Goal: Task Accomplishment & Management: Use online tool/utility

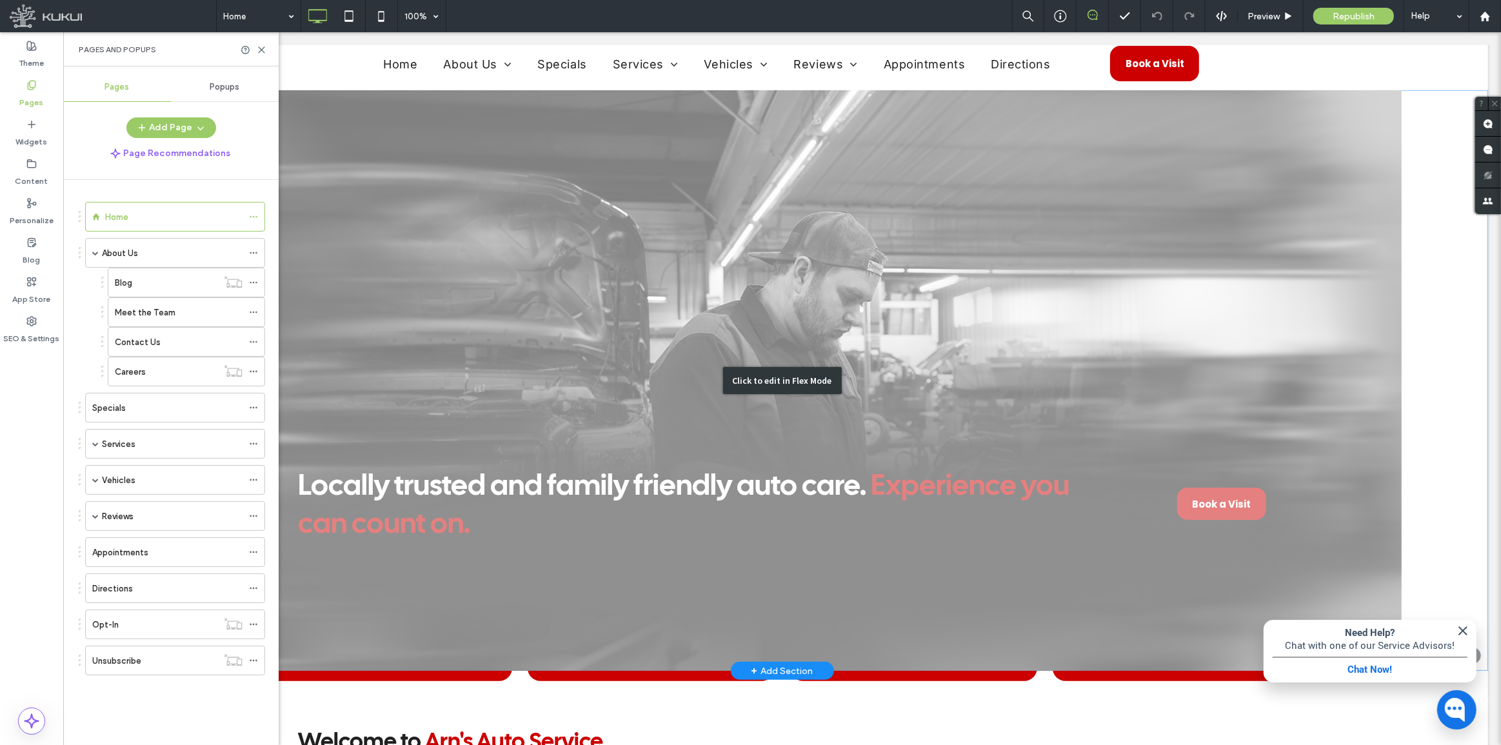
scroll to position [410, 0]
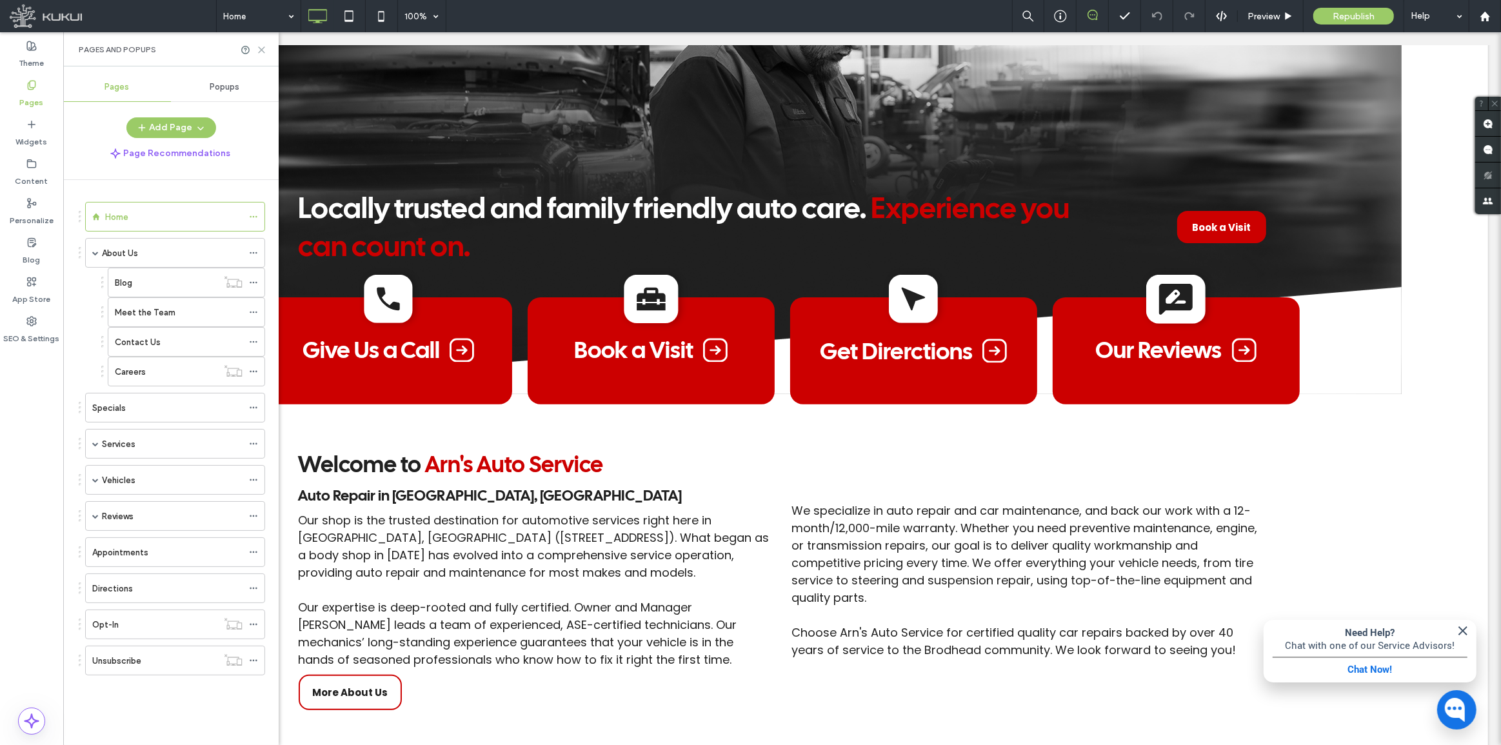
click at [258, 46] on icon at bounding box center [262, 50] width 10 height 10
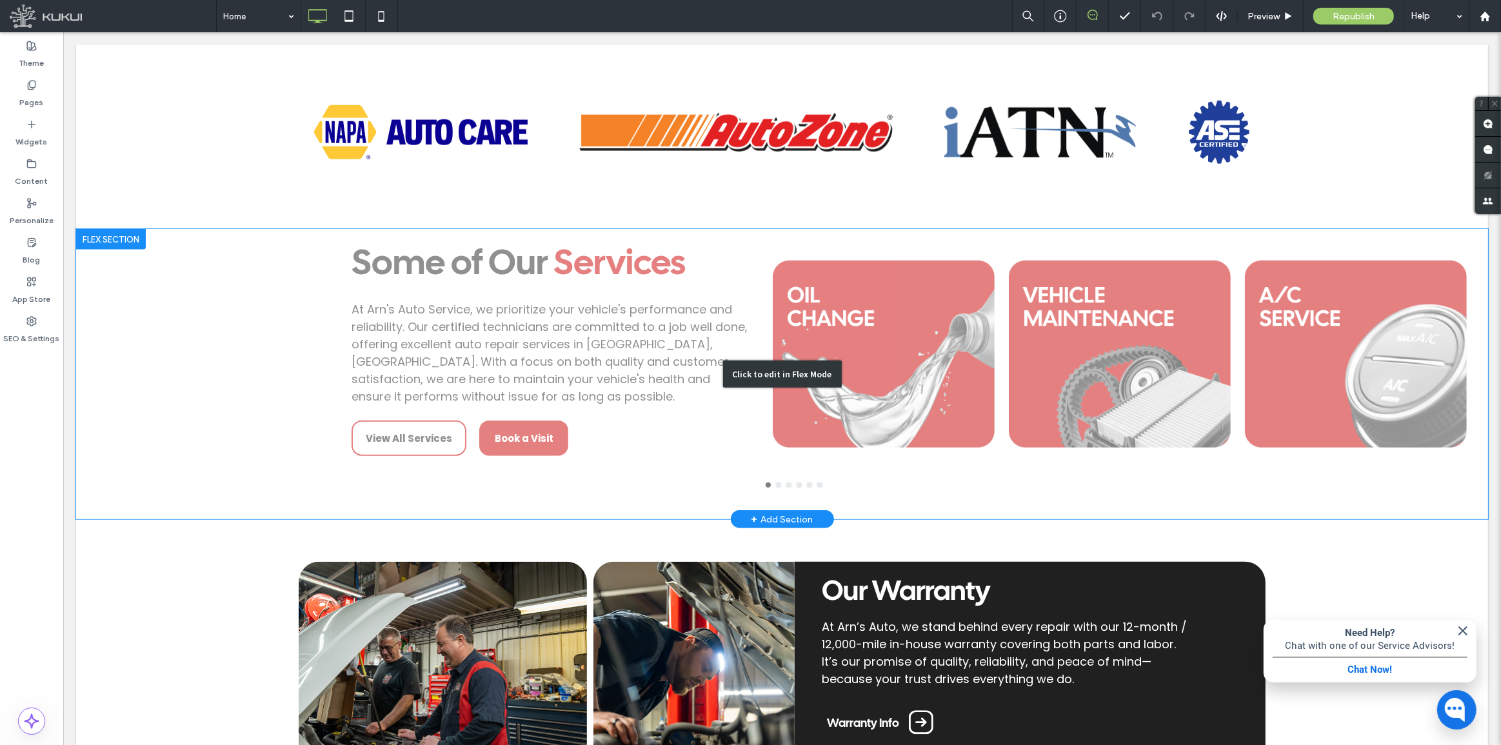
scroll to position [1348, 0]
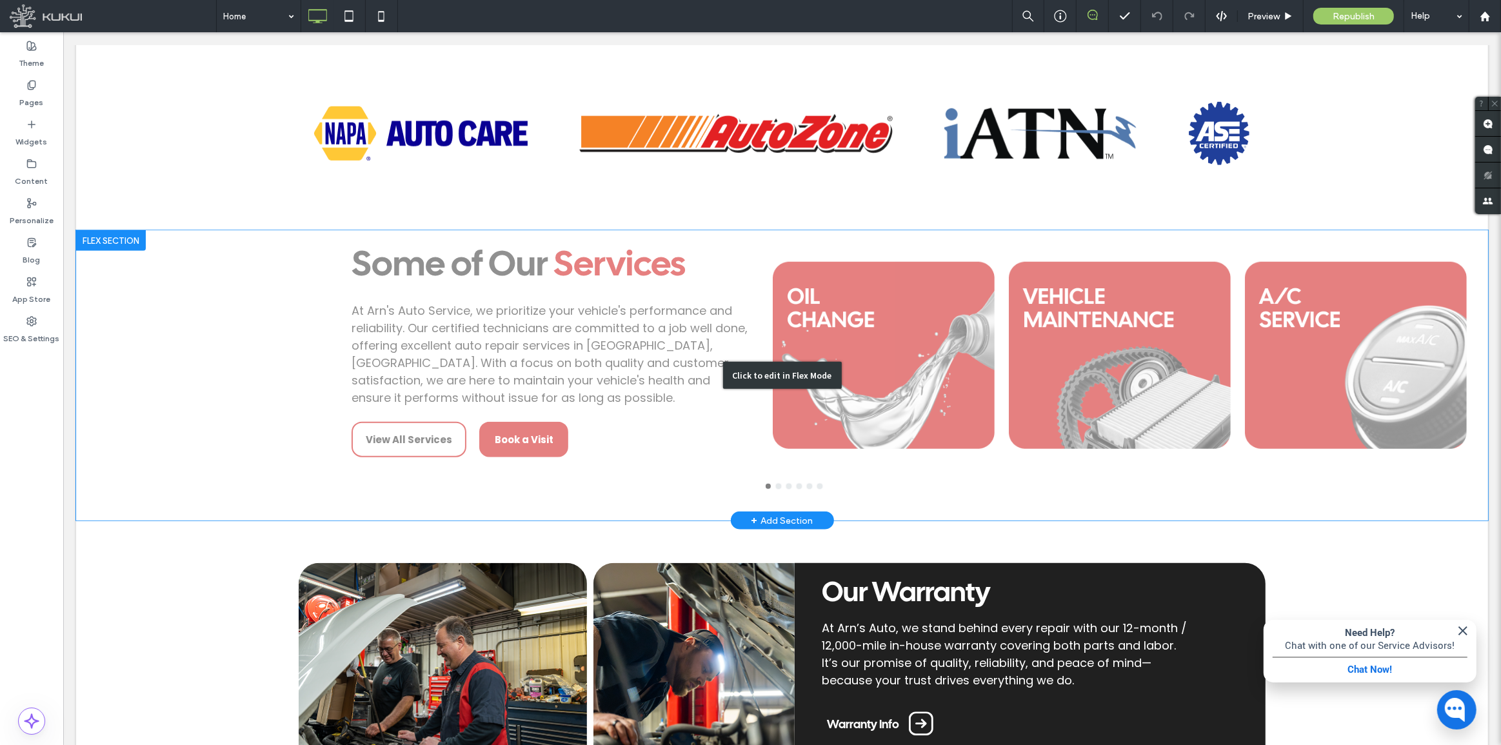
click at [977, 333] on div "Click to edit in Flex Mode" at bounding box center [781, 375] width 1412 height 290
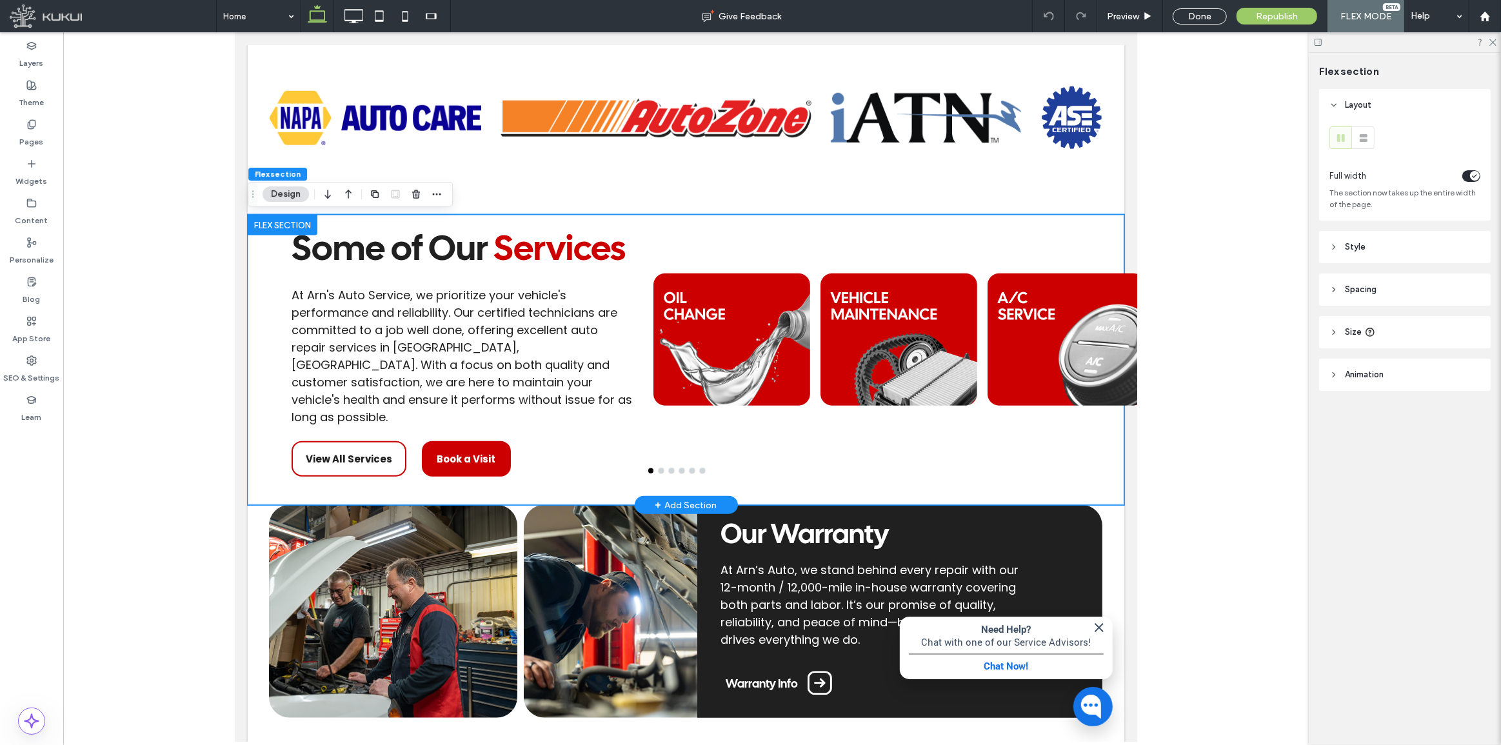
click at [653, 343] on div at bounding box center [731, 339] width 157 height 230
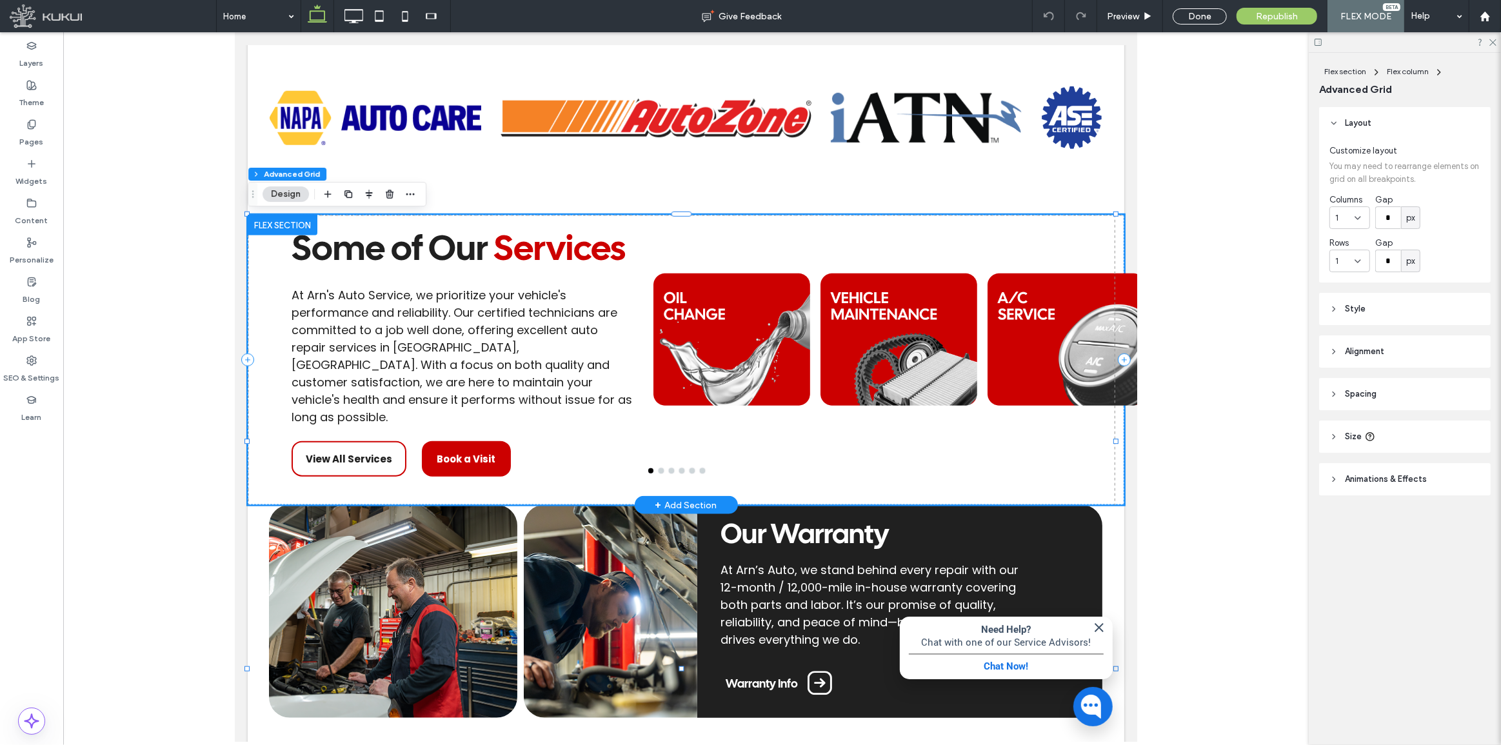
click at [648, 471] on div at bounding box center [898, 470] width 501 height 5
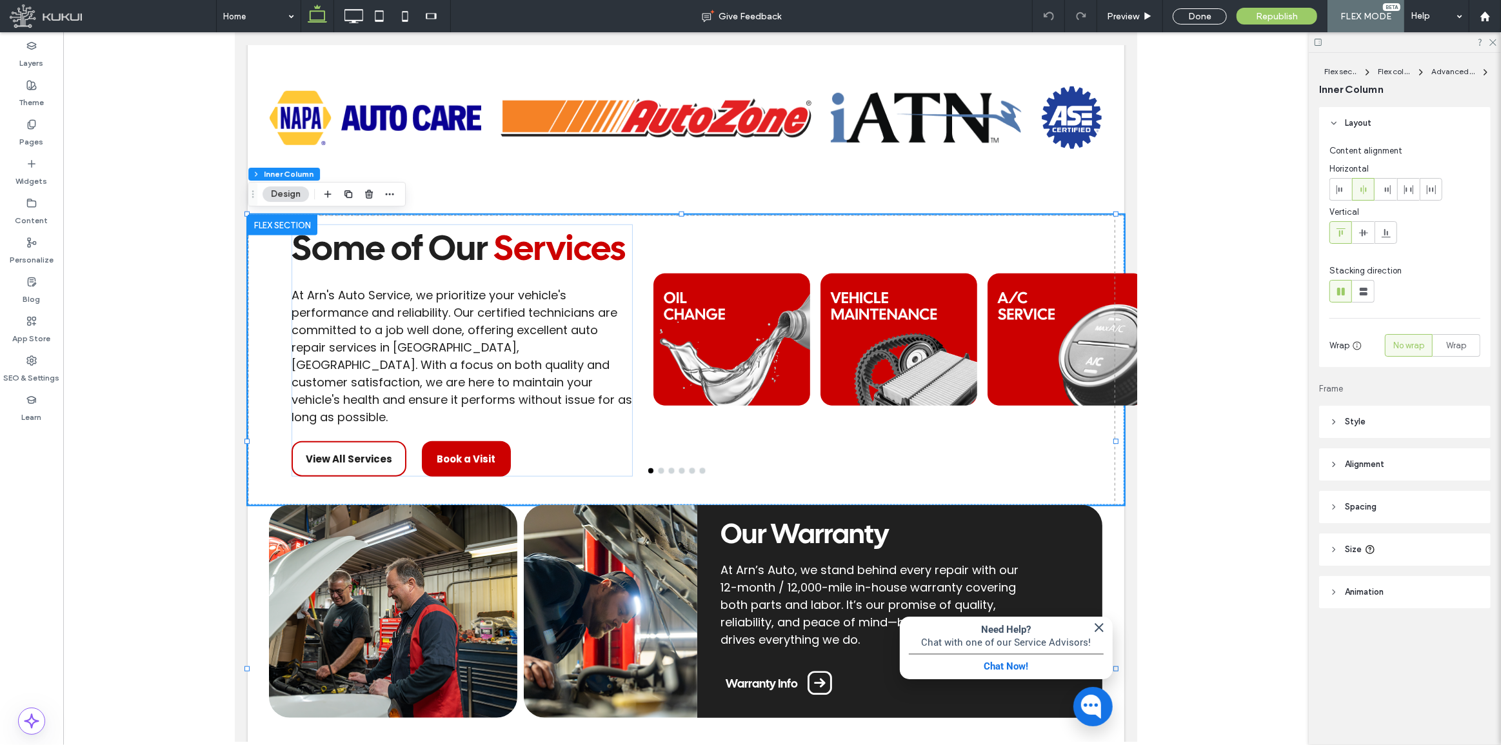
drag, startPoint x: 1395, startPoint y: 545, endPoint x: 1500, endPoint y: 613, distance: 126.0
click at [1395, 544] on header "Size" at bounding box center [1405, 549] width 172 height 32
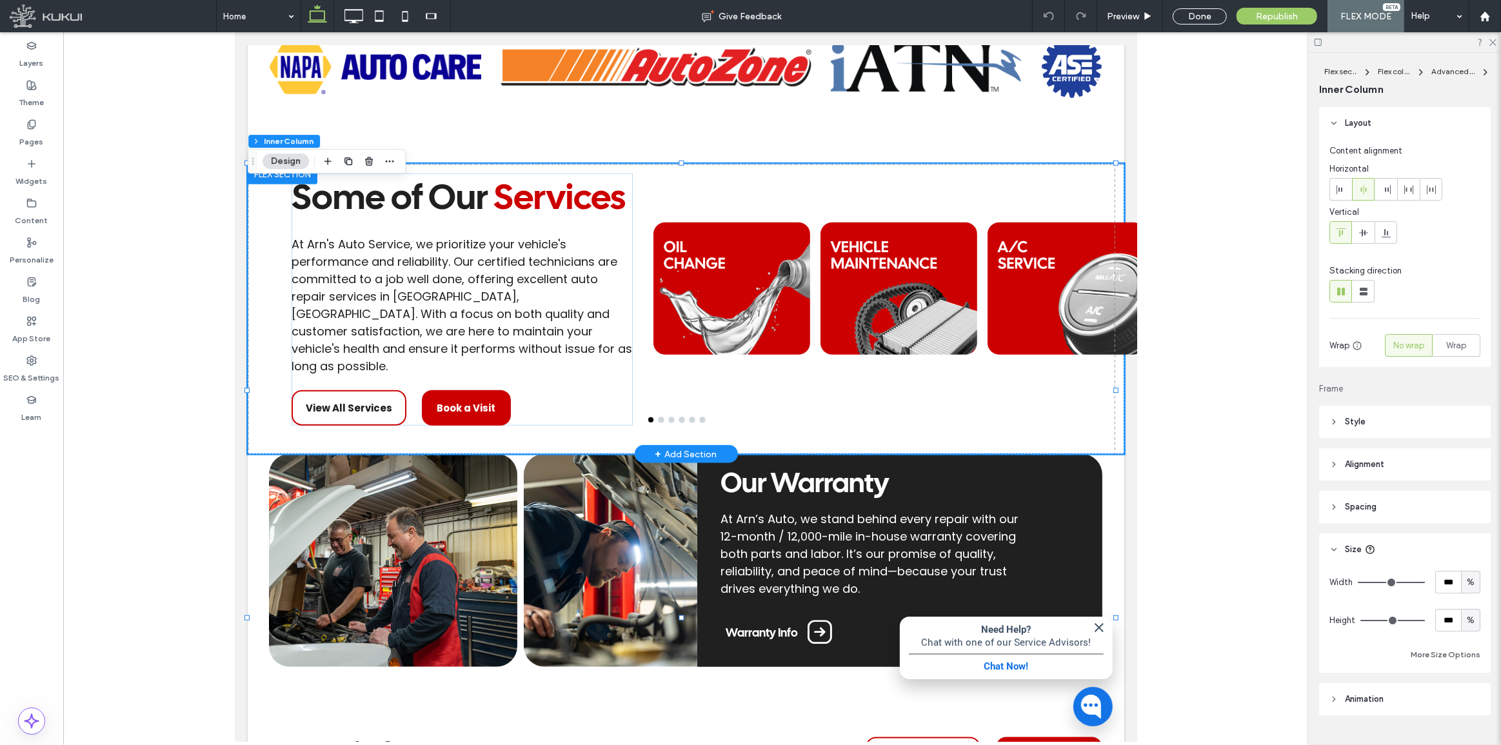
scroll to position [1407, 0]
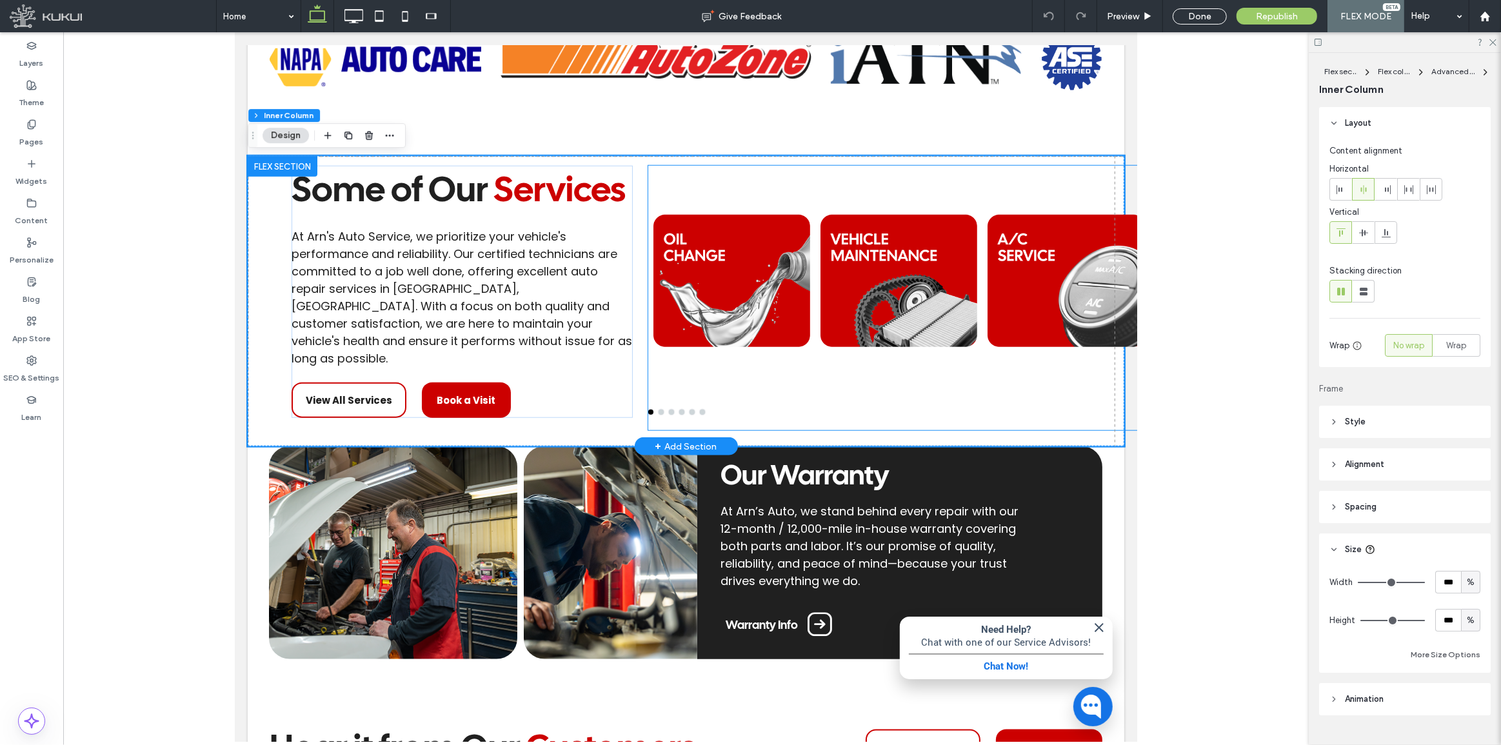
click at [815, 366] on div at bounding box center [898, 281] width 167 height 230
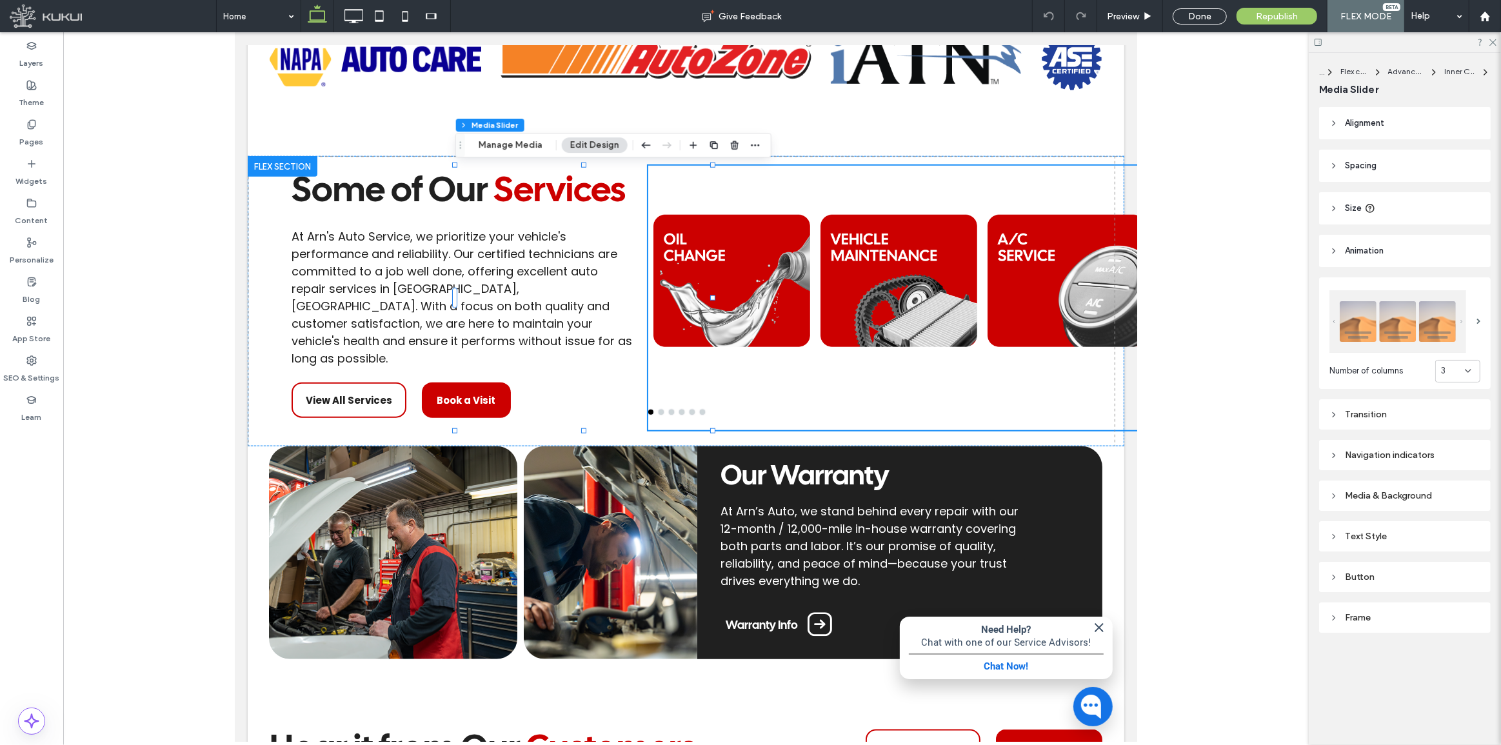
click at [1382, 197] on header "Size" at bounding box center [1405, 208] width 172 height 32
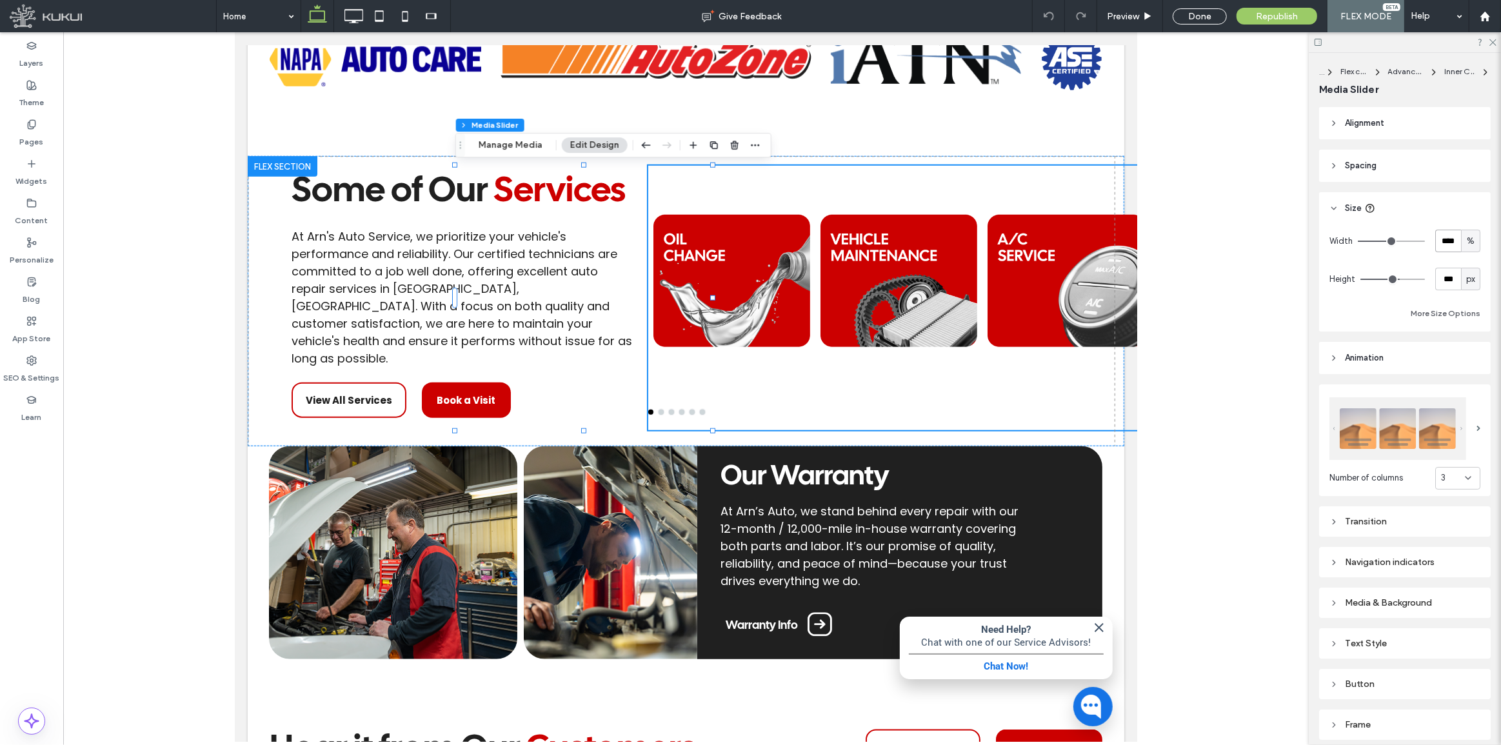
click at [1453, 243] on input "****" at bounding box center [1448, 241] width 26 height 23
click at [850, 301] on div "Some of Our Services At Arn's Auto Service, we prioritize your vehicle's perfor…" at bounding box center [685, 301] width 877 height 290
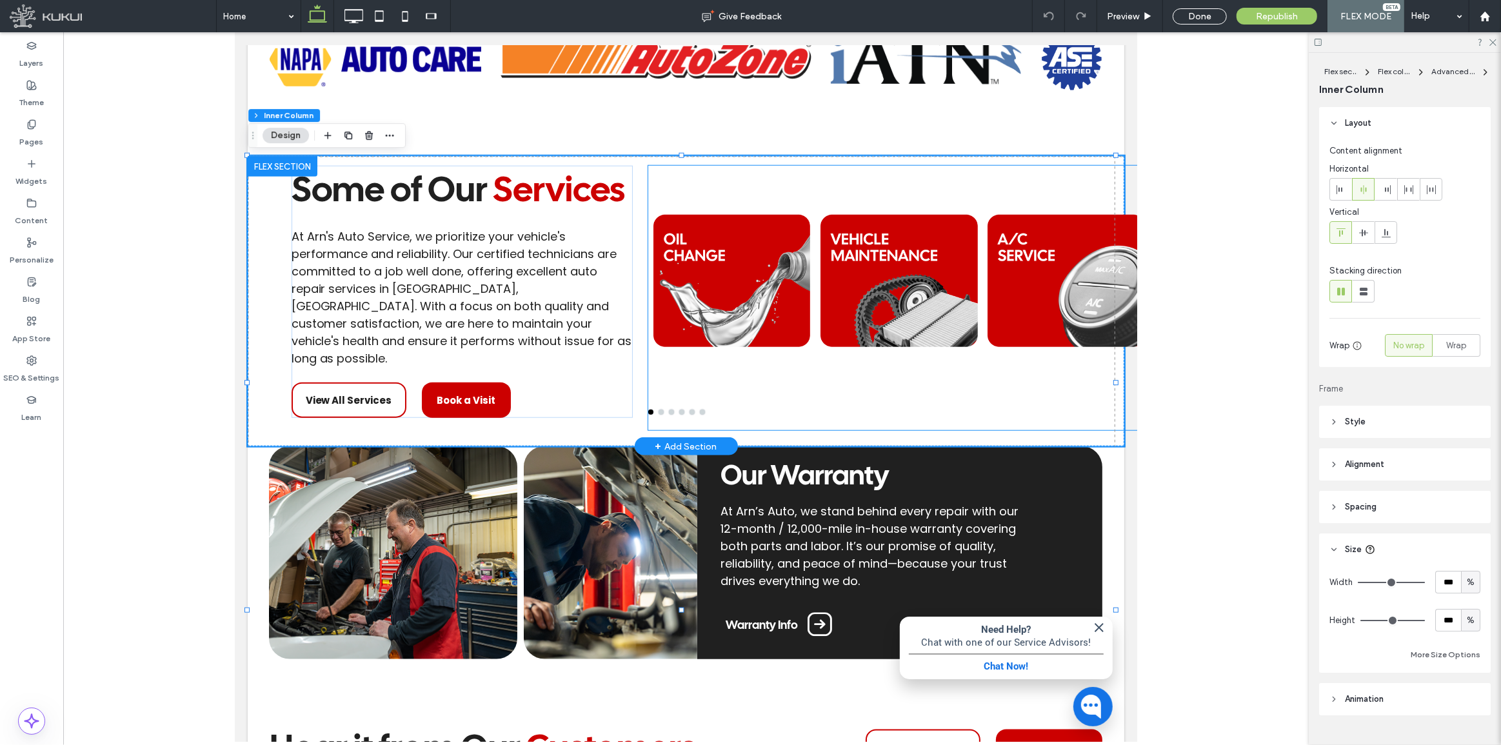
click at [820, 334] on div at bounding box center [898, 281] width 157 height 230
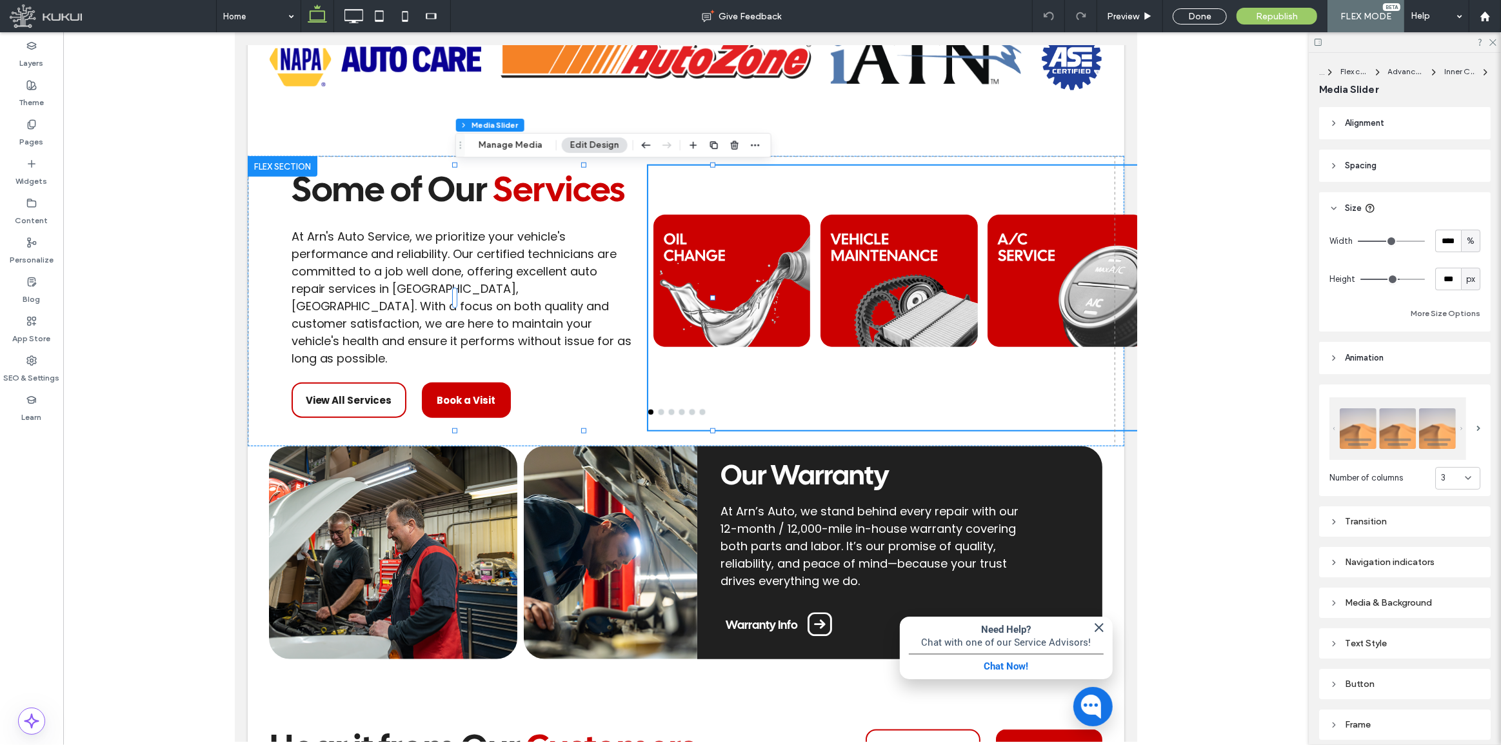
click at [1380, 175] on header "Spacing" at bounding box center [1405, 166] width 172 height 32
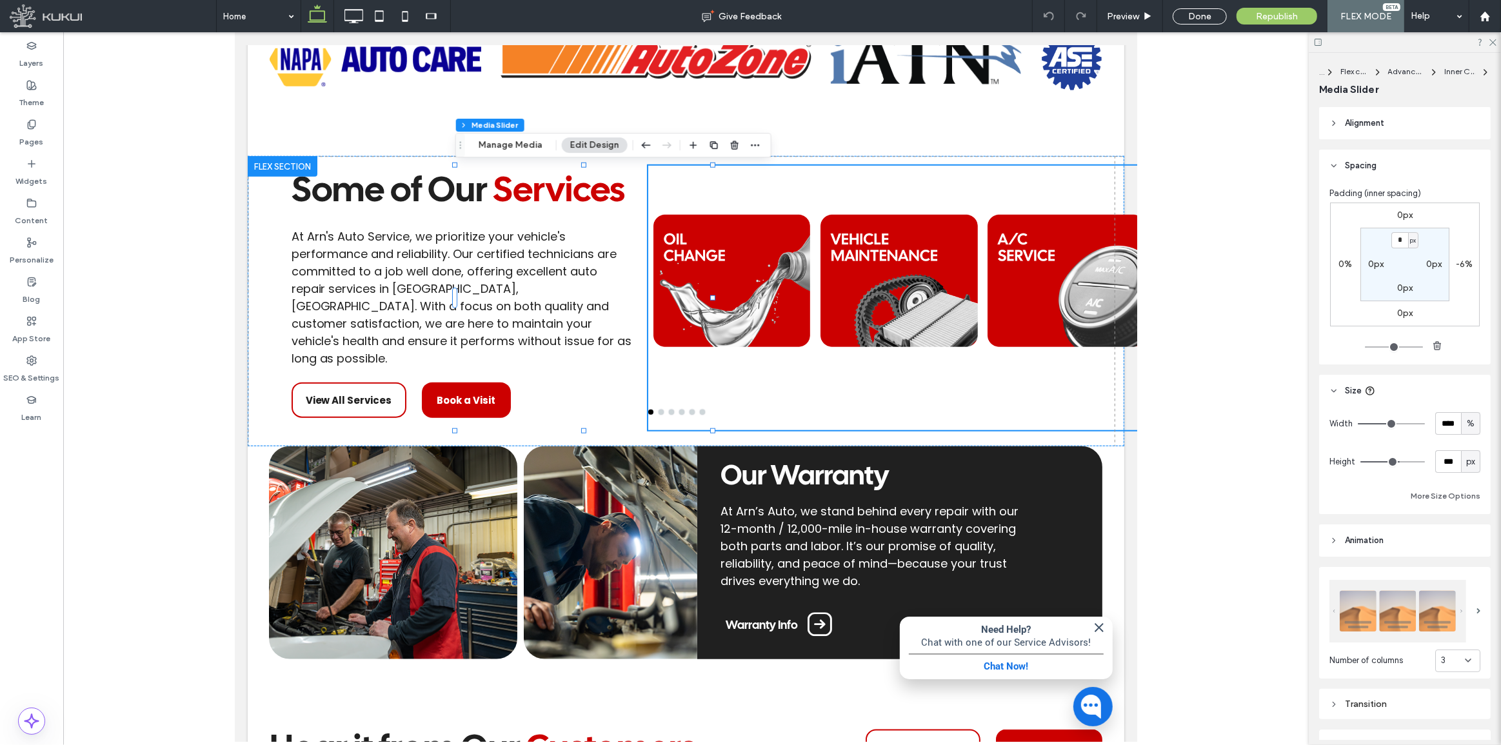
click at [1388, 168] on header "Spacing" at bounding box center [1405, 166] width 172 height 32
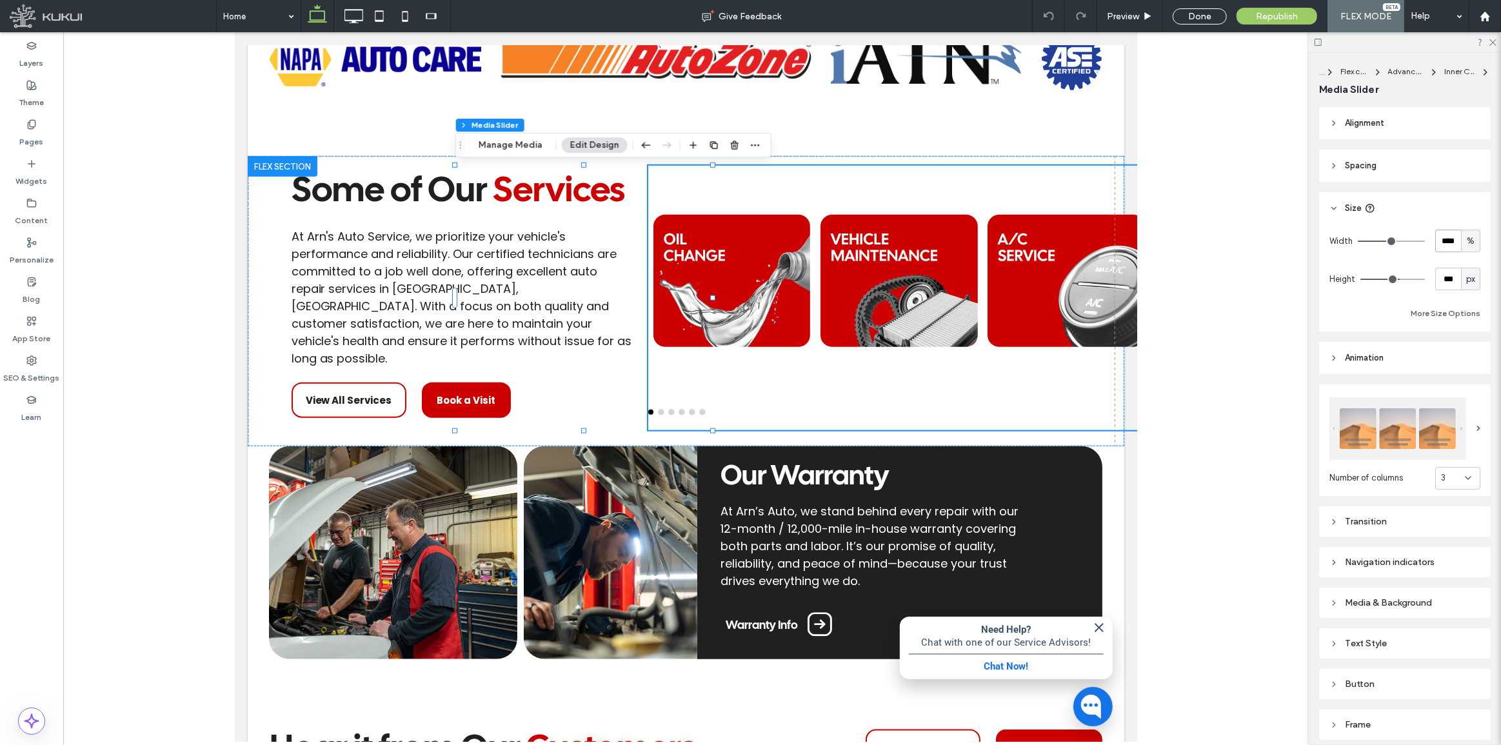
click at [1438, 245] on input "****" at bounding box center [1448, 241] width 26 height 23
type input "**"
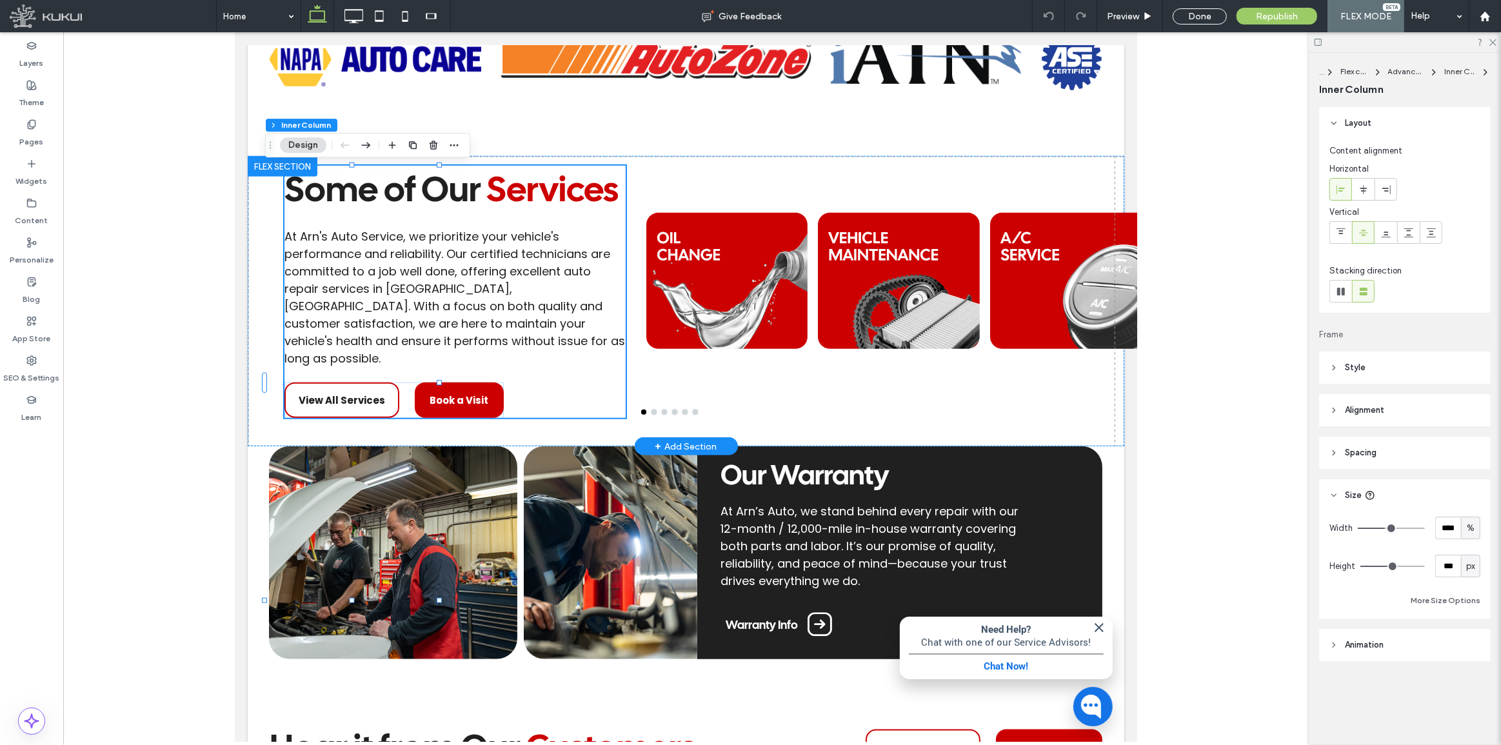
click at [1407, 406] on header "Alignment" at bounding box center [1405, 410] width 172 height 32
click at [1398, 360] on header "Style" at bounding box center [1405, 368] width 172 height 32
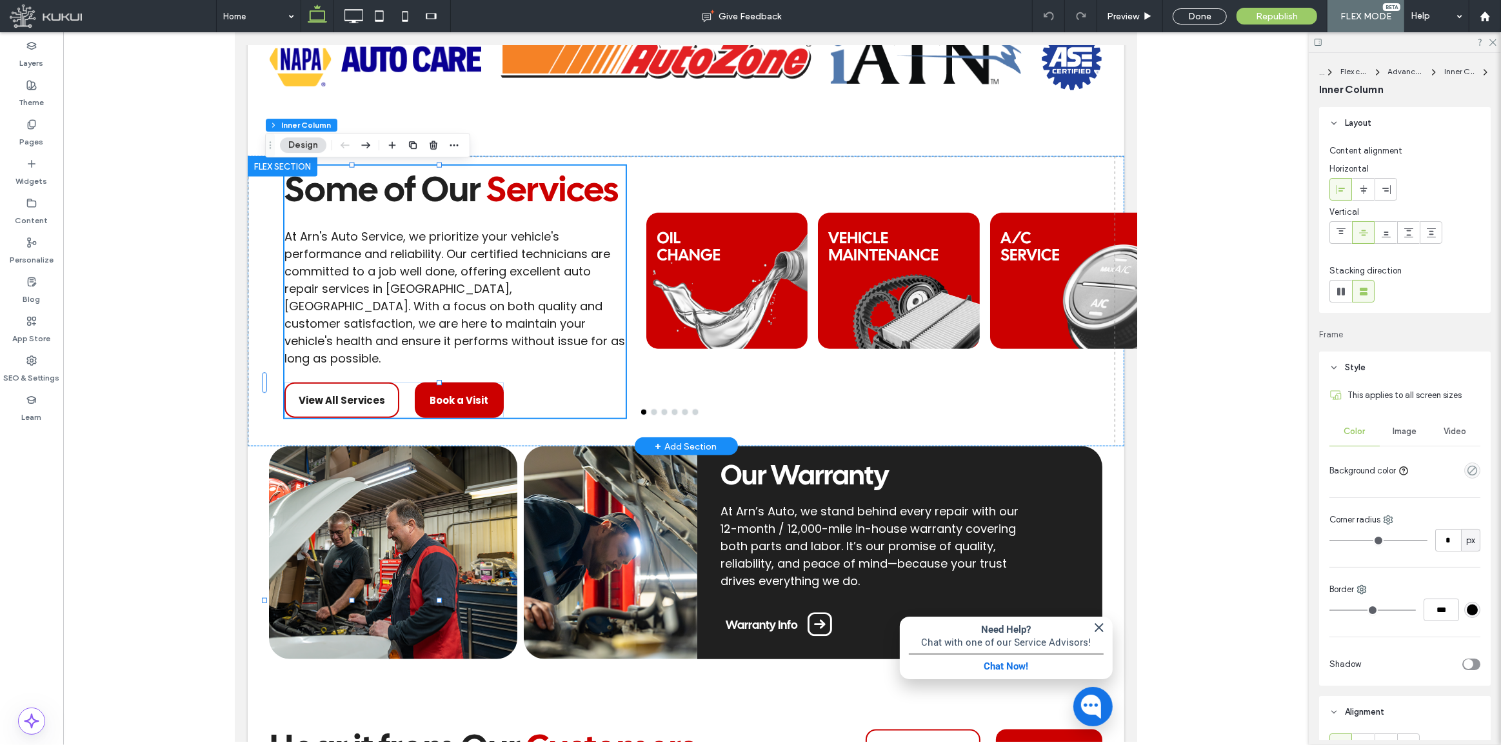
click at [1398, 360] on header "Style" at bounding box center [1405, 368] width 172 height 32
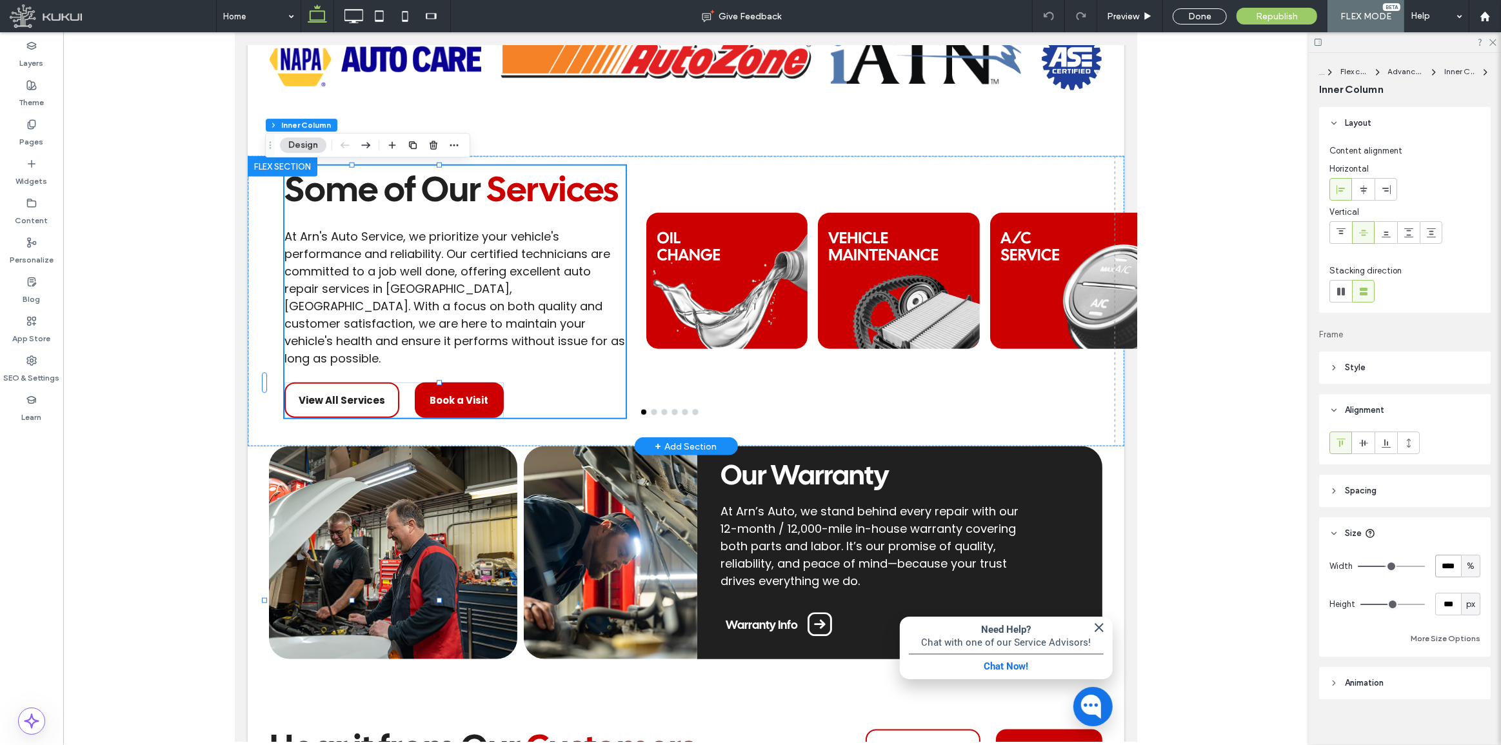
click at [1435, 567] on input "****" at bounding box center [1448, 566] width 26 height 23
type input "*"
type input "**"
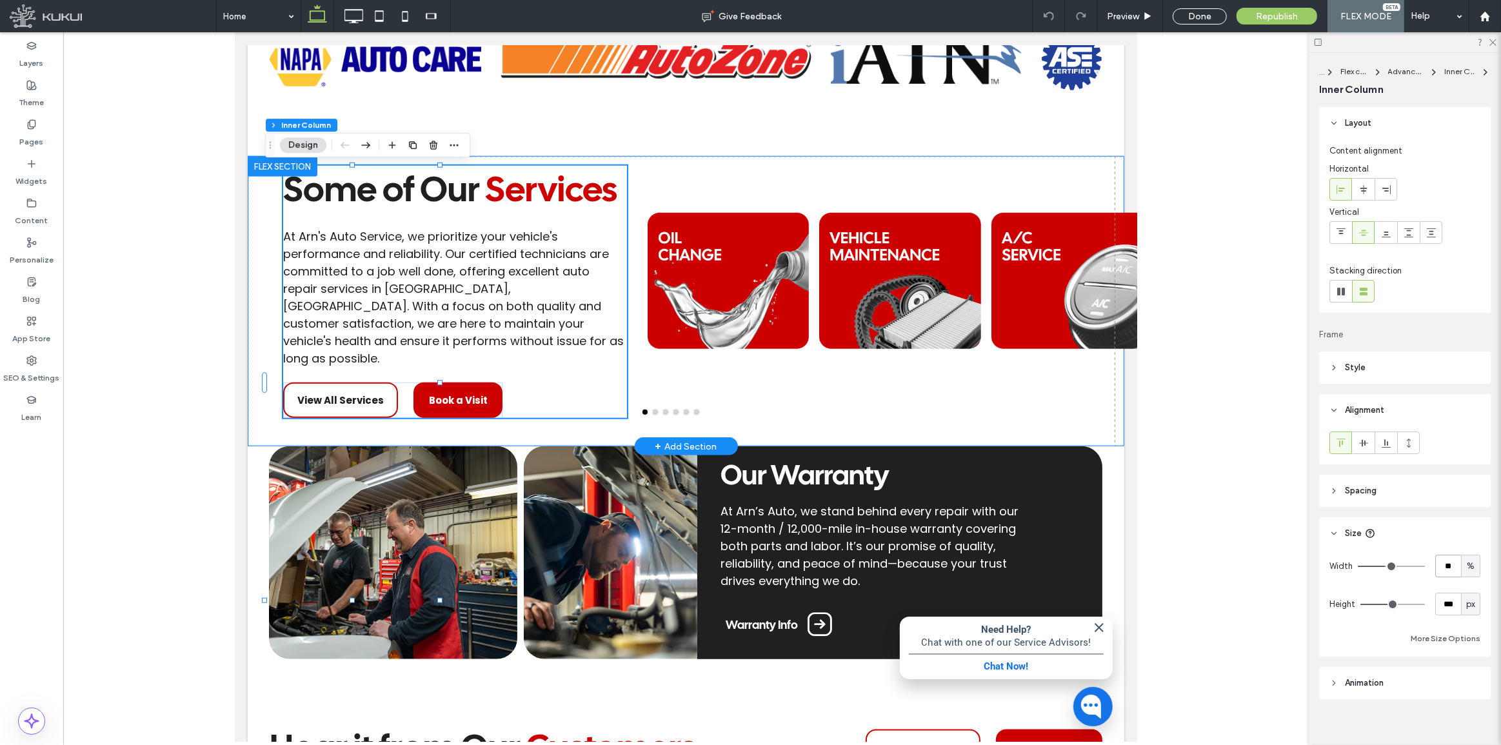
click at [585, 446] on div "Some of Our Services At Arn's Auto Service, we prioritize your vehicle's perfor…" at bounding box center [685, 301] width 877 height 290
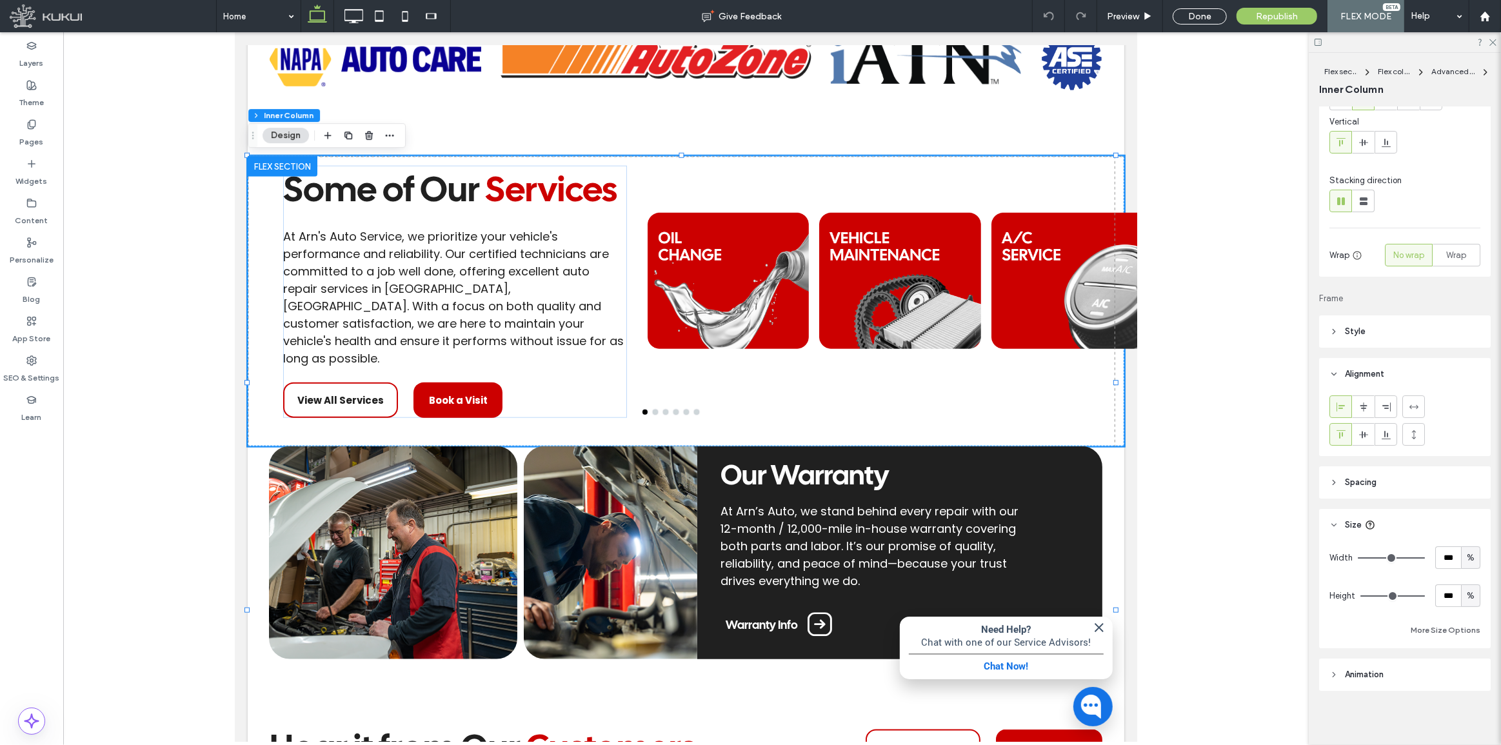
scroll to position [92, 0]
click at [1369, 338] on header "Style" at bounding box center [1405, 330] width 172 height 32
click at [1369, 337] on header "Style" at bounding box center [1405, 330] width 172 height 32
click at [1413, 499] on div "Layout Content alignment Horizontal Vertical Stacking direction Wrap No wrap Wr…" at bounding box center [1409, 423] width 180 height 633
click at [1421, 484] on header "Spacing" at bounding box center [1405, 481] width 172 height 32
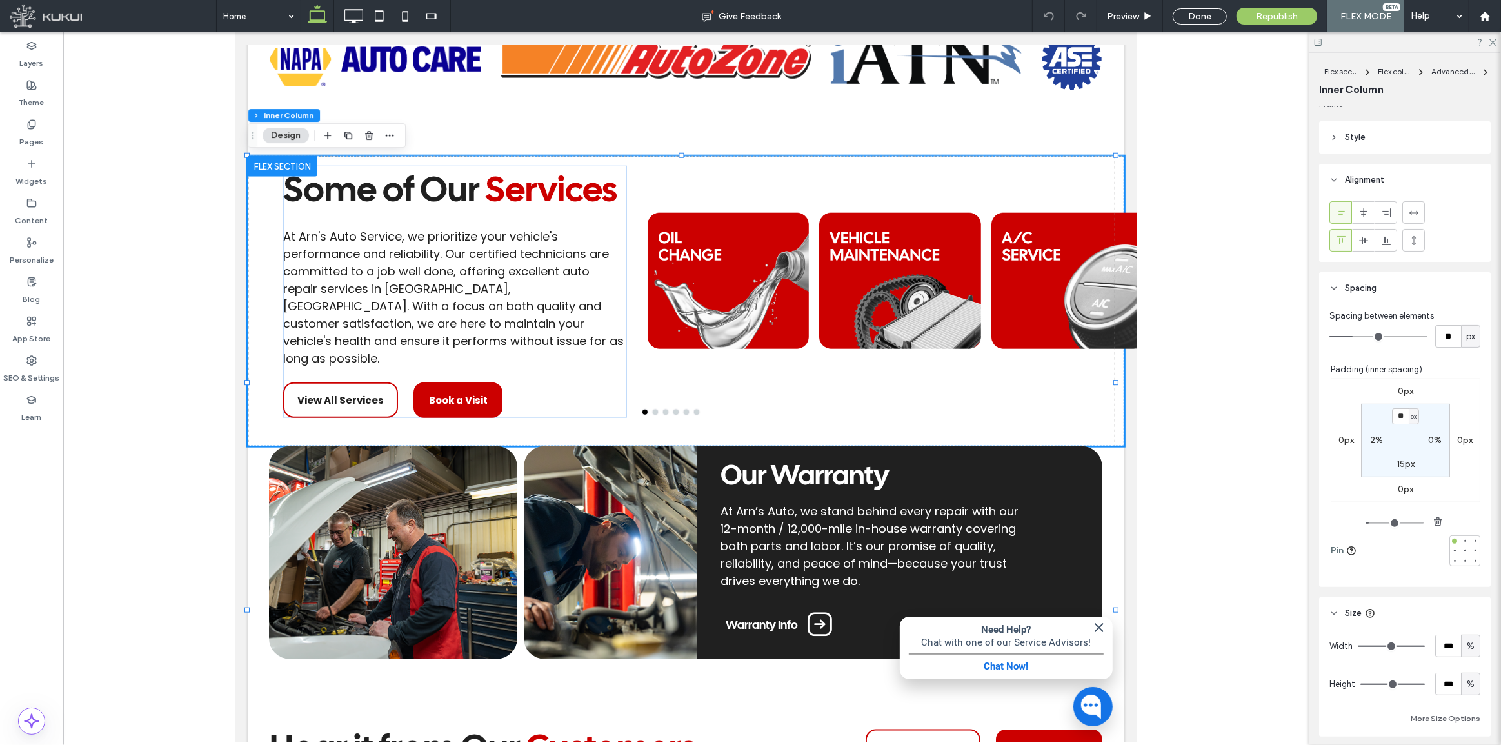
scroll to position [374, 0]
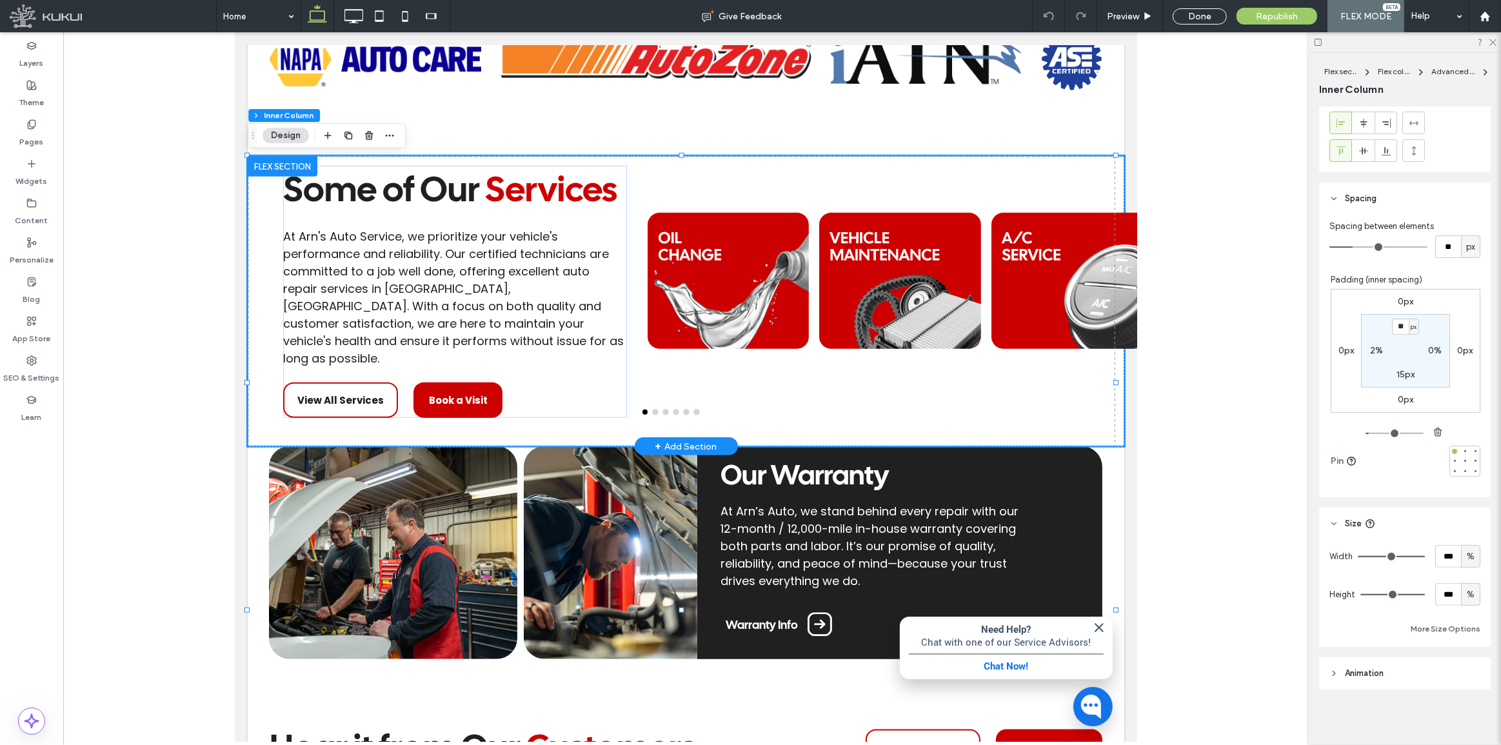
click at [647, 389] on div at bounding box center [727, 281] width 161 height 230
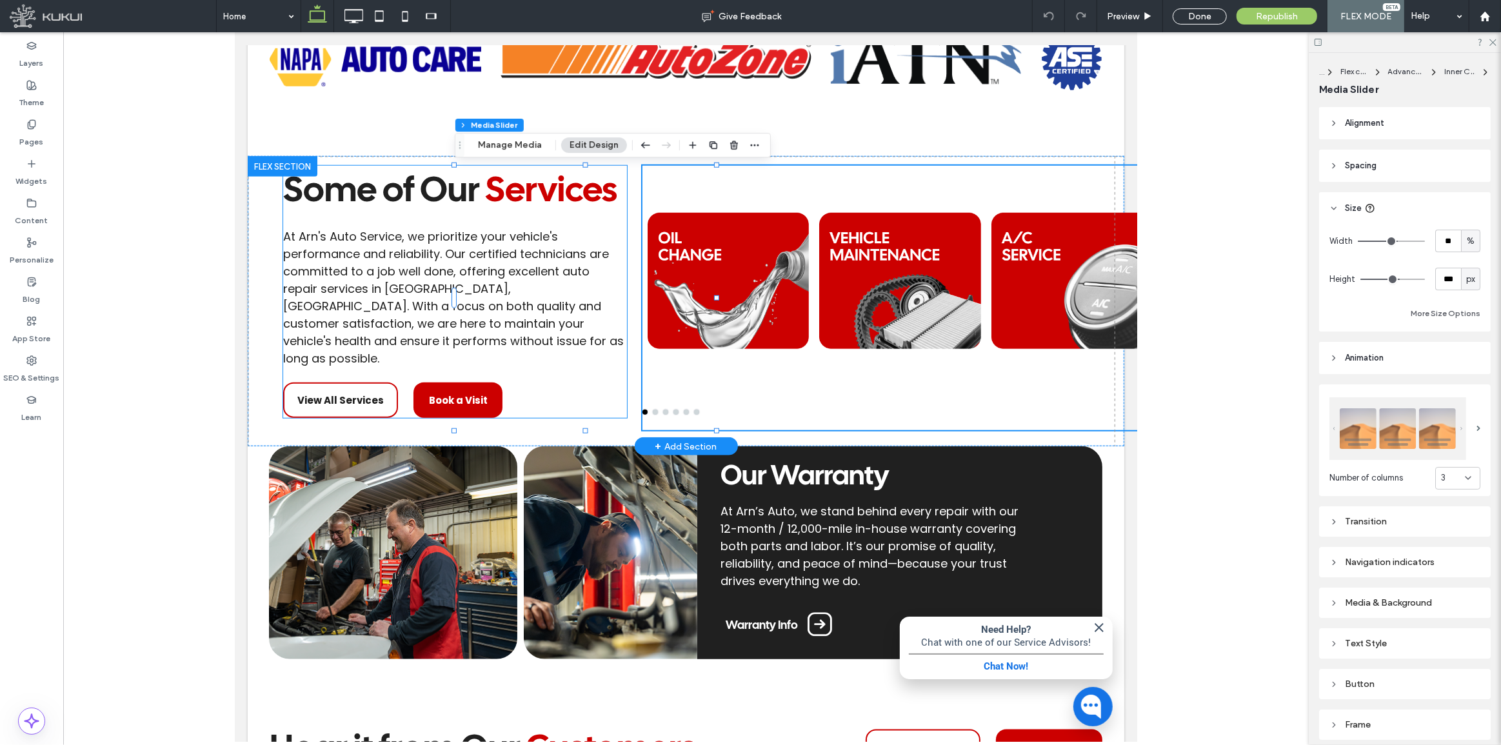
click at [390, 367] on p "At Arn's Auto Service, we prioritize your vehicle's performance and reliability…" at bounding box center [455, 297] width 344 height 139
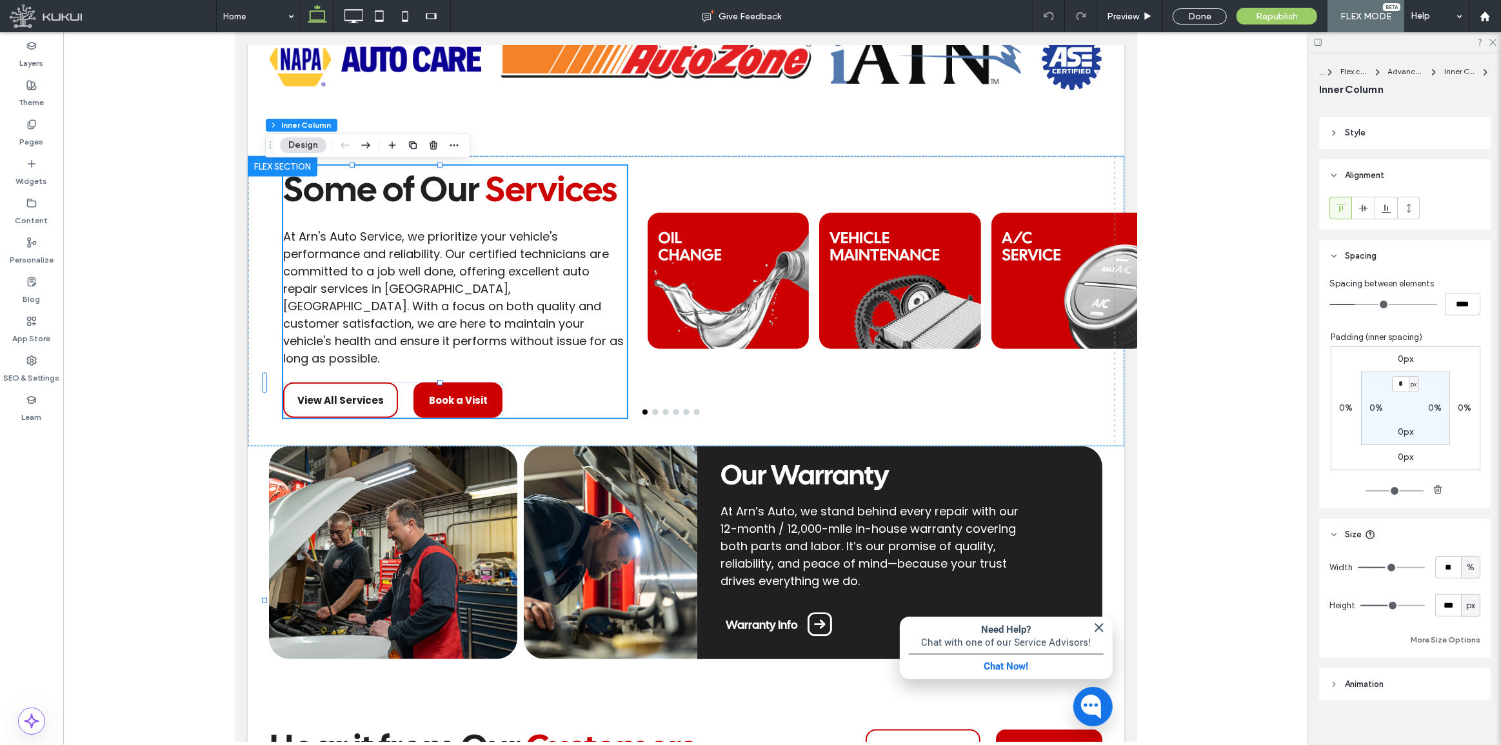
scroll to position [246, 0]
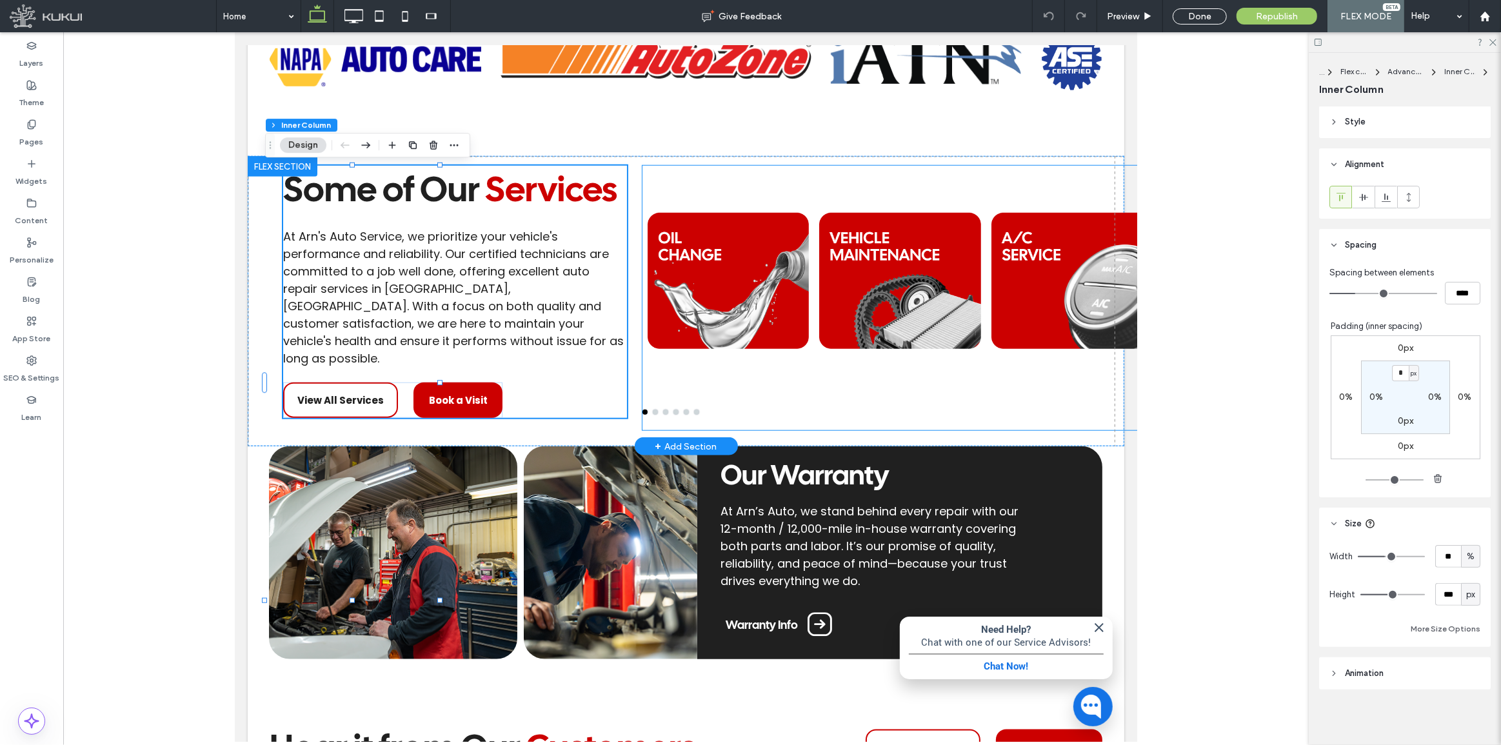
click at [991, 362] on div at bounding box center [1071, 366] width 161 height 19
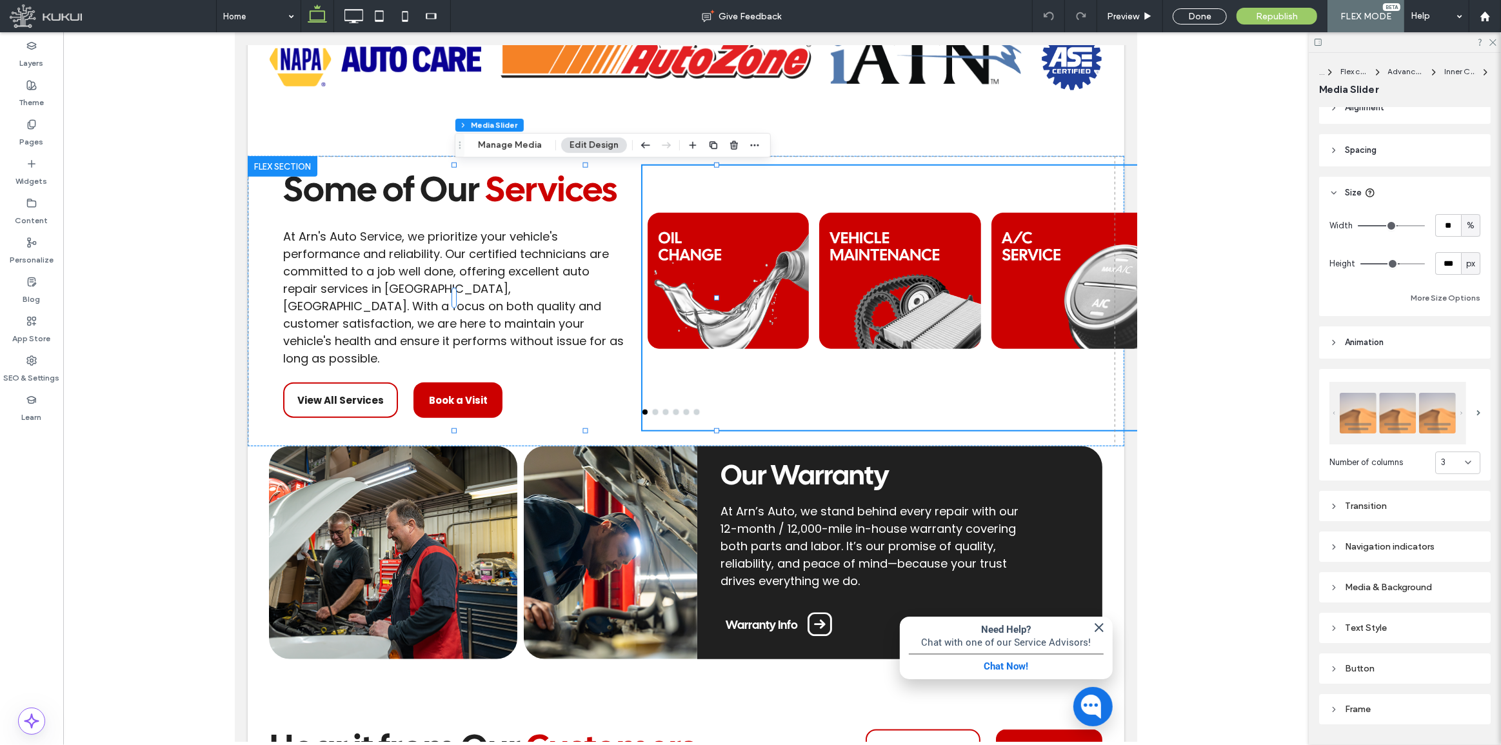
scroll to position [49, 0]
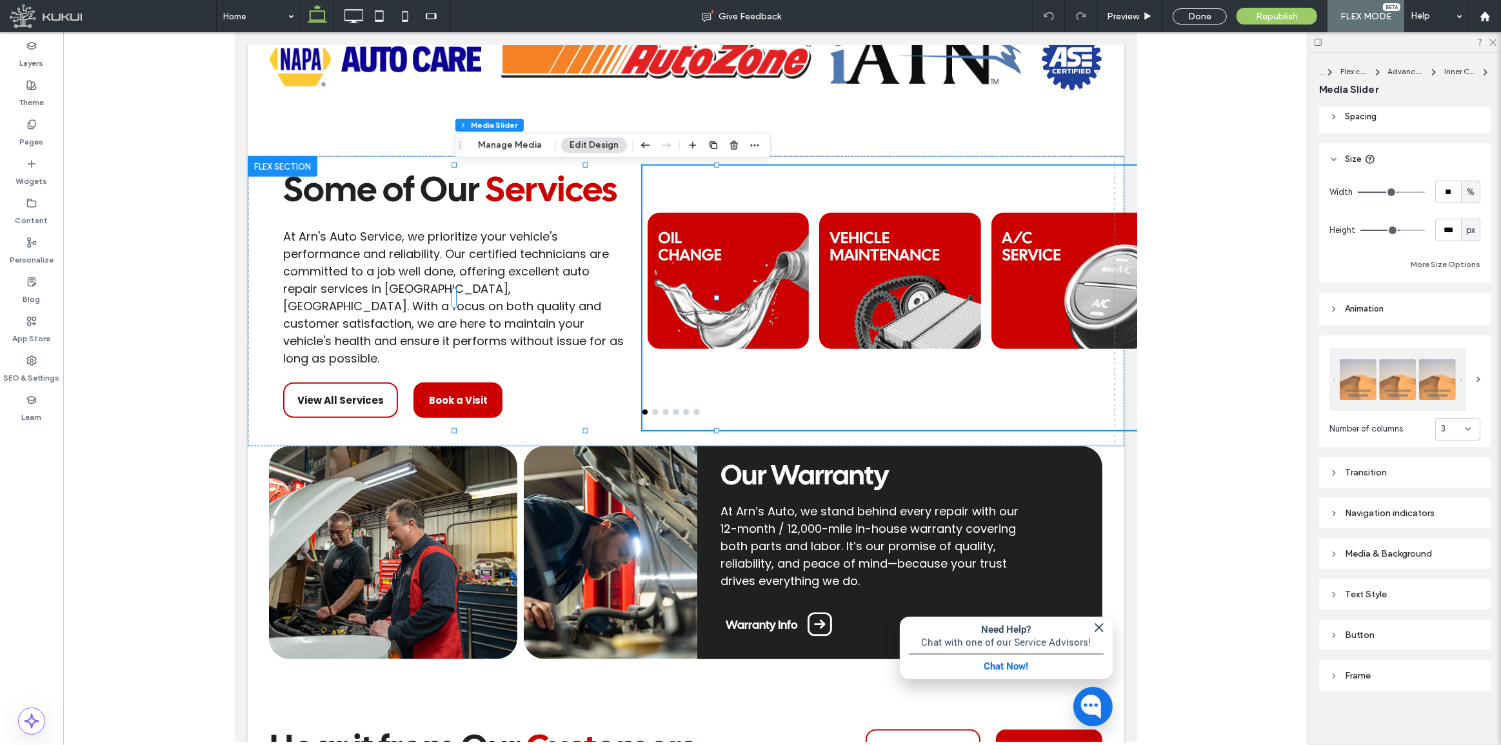
click at [1378, 103] on div "... Flex column Advanced Grid Inner Column Media Slider" at bounding box center [1405, 80] width 172 height 54
click at [1382, 112] on header "Spacing" at bounding box center [1405, 117] width 172 height 32
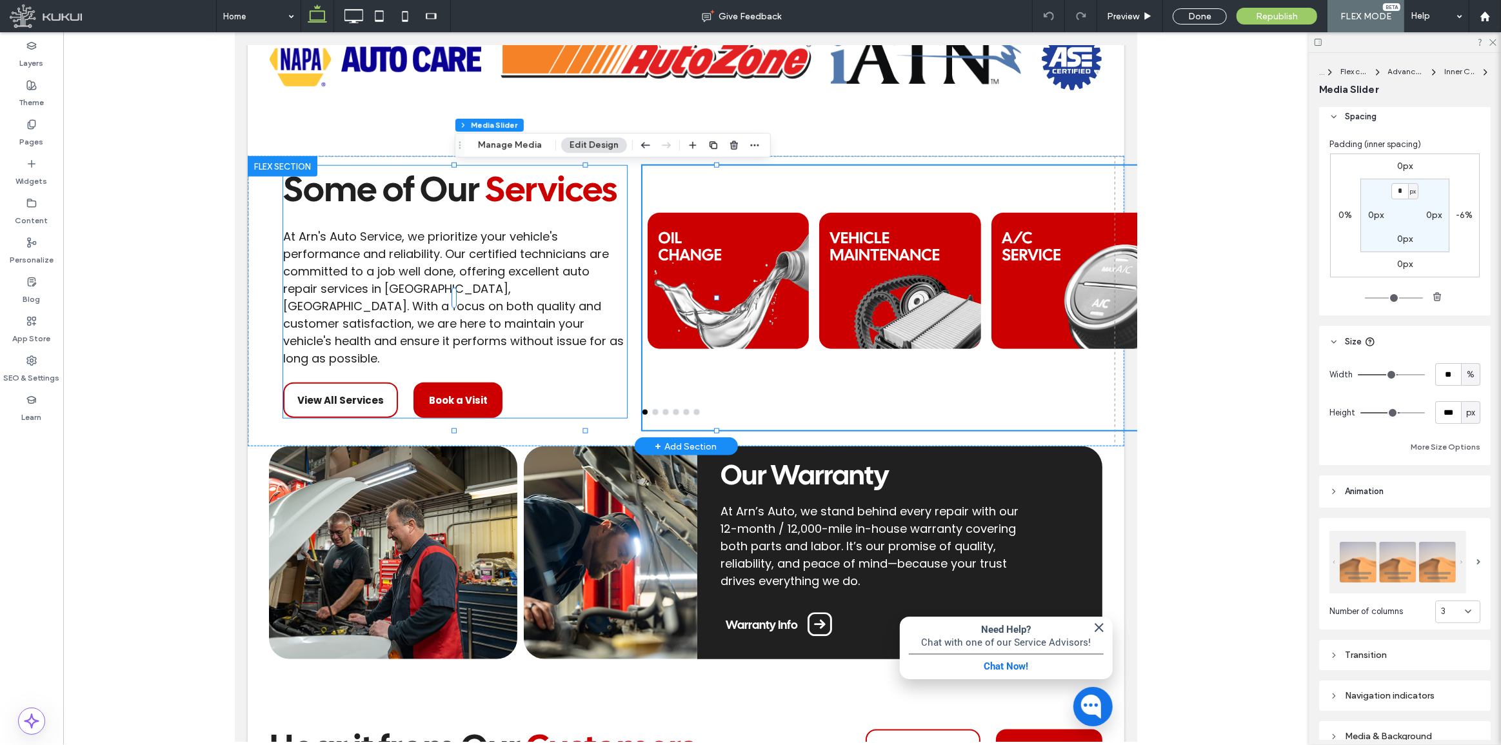
click at [385, 366] on span "At Arn's Auto Service, we prioritize your vehicle's performance and reliability…" at bounding box center [453, 297] width 341 height 138
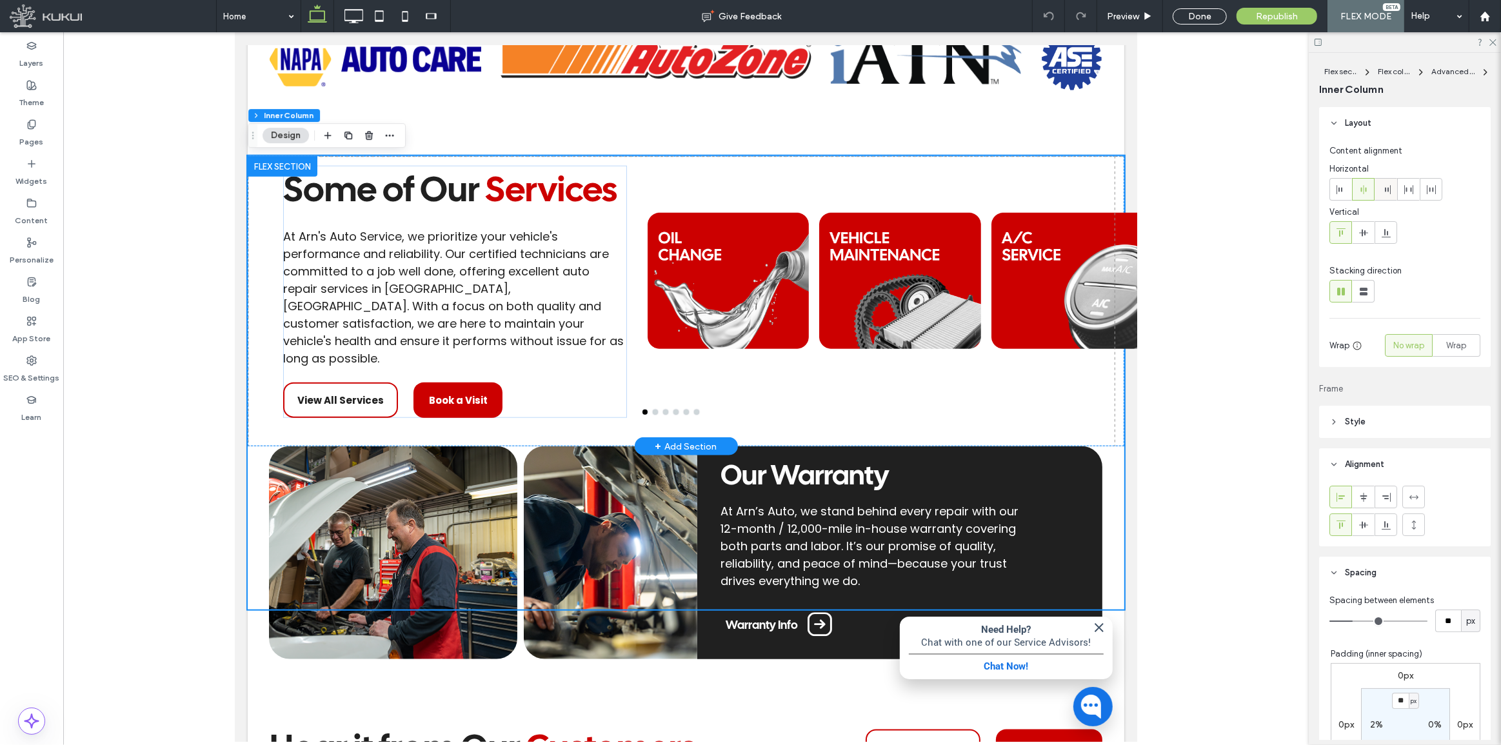
click at [1386, 185] on icon at bounding box center [1386, 189] width 10 height 10
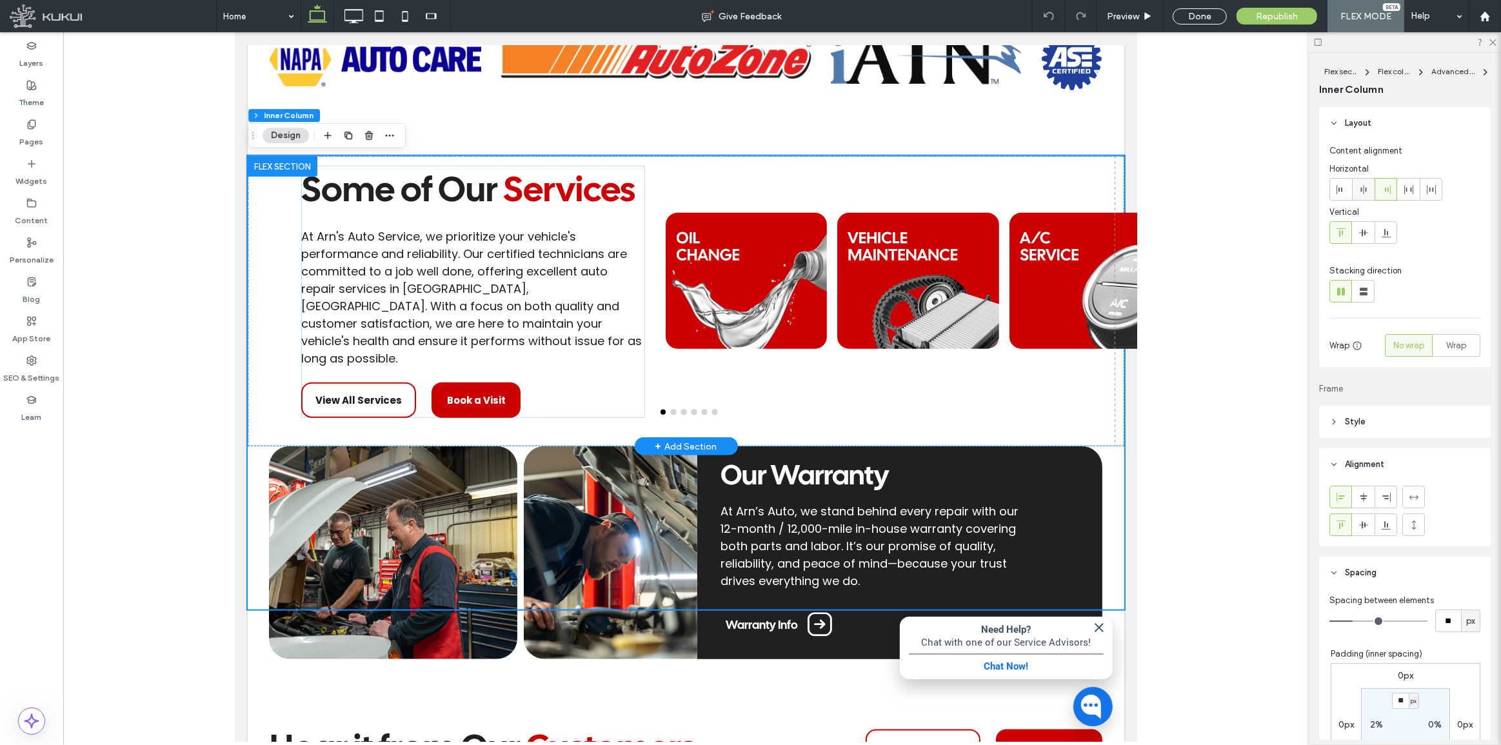
click at [1361, 186] on icon at bounding box center [1363, 189] width 10 height 10
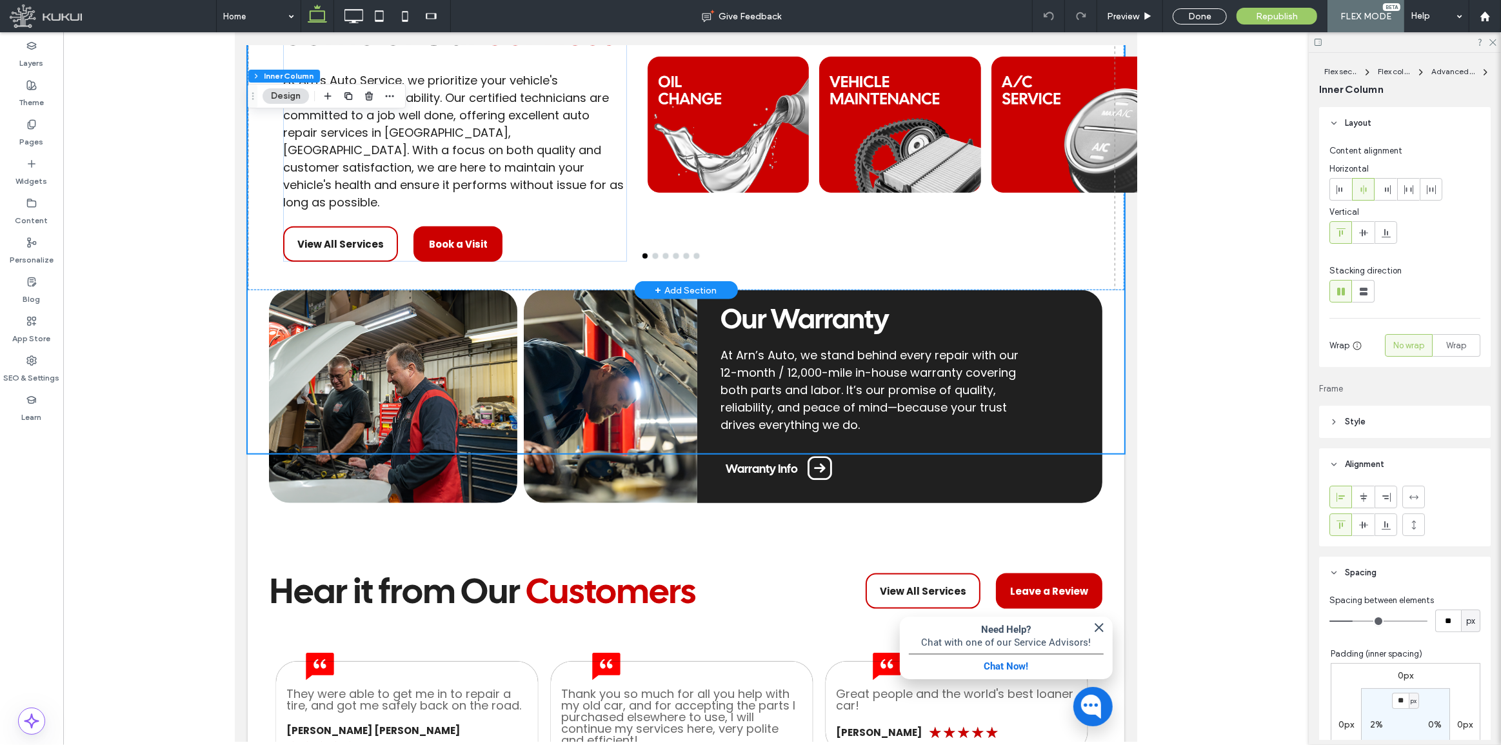
scroll to position [1583, 0]
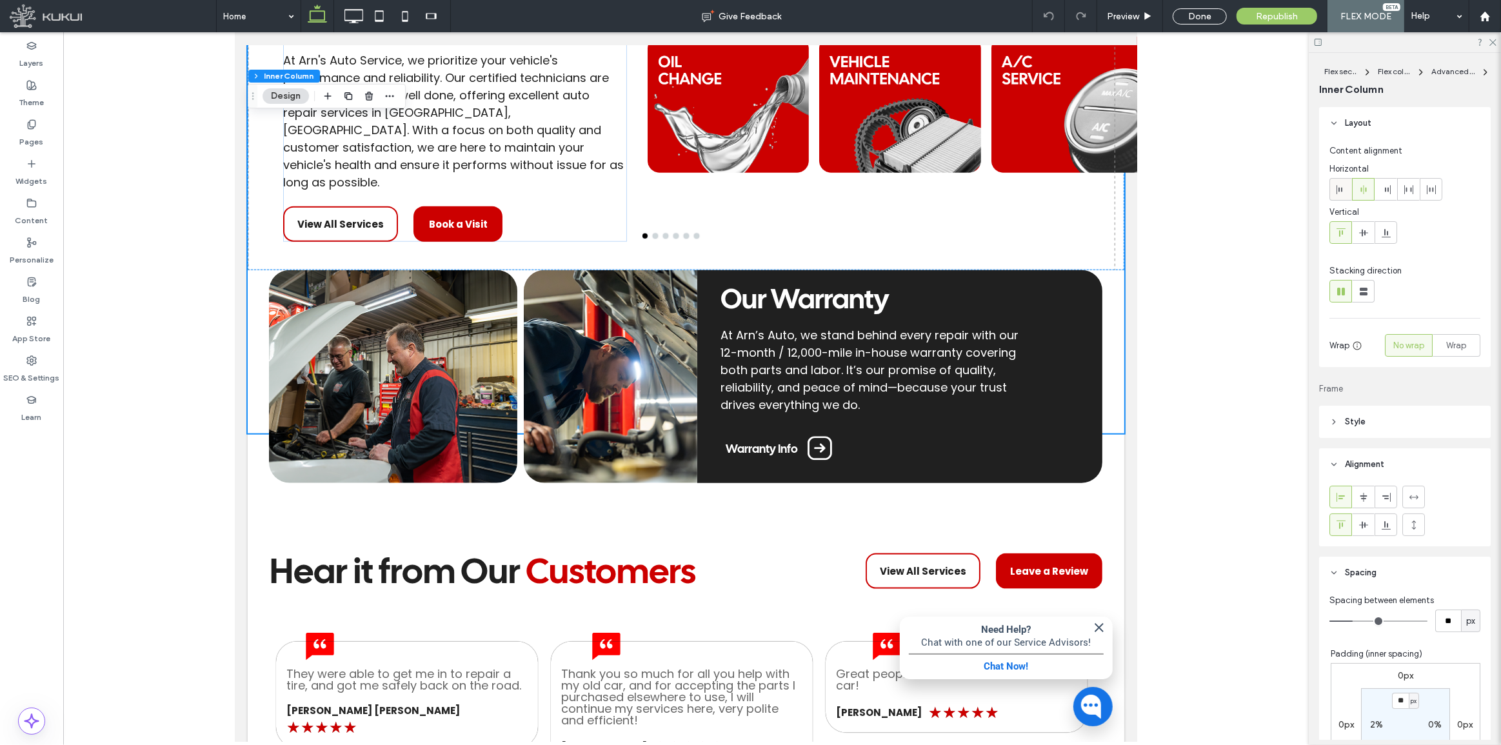
click at [1347, 183] on div at bounding box center [1340, 189] width 21 height 21
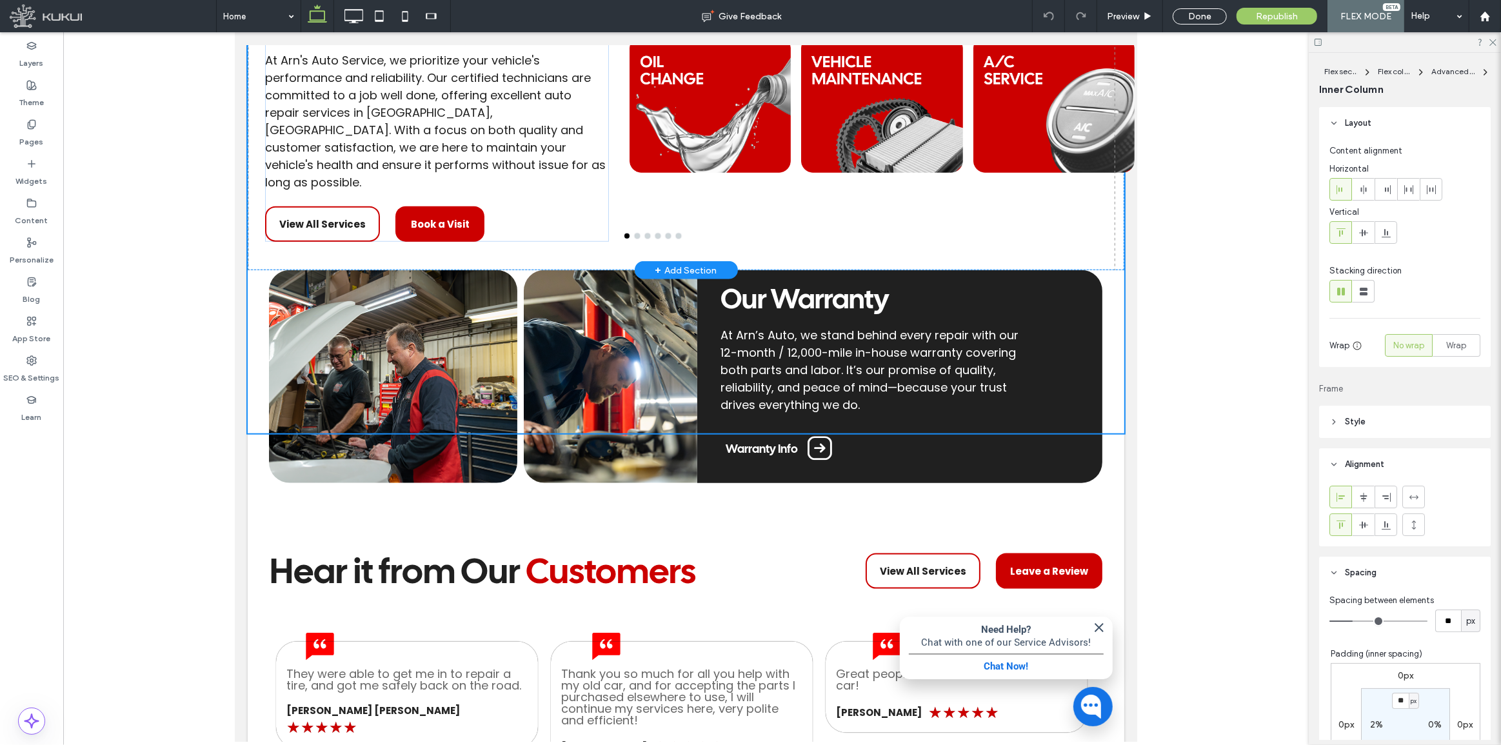
type input "***"
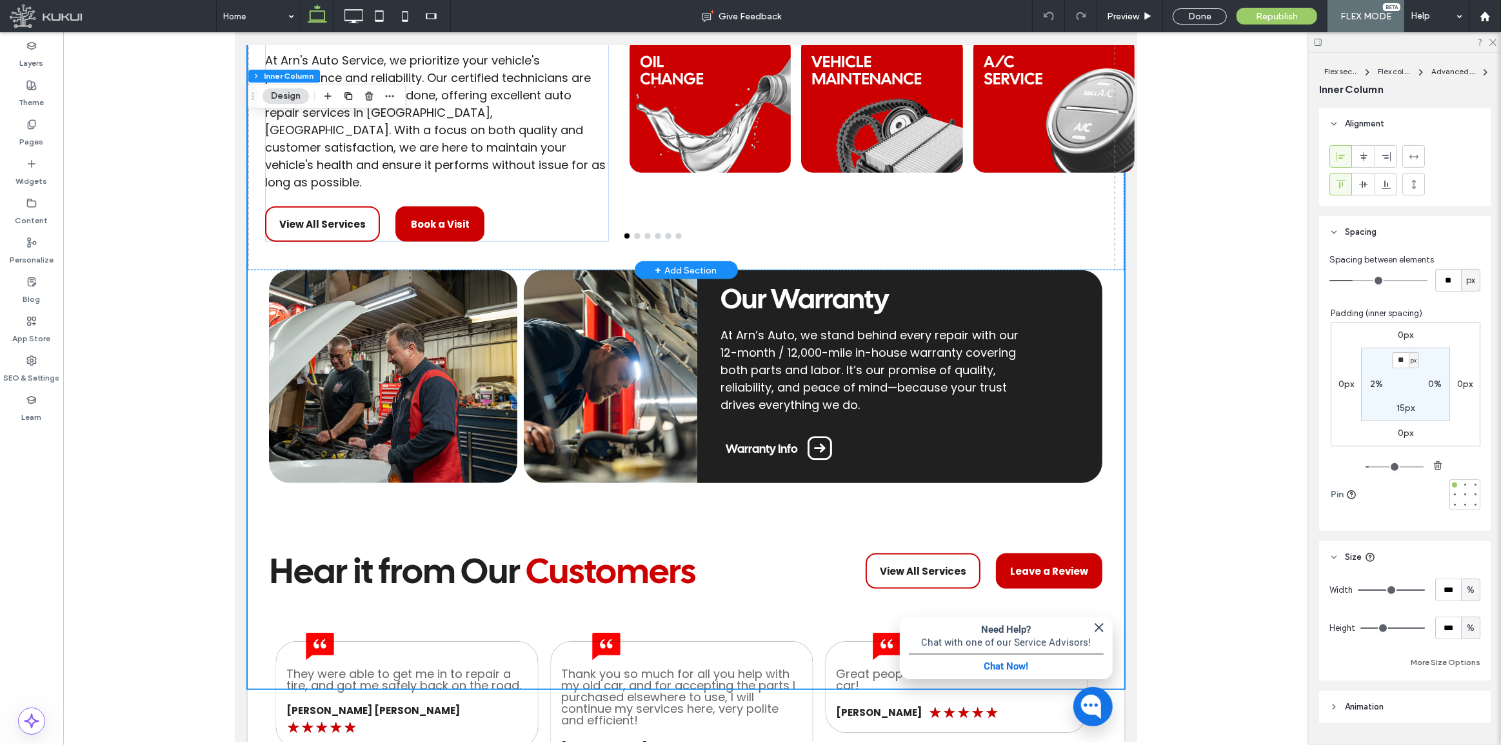
scroll to position [341, 0]
click at [759, 243] on div "Some of Our Services At Arn's Auto Service, we prioritize your vehicle's perfor…" at bounding box center [685, 334] width 877 height 708
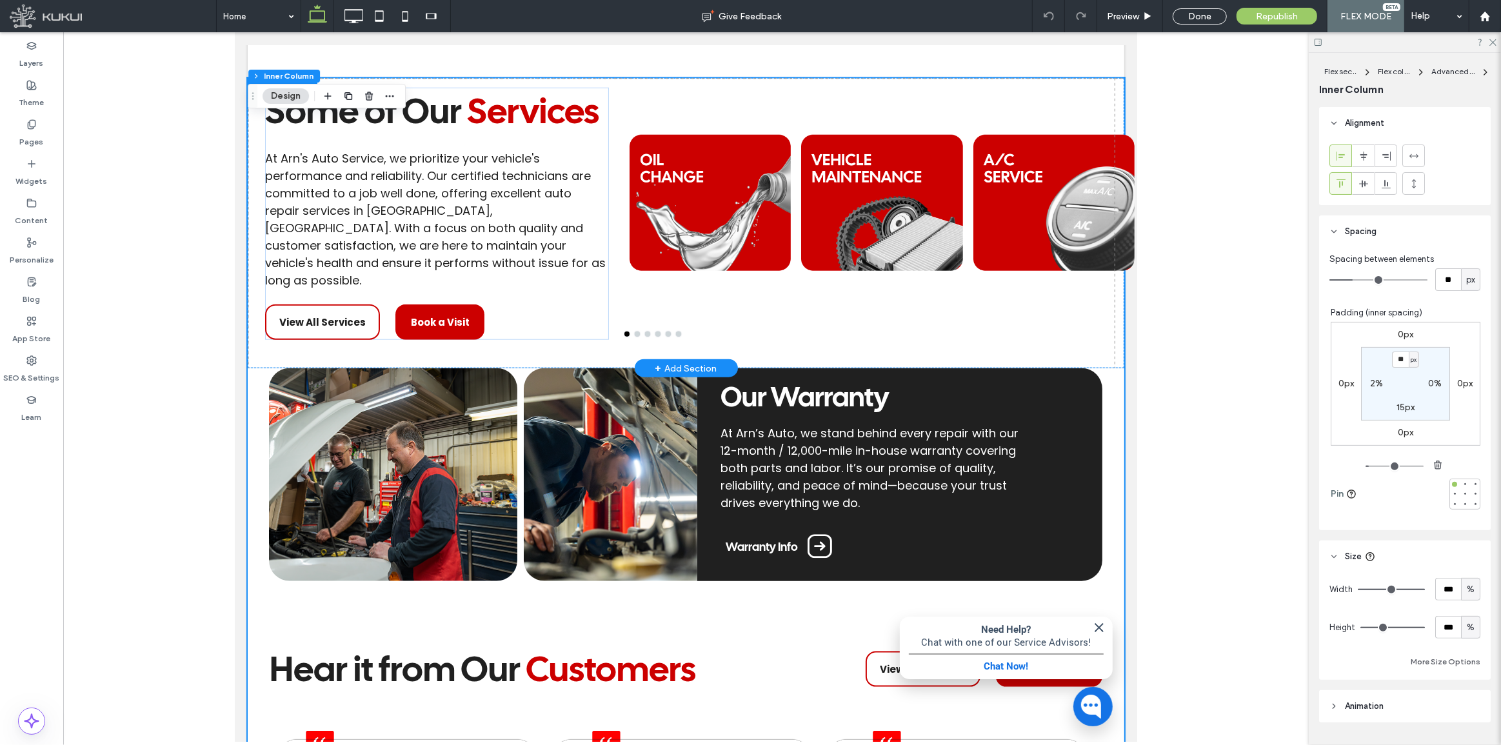
scroll to position [1465, 0]
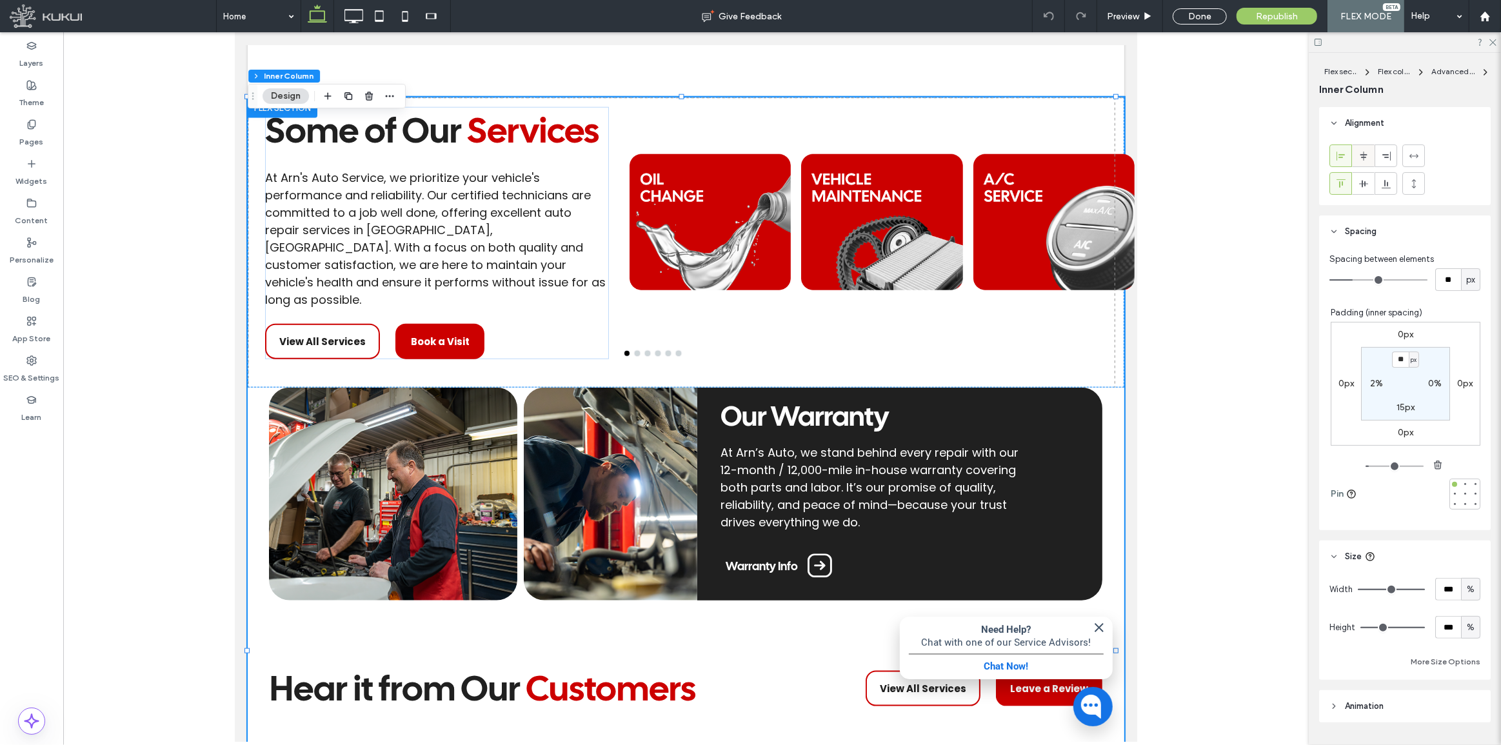
click at [1361, 157] on use at bounding box center [1363, 155] width 7 height 9
click at [1380, 156] on div at bounding box center [1385, 155] width 21 height 21
click at [1356, 153] on div at bounding box center [1363, 155] width 21 height 21
click at [1338, 148] on span at bounding box center [1341, 155] width 10 height 21
click at [654, 401] on div "Some of Our Services At Arn's Auto Service, we prioritize your vehicle's perfor…" at bounding box center [685, 451] width 877 height 708
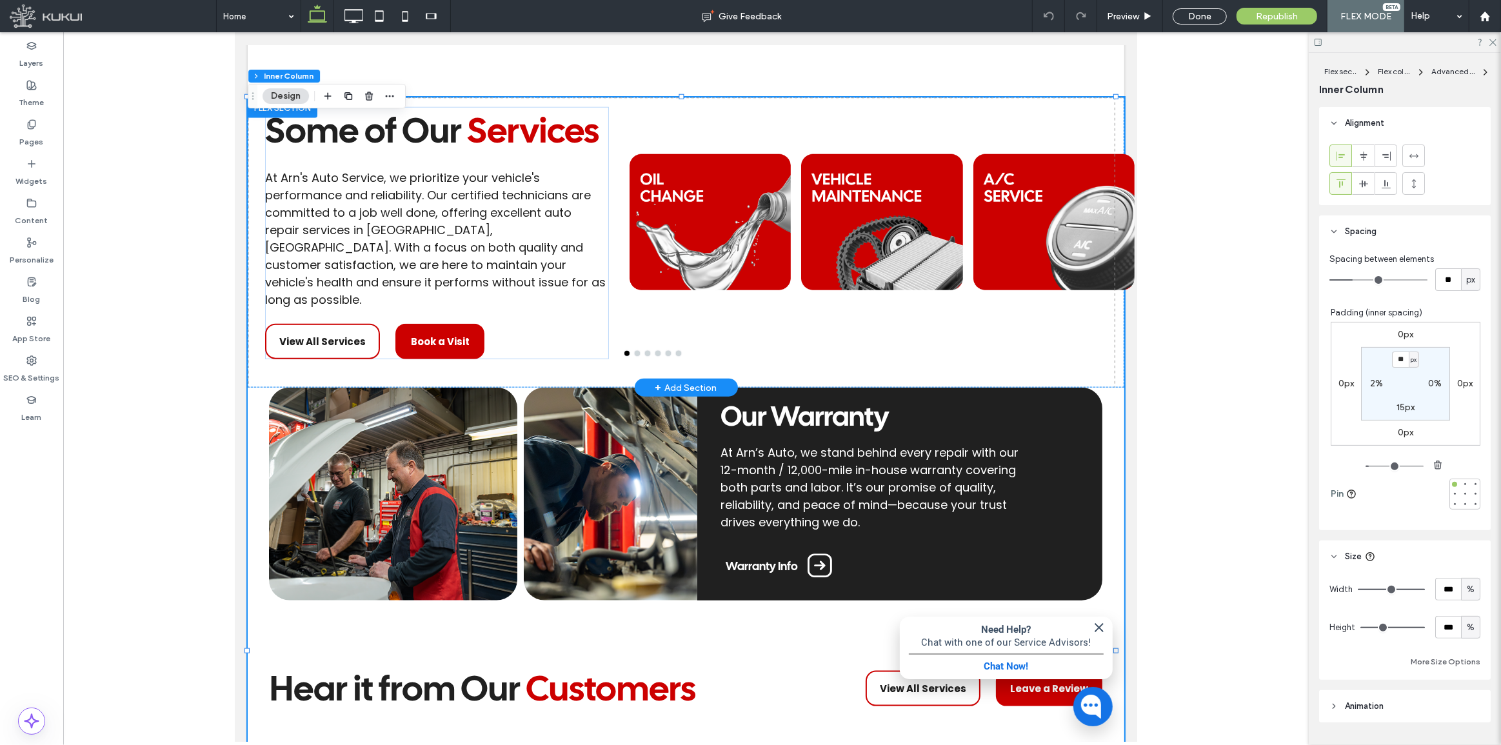
click at [654, 401] on div "Some of Our Services At Arn's Auto Service, we prioritize your vehicle's perfor…" at bounding box center [685, 451] width 877 height 708
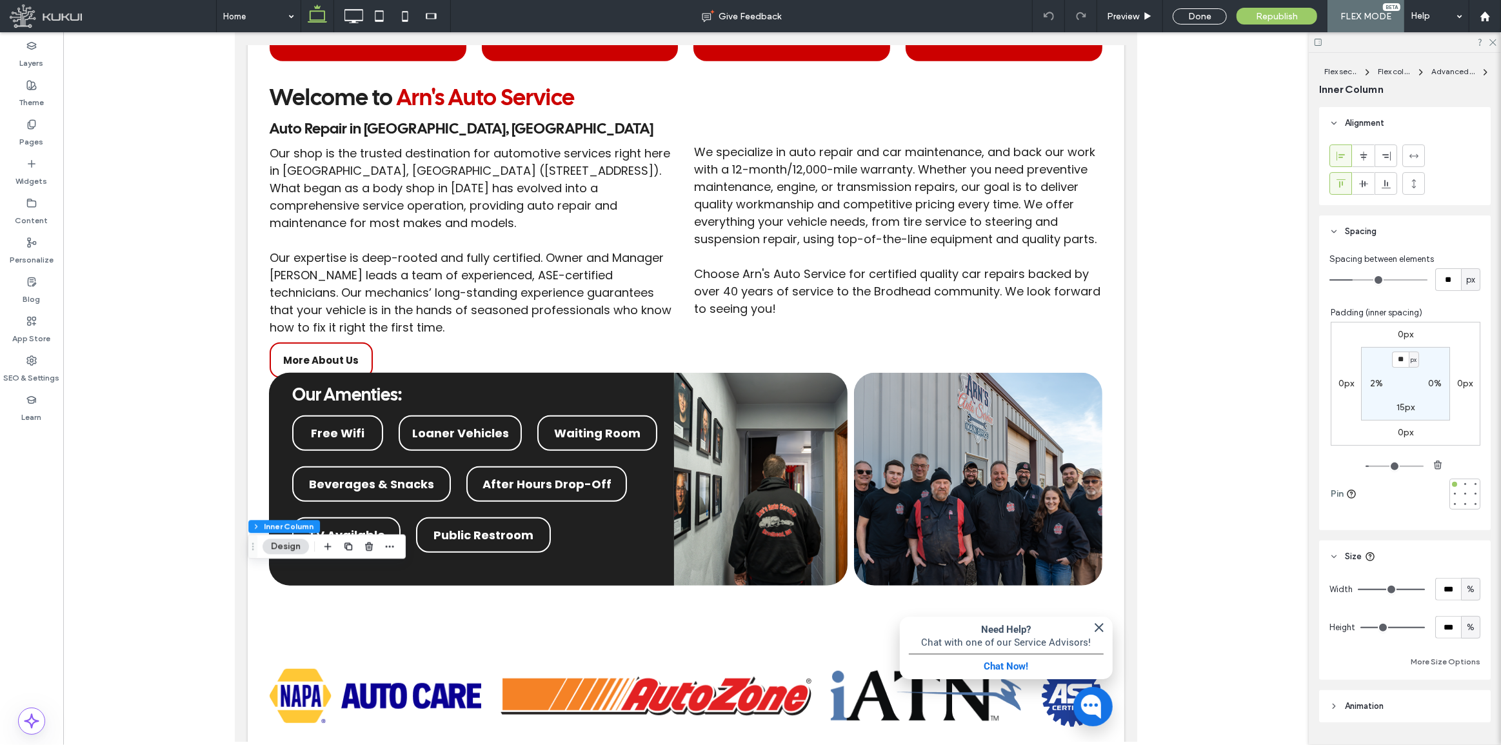
scroll to position [762, 0]
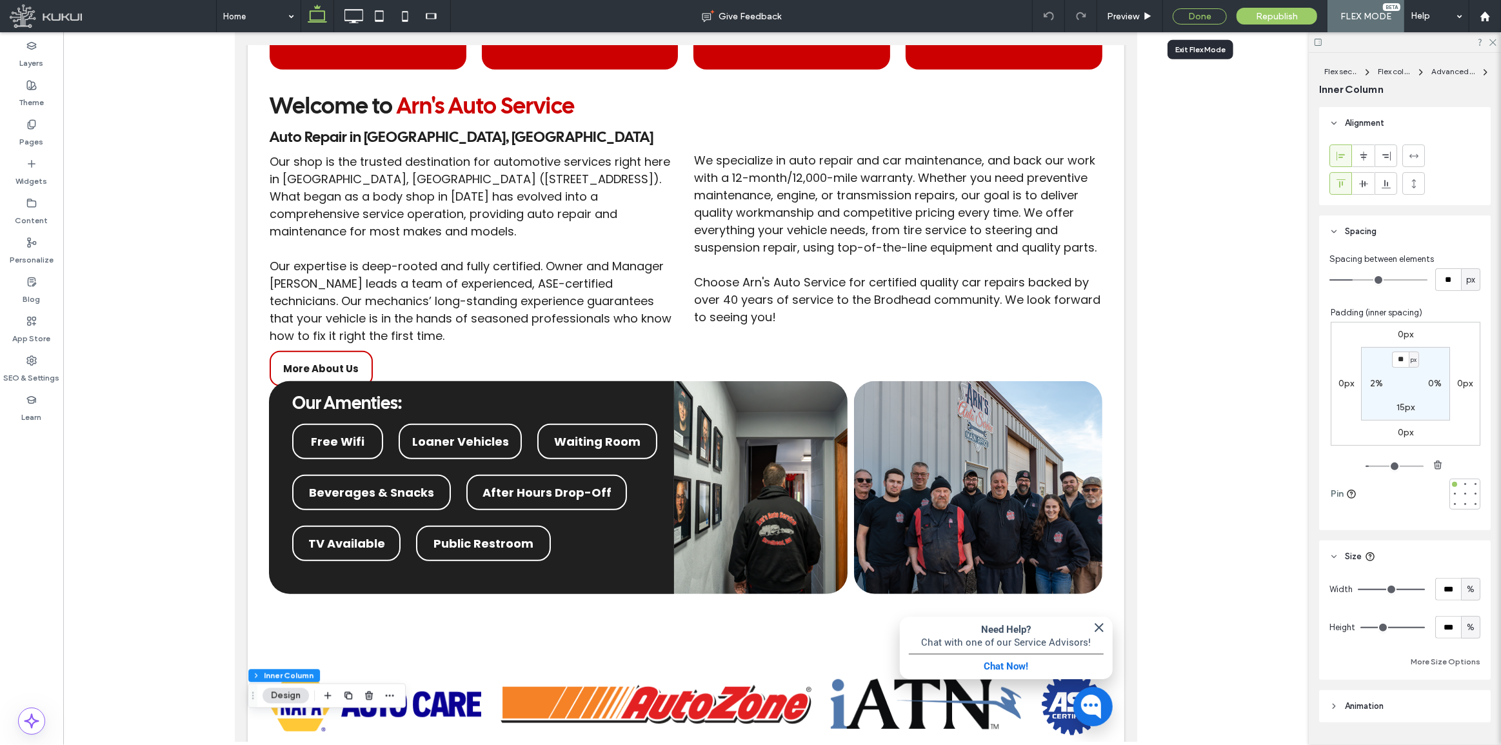
click at [1186, 18] on div "Done" at bounding box center [1200, 16] width 54 height 16
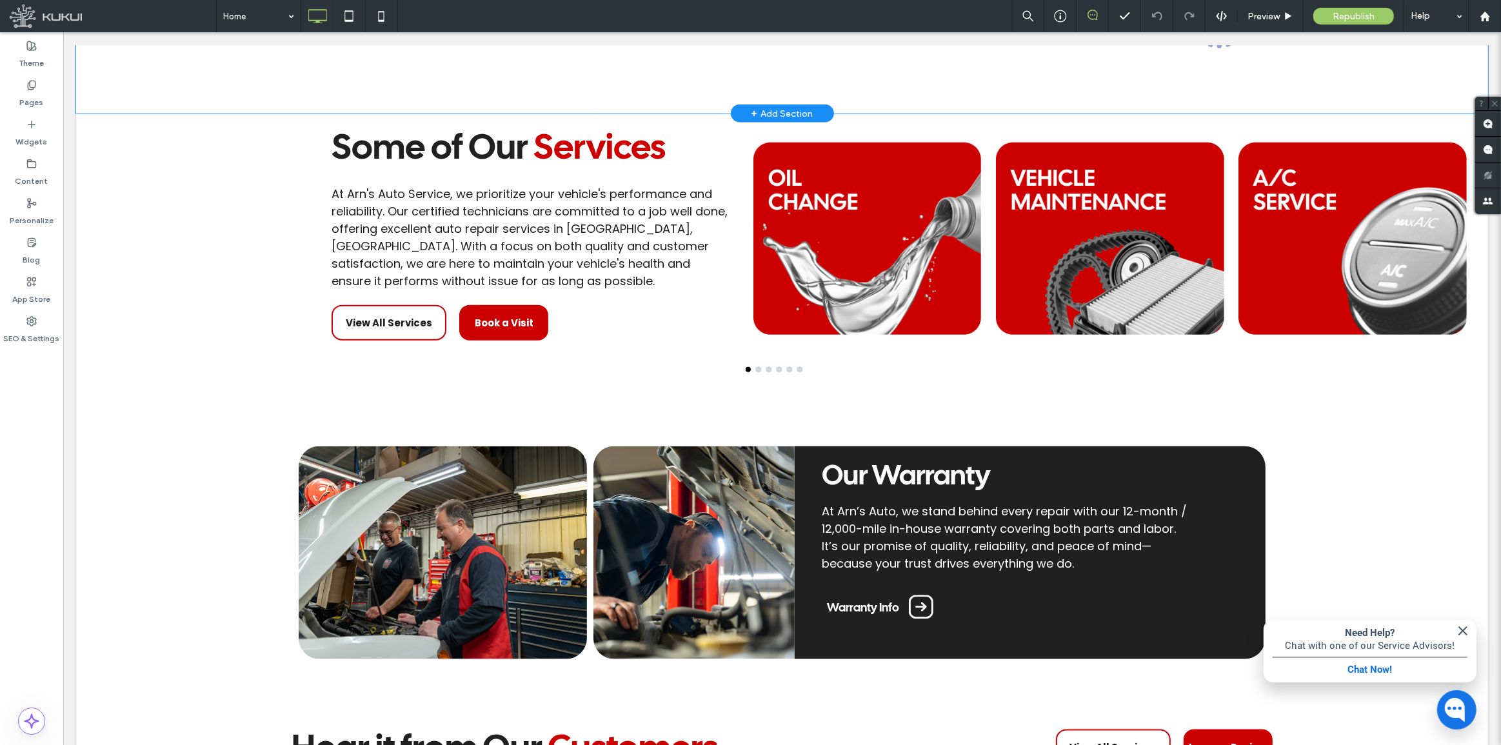
scroll to position [1231, 0]
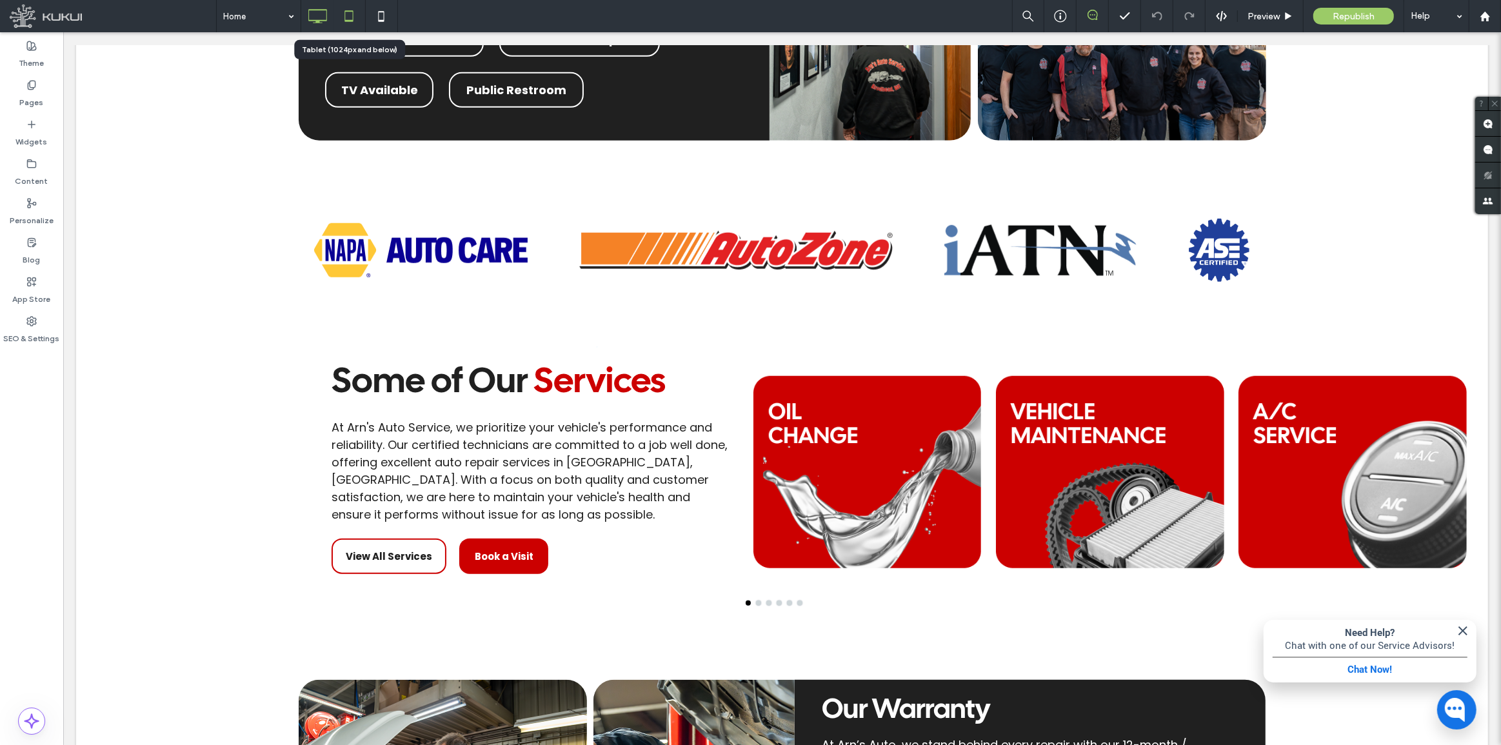
click at [343, 13] on icon at bounding box center [349, 16] width 26 height 26
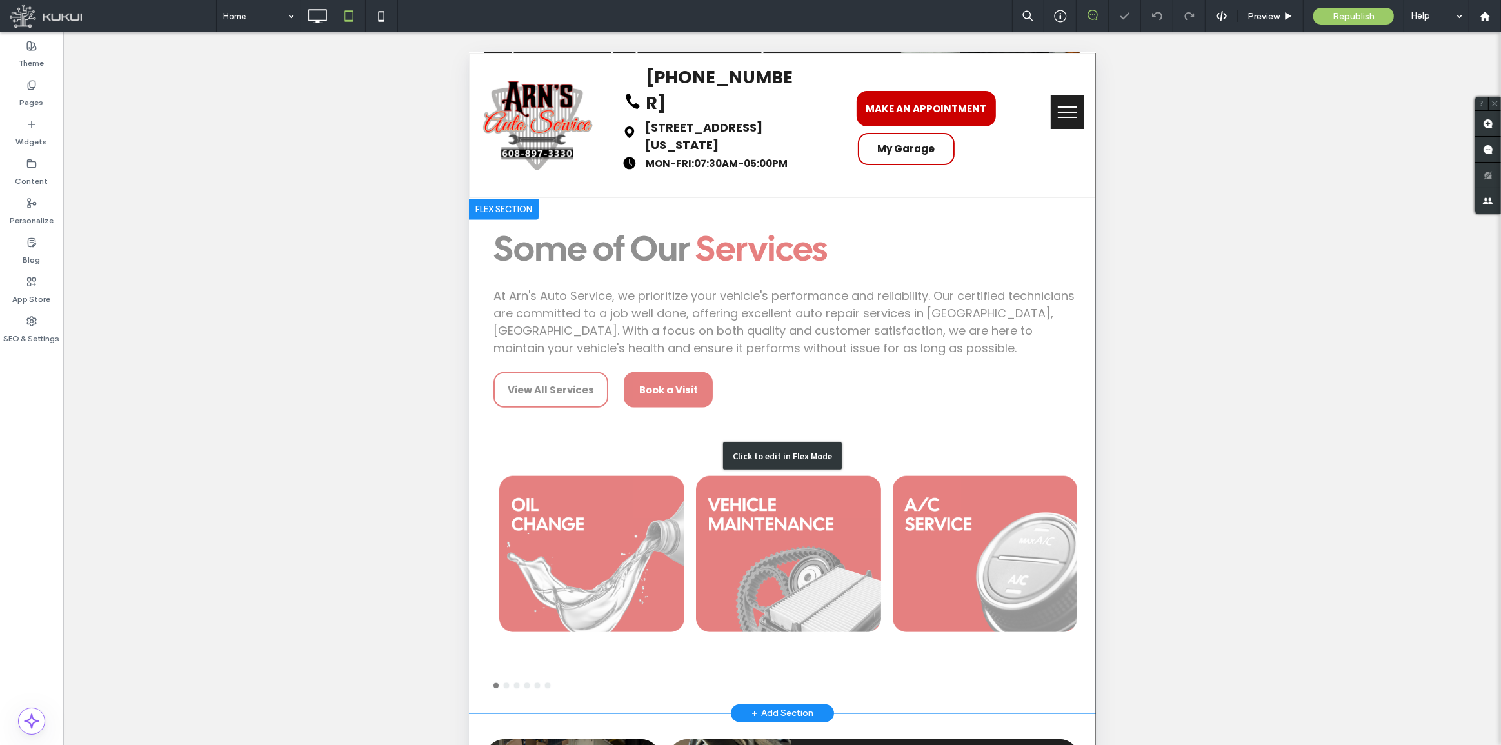
scroll to position [1348, 0]
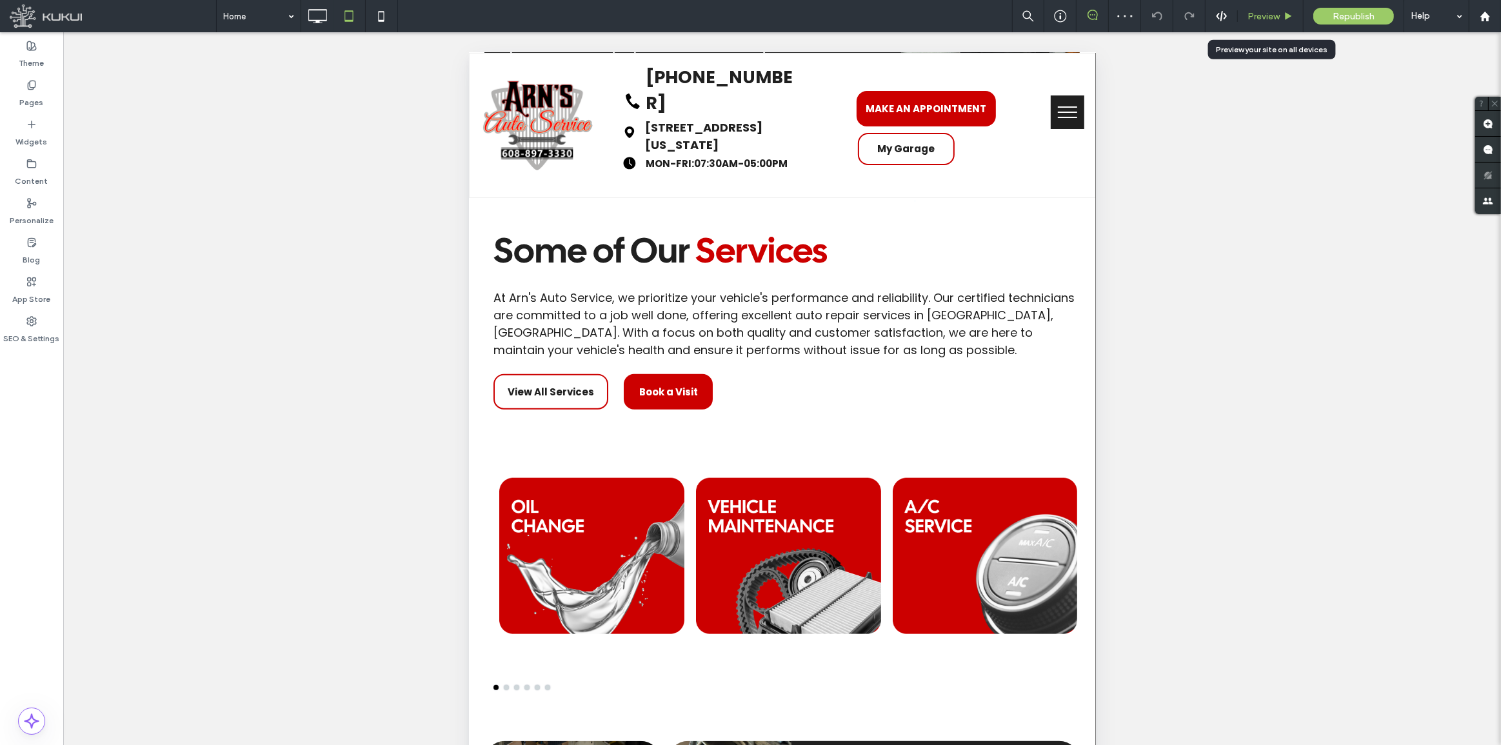
click at [1251, 30] on div "Preview" at bounding box center [1271, 16] width 66 height 32
click at [1255, 23] on div "Preview" at bounding box center [1271, 16] width 66 height 32
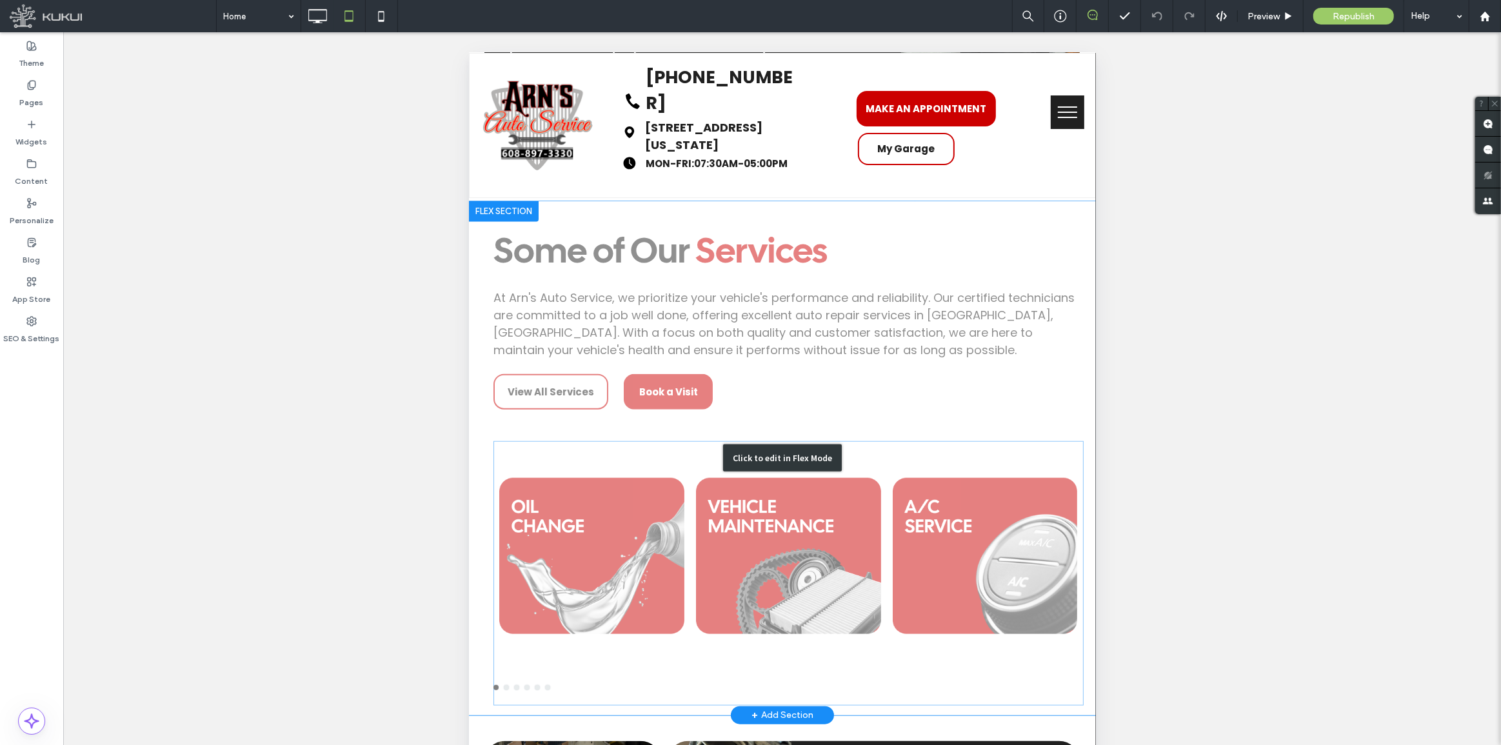
click at [766, 337] on div "Click to edit in Flex Mode" at bounding box center [781, 458] width 627 height 514
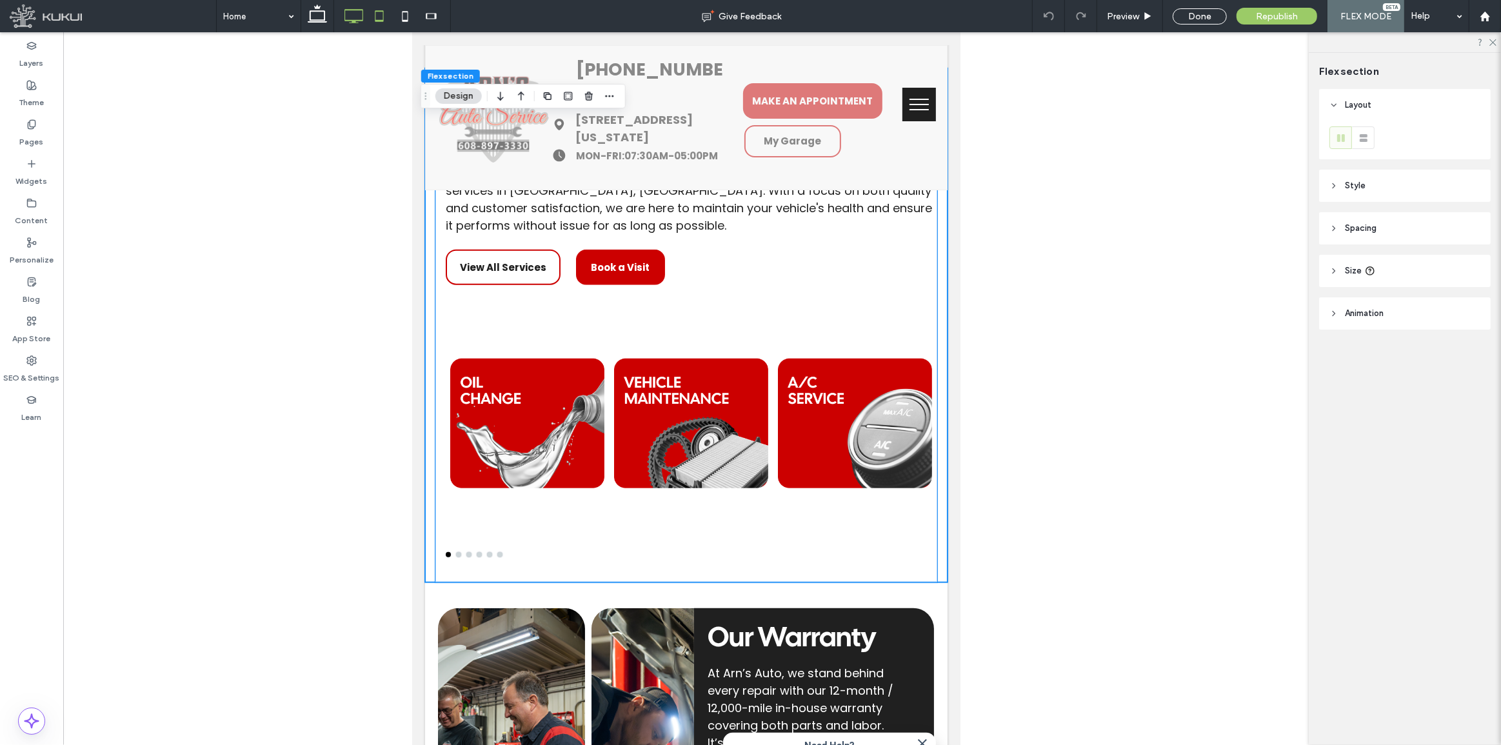
scroll to position [1465, 0]
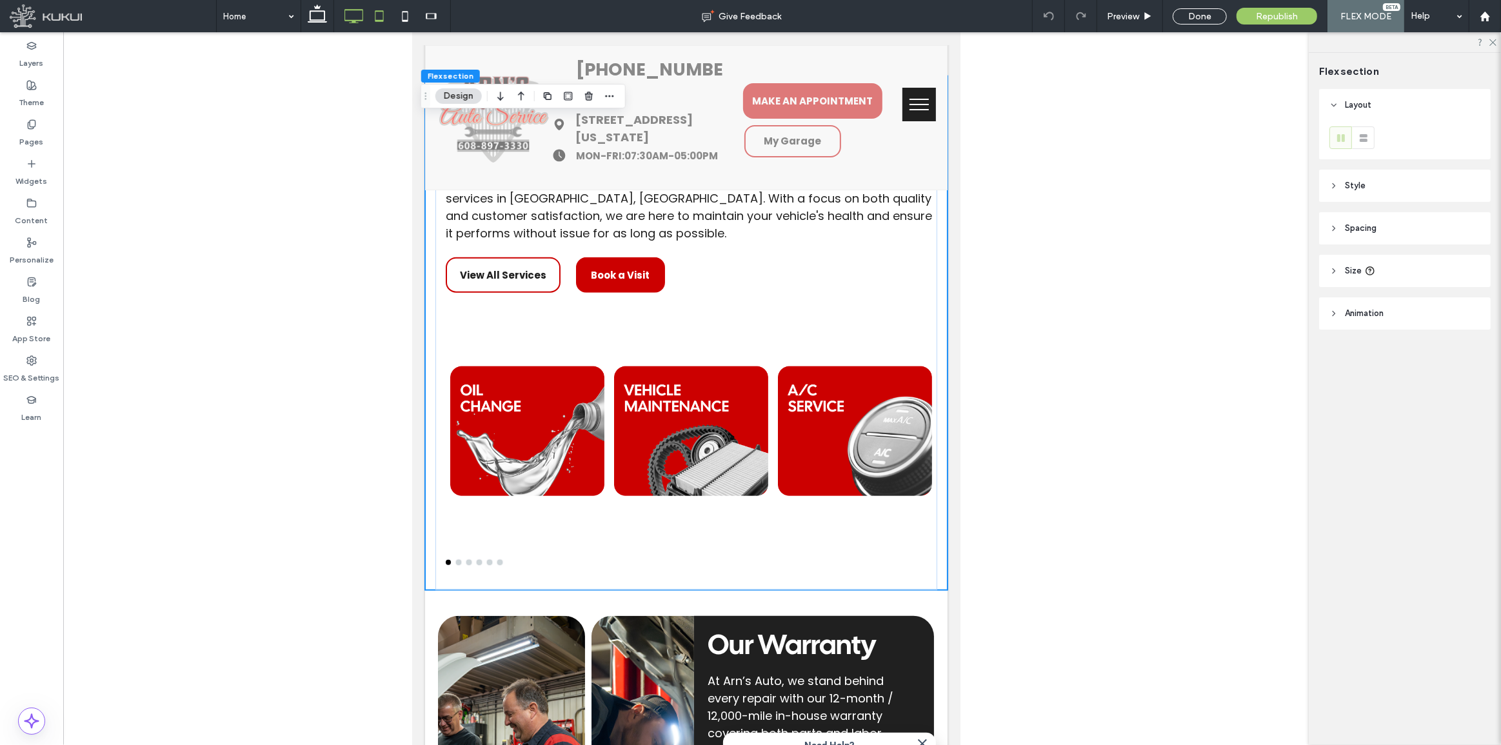
click at [328, 9] on icon at bounding box center [317, 16] width 26 height 26
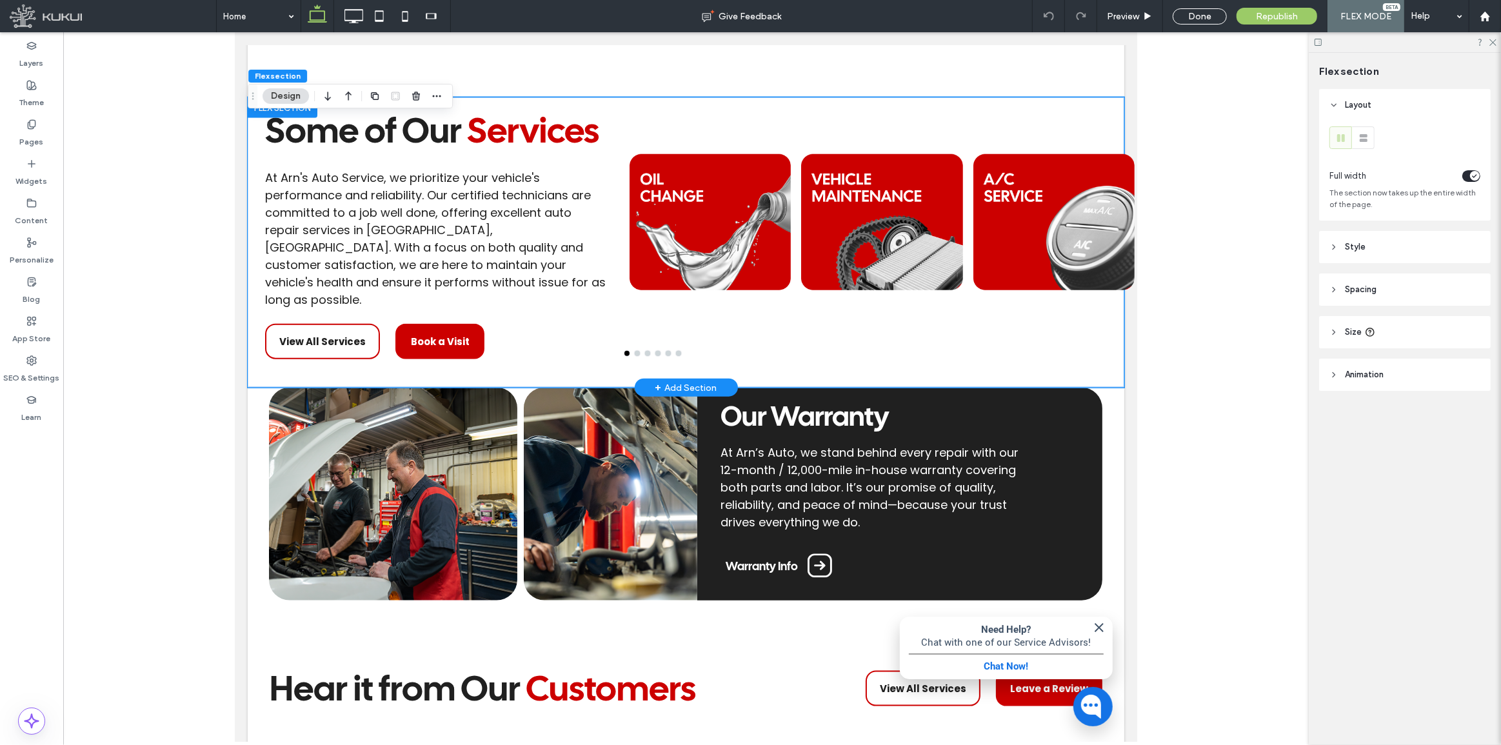
click at [413, 308] on span "At Arn's Auto Service, we prioritize your vehicle's performance and reliability…" at bounding box center [434, 239] width 341 height 138
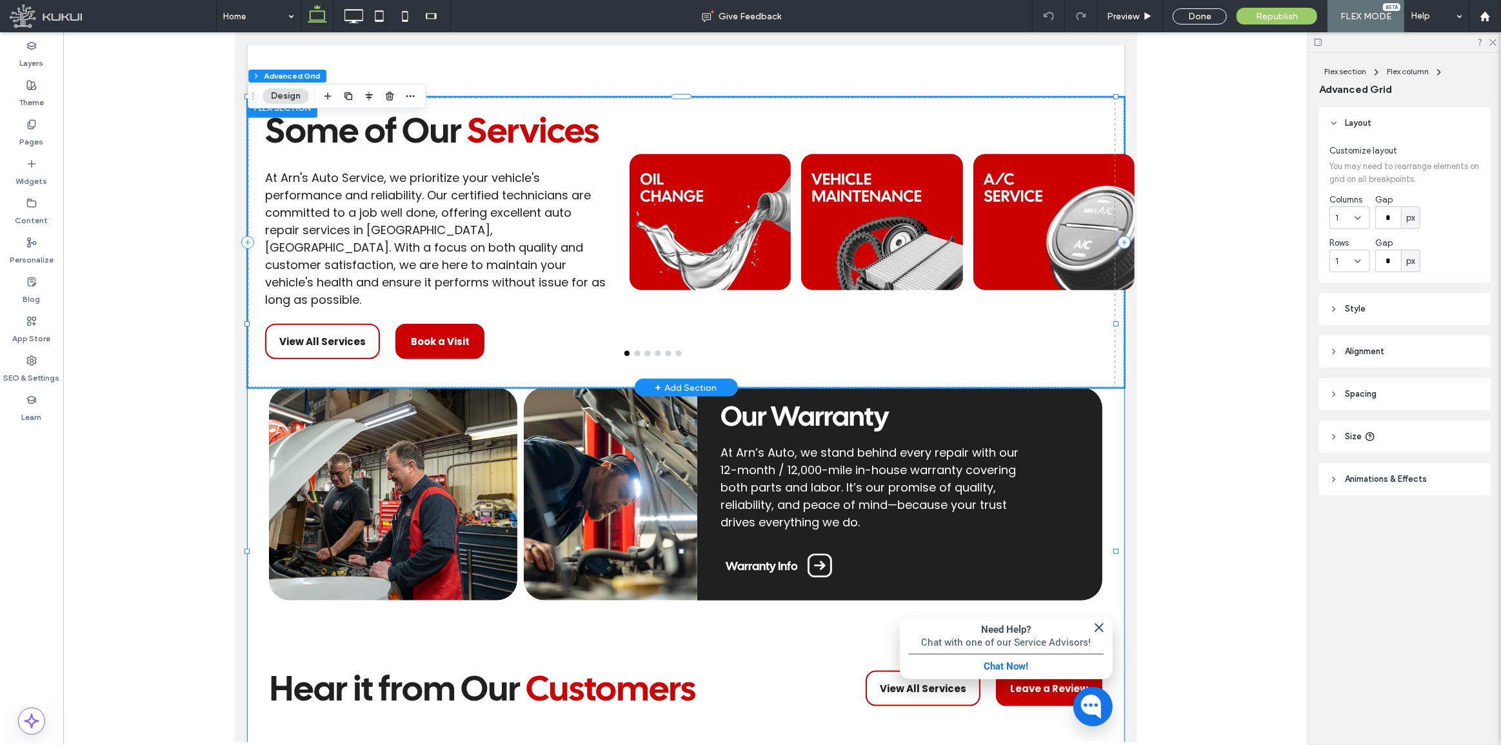
click at [390, 308] on span "At Arn's Auto Service, we prioritize your vehicle's performance and reliability…" at bounding box center [434, 239] width 341 height 138
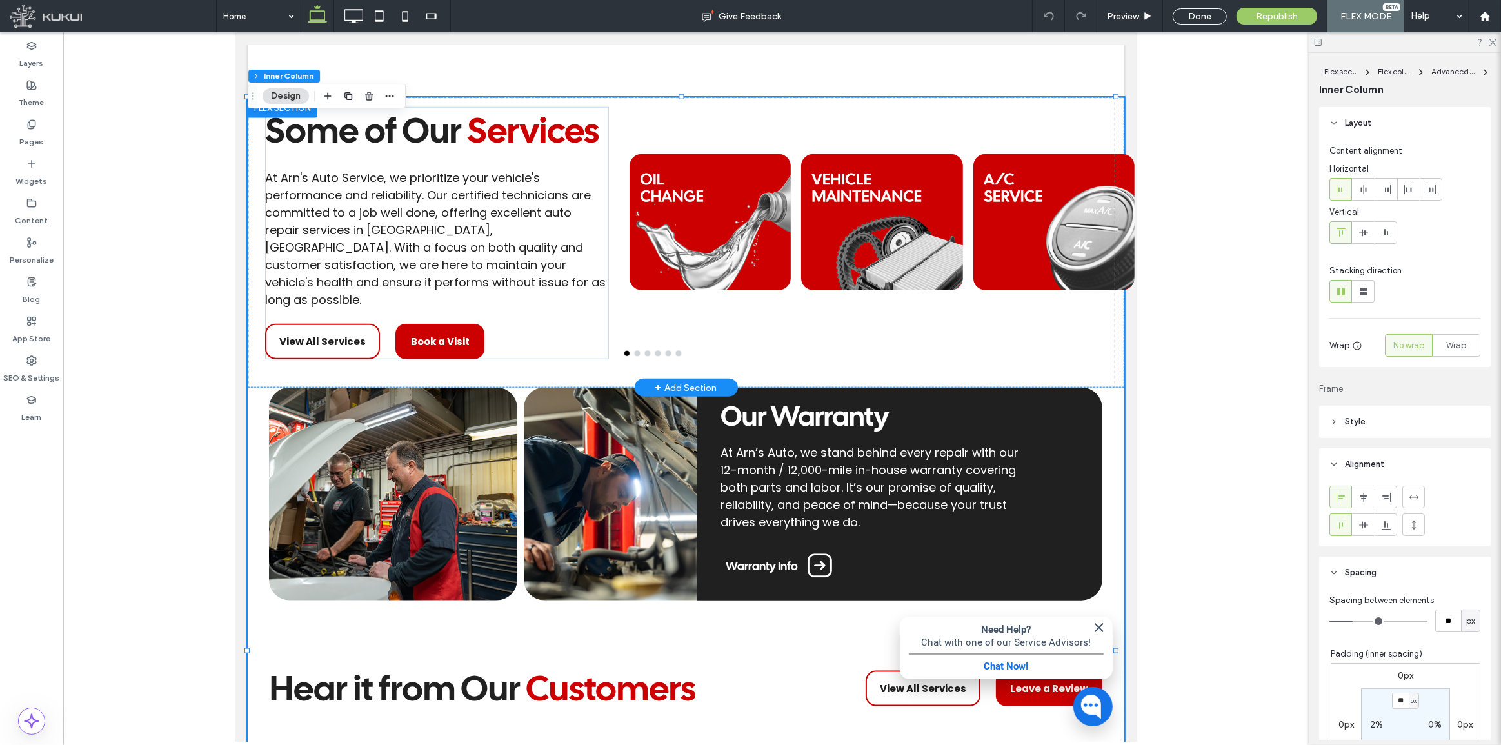
click at [390, 308] on span "At Arn's Auto Service, we prioritize your vehicle's performance and reliability…" at bounding box center [434, 239] width 341 height 138
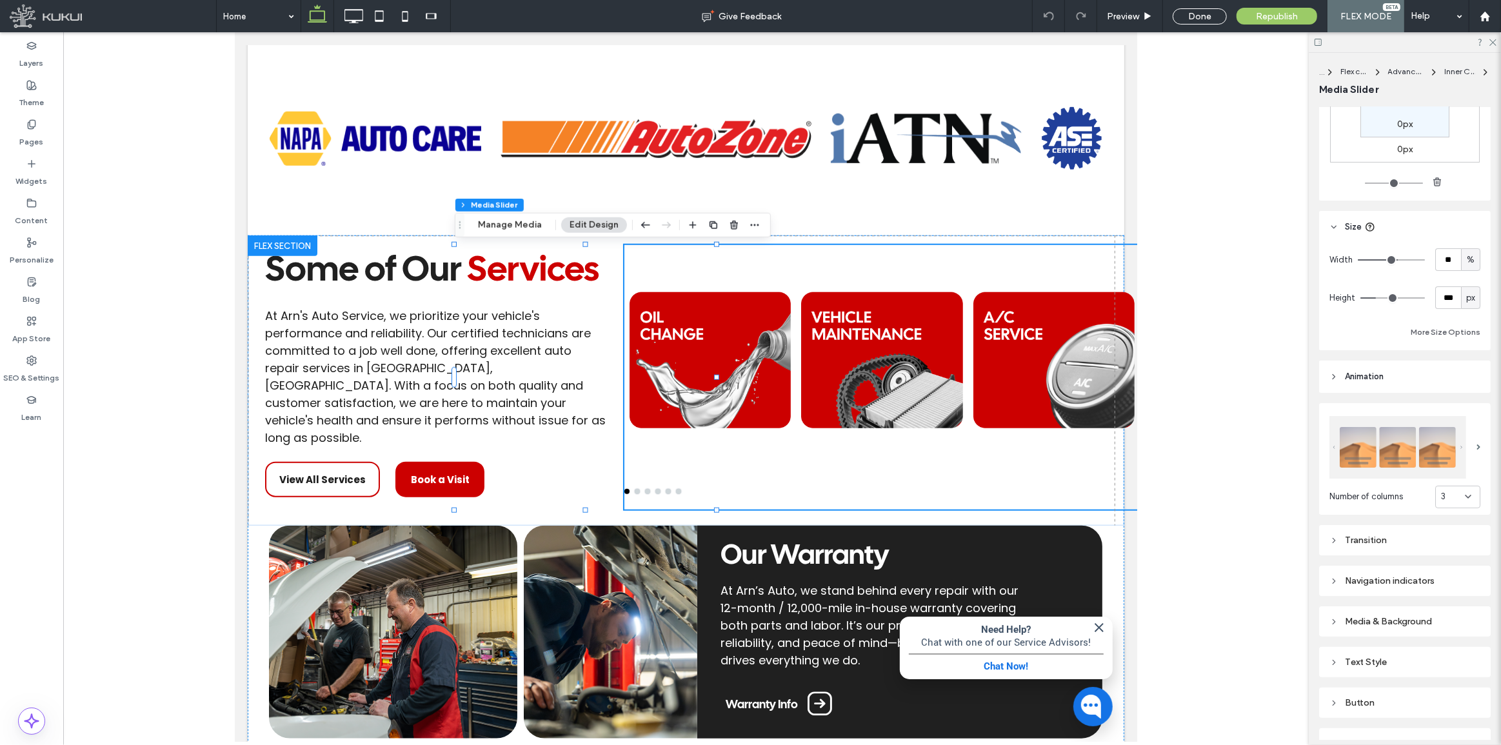
scroll to position [175, 0]
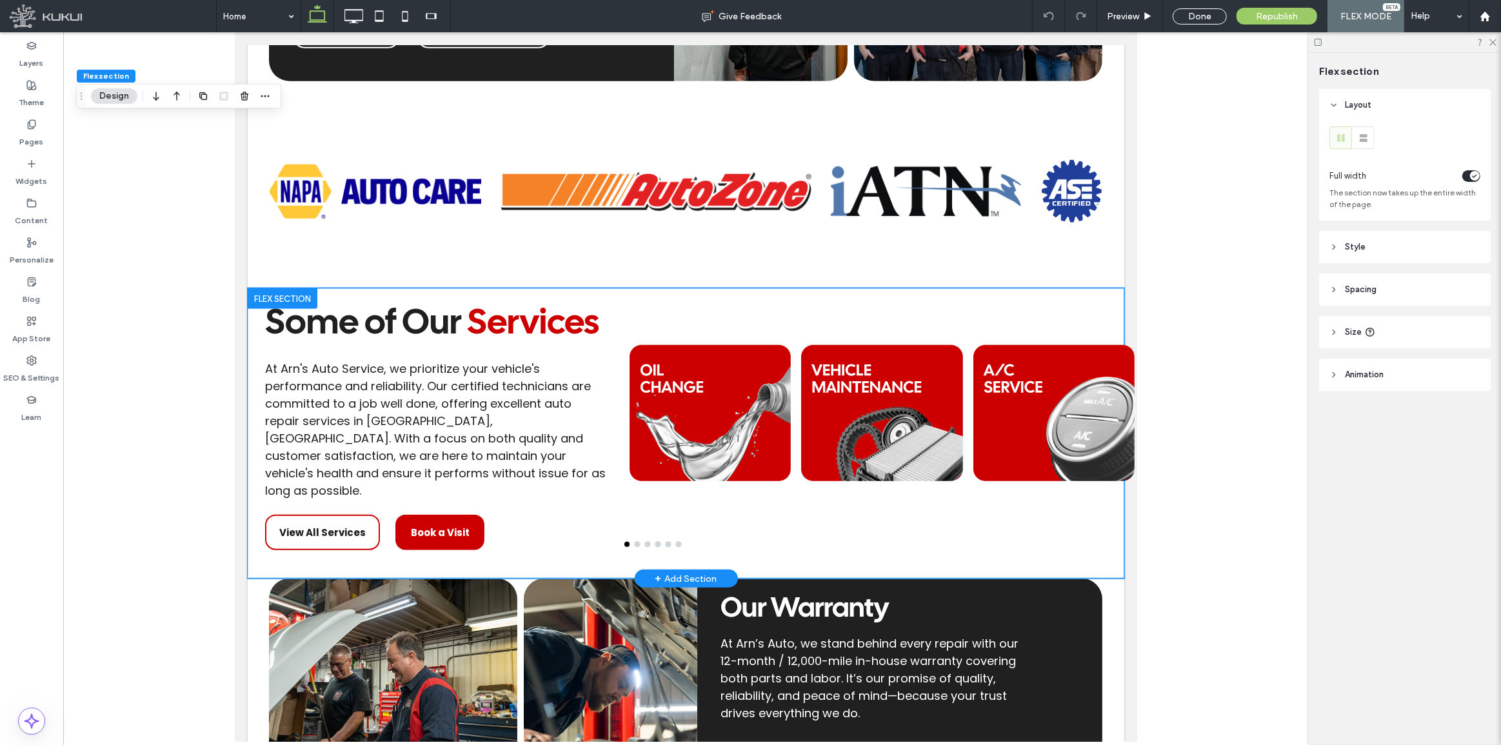
click at [800, 426] on div at bounding box center [880, 413] width 161 height 230
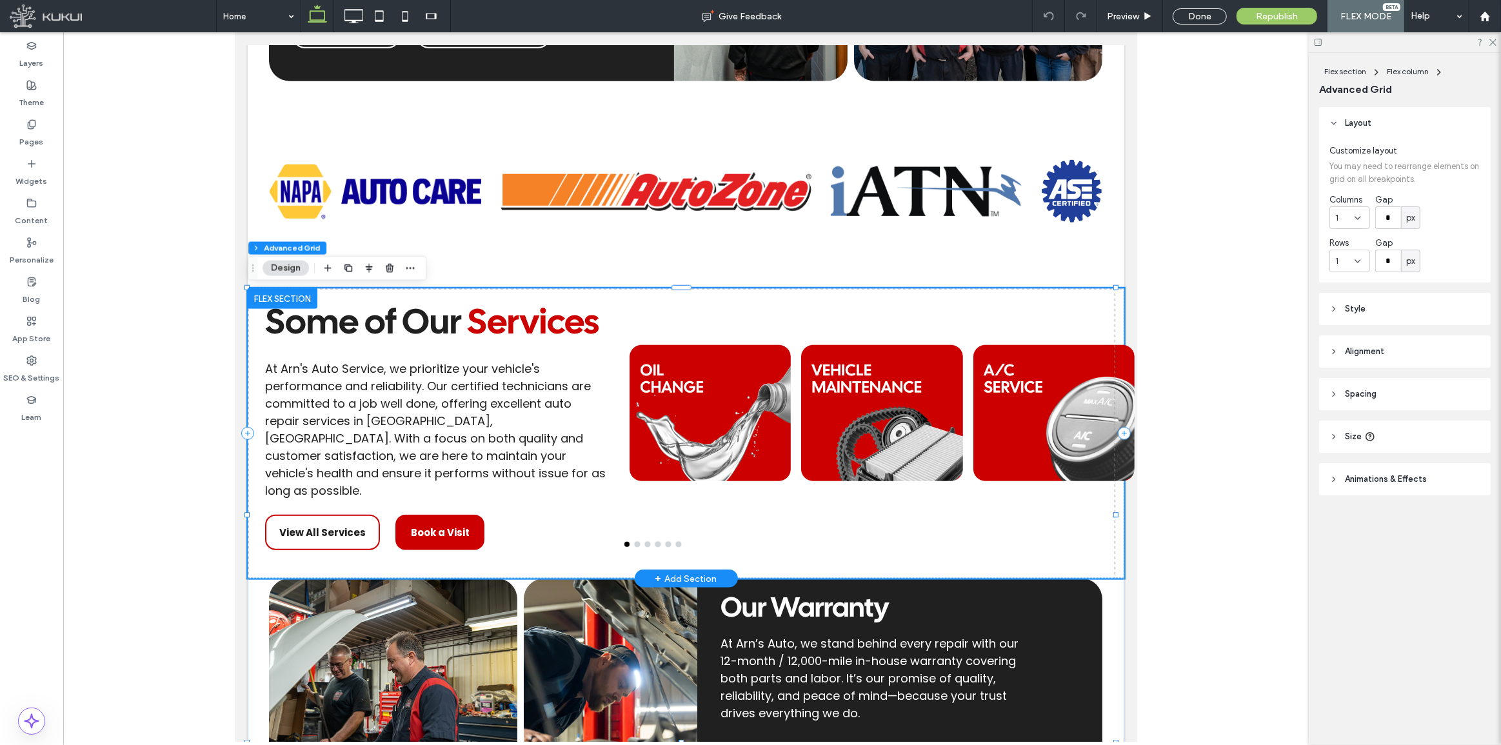
click at [800, 426] on div at bounding box center [880, 413] width 161 height 230
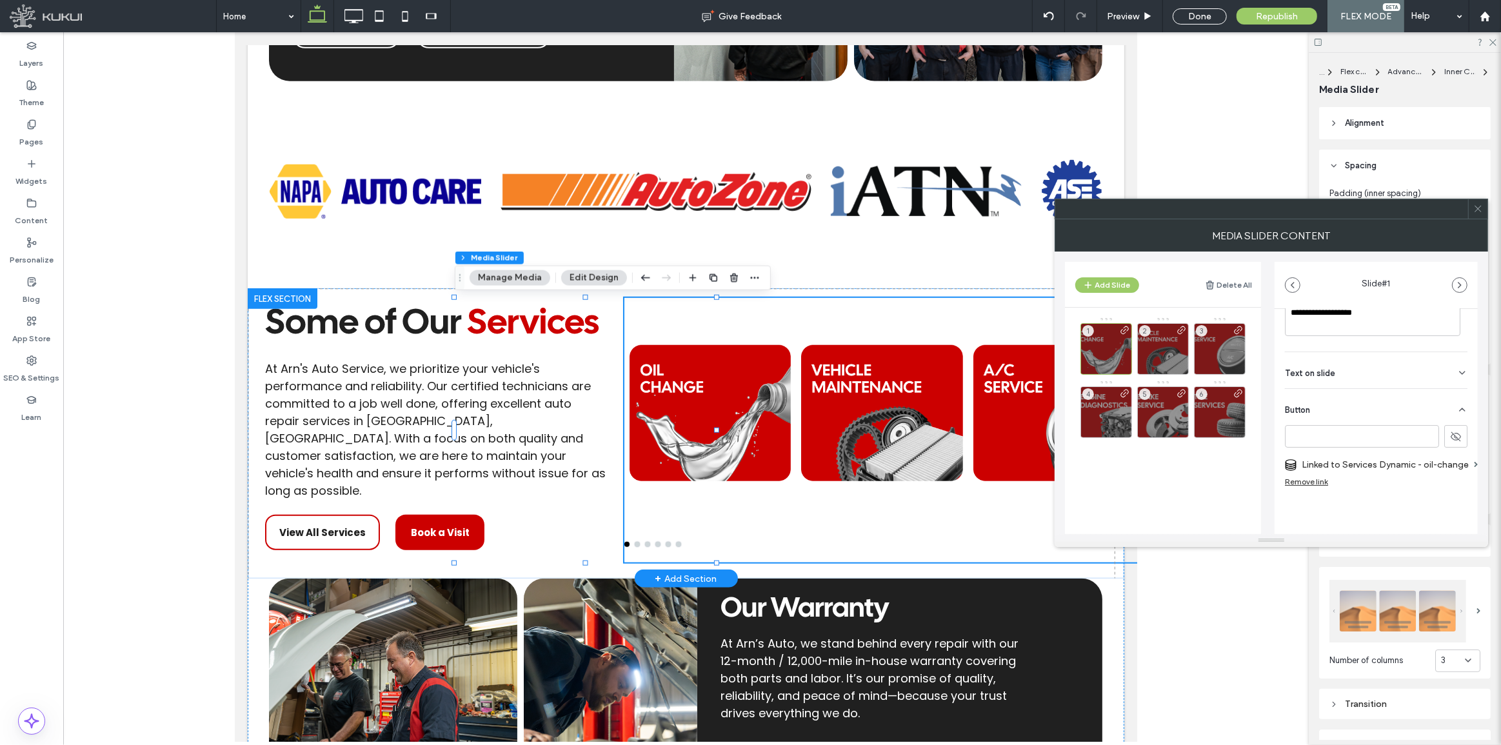
scroll to position [293, 0]
click at [1338, 372] on div "Text on slide" at bounding box center [1376, 370] width 183 height 36
click at [1338, 370] on div "Text on slide" at bounding box center [1376, 363] width 183 height 36
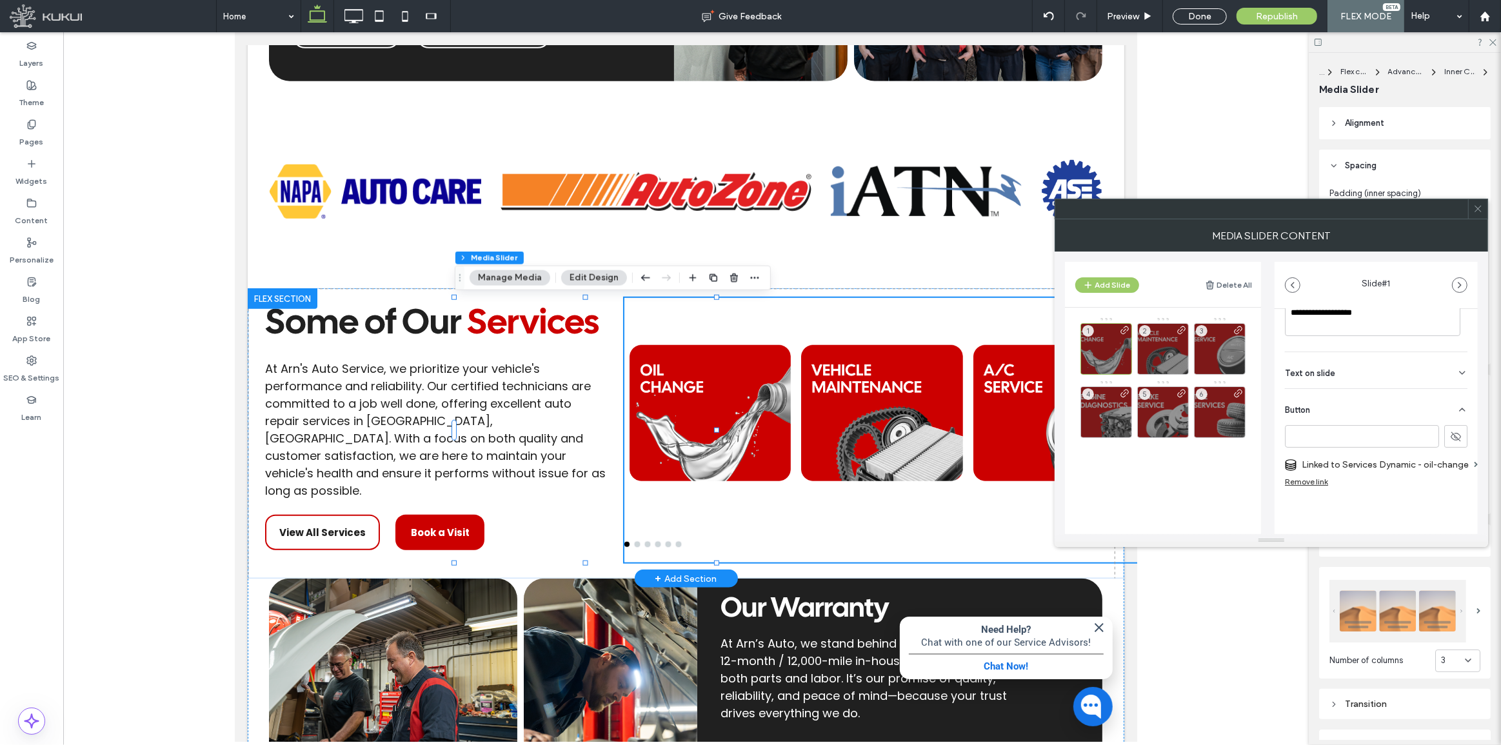
click at [1091, 620] on img "button" at bounding box center [1098, 627] width 15 height 15
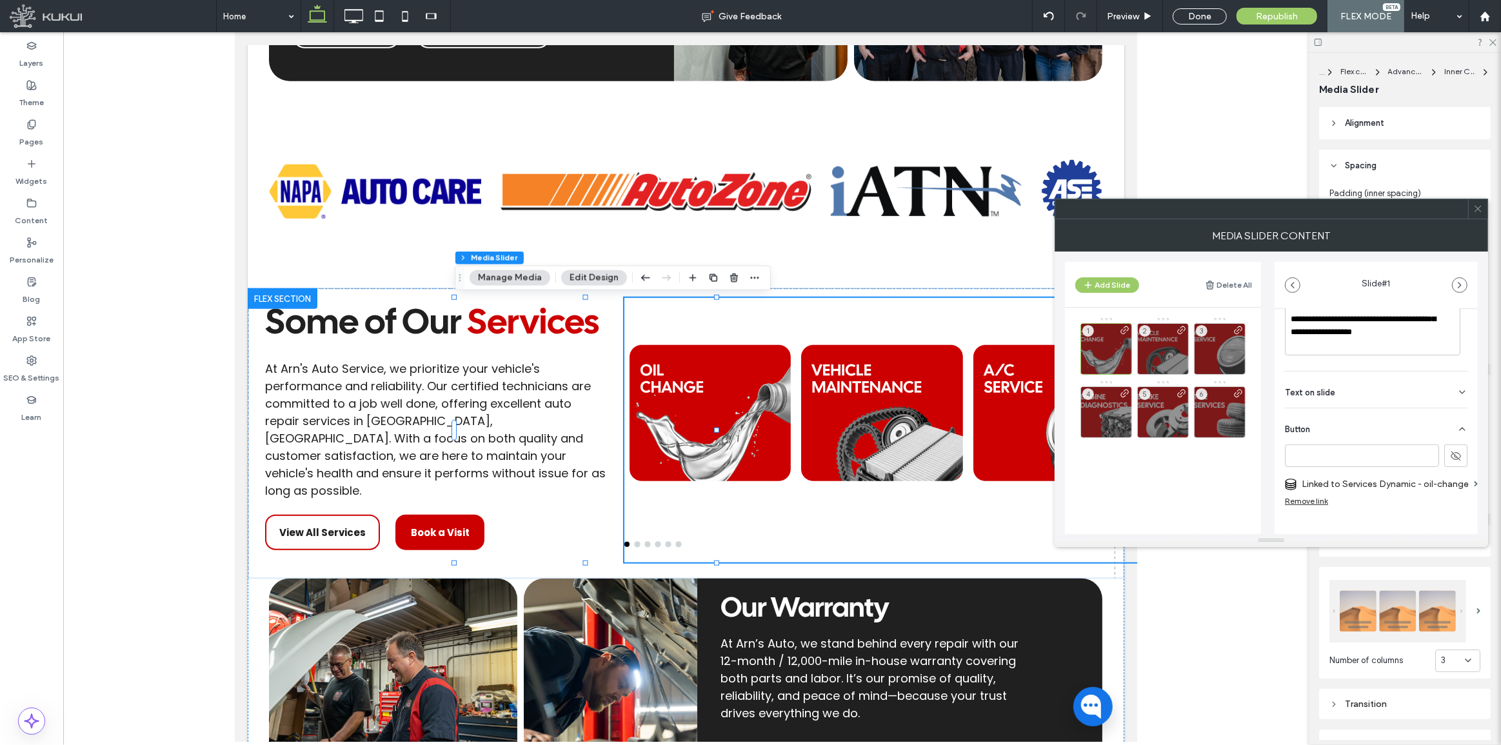
scroll to position [296, 0]
click at [1327, 425] on input at bounding box center [1362, 436] width 154 height 23
click at [1450, 431] on icon at bounding box center [1456, 437] width 12 height 12
click at [1452, 431] on icon at bounding box center [1456, 437] width 12 height 12
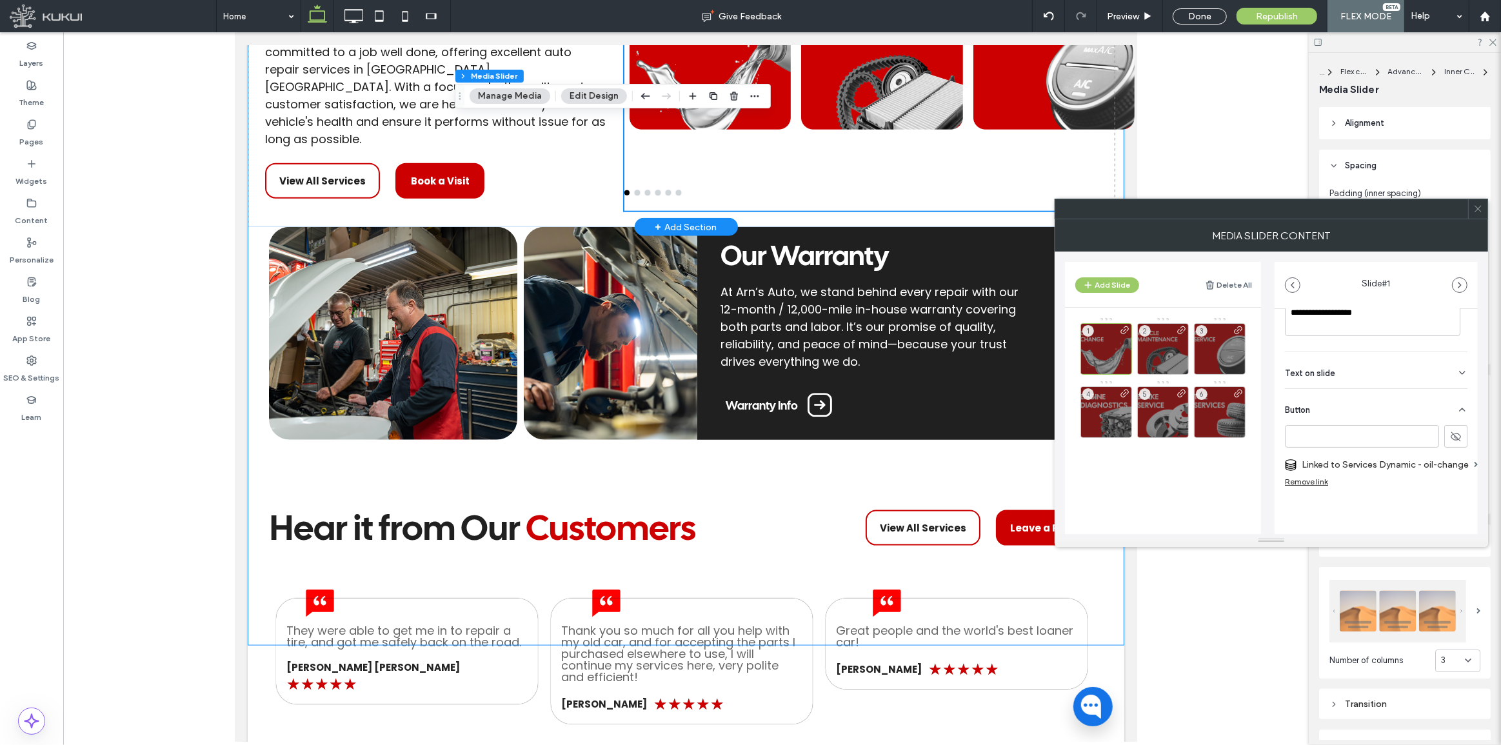
scroll to position [1920, 0]
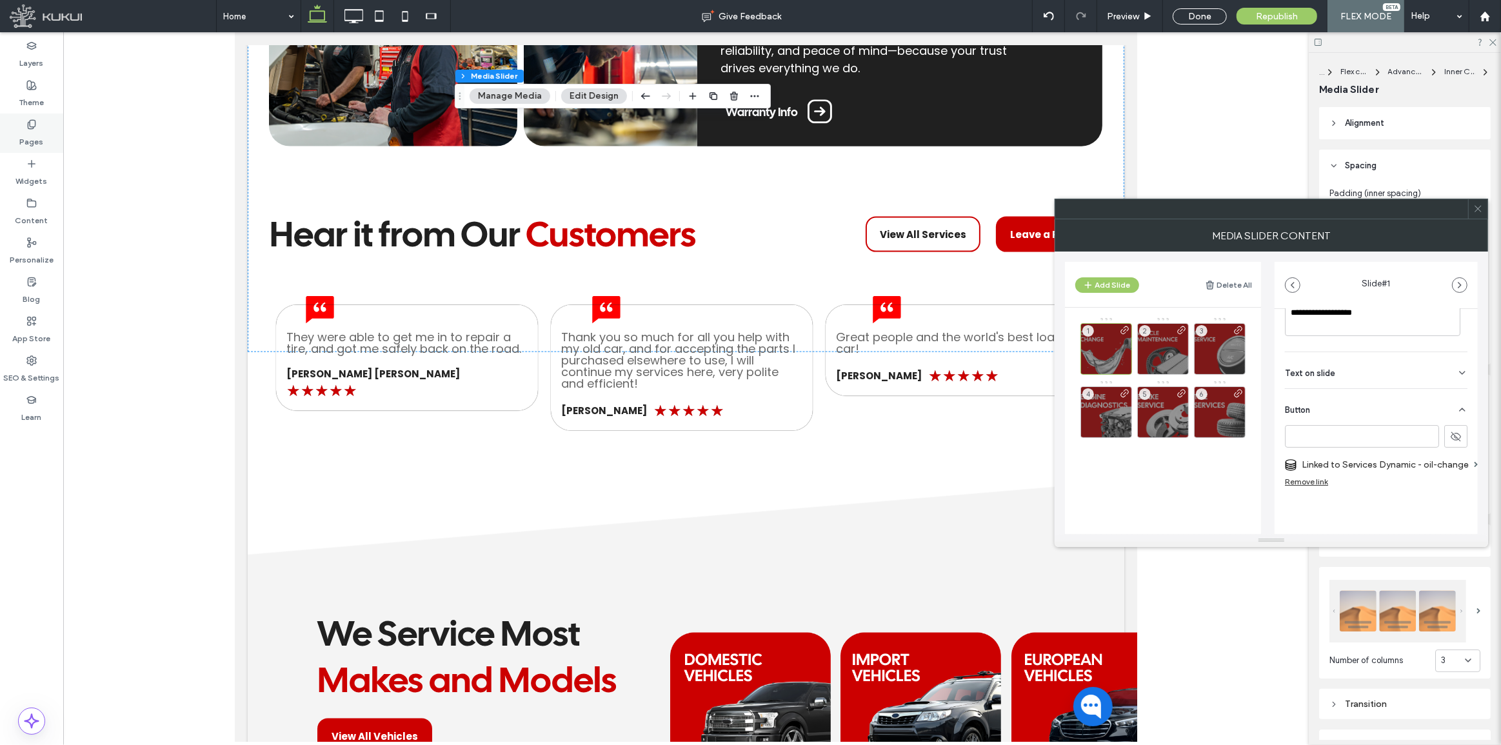
click at [42, 134] on div "Pages" at bounding box center [31, 133] width 63 height 39
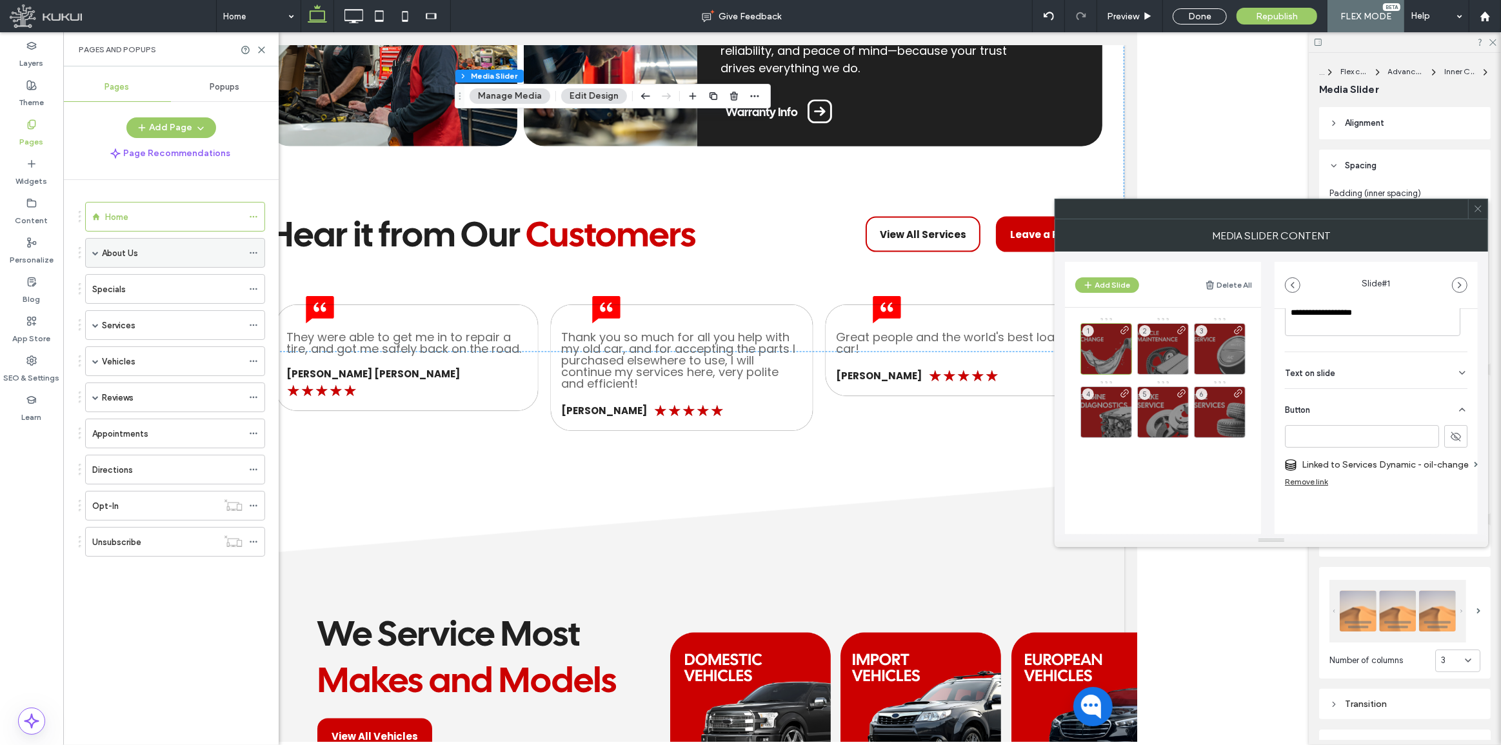
click at [95, 252] on span at bounding box center [95, 253] width 6 height 6
click at [91, 442] on div "Services" at bounding box center [175, 444] width 180 height 30
click at [94, 442] on span at bounding box center [95, 444] width 6 height 6
click at [94, 506] on span at bounding box center [95, 509] width 6 height 6
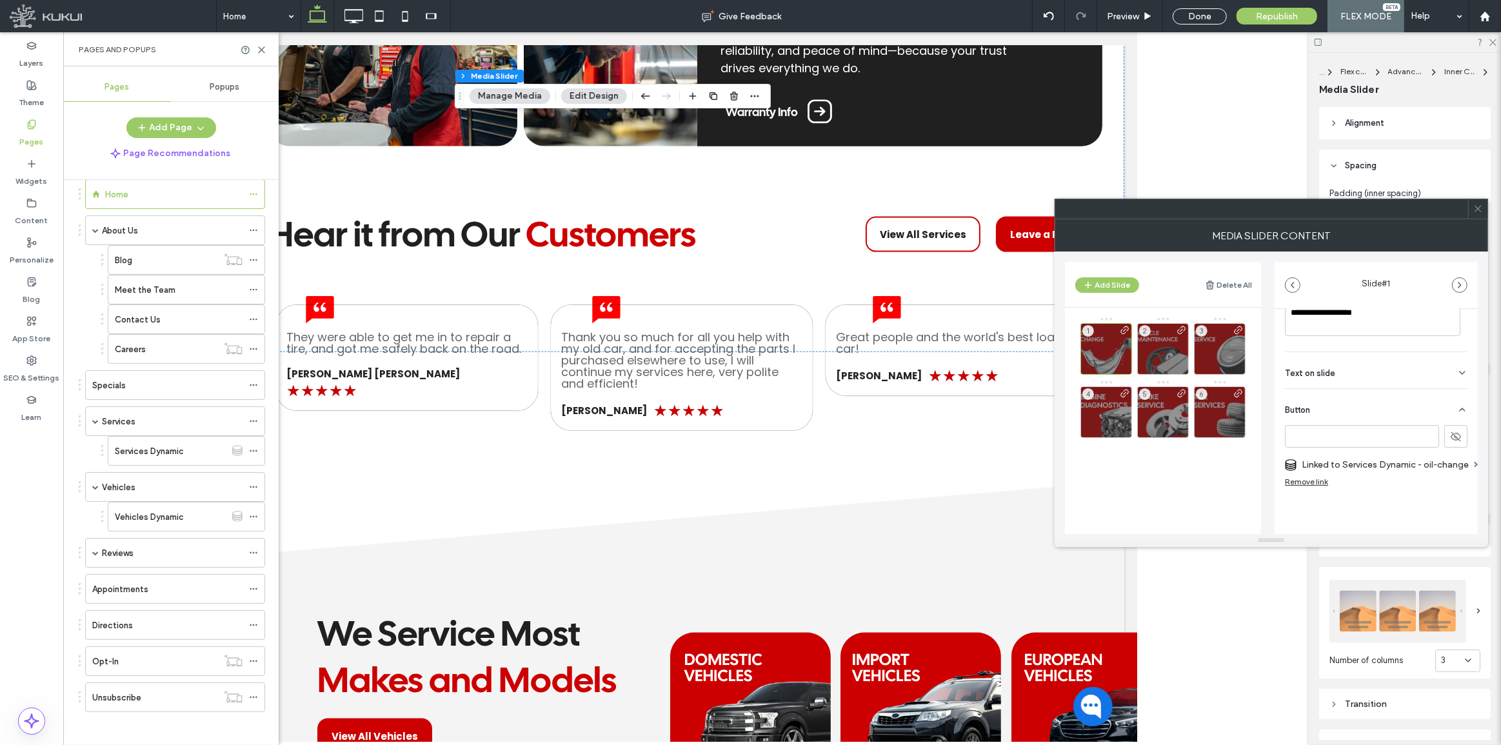
scroll to position [26, 0]
click at [95, 548] on span at bounding box center [95, 549] width 6 height 6
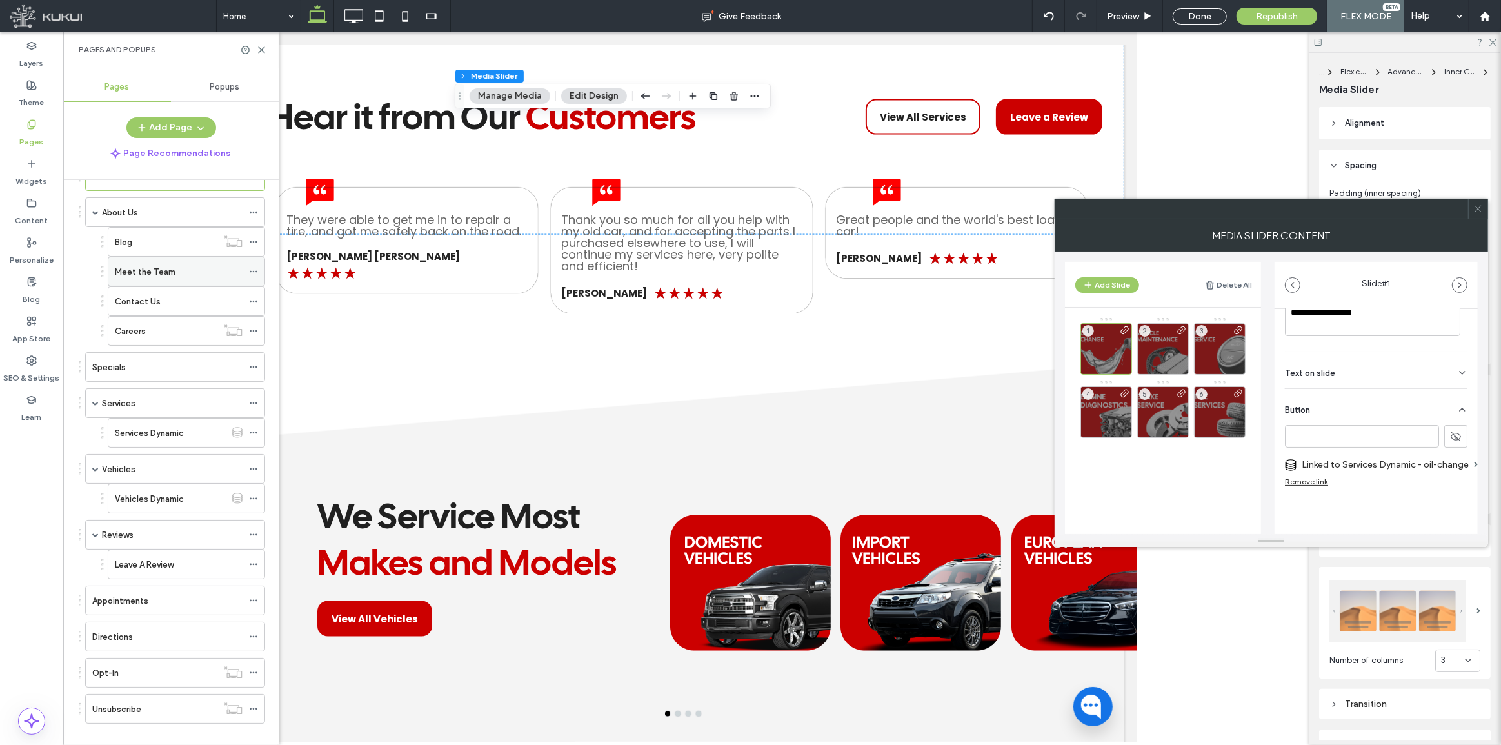
scroll to position [0, 0]
click at [158, 280] on div "Blog" at bounding box center [166, 283] width 103 height 14
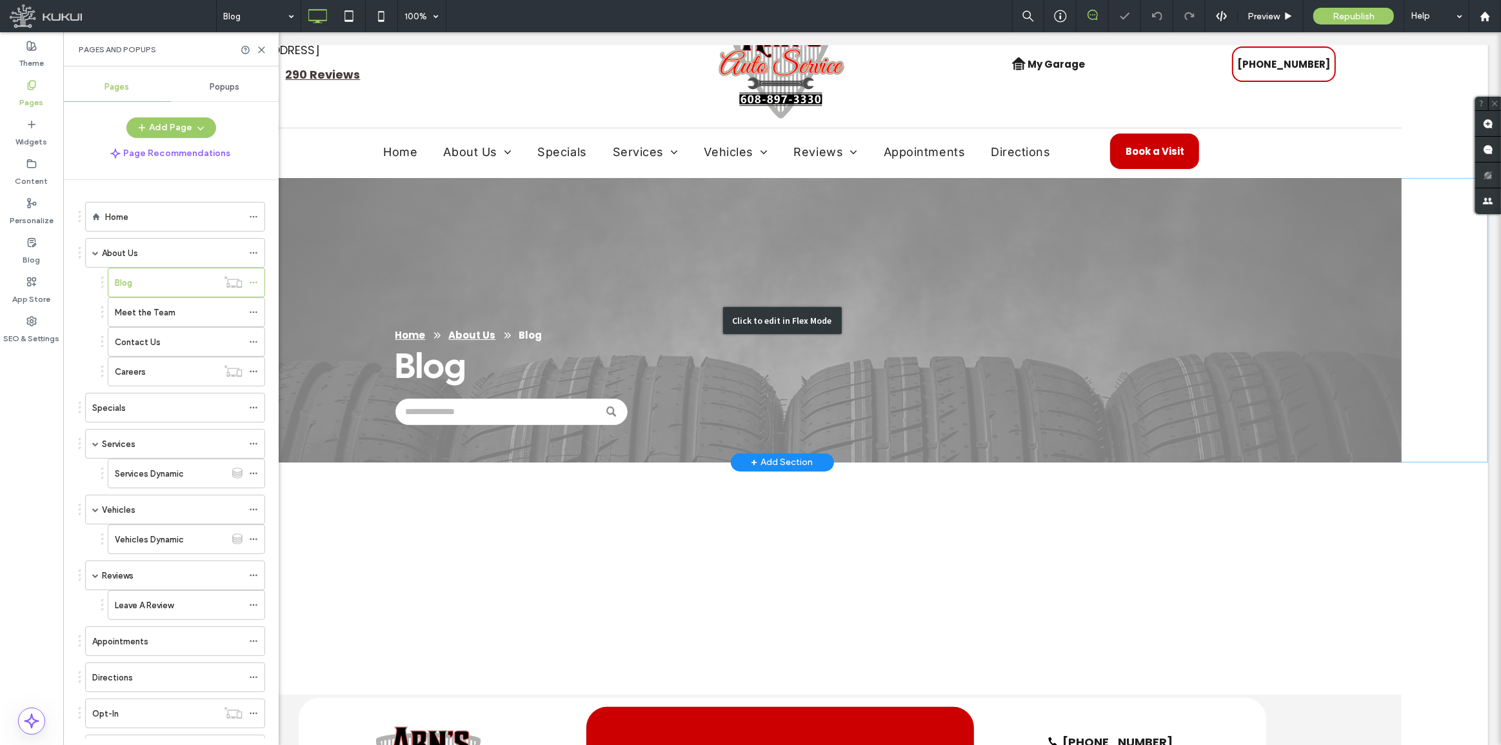
scroll to position [234, 0]
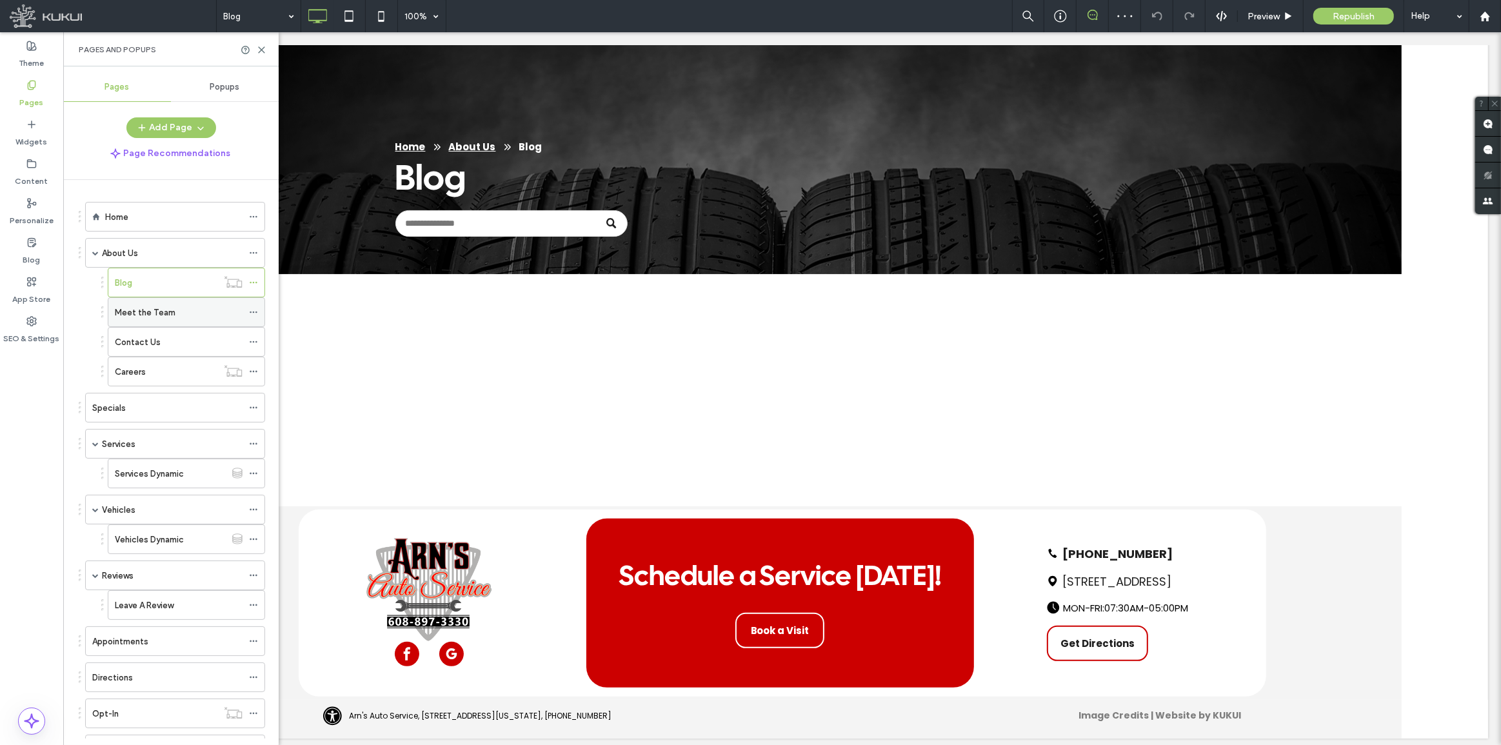
click at [161, 313] on label "Meet the Team" at bounding box center [145, 312] width 61 height 23
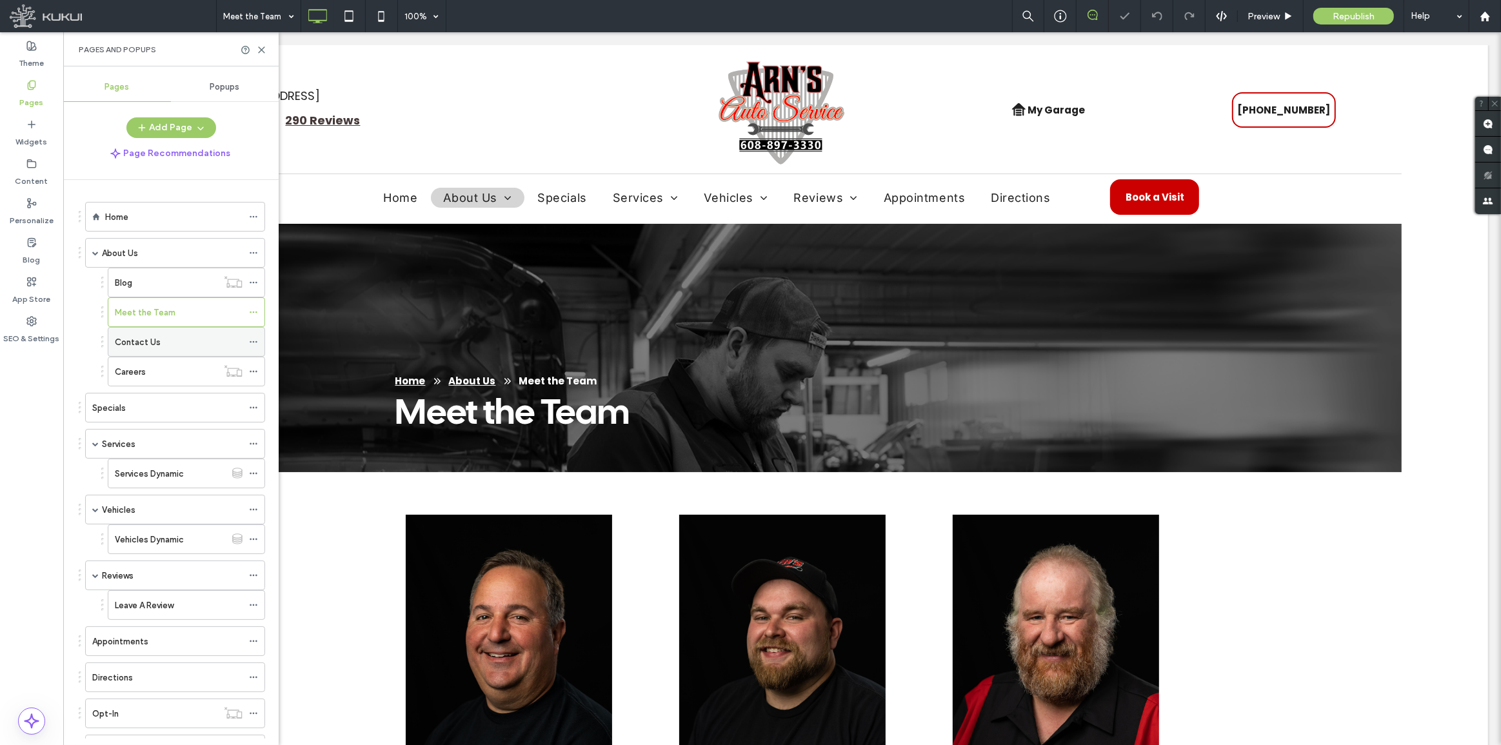
click at [167, 337] on div "Contact Us" at bounding box center [179, 342] width 128 height 14
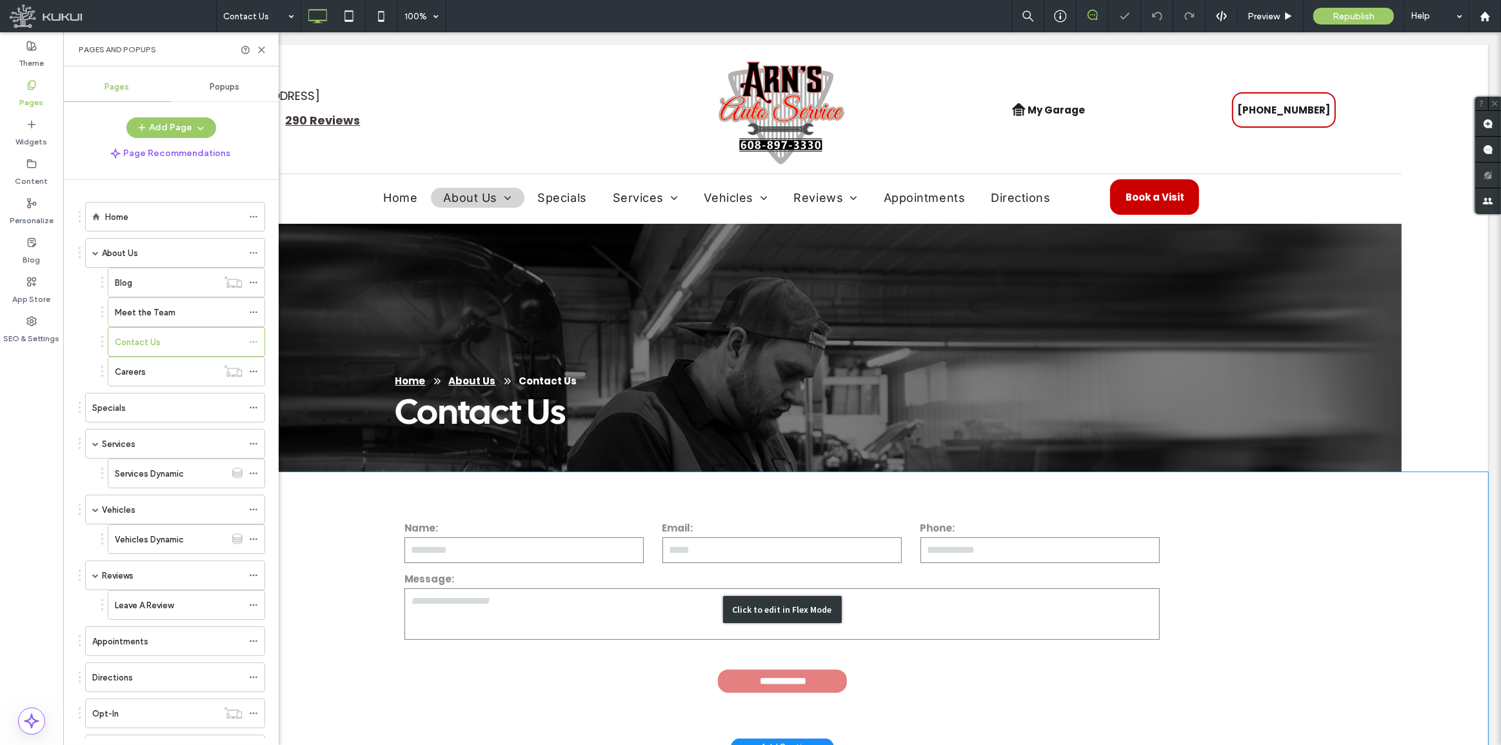
scroll to position [234, 0]
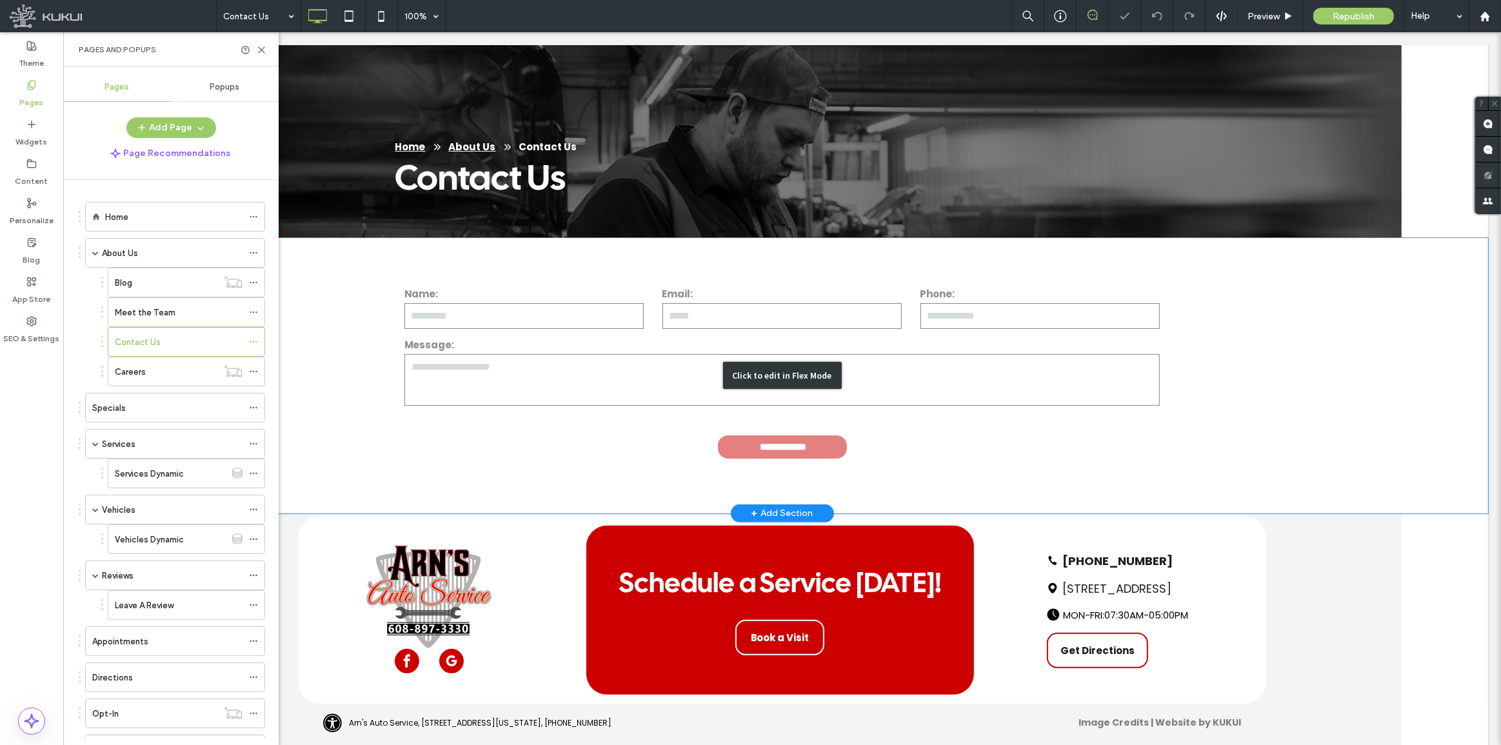
click at [669, 388] on div "Click to edit in Flex Mode" at bounding box center [781, 375] width 1412 height 275
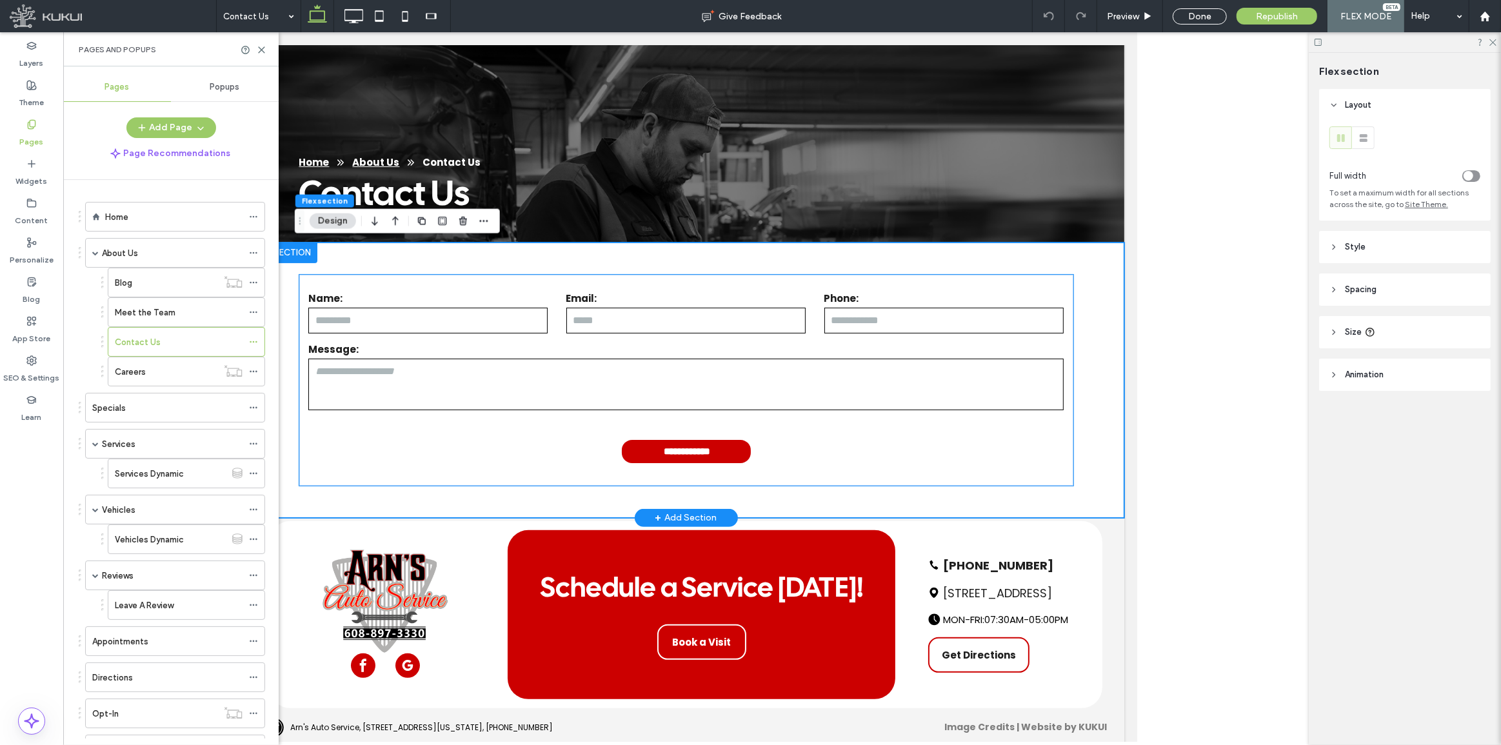
click at [666, 387] on textarea at bounding box center [686, 385] width 756 height 52
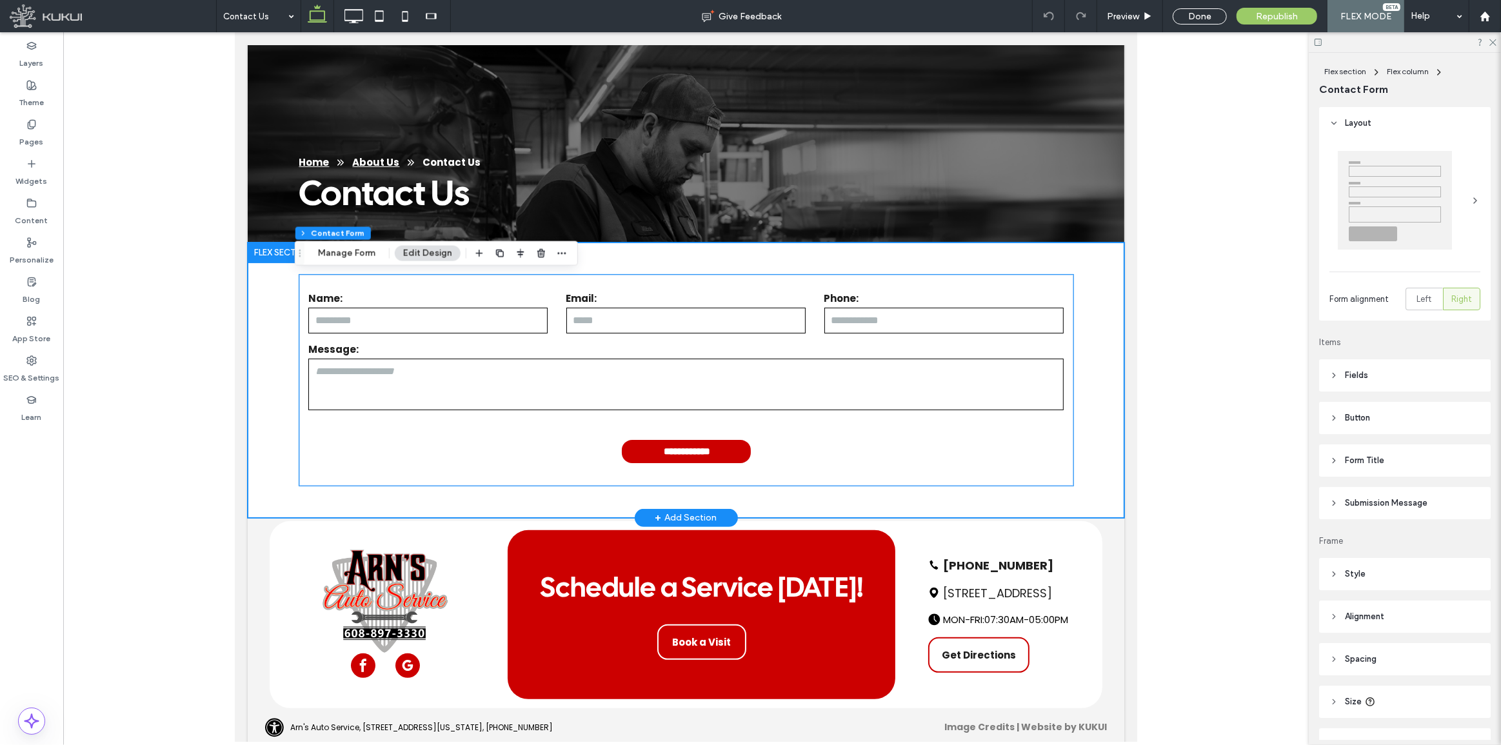
type input "*"
type input "***"
type input "**"
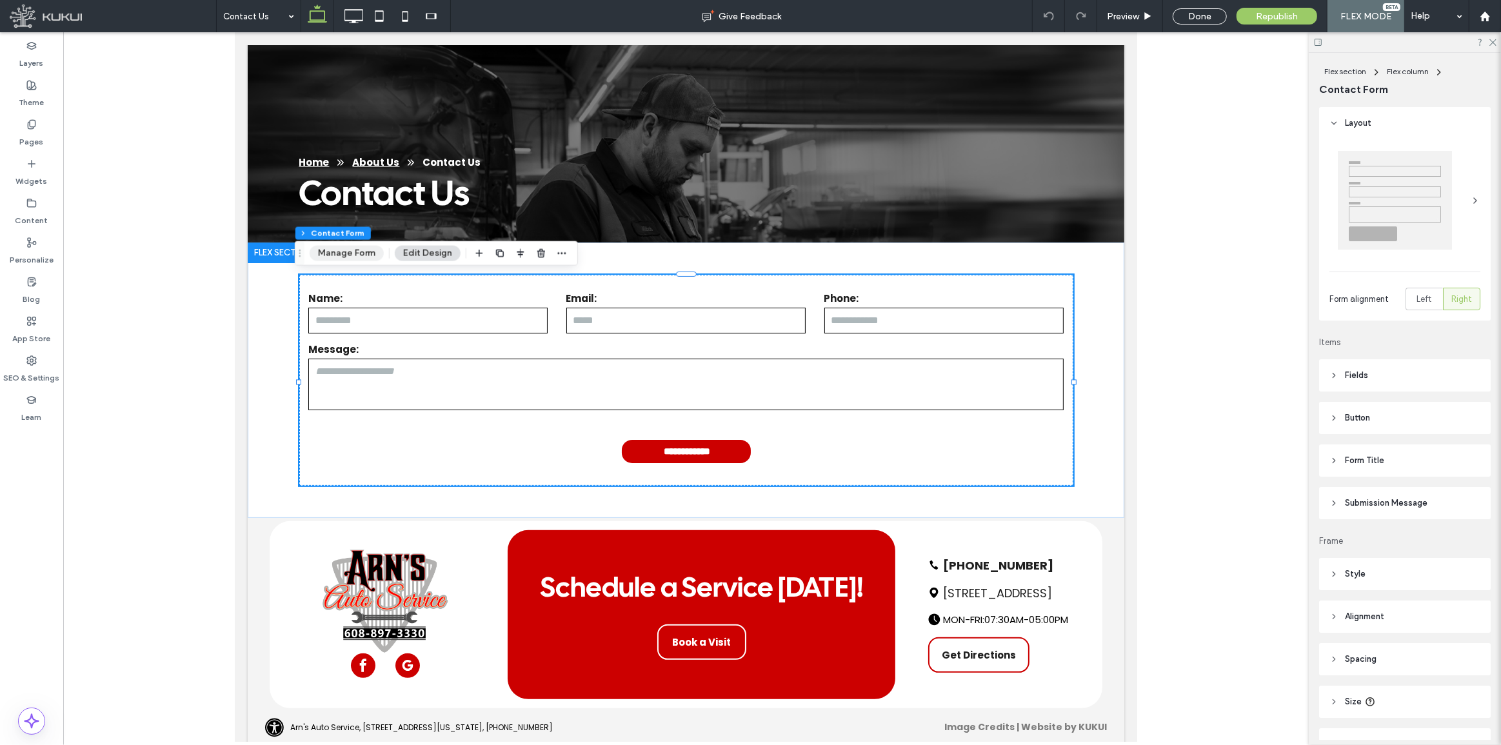
click at [349, 248] on button "Manage Form" at bounding box center [347, 253] width 74 height 15
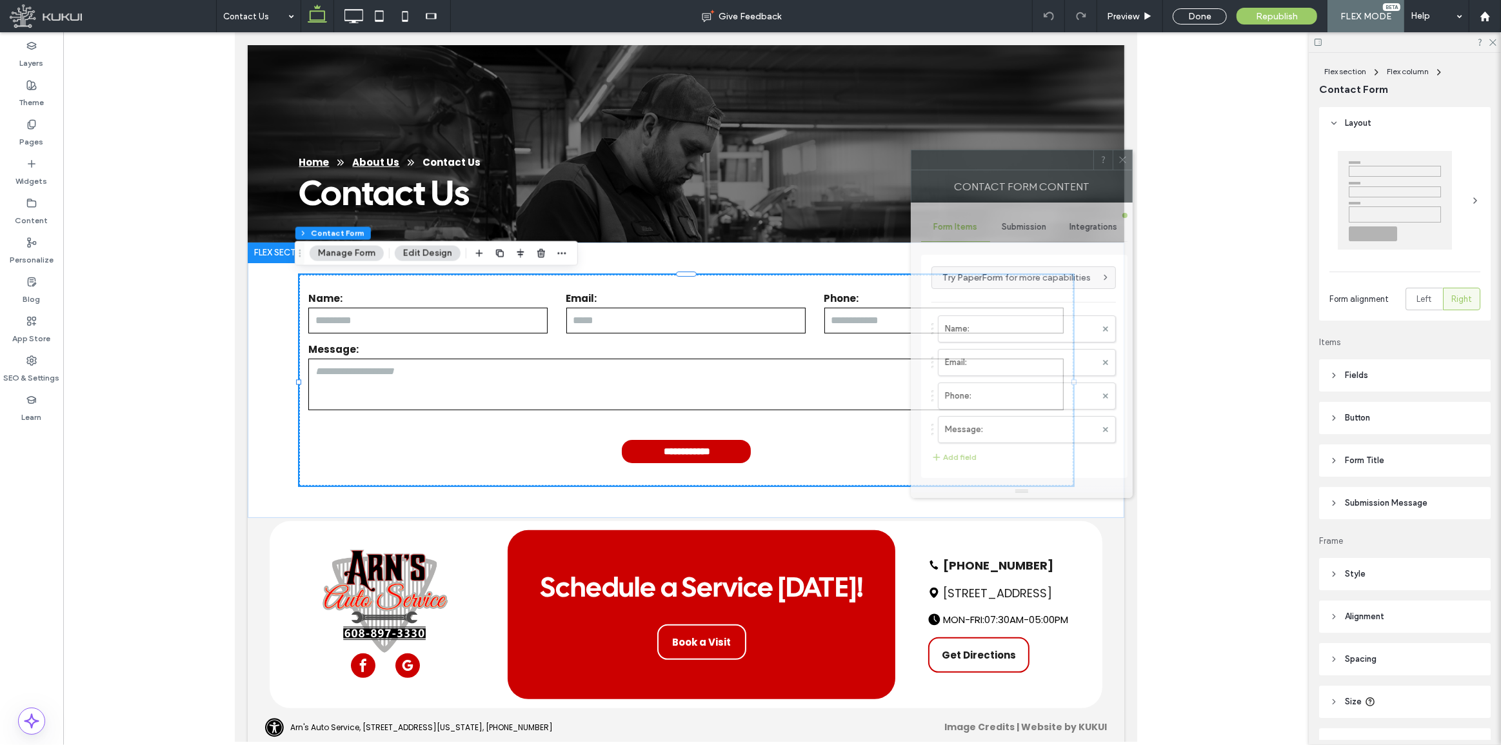
drag, startPoint x: 1396, startPoint y: 217, endPoint x: 1048, endPoint y: 204, distance: 348.5
click at [1024, 170] on div at bounding box center [1002, 159] width 182 height 19
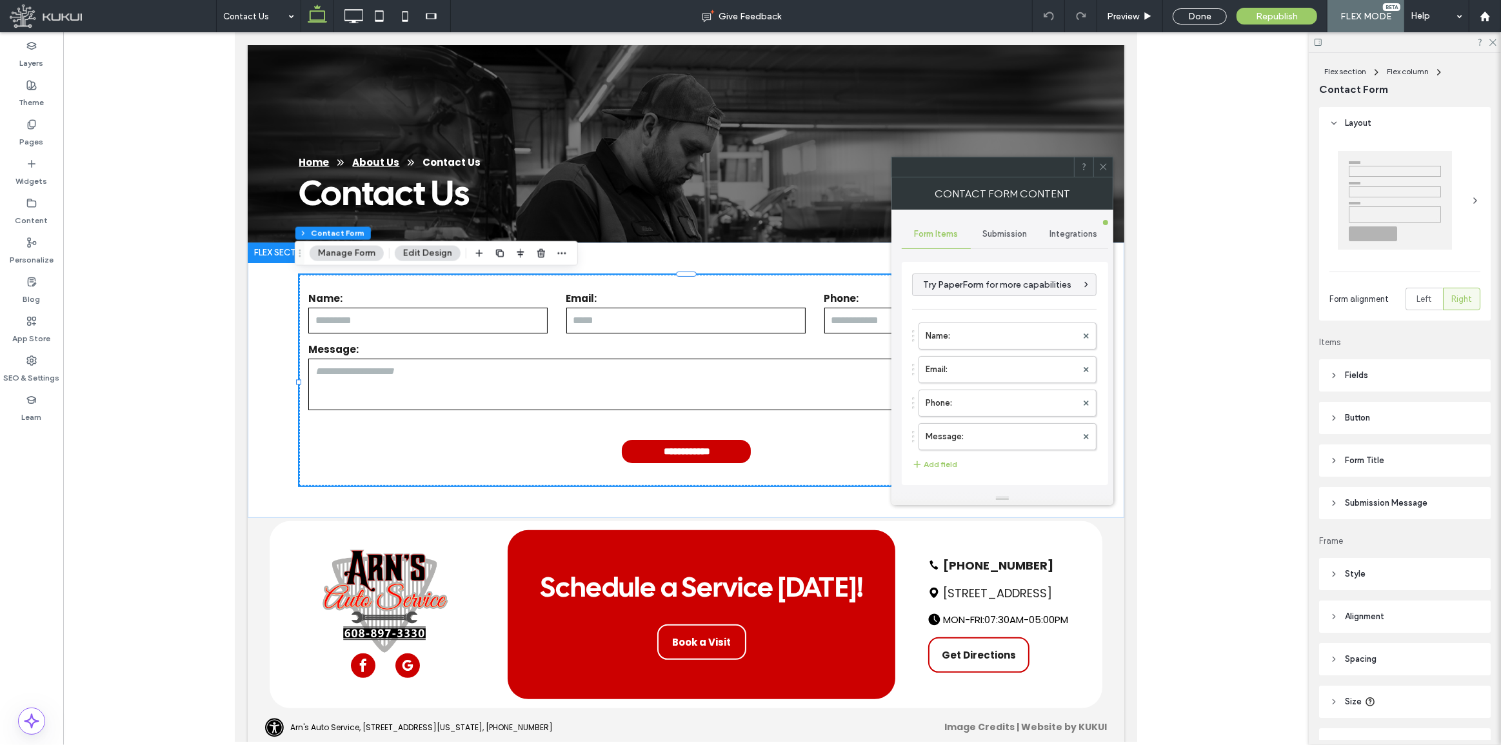
click at [1000, 233] on span "Submission" at bounding box center [1005, 234] width 45 height 10
click at [995, 292] on label "New submission notification" at bounding box center [1005, 295] width 172 height 26
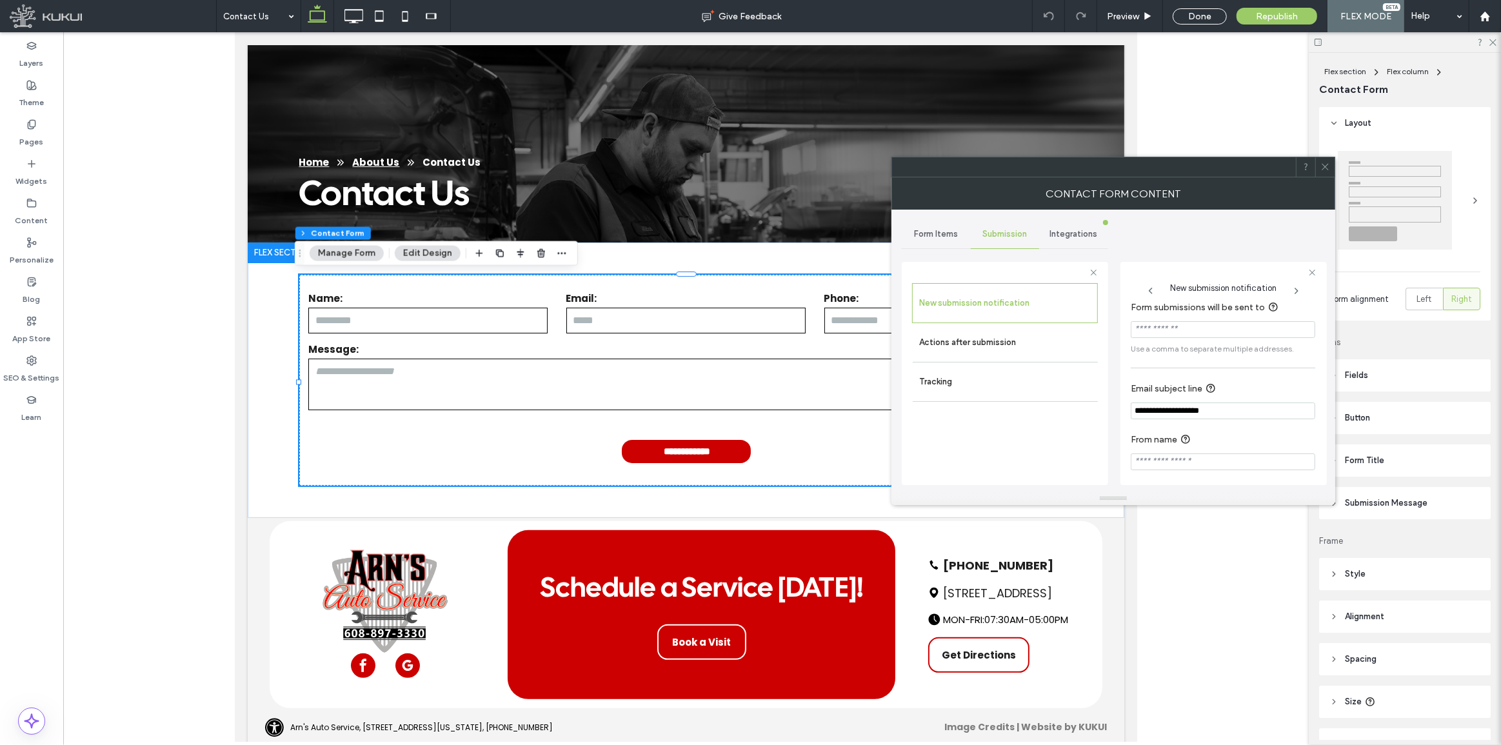
scroll to position [13, 0]
click at [1202, 461] on input "From name" at bounding box center [1223, 457] width 184 height 17
type input "**********"
paste input "**********"
type input "**********"
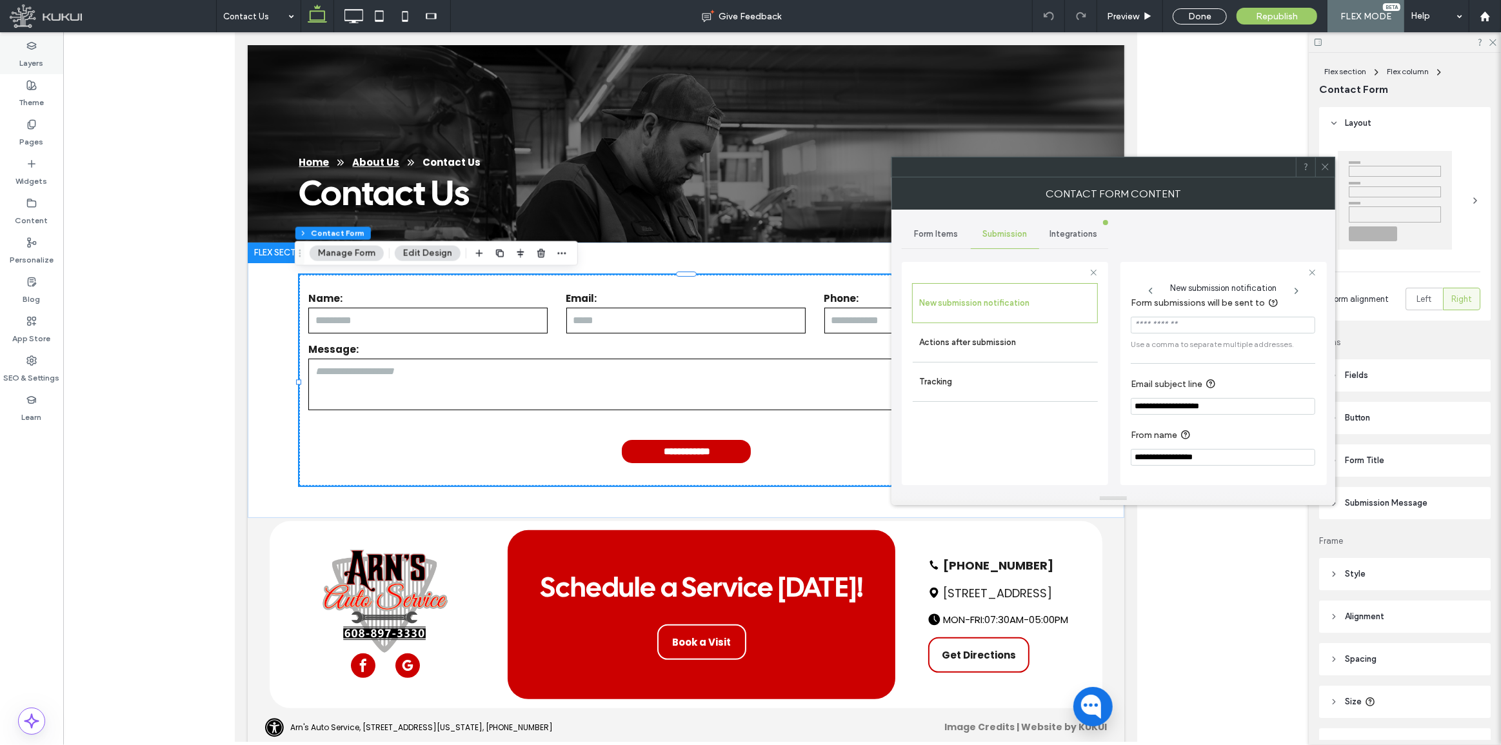
click at [37, 57] on label "Layers" at bounding box center [32, 60] width 24 height 18
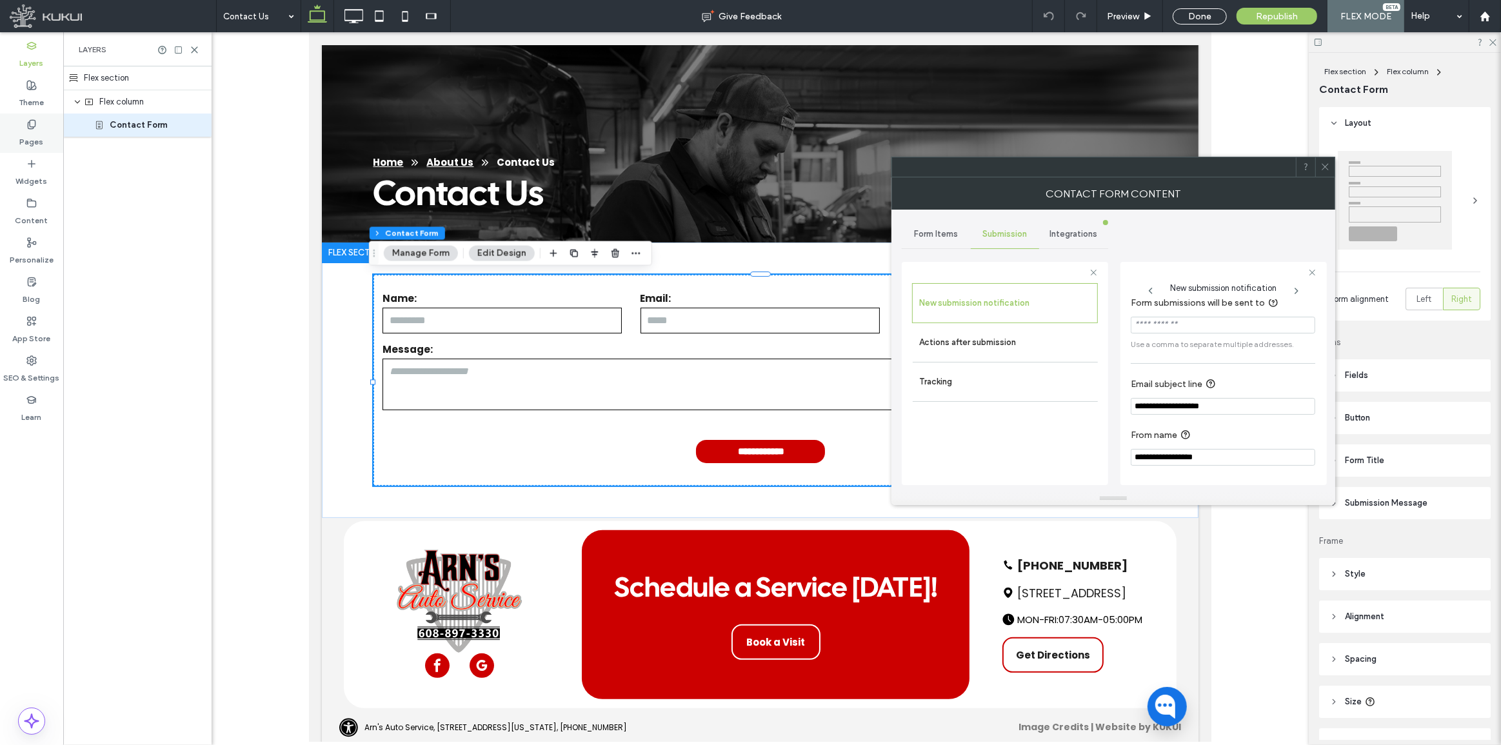
click at [24, 135] on label "Pages" at bounding box center [32, 139] width 24 height 18
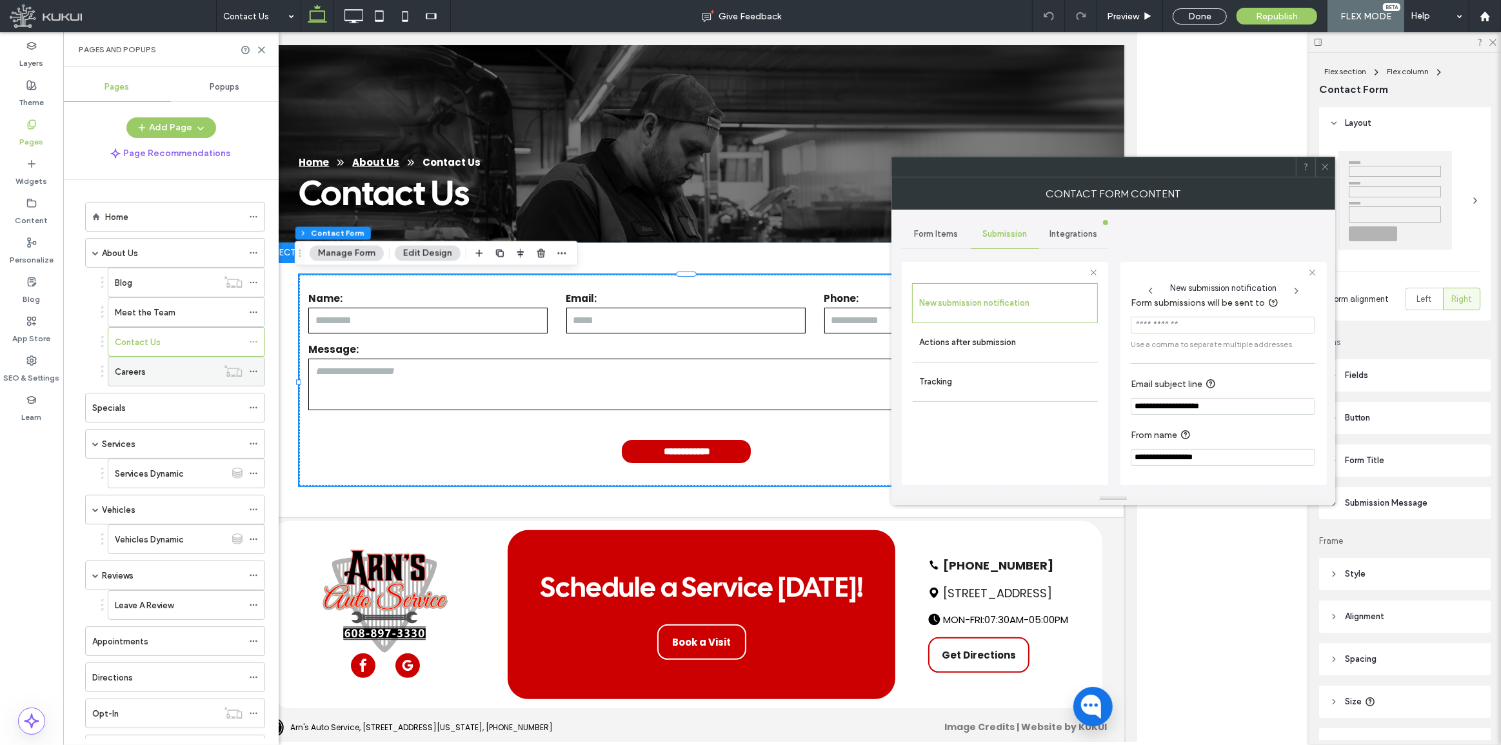
click at [164, 375] on div "Careers" at bounding box center [166, 372] width 103 height 14
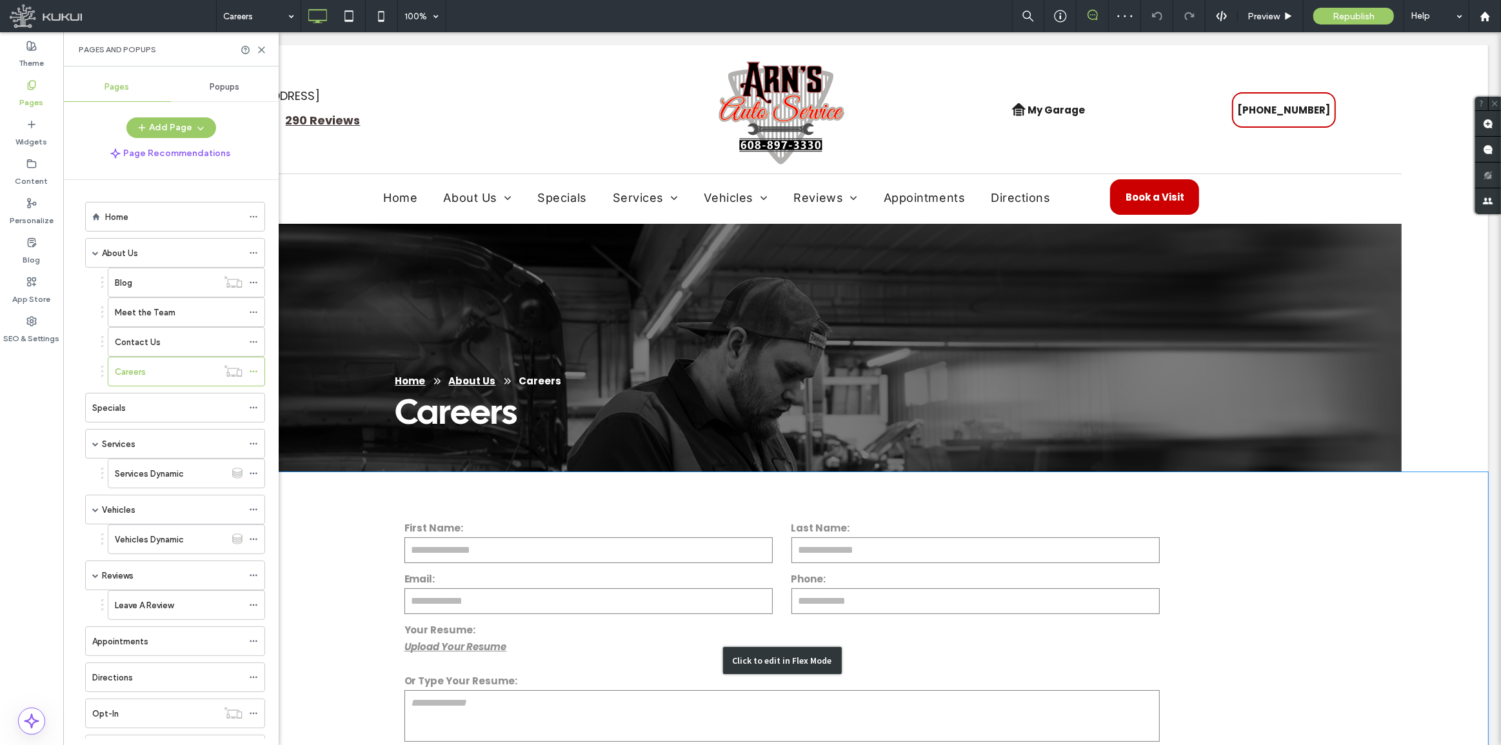
scroll to position [293, 0]
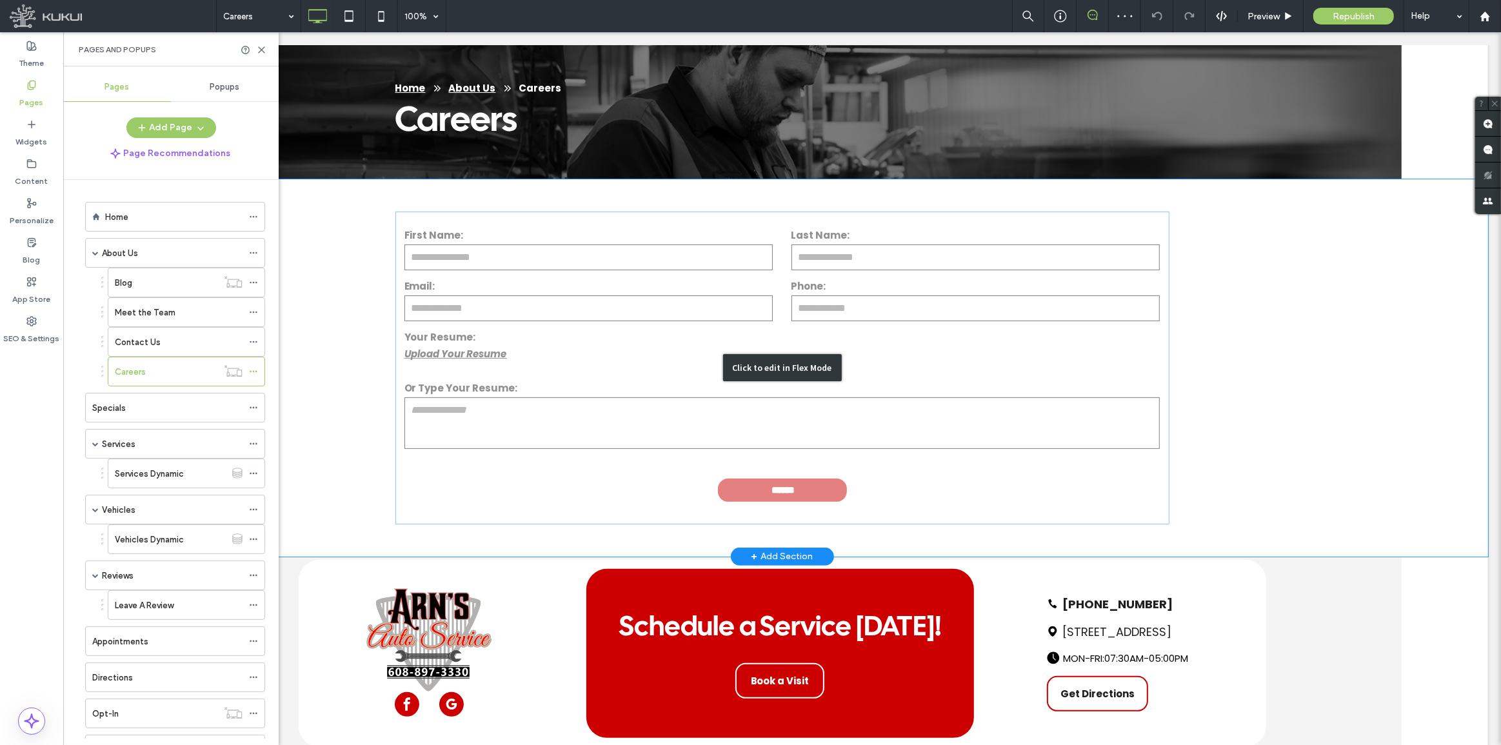
click at [591, 368] on div "Click to edit in Flex Mode" at bounding box center [781, 367] width 1412 height 377
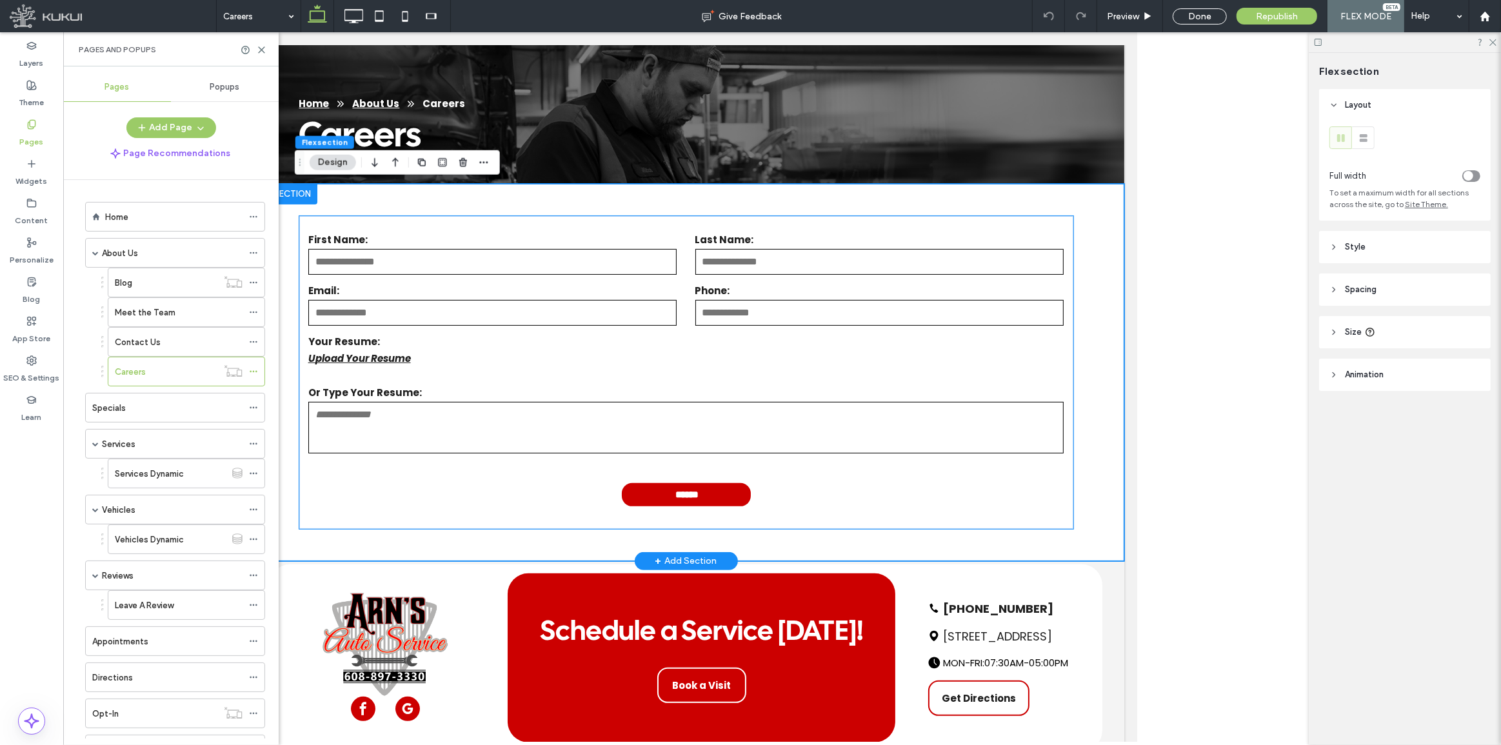
click at [591, 368] on div "Upload Your Resume" at bounding box center [686, 364] width 756 height 26
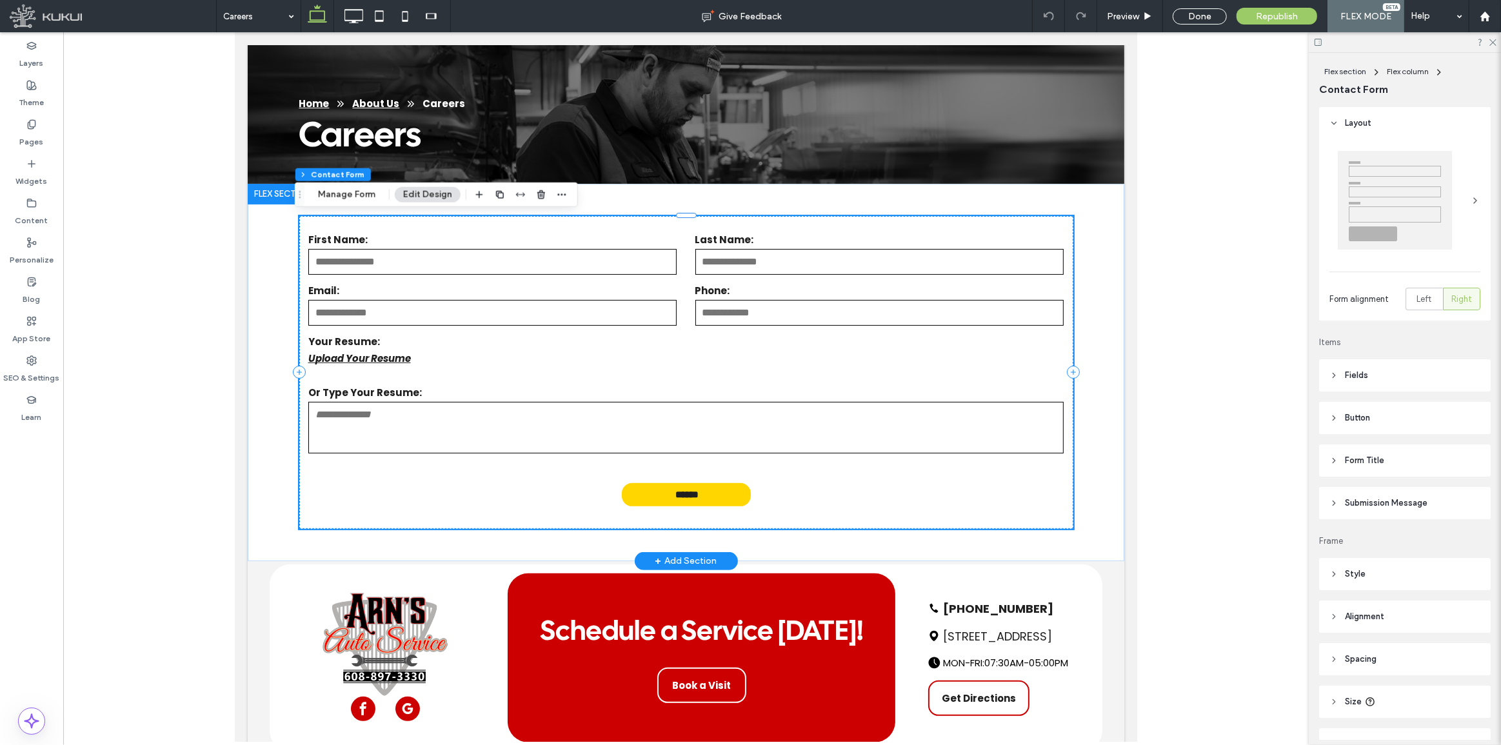
type input "*"
type input "***"
type input "**"
click at [336, 198] on button "Manage Form" at bounding box center [347, 194] width 74 height 15
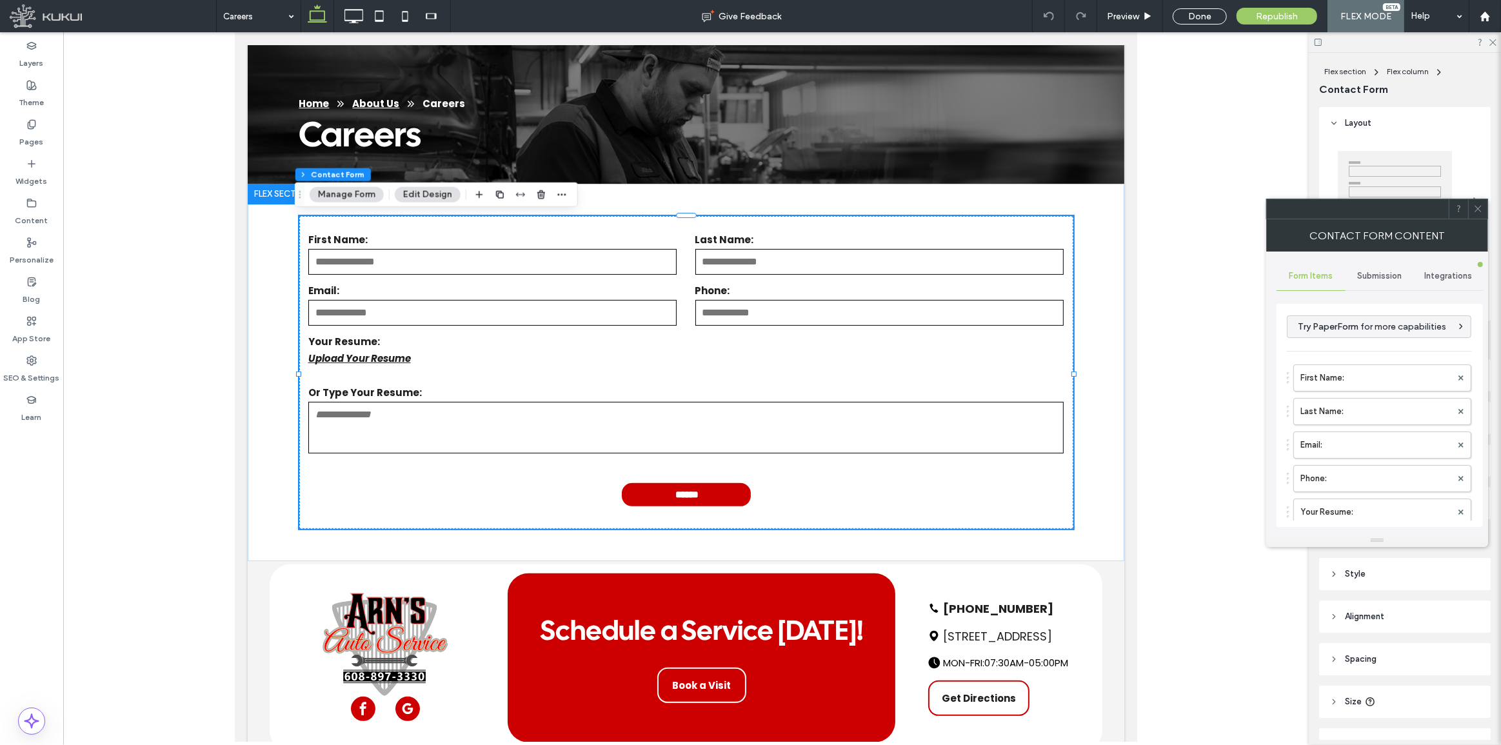
click at [1391, 272] on span "Submission" at bounding box center [1380, 276] width 45 height 10
click at [1357, 348] on div "New submission notification" at bounding box center [1379, 336] width 185 height 39
click at [1336, 328] on label "New submission notification" at bounding box center [1380, 337] width 172 height 26
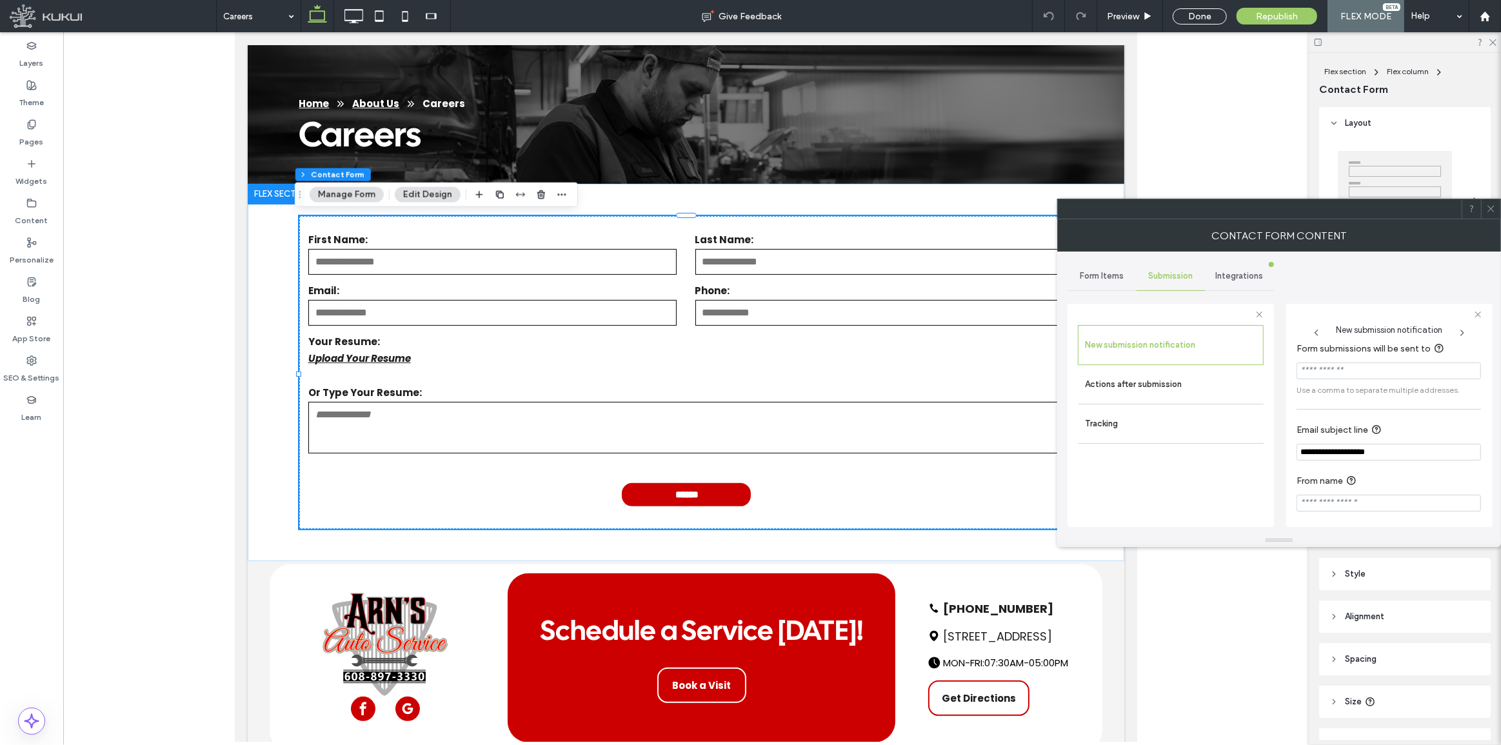
scroll to position [13, 0]
click at [1325, 506] on input "From name" at bounding box center [1388, 499] width 184 height 17
paste input "**********"
type input "**********"
click at [41, 132] on label "Pages" at bounding box center [32, 139] width 24 height 18
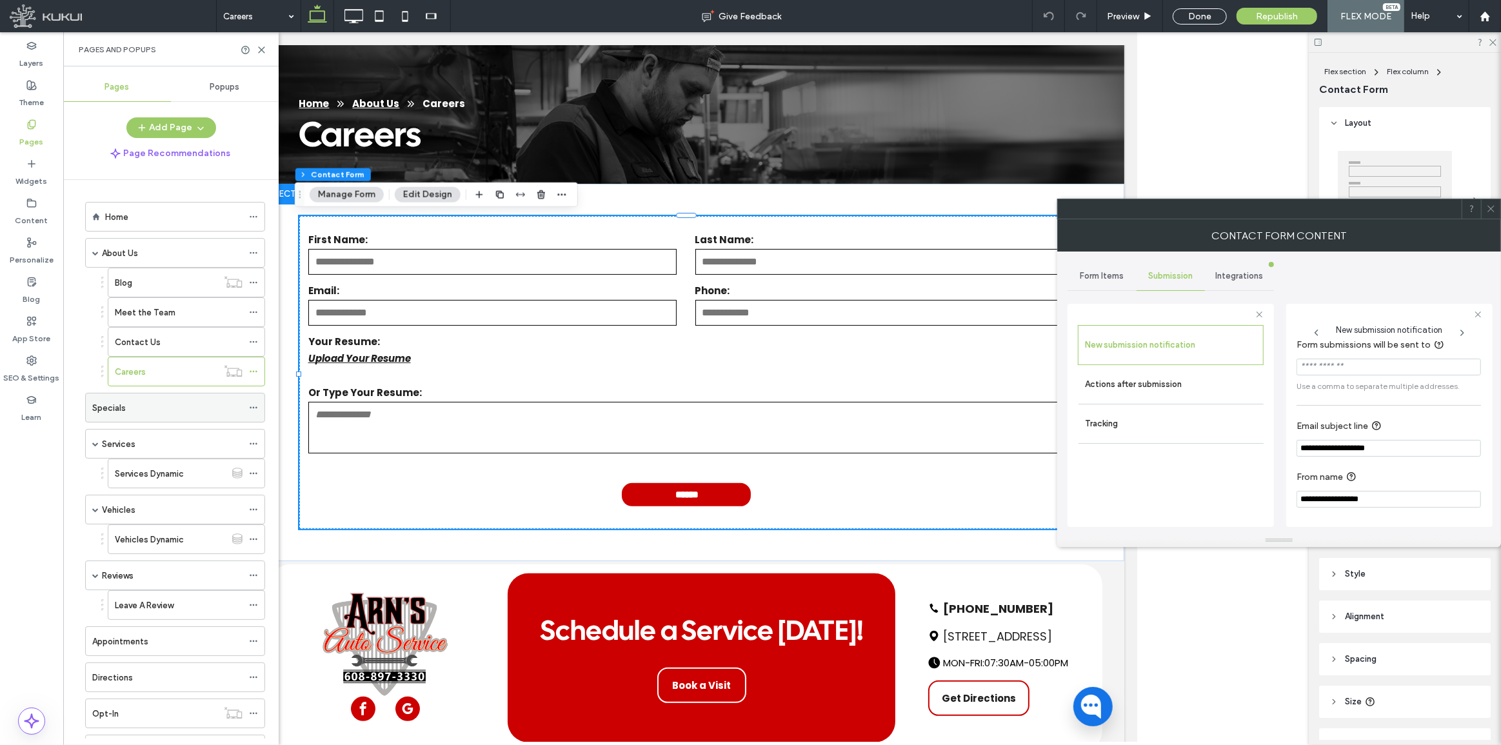
click at [141, 399] on div "Specials" at bounding box center [167, 407] width 150 height 28
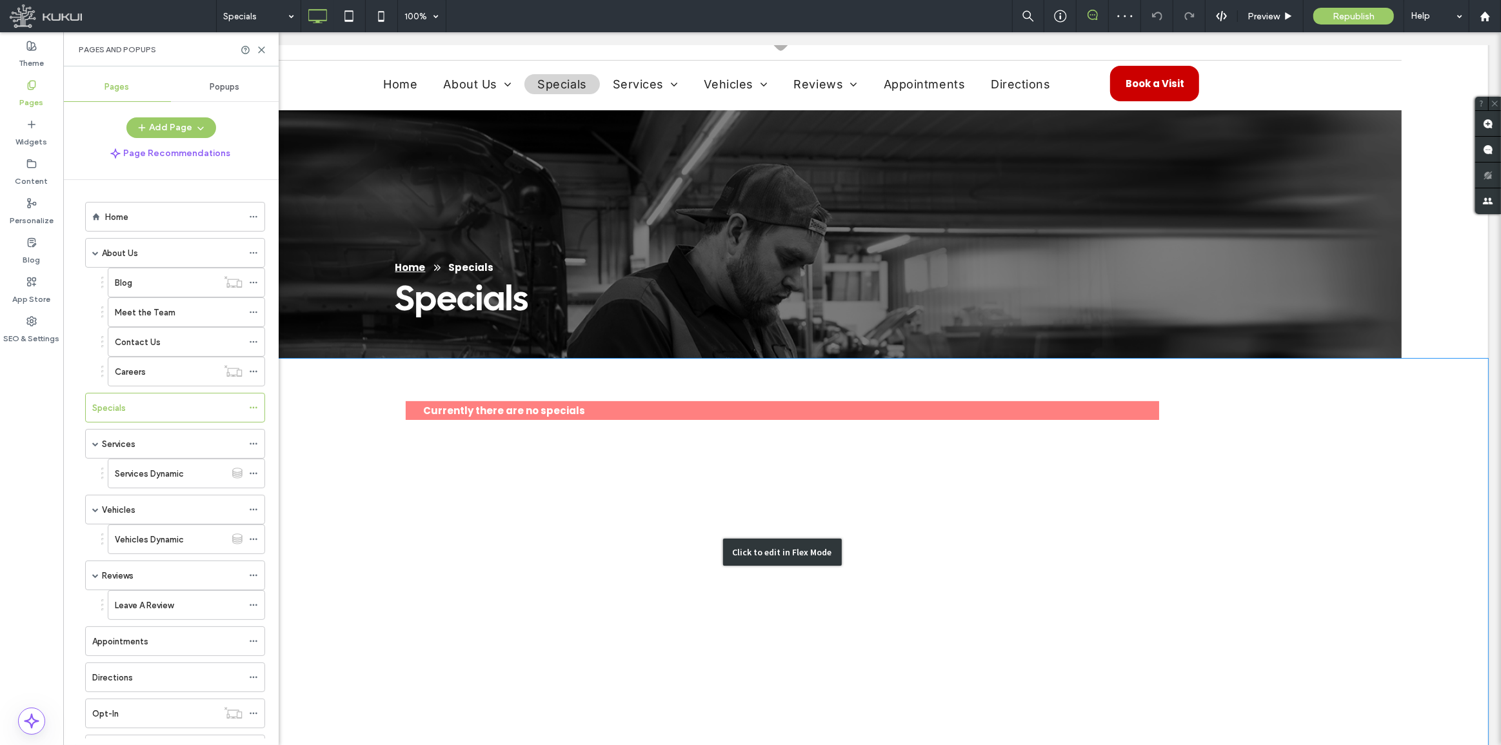
scroll to position [175, 0]
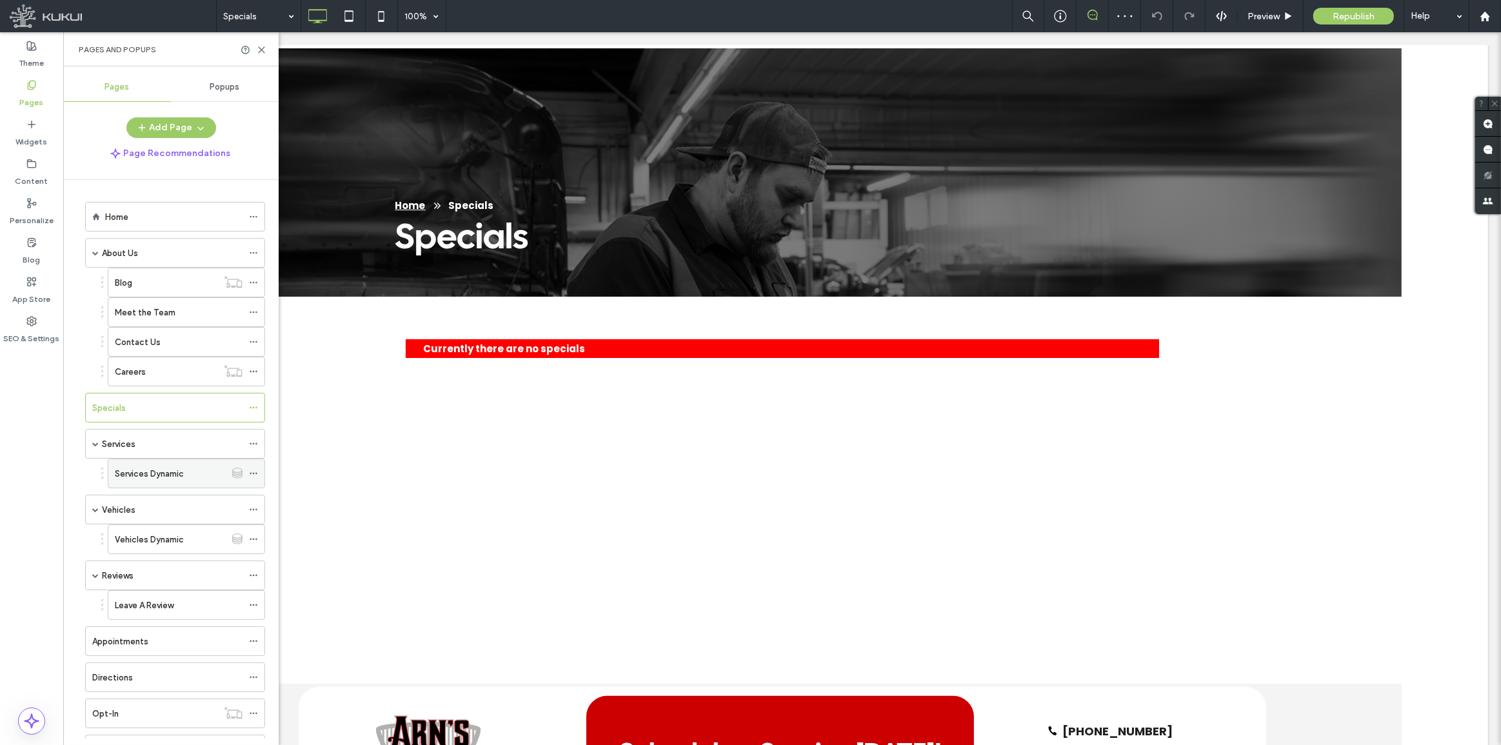
click at [161, 465] on label "Services Dynamic" at bounding box center [149, 473] width 69 height 23
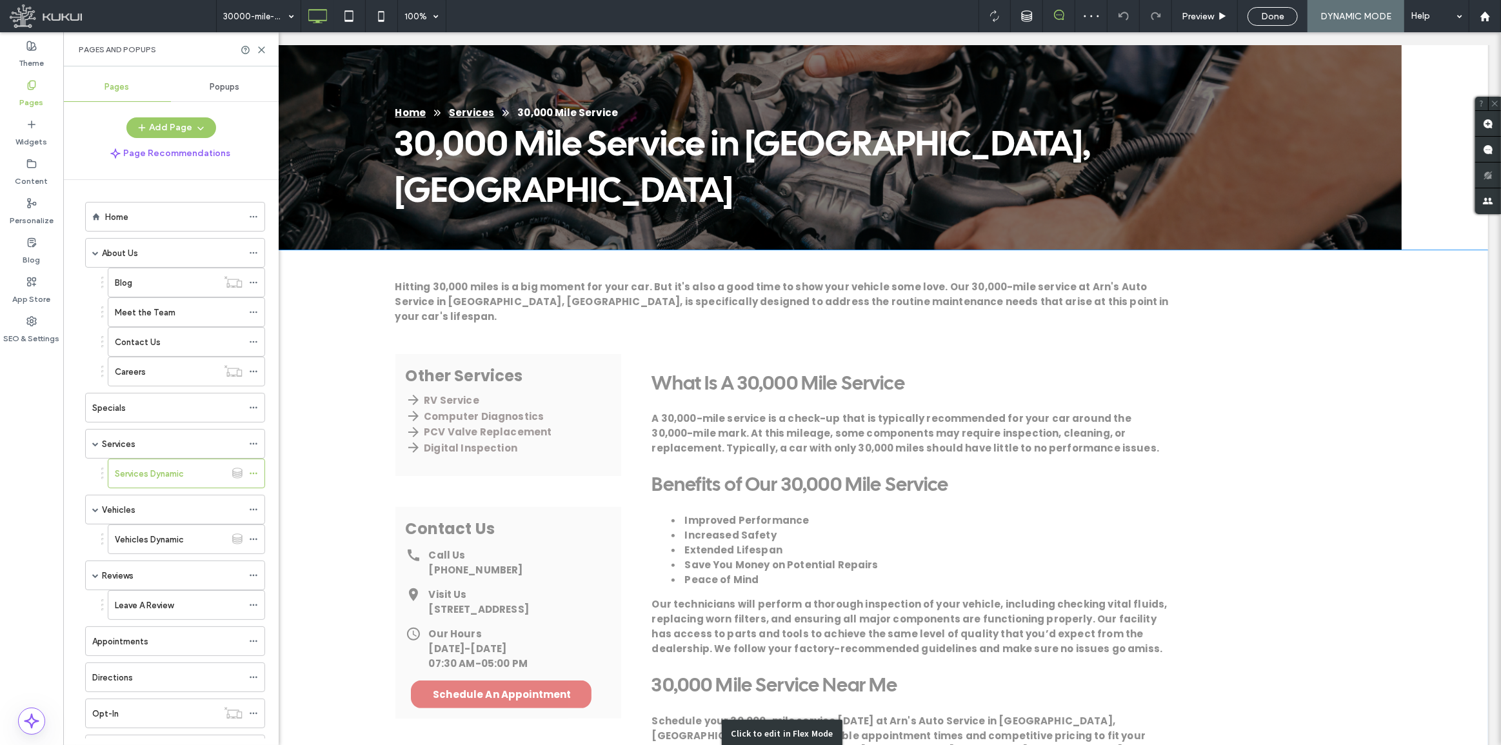
scroll to position [354, 0]
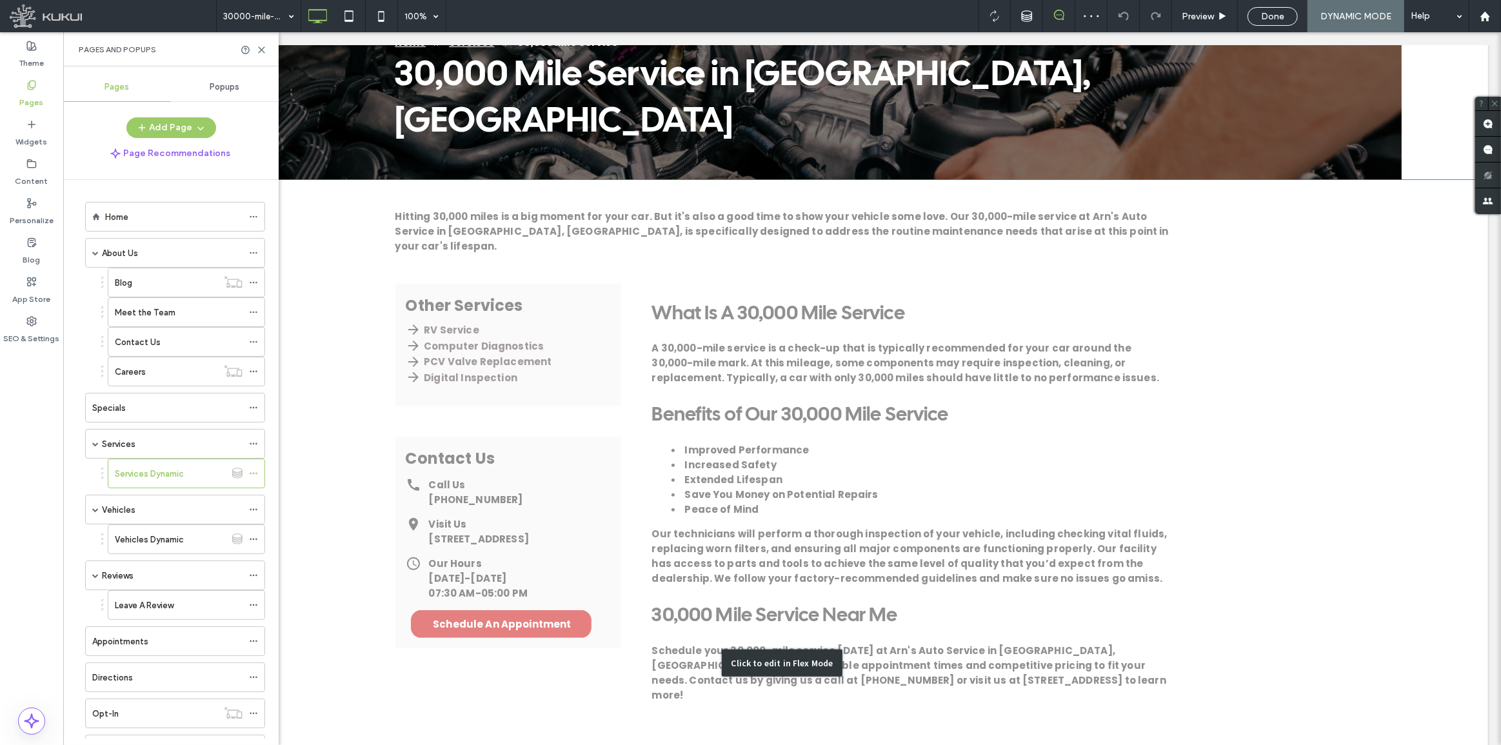
click at [444, 266] on div "Click to edit in Flex Mode" at bounding box center [781, 663] width 1412 height 967
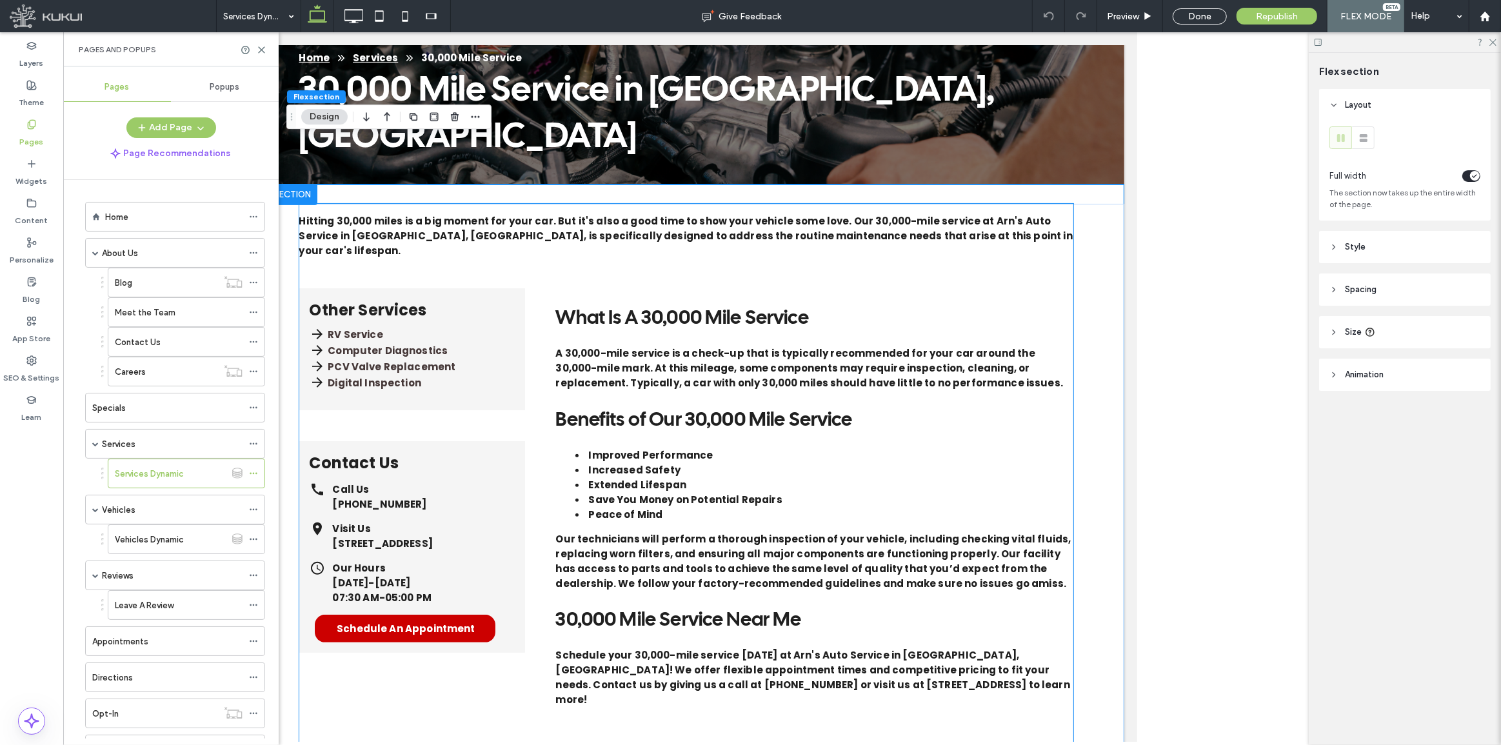
click at [375, 343] on link "Computer Diagnostics" at bounding box center [387, 350] width 120 height 15
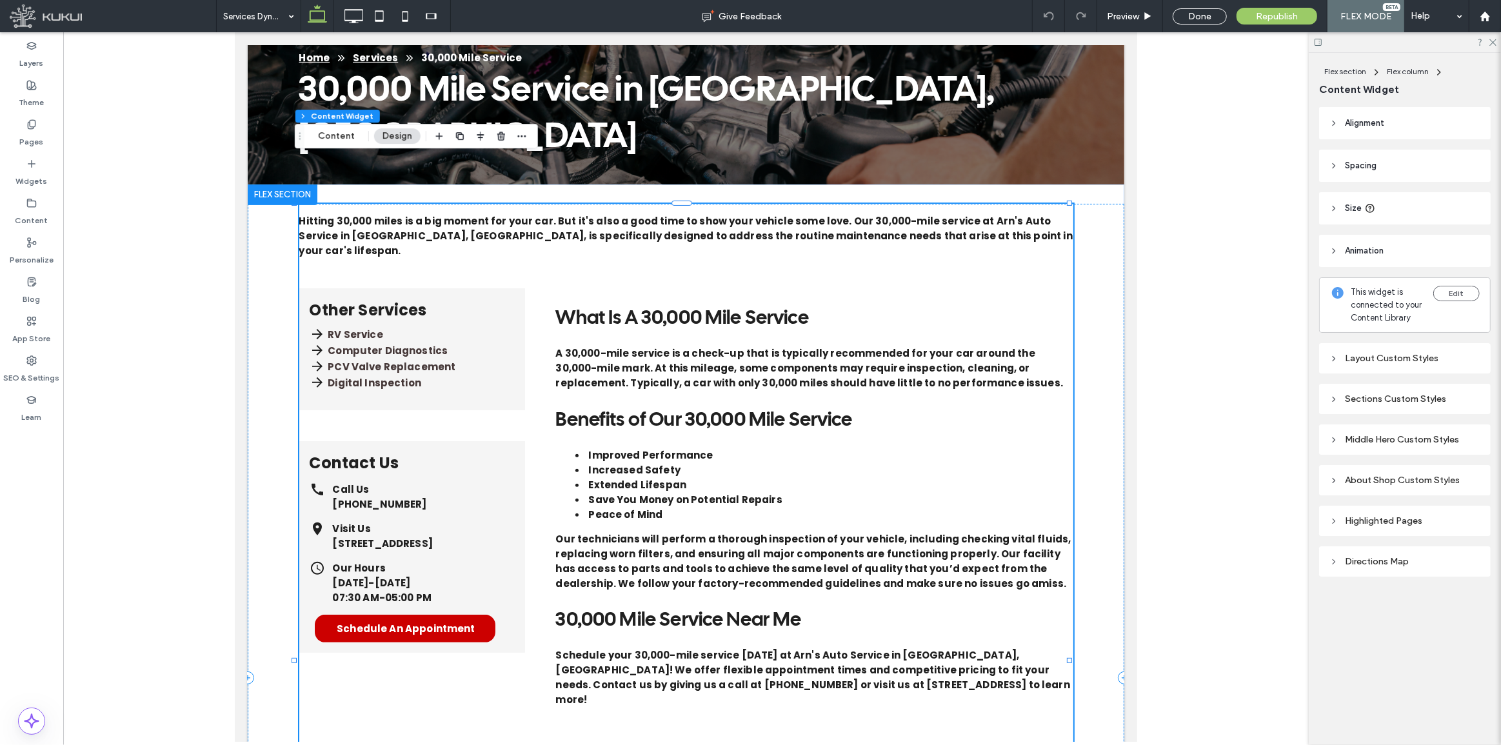
click at [375, 343] on link "Computer Diagnostics" at bounding box center [387, 350] width 120 height 15
click at [381, 343] on link "Computer Diagnostics" at bounding box center [387, 350] width 120 height 15
click at [1120, 21] on div "Preview" at bounding box center [1130, 16] width 66 height 32
click at [1133, 15] on span "Preview" at bounding box center [1123, 16] width 32 height 11
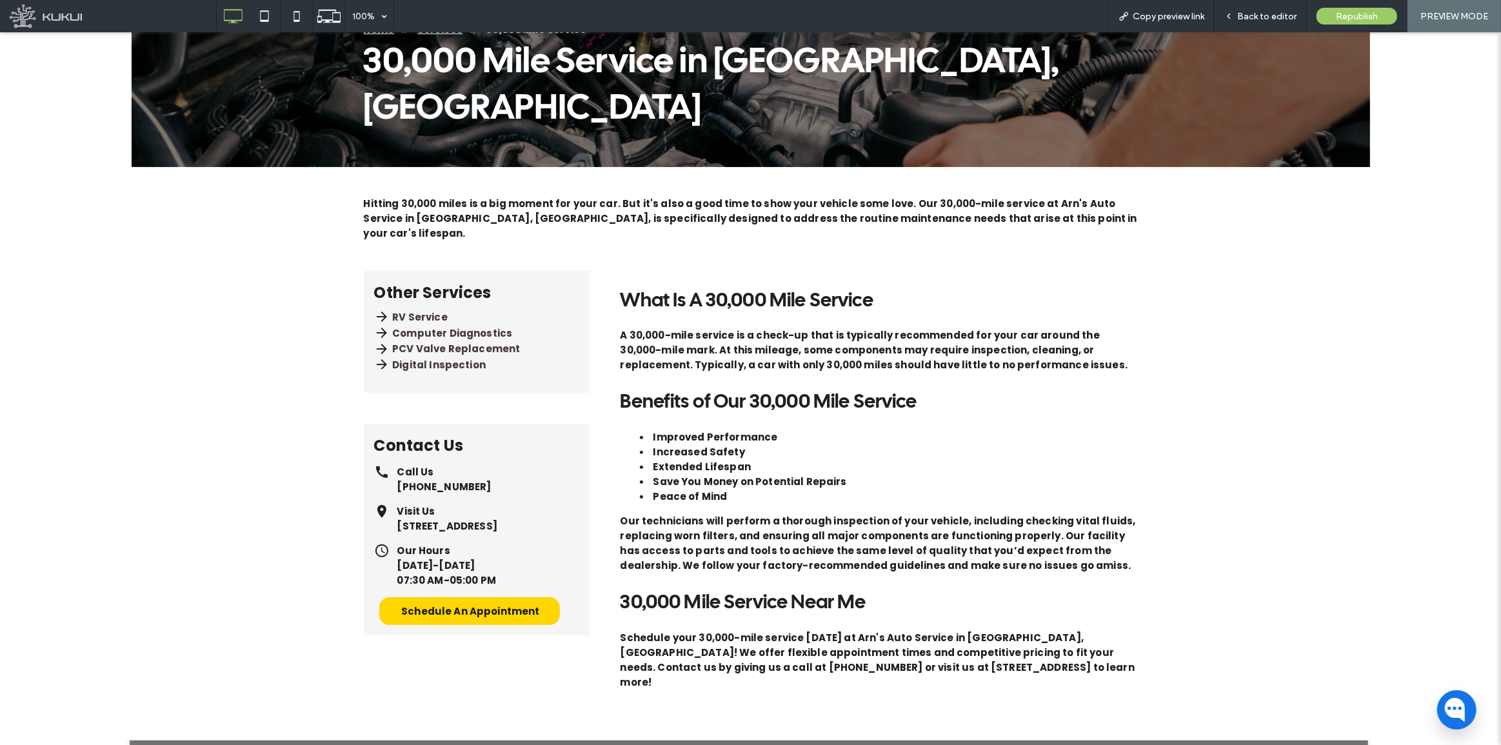
click at [434, 597] on span "Schedule An Appointment" at bounding box center [470, 611] width 138 height 28
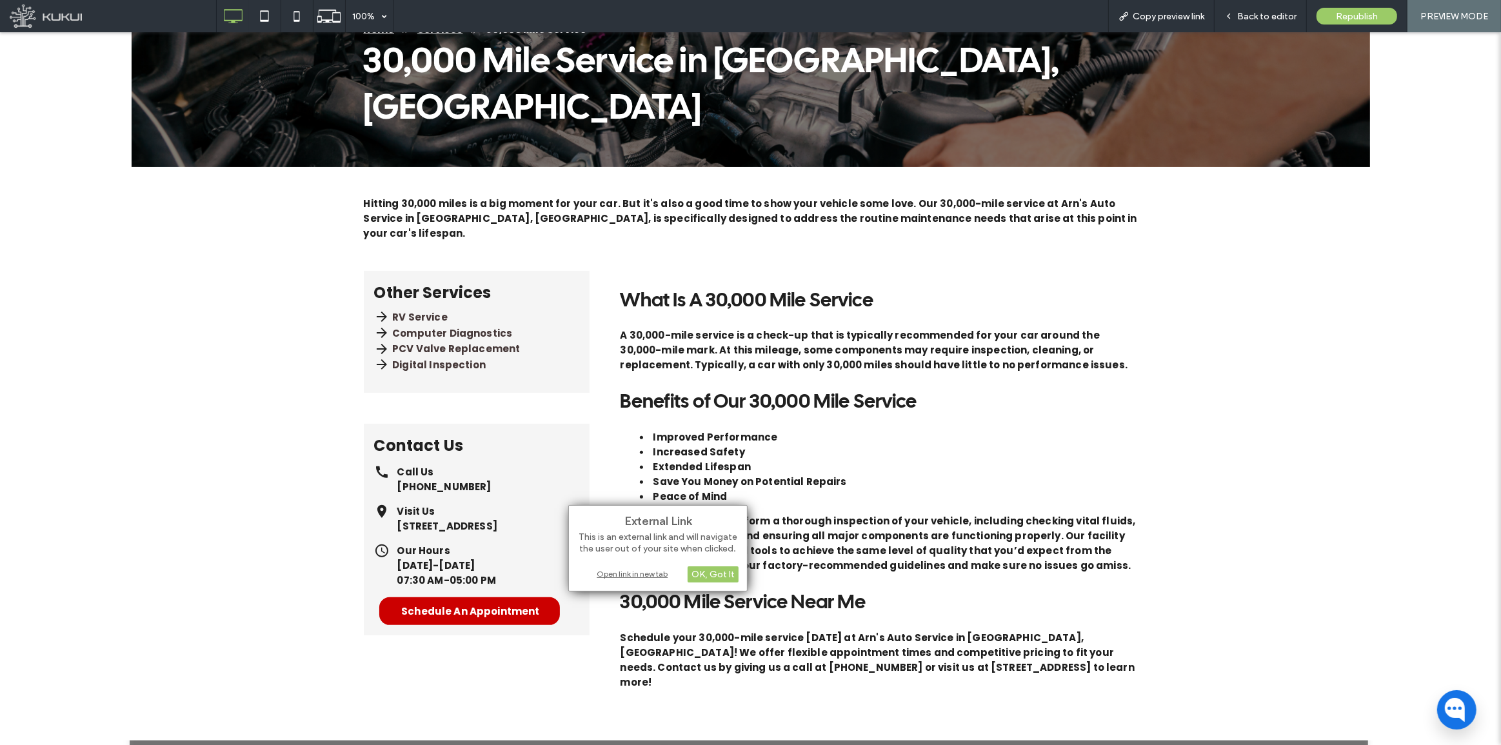
click at [642, 571] on div "Open link in new tab" at bounding box center [657, 574] width 161 height 14
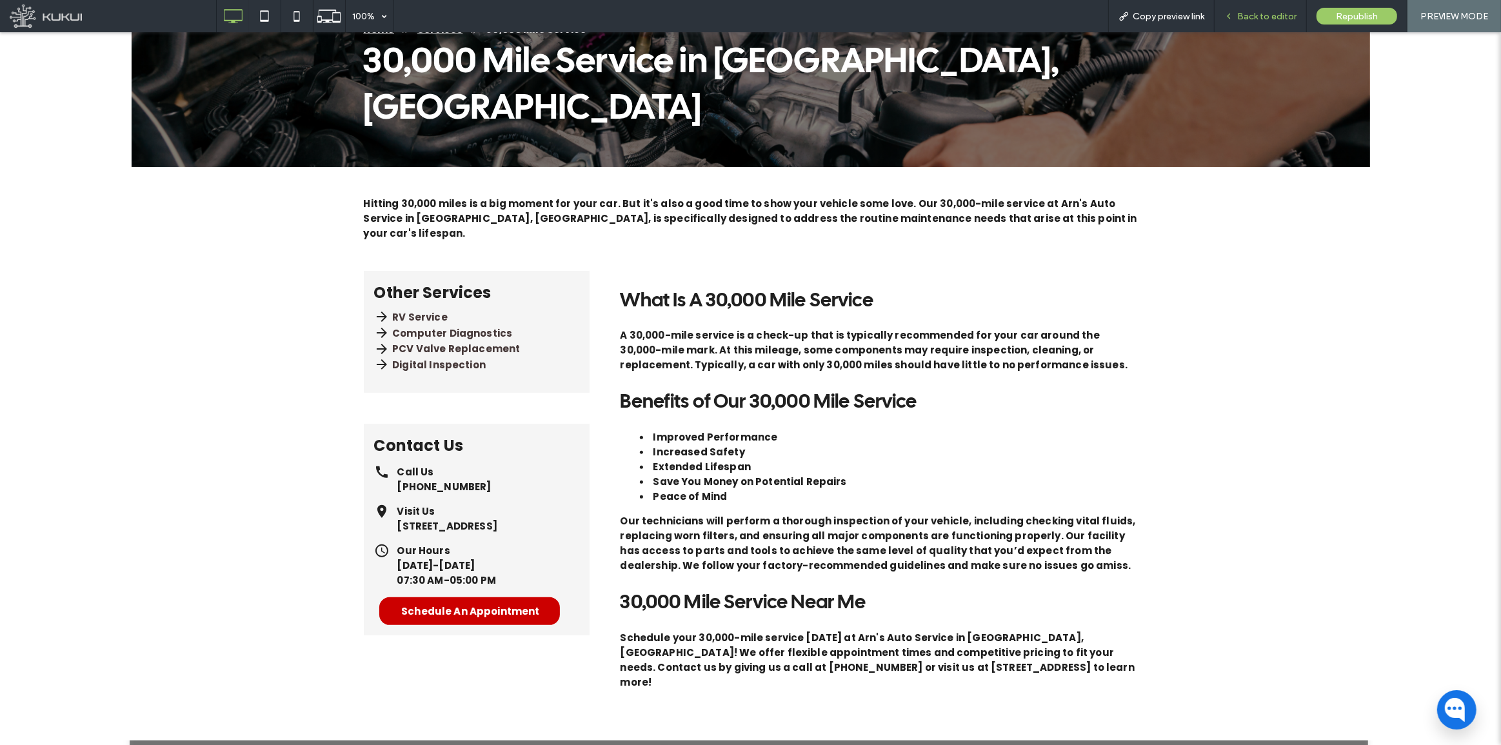
click at [1272, 11] on span "Back to editor" at bounding box center [1266, 16] width 59 height 11
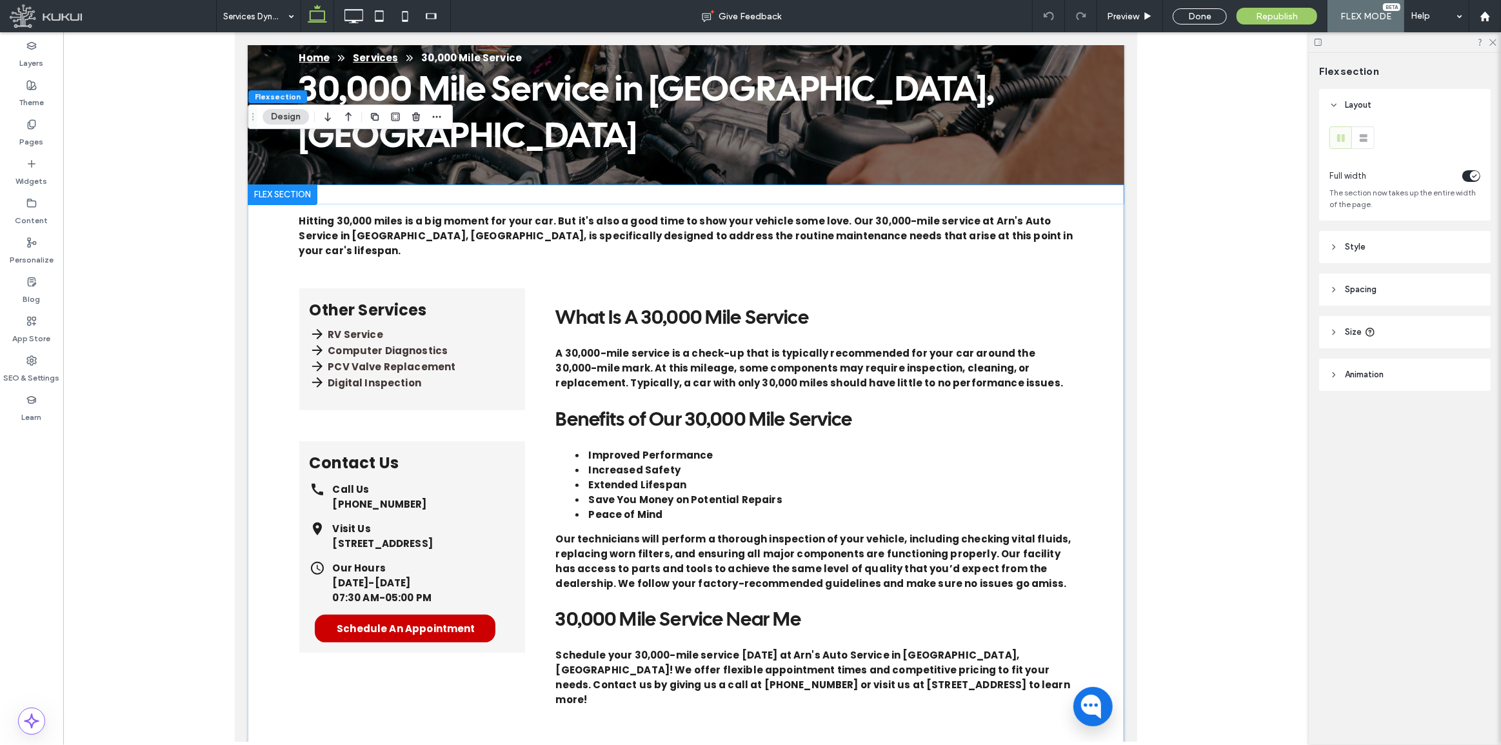
click at [1402, 288] on header "Spacing" at bounding box center [1405, 289] width 172 height 32
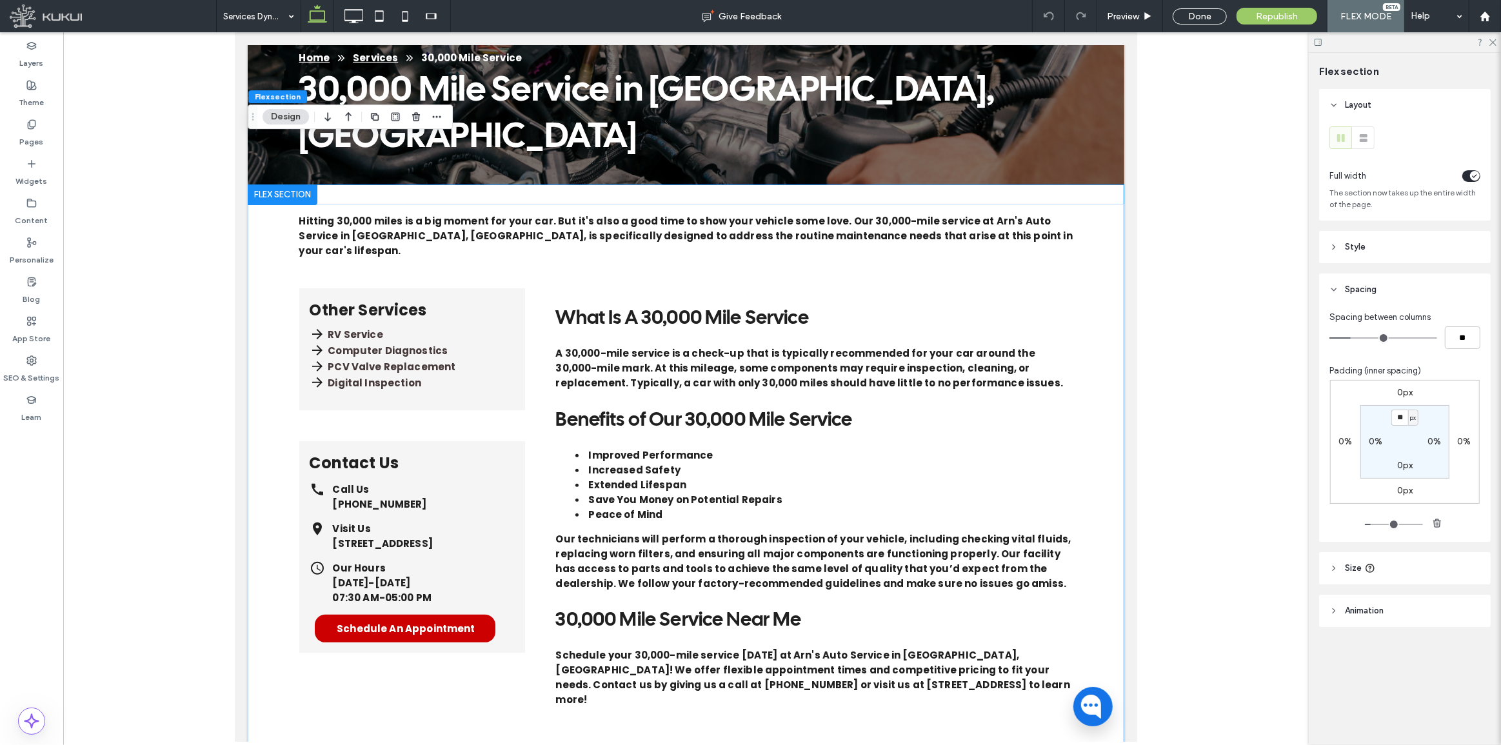
click at [1401, 284] on header "Spacing" at bounding box center [1405, 289] width 172 height 32
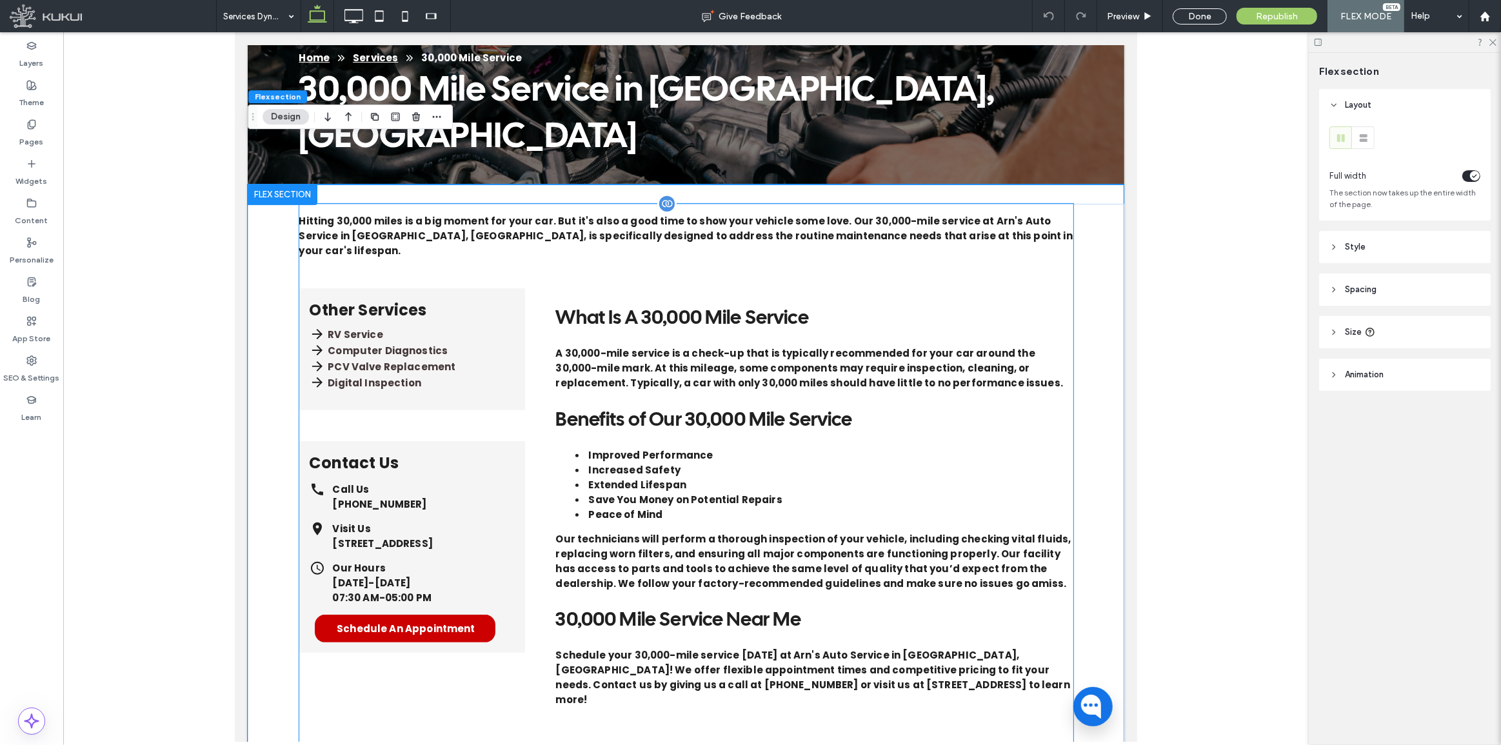
click at [544, 413] on div "Hitting 30,000 miles is a big moment for your car. But it's also a good time to…" at bounding box center [686, 460] width 774 height 513
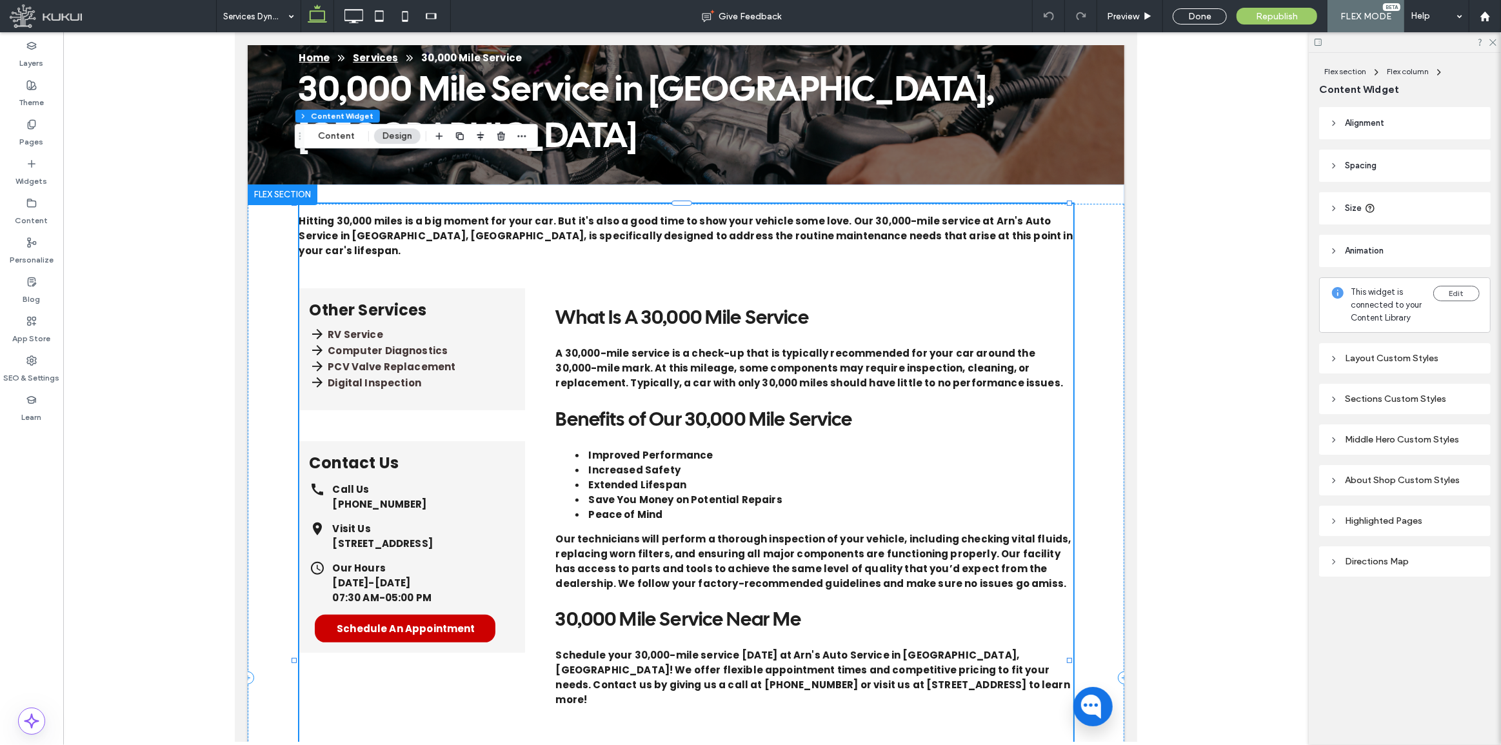
click at [1407, 437] on div "Middle Hero Custom Styles" at bounding box center [1404, 439] width 151 height 11
click at [1406, 414] on div "Sections Custom Styles" at bounding box center [1405, 399] width 172 height 30
click at [1409, 439] on div "Middle Hero Custom Styles Change middle hero image overlay color and opacity Ov…" at bounding box center [1405, 505] width 172 height 163
click at [1409, 364] on div "Layout Custom Styles" at bounding box center [1404, 358] width 151 height 11
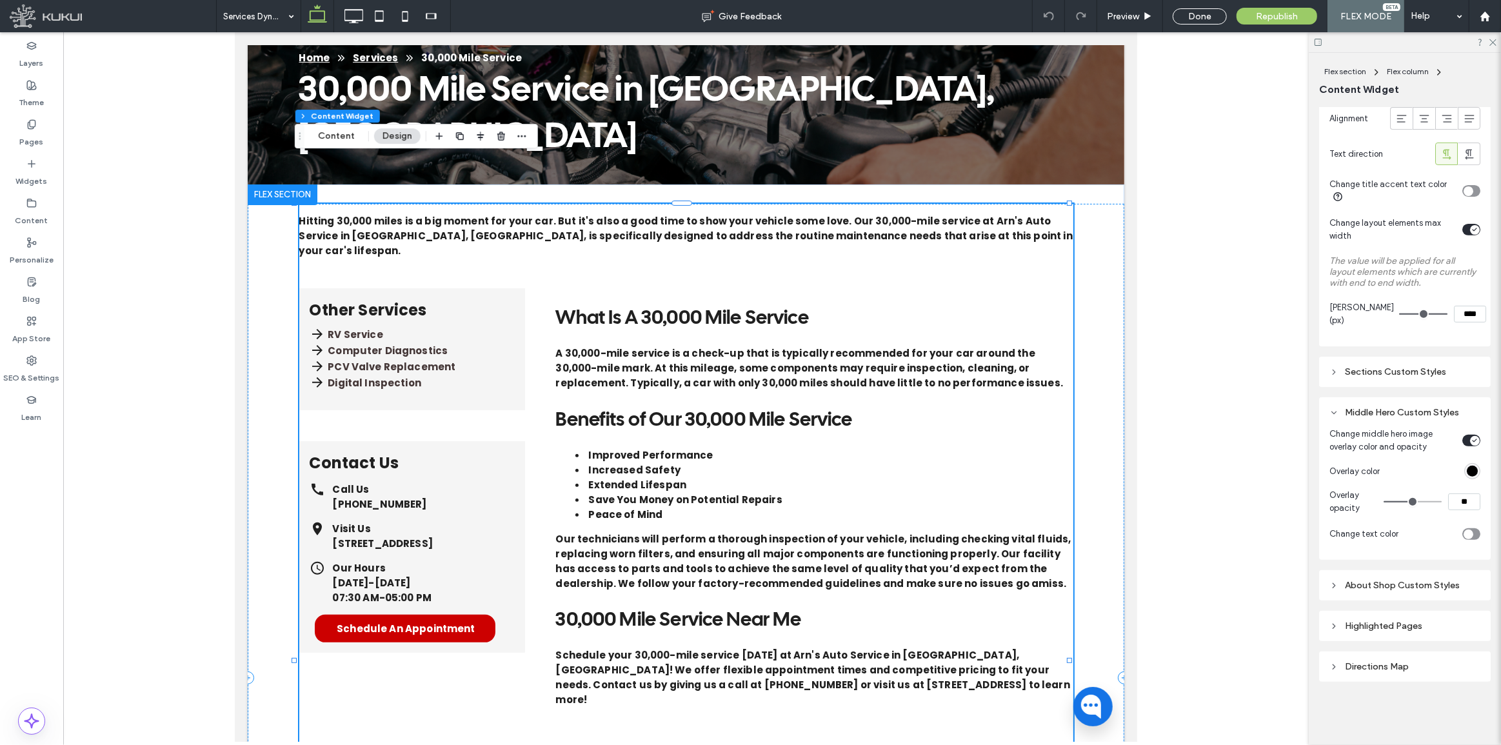
click at [1406, 410] on div "Middle Hero Custom Styles" at bounding box center [1404, 412] width 151 height 11
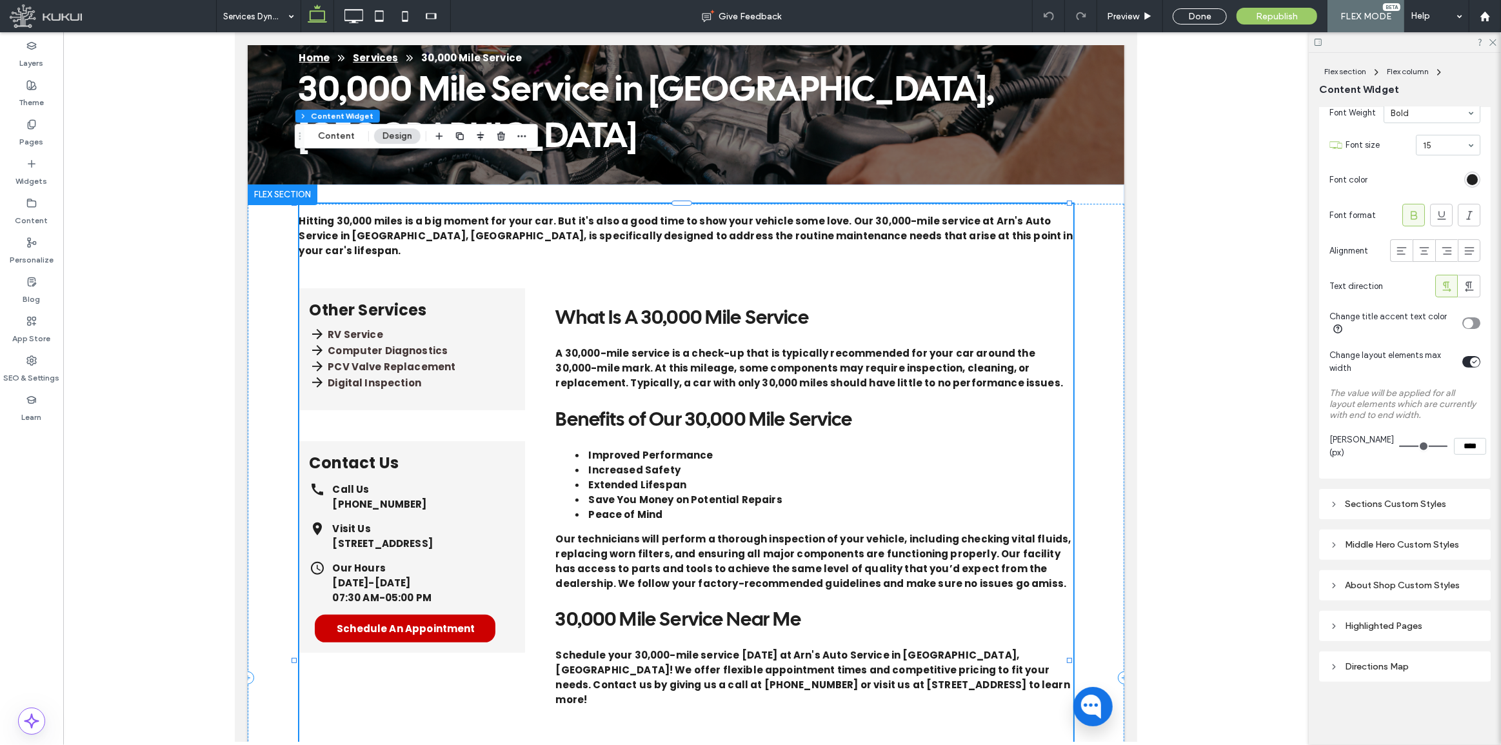
click at [1393, 631] on div "Highlighted Pages" at bounding box center [1404, 626] width 151 height 11
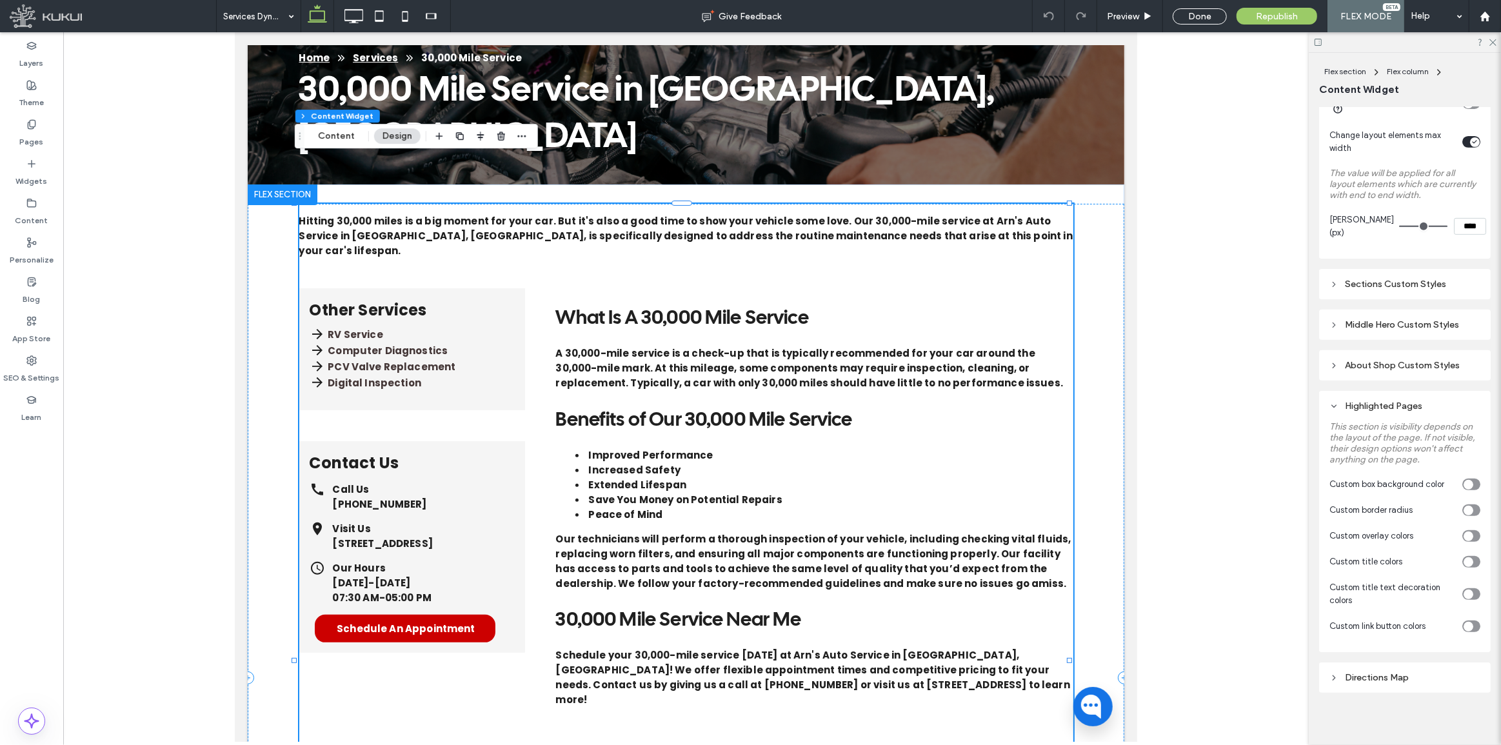
scroll to position [679, 0]
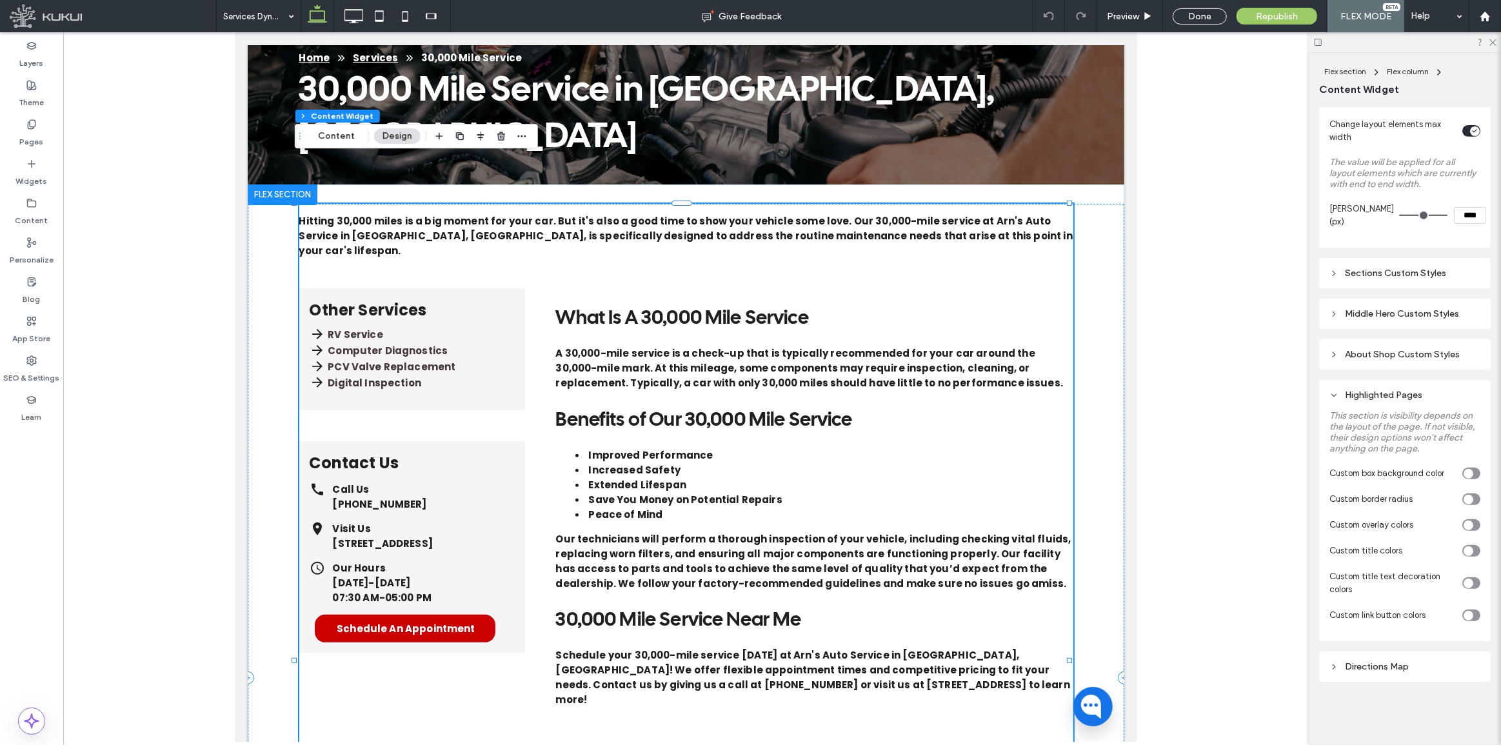
click at [1399, 393] on div "Highlighted Pages" at bounding box center [1404, 395] width 151 height 11
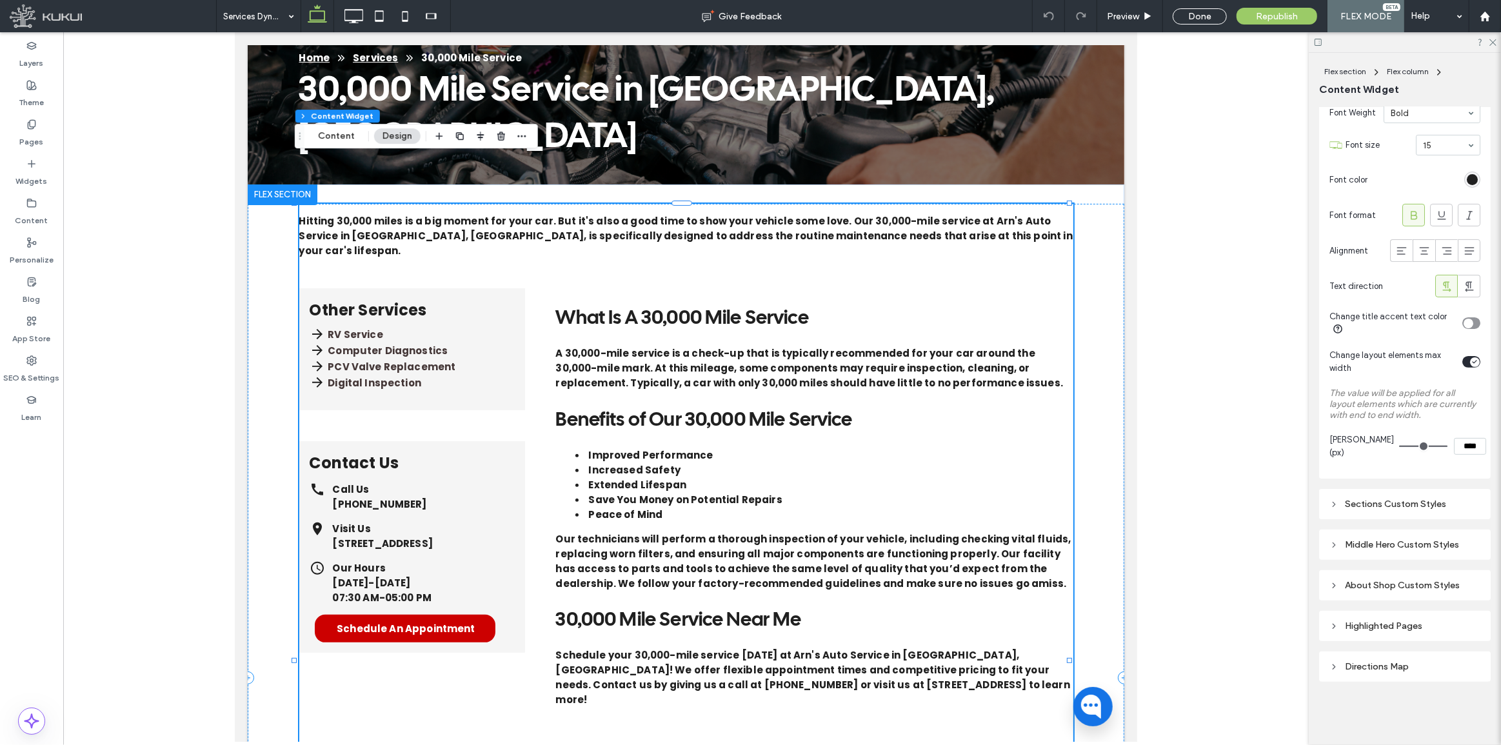
scroll to position [447, 0]
click at [1425, 625] on div "Highlighted Pages" at bounding box center [1404, 626] width 151 height 11
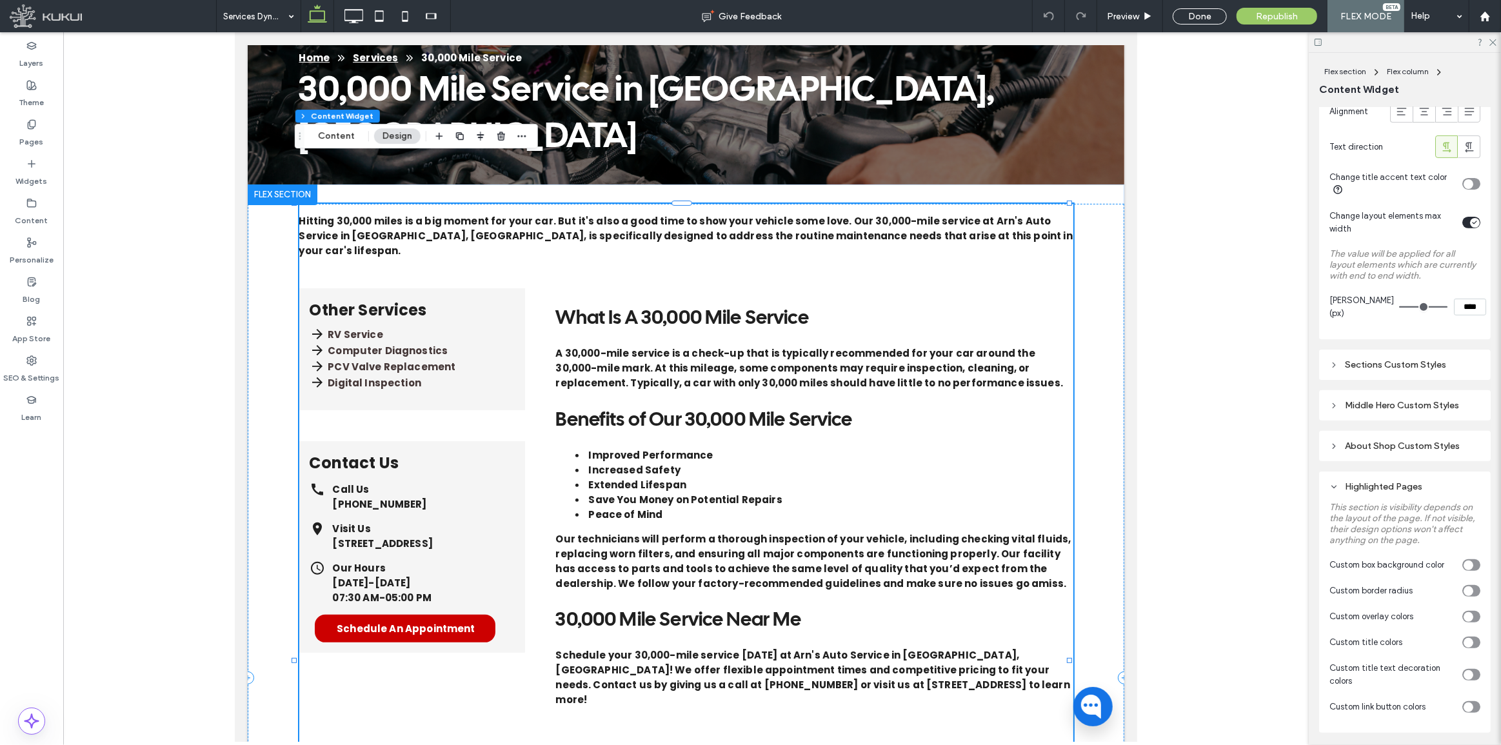
scroll to position [623, 0]
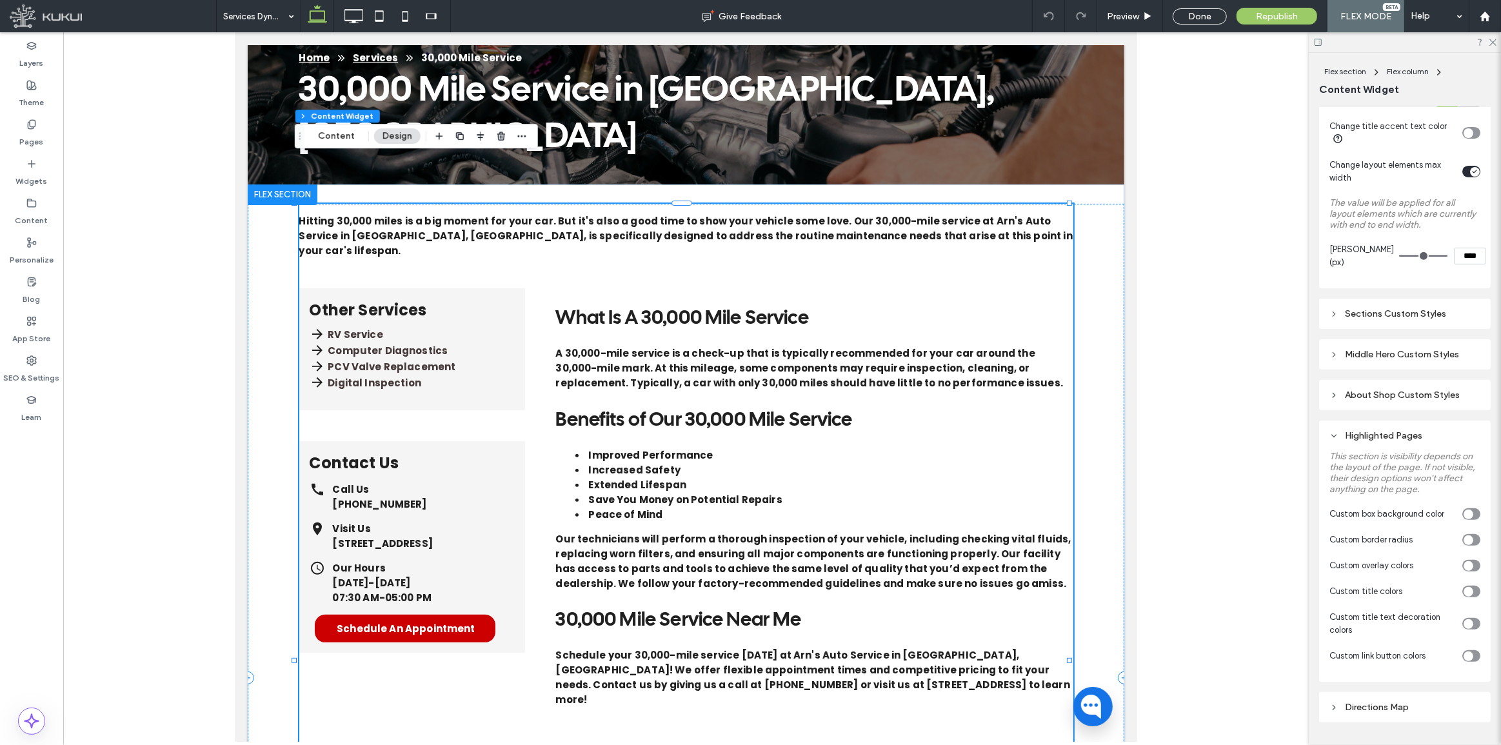
click at [1388, 458] on label "This section is visibility depends on the layout of the page. If not visible, t…" at bounding box center [1404, 472] width 151 height 57
click at [1415, 441] on div "Highlighted Pages" at bounding box center [1404, 435] width 151 height 17
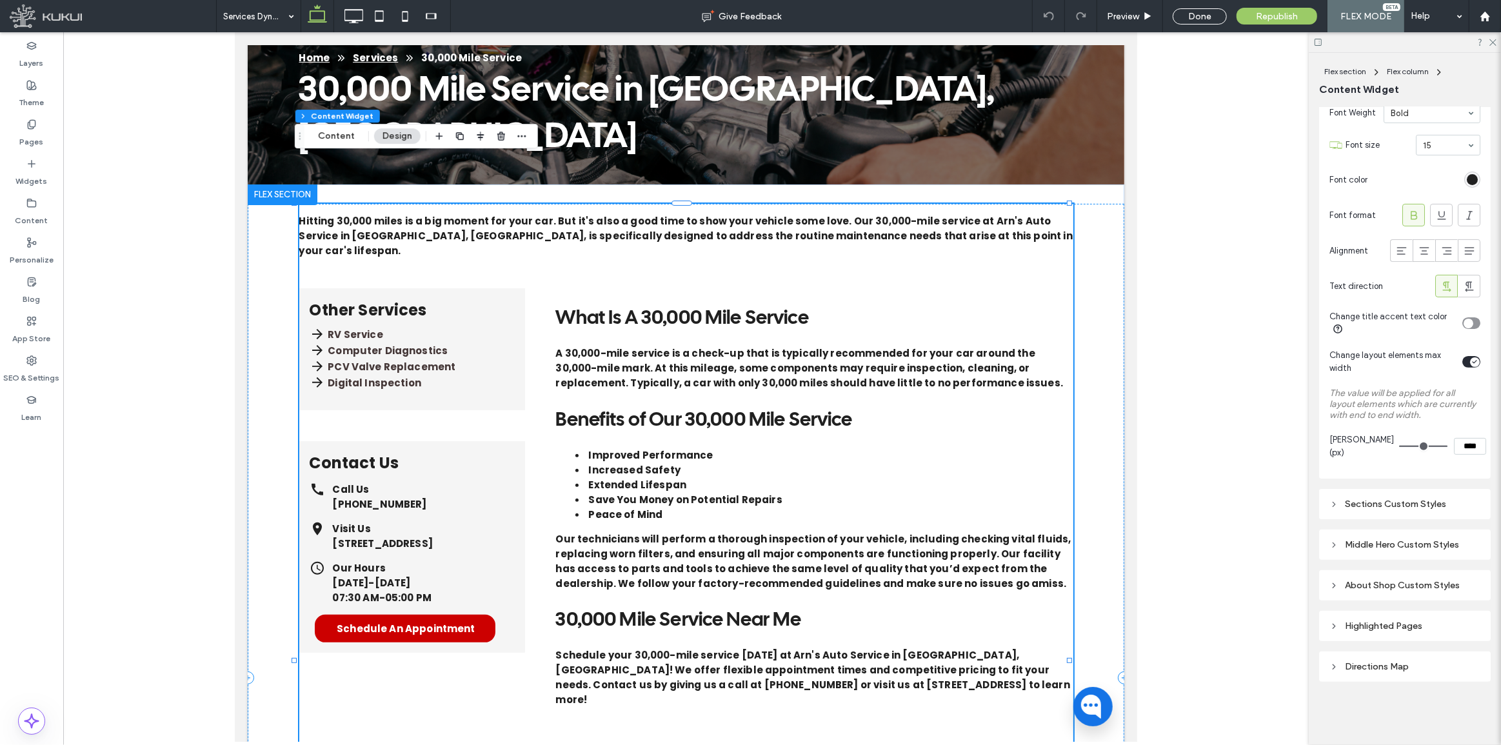
scroll to position [447, 0]
click at [490, 321] on span "Edit Content" at bounding box center [487, 325] width 55 height 11
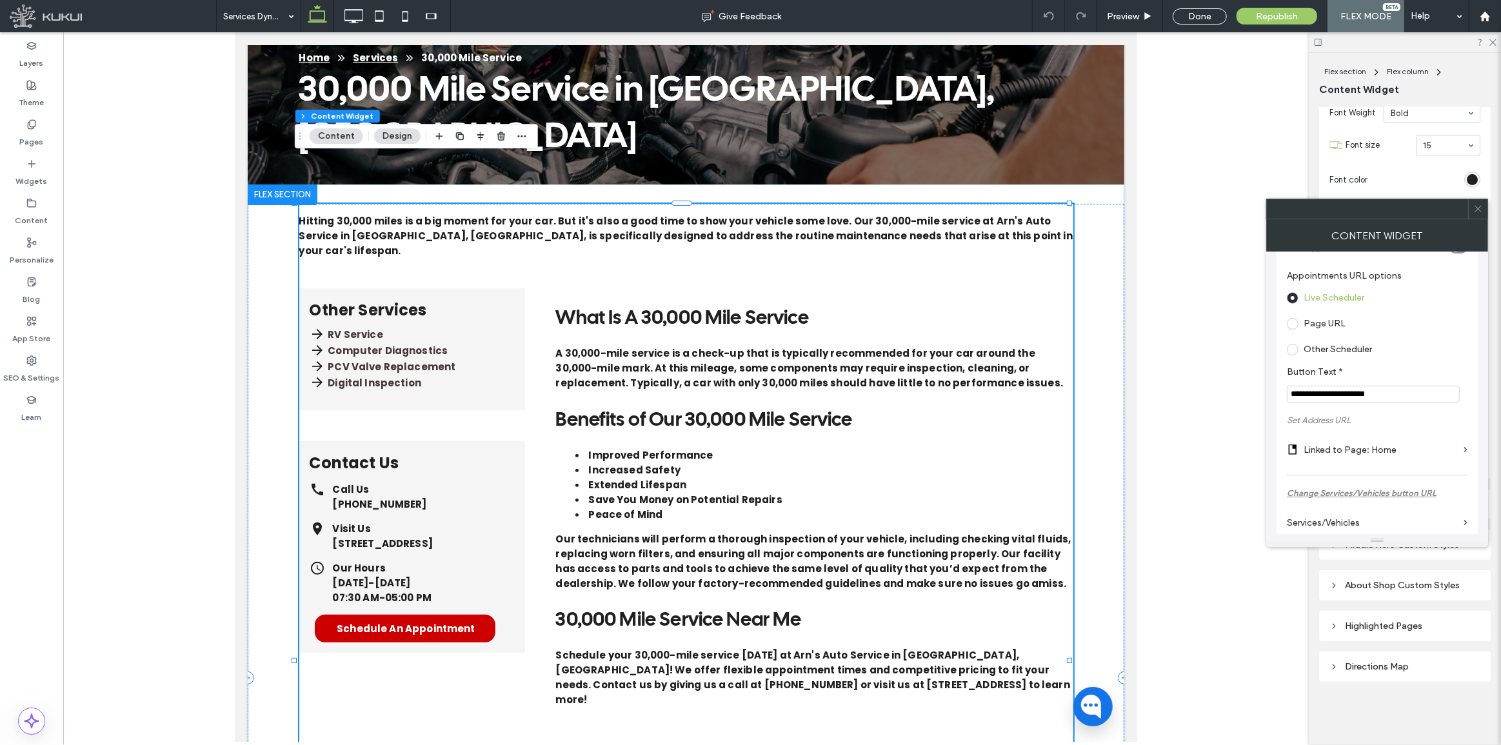
scroll to position [175, 0]
click at [1321, 319] on label "Page URL" at bounding box center [1325, 315] width 42 height 11
click at [1356, 378] on u "Change Appointments button URL" at bounding box center [1355, 373] width 137 height 10
click at [1358, 374] on u "Change Appointments button URL" at bounding box center [1355, 373] width 137 height 10
click at [1372, 406] on label "Linked to Page: Home" at bounding box center [1381, 403] width 155 height 24
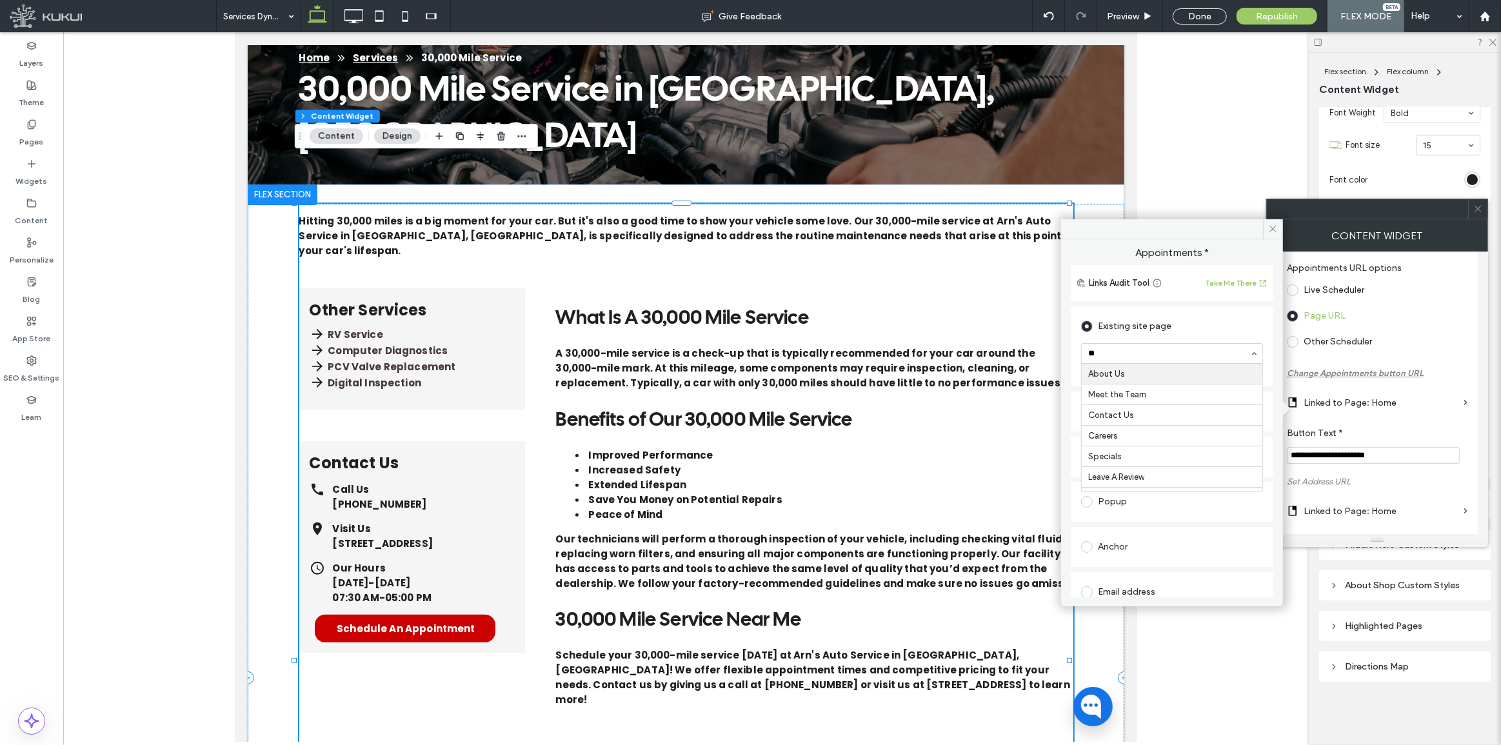
type input "***"
drag, startPoint x: 1269, startPoint y: 228, endPoint x: 1276, endPoint y: 241, distance: 14.4
click at [1269, 227] on icon at bounding box center [1273, 229] width 10 height 10
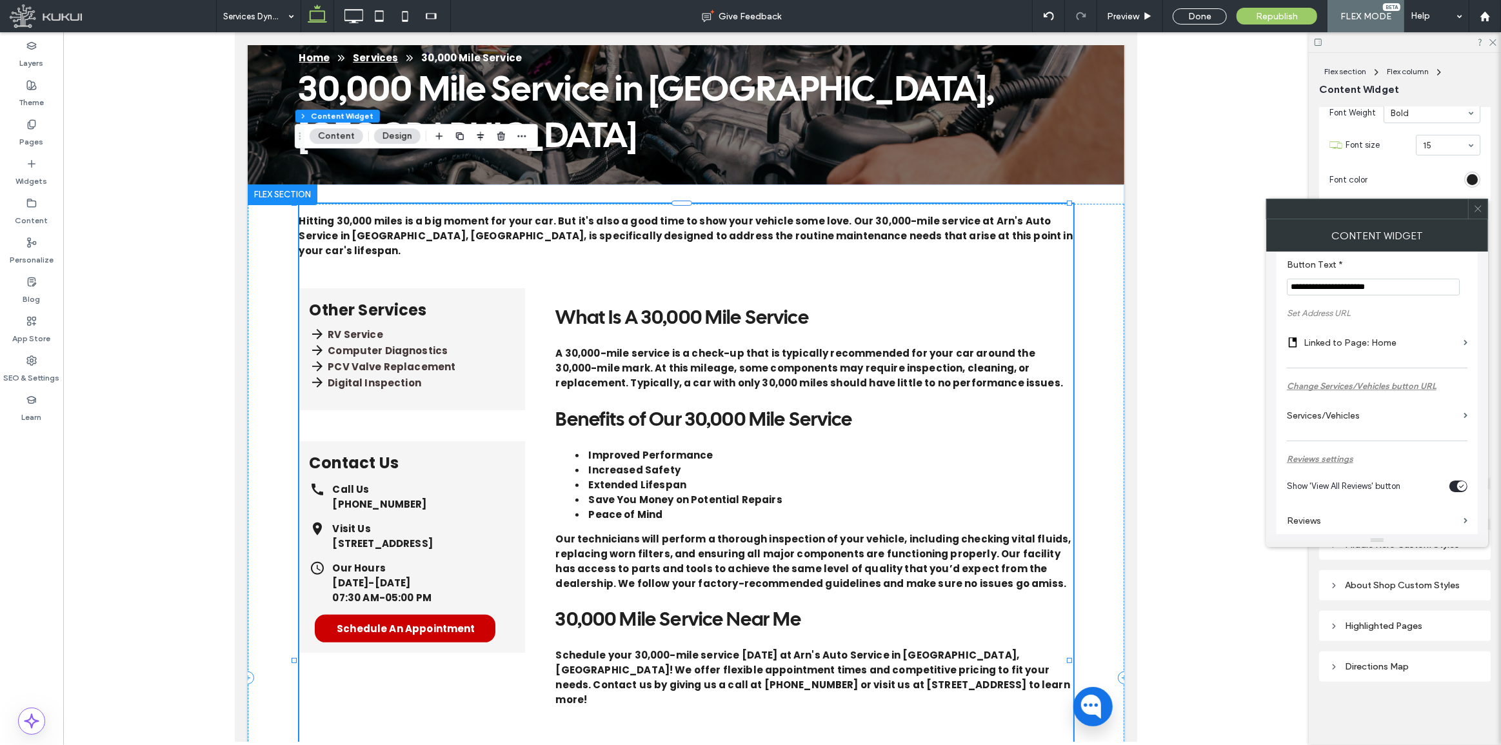
scroll to position [352, 0]
click at [1351, 330] on label "Linked to Page: Home" at bounding box center [1381, 335] width 155 height 24
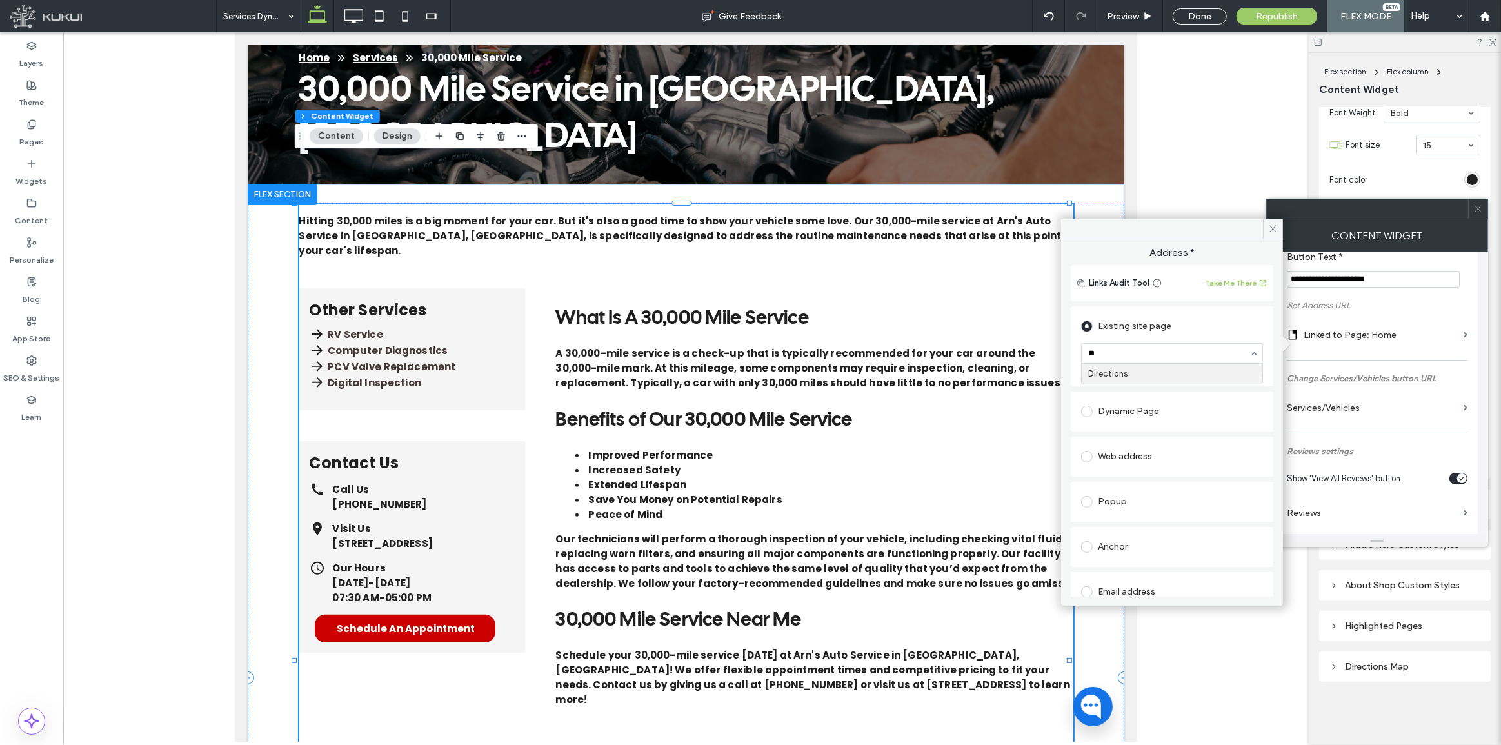
type input "***"
click at [1281, 233] on span at bounding box center [1273, 228] width 20 height 19
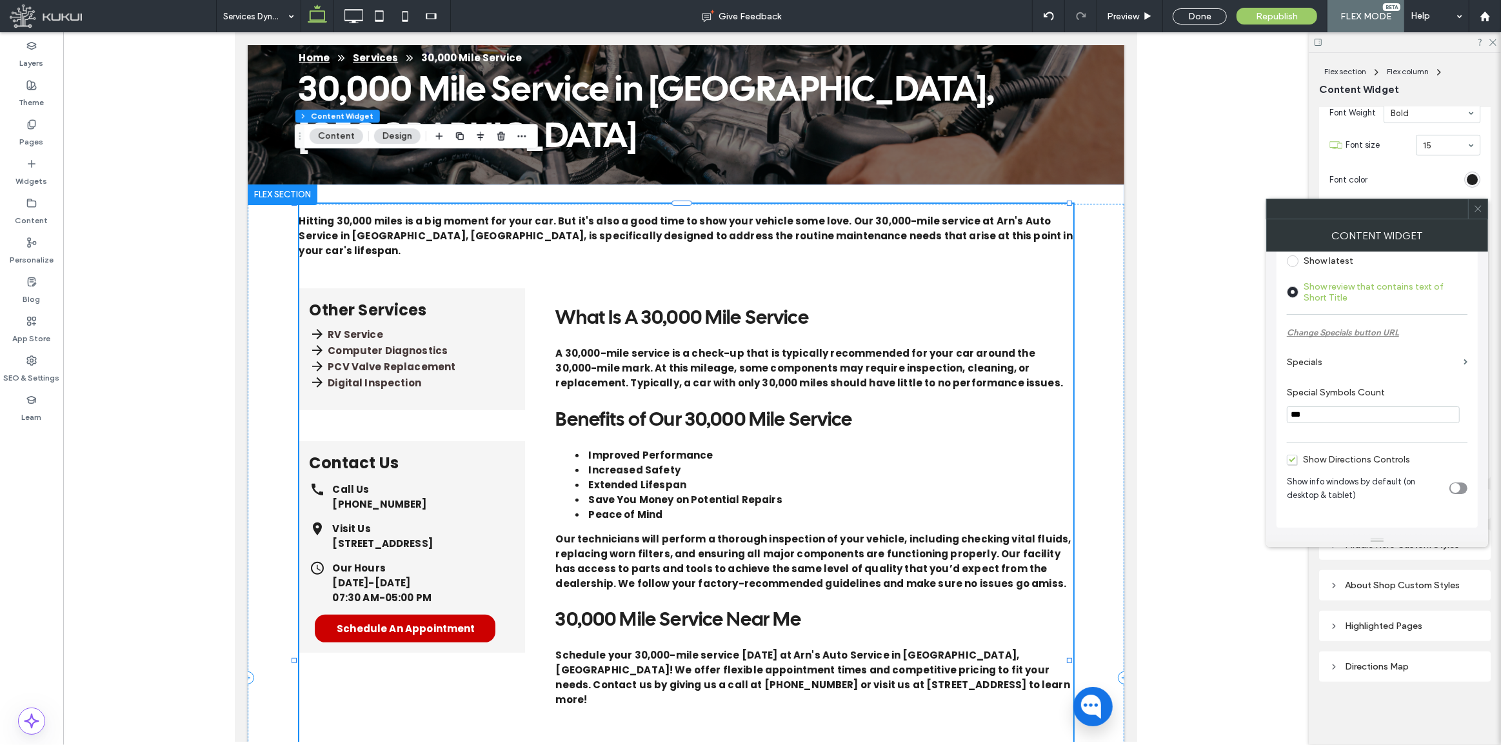
scroll to position [835, 0]
click at [1476, 210] on icon at bounding box center [1478, 209] width 10 height 10
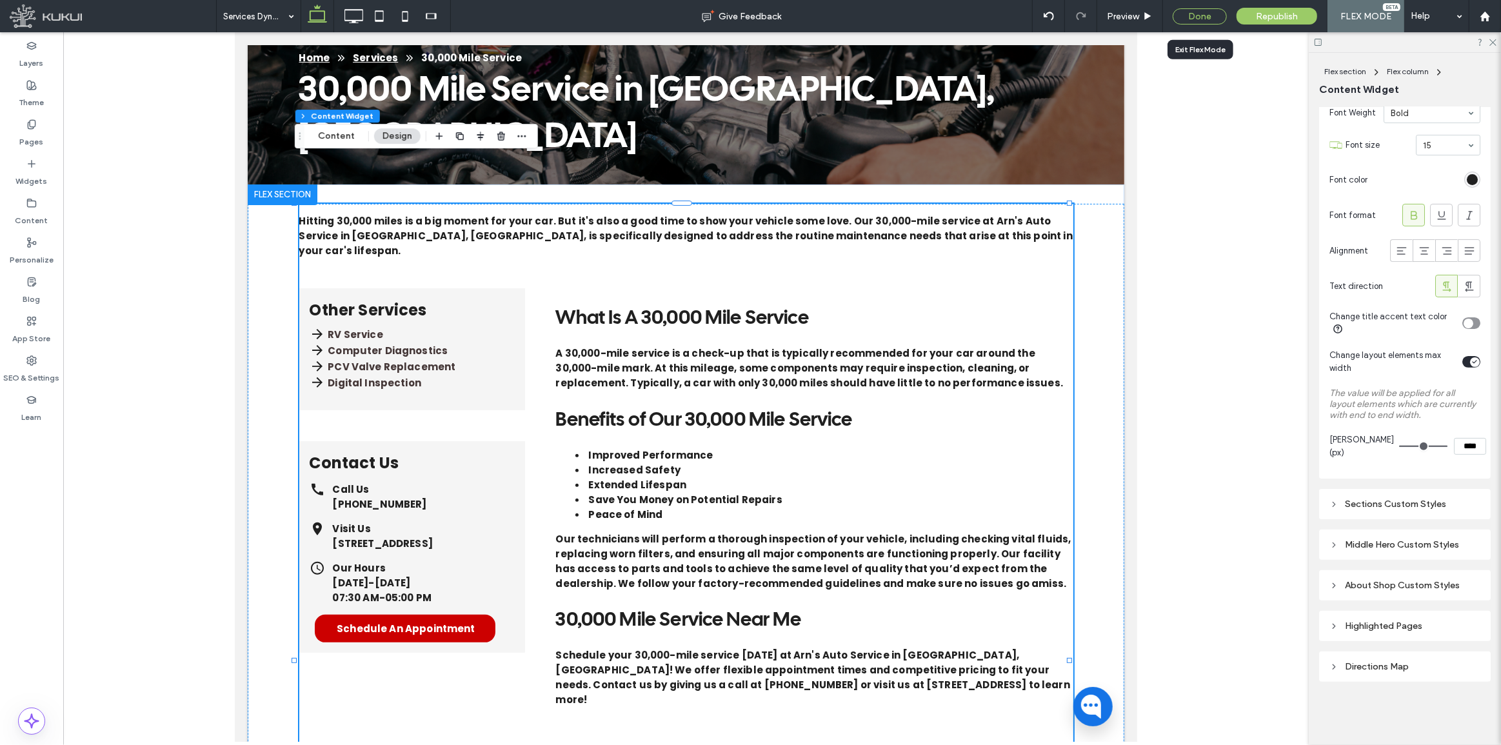
drag, startPoint x: 1194, startPoint y: 172, endPoint x: 1197, endPoint y: 12, distance: 159.4
click at [1197, 12] on div "Done" at bounding box center [1200, 16] width 54 height 16
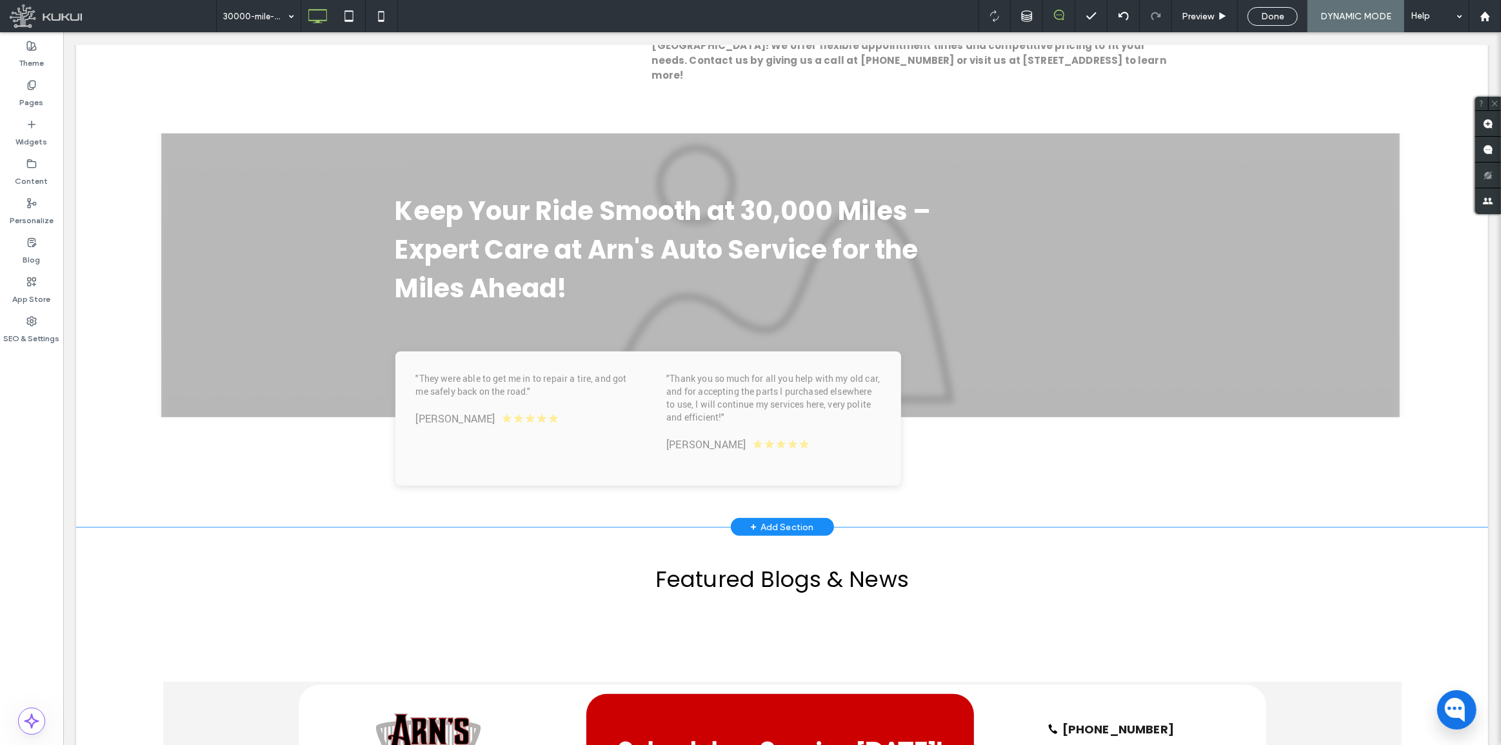
scroll to position [1075, 0]
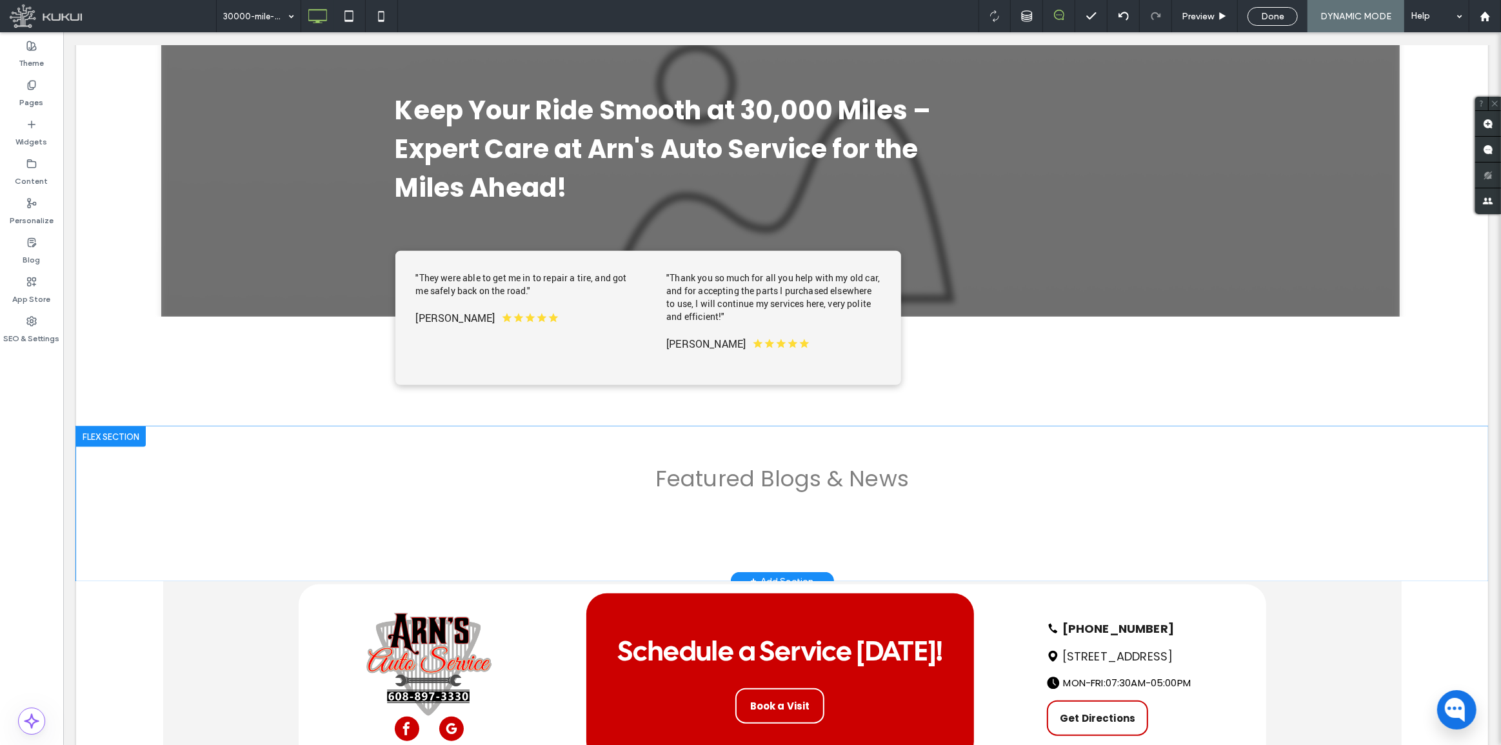
click at [89, 426] on div at bounding box center [110, 436] width 70 height 21
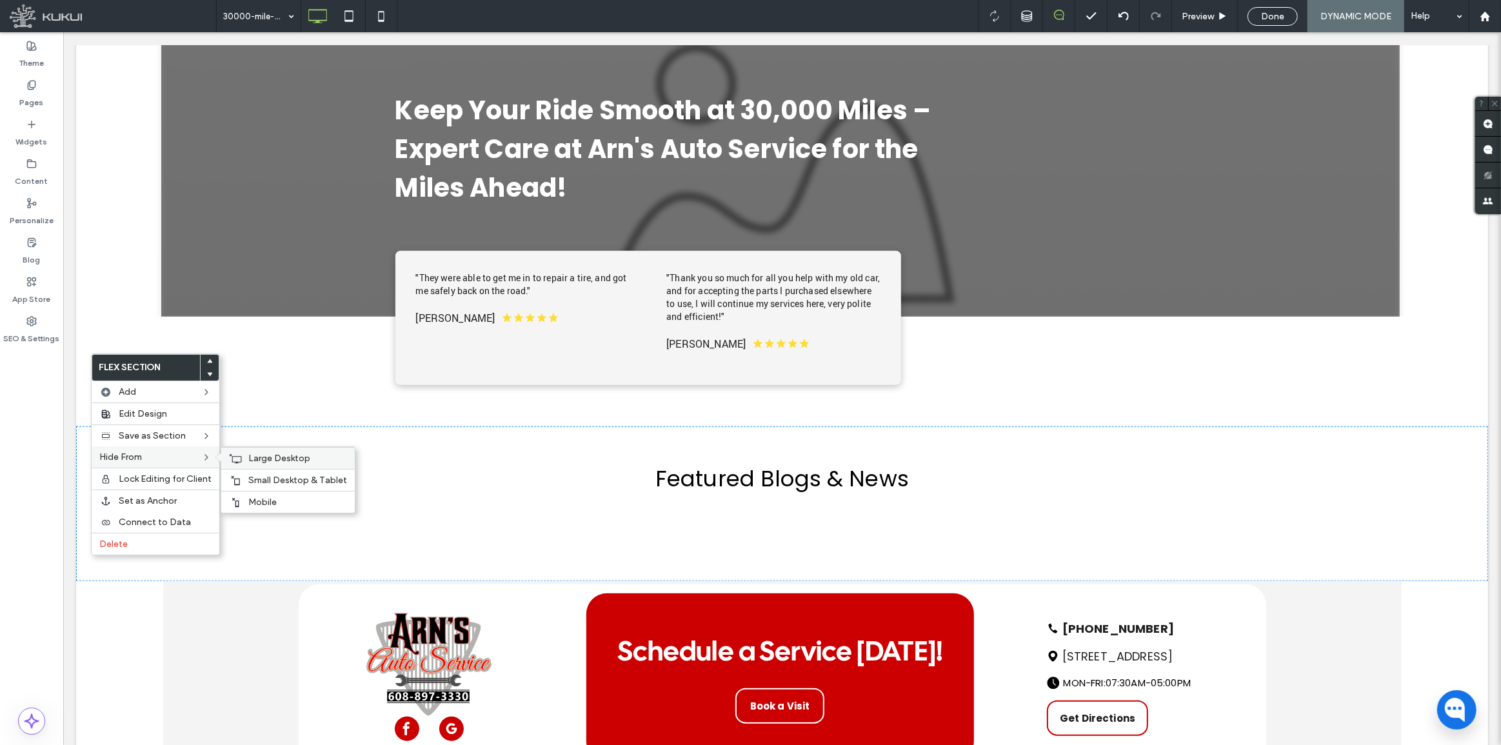
click at [275, 462] on span "Large Desktop" at bounding box center [279, 458] width 62 height 11
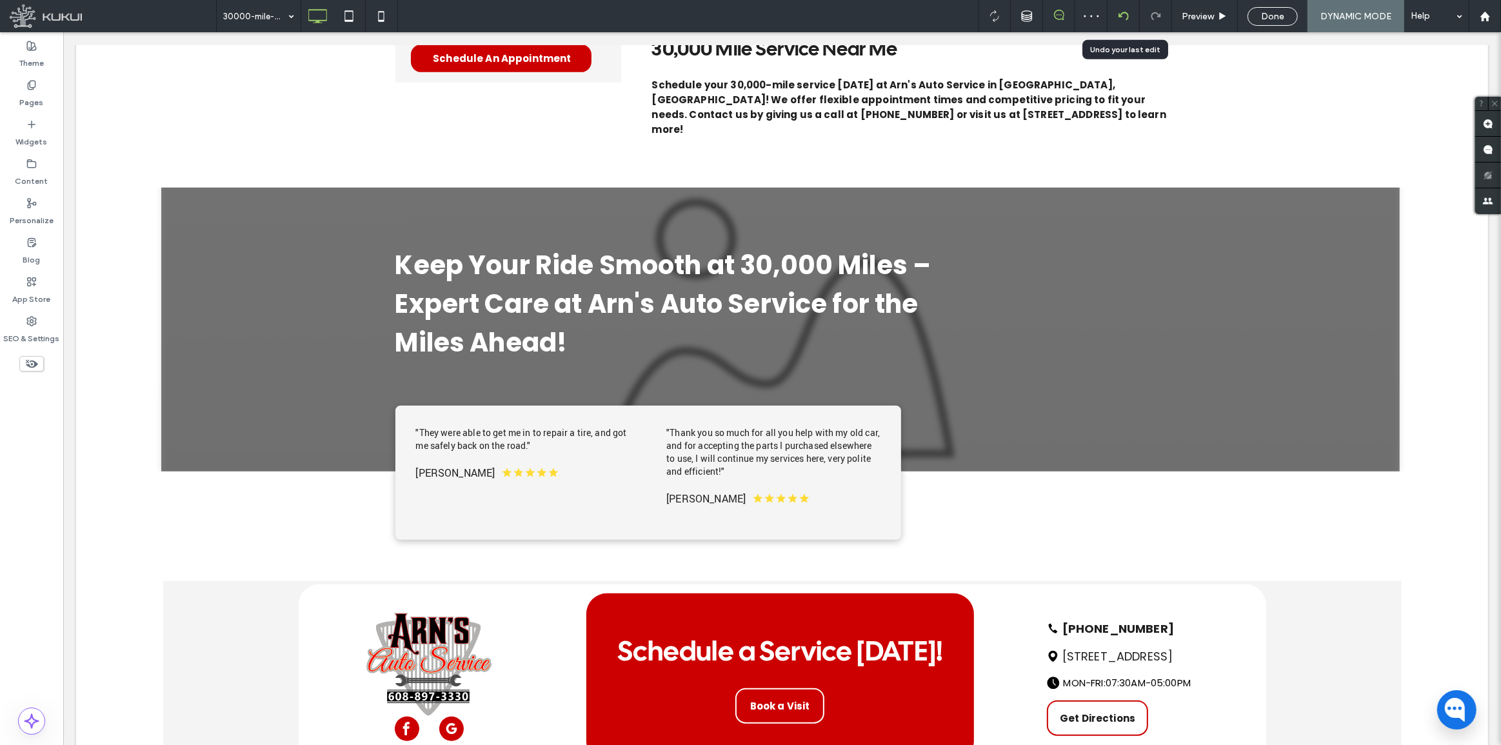
click at [1116, 19] on div at bounding box center [1123, 16] width 32 height 10
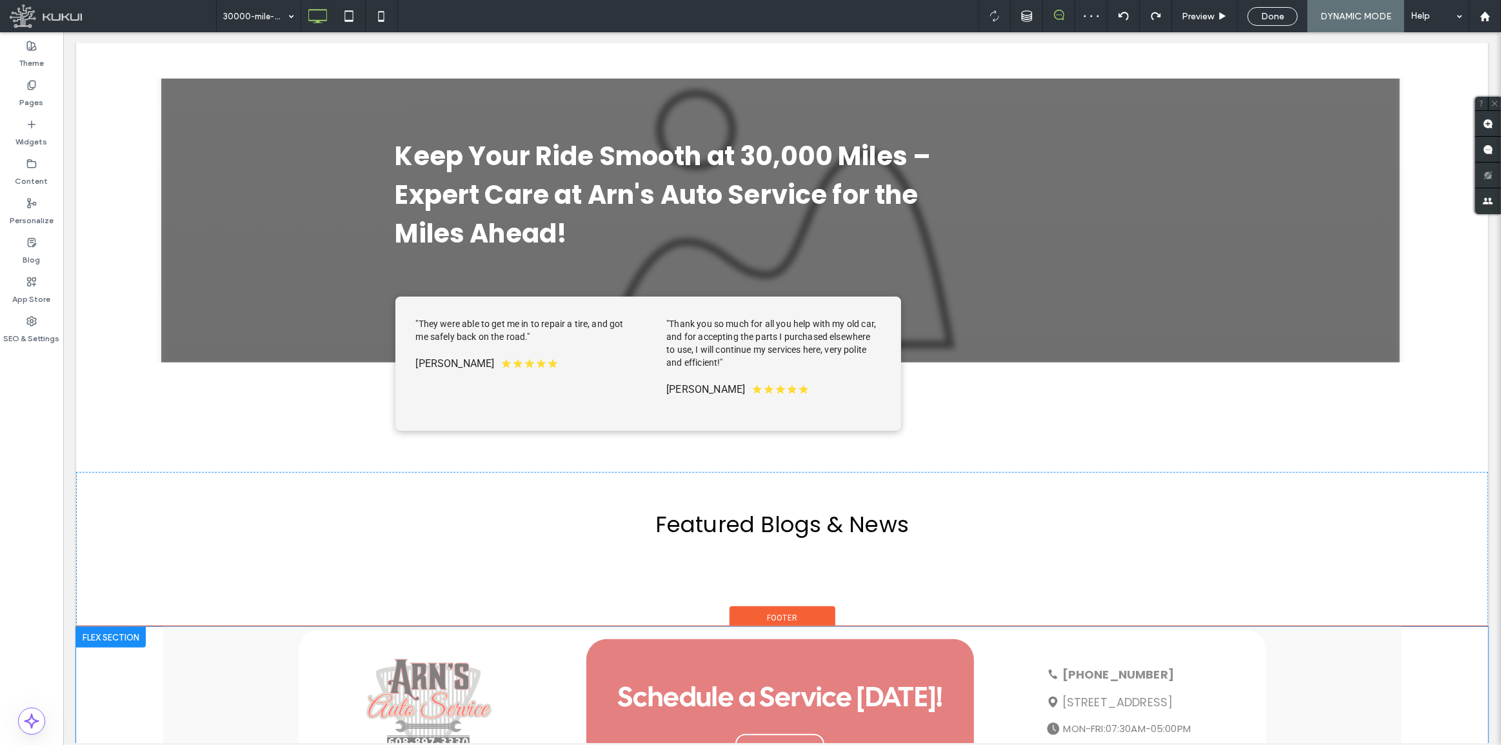
scroll to position [1075, 0]
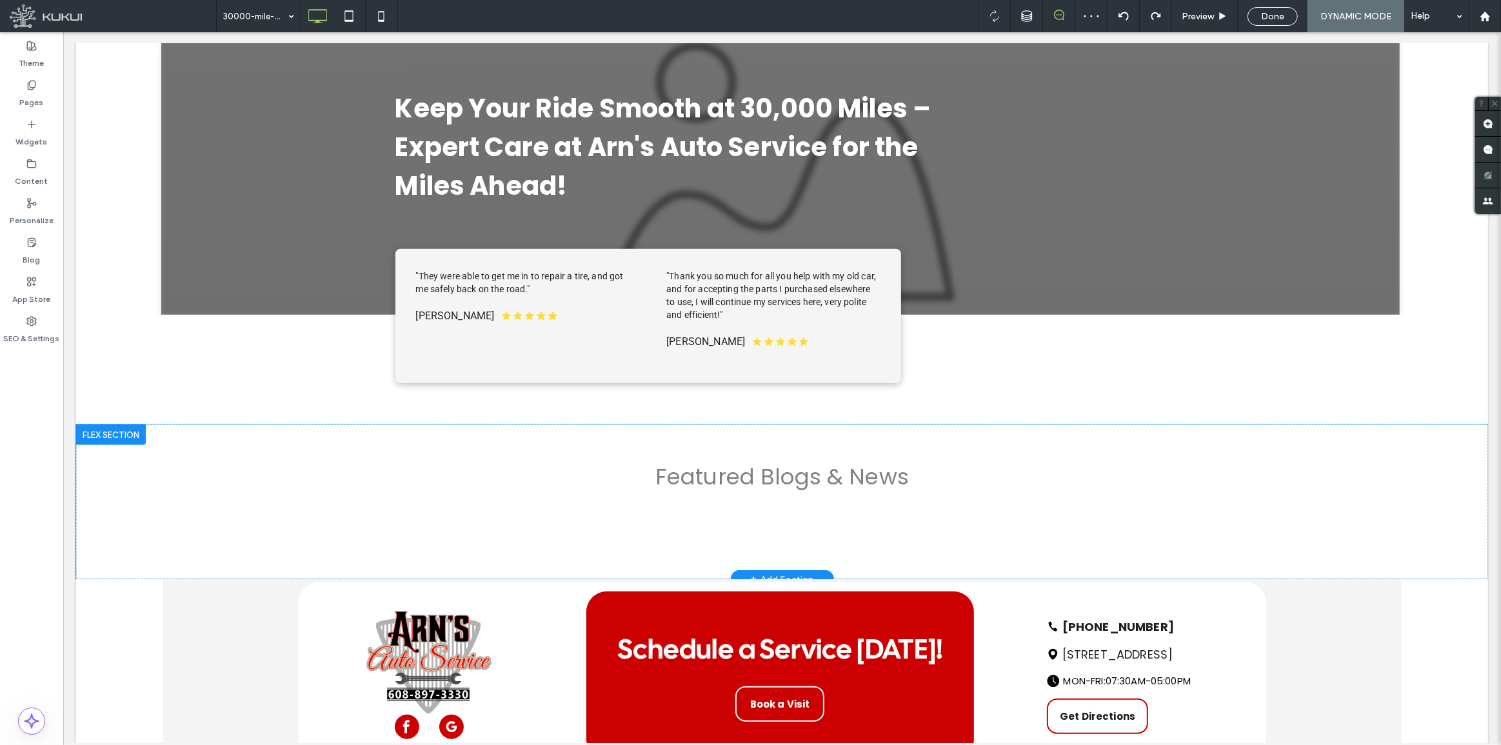
click at [99, 424] on div at bounding box center [110, 434] width 70 height 21
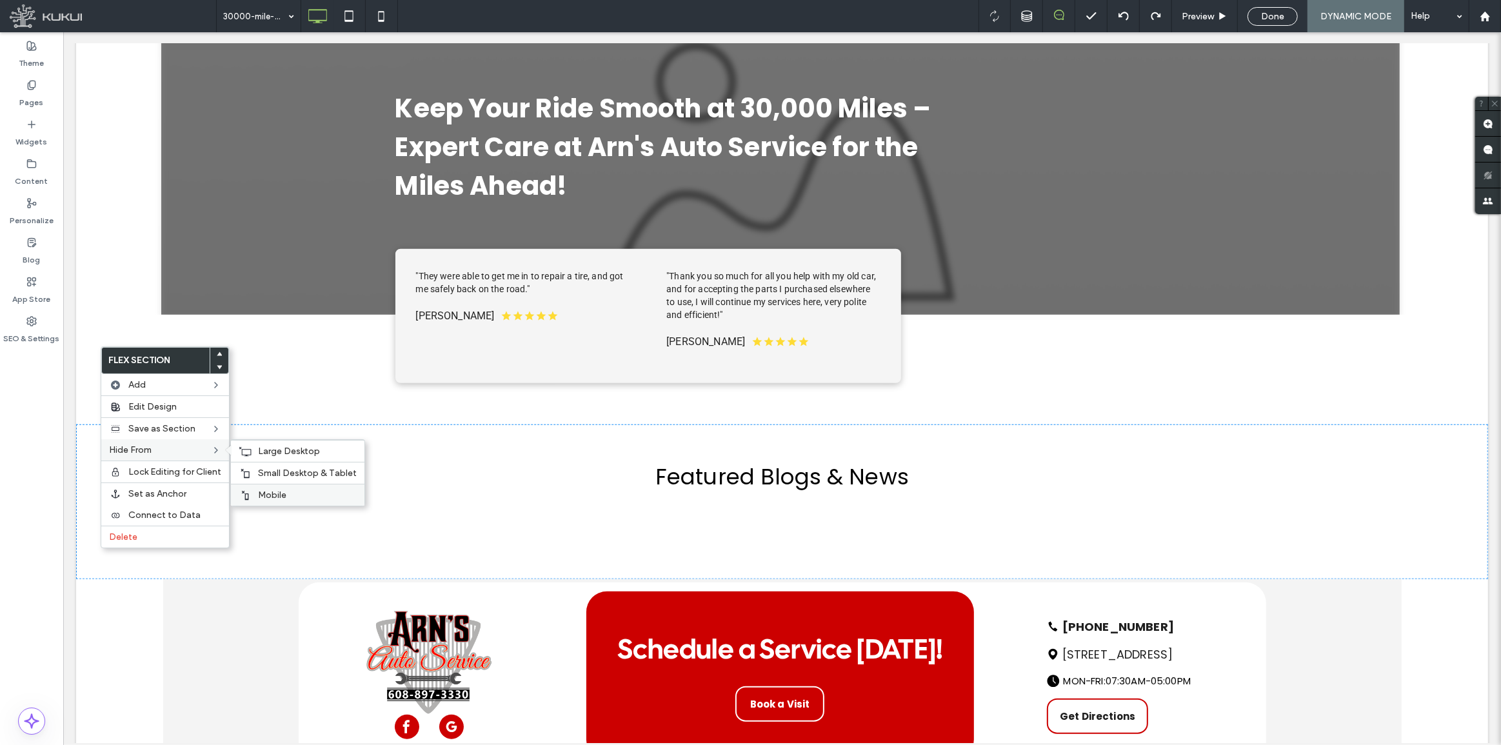
click at [259, 493] on span "Mobile" at bounding box center [272, 495] width 28 height 11
click at [251, 472] on div "Small Desktop & Tablet" at bounding box center [298, 473] width 134 height 22
click at [245, 455] on use at bounding box center [245, 451] width 12 height 9
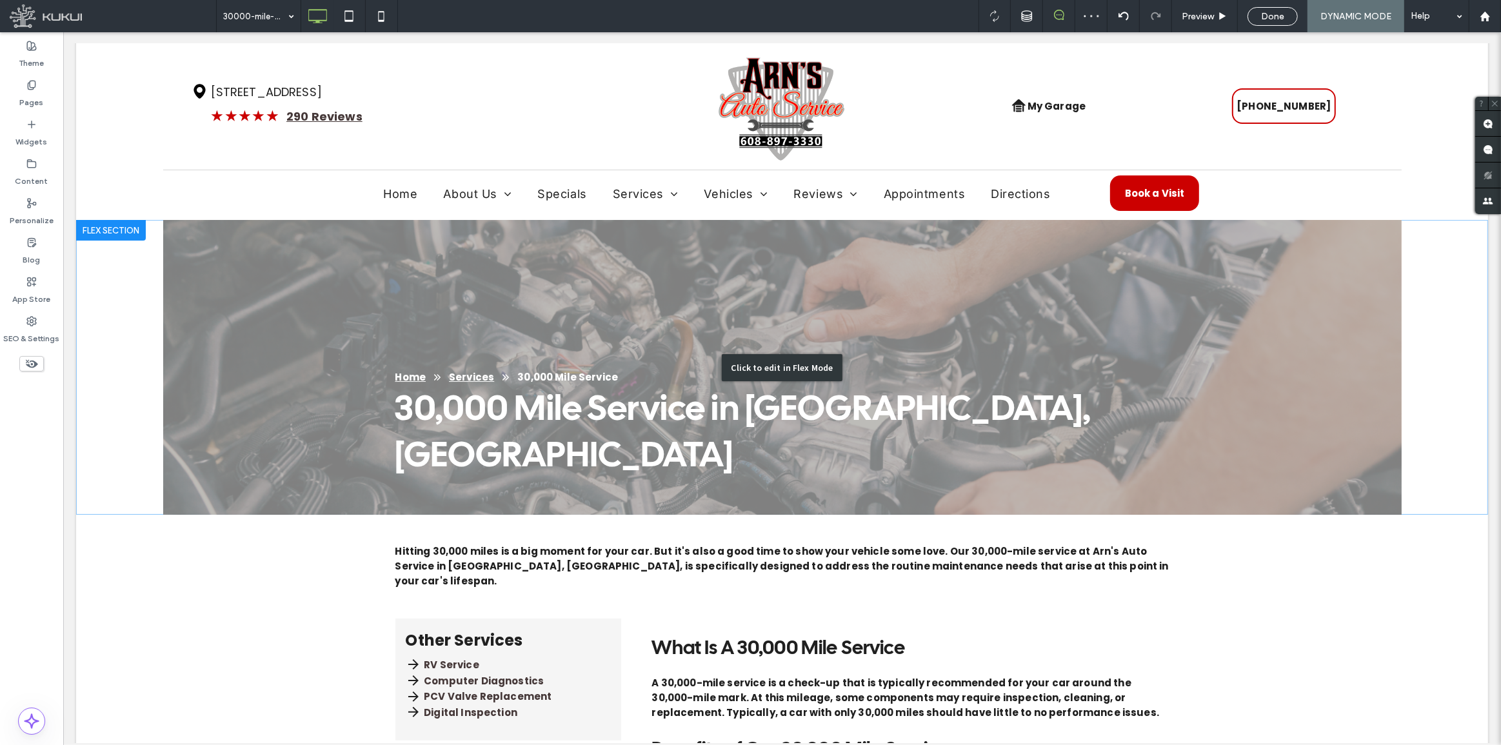
scroll to position [0, 0]
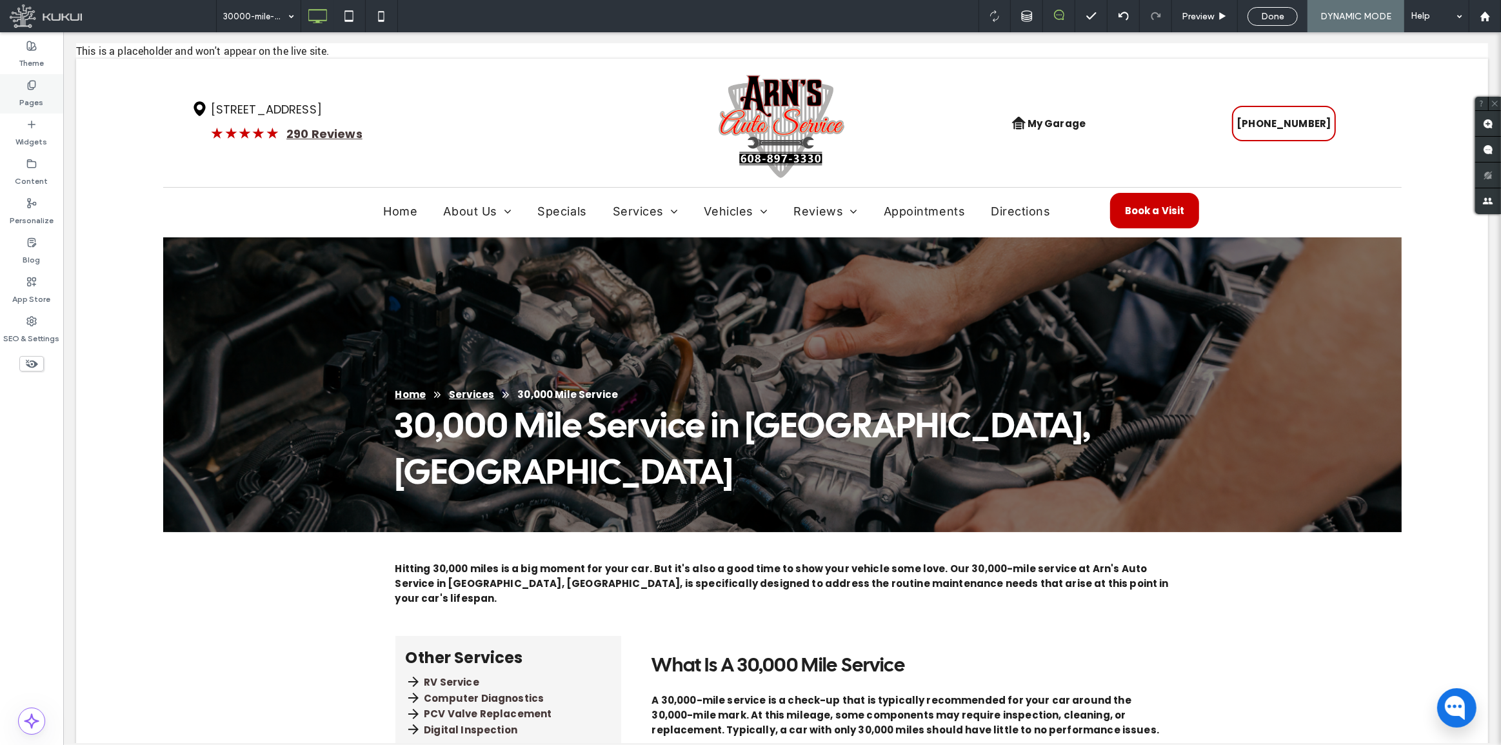
click at [39, 97] on label "Pages" at bounding box center [32, 99] width 24 height 18
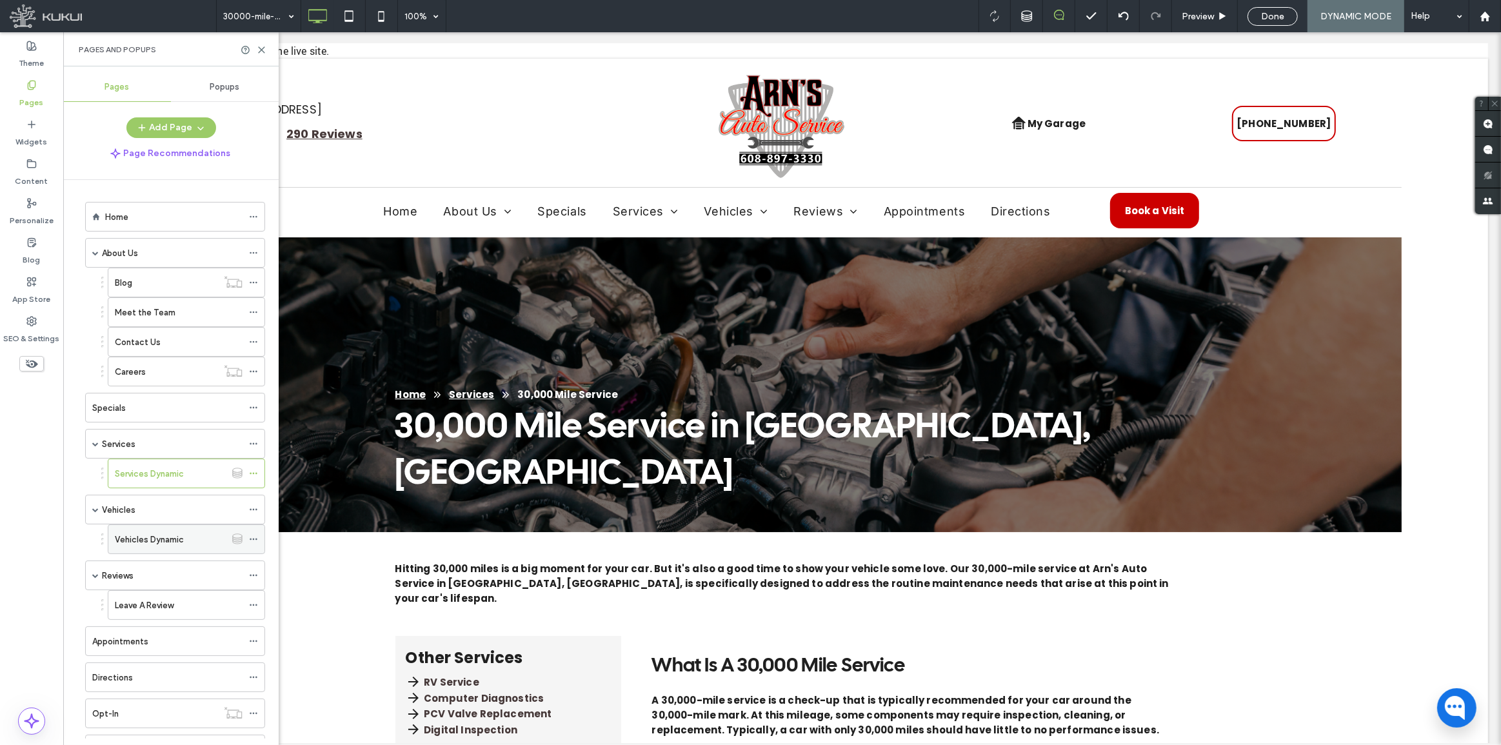
click at [167, 545] on div "Vehicles Dynamic" at bounding box center [170, 539] width 111 height 28
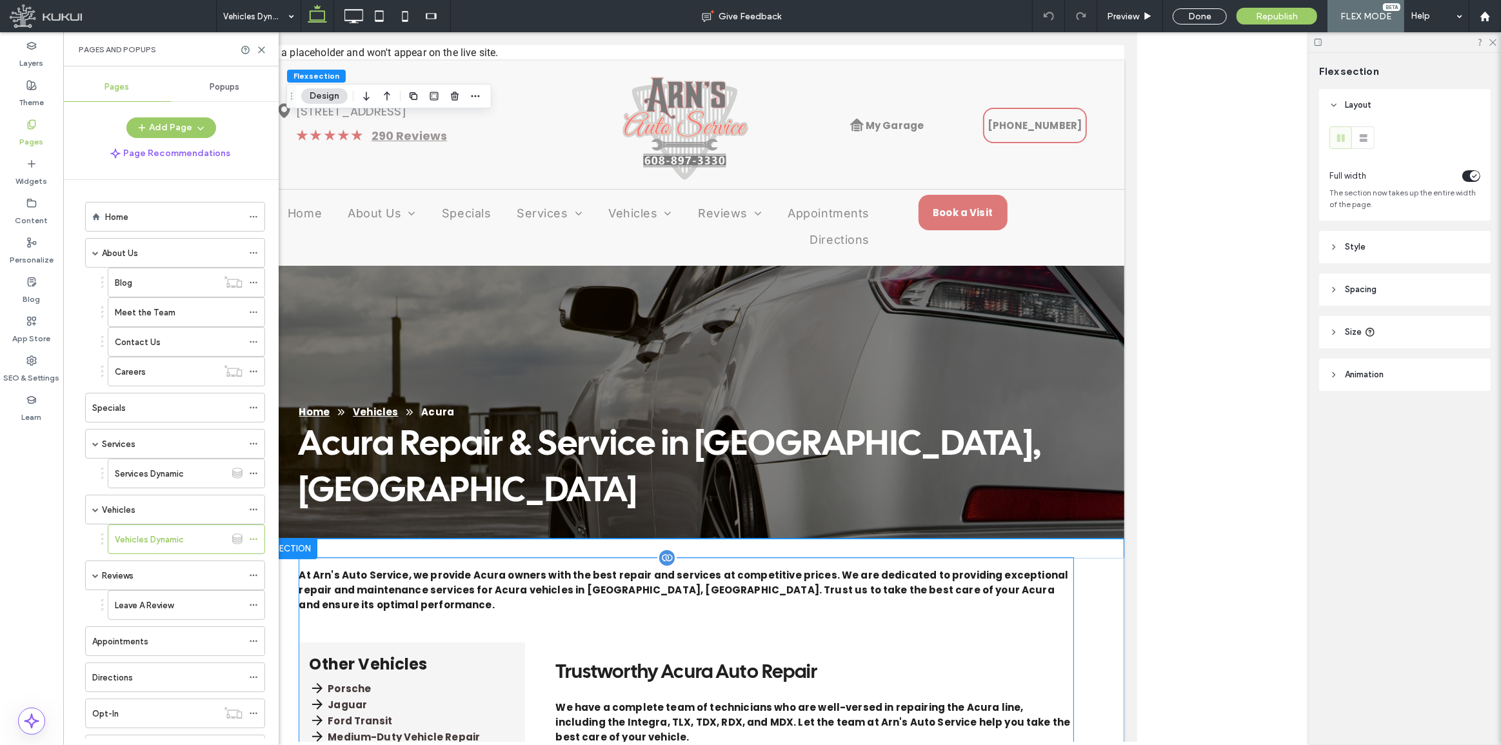
scroll to position [410, 0]
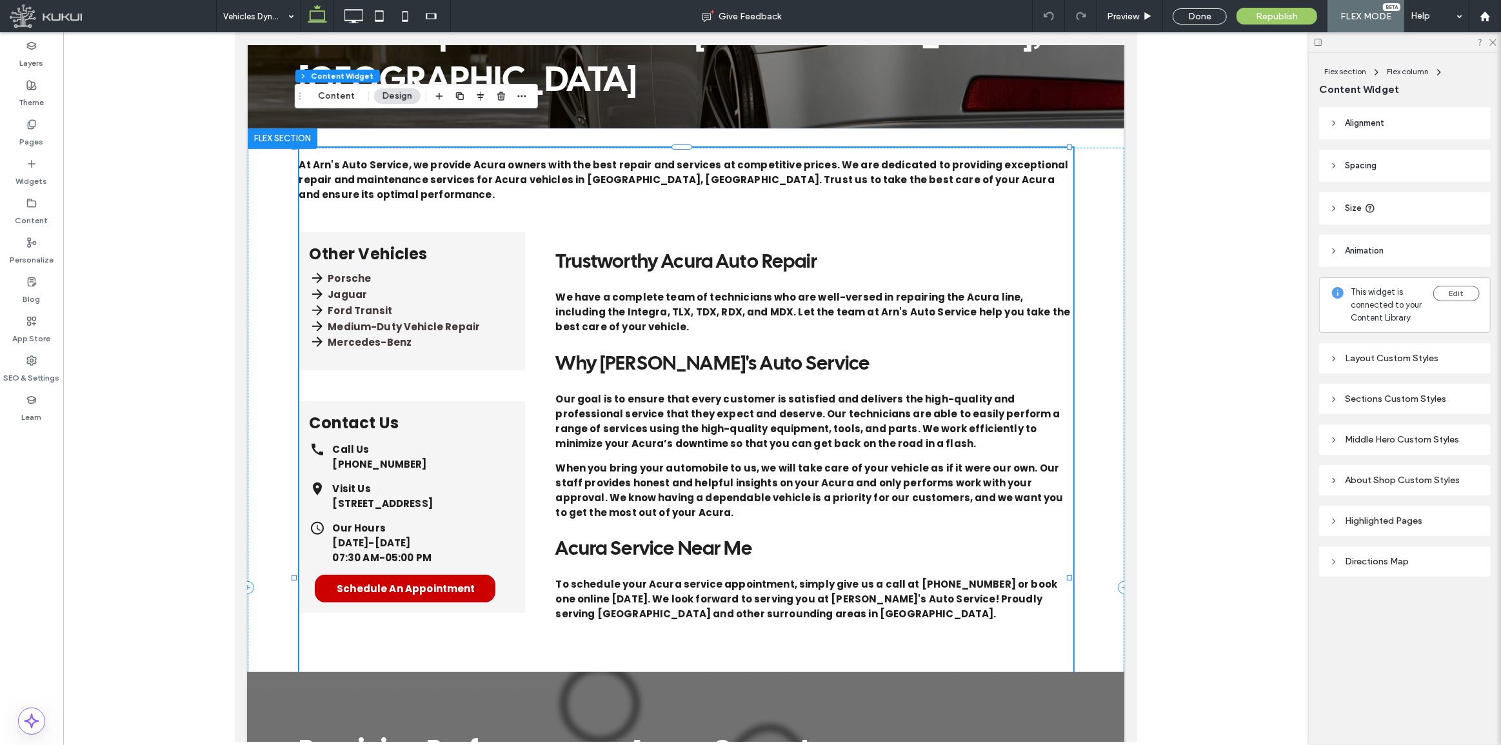
click at [340, 107] on div "Flex section Flex column Content Widget Content Design" at bounding box center [416, 96] width 243 height 25
click at [335, 101] on button "Content" at bounding box center [337, 95] width 54 height 15
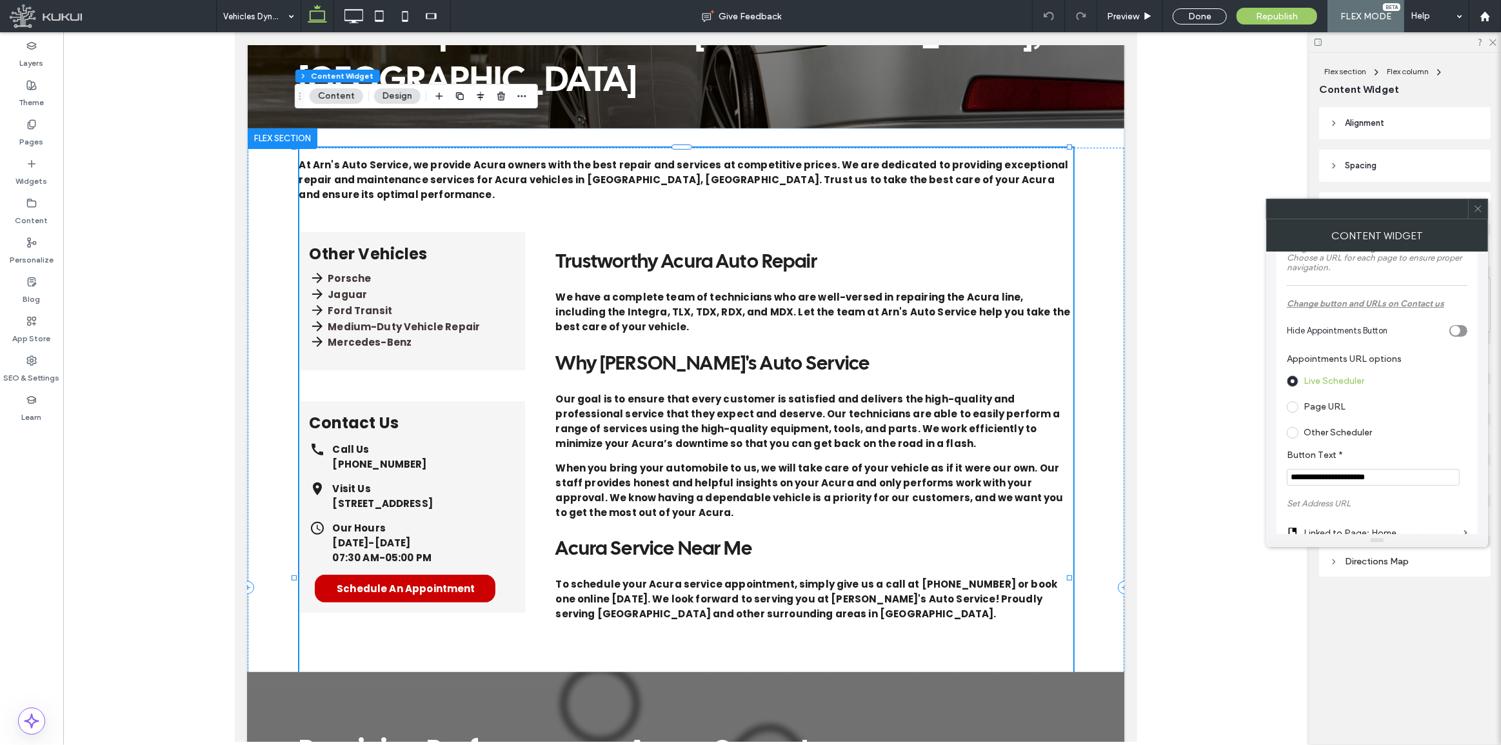
scroll to position [117, 0]
click at [1335, 380] on label "Page URL" at bounding box center [1325, 374] width 42 height 11
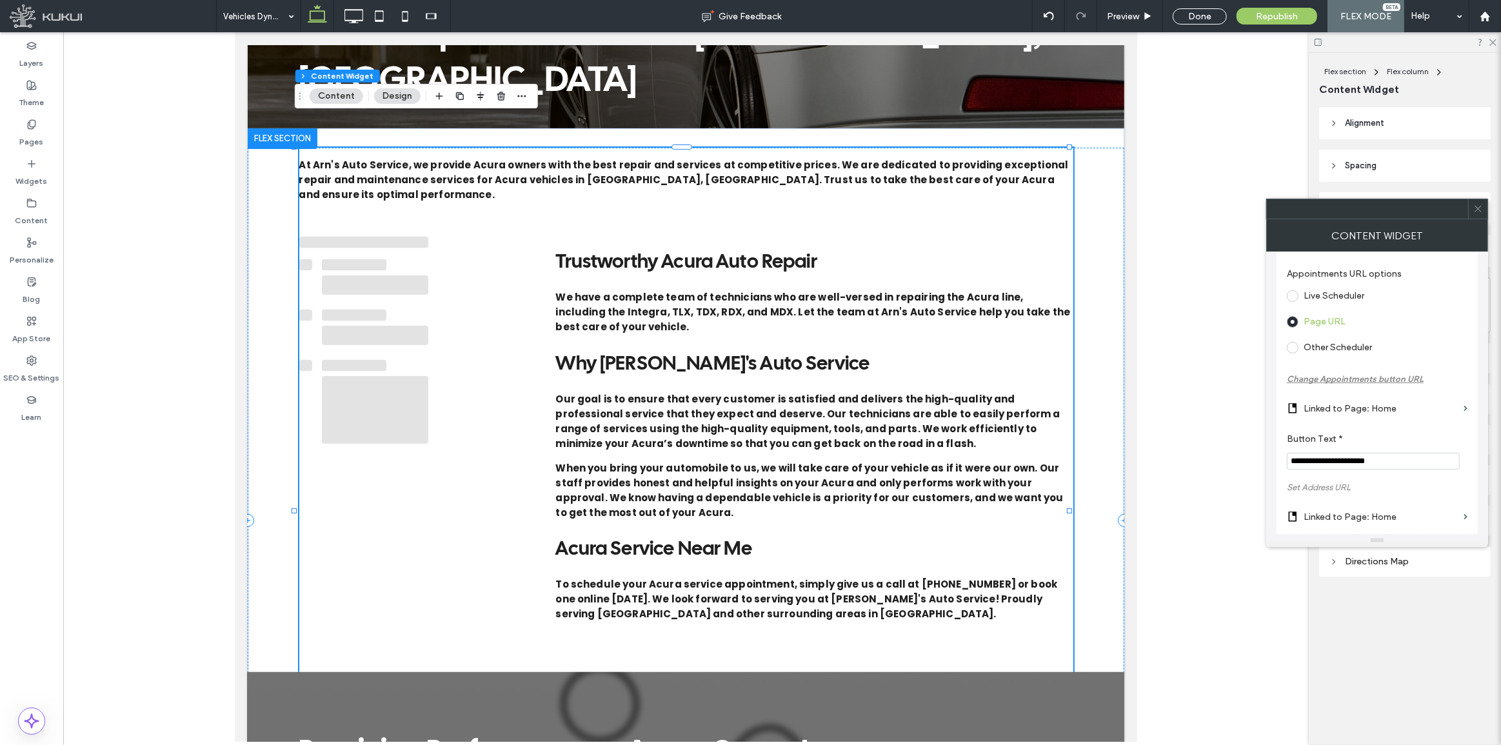
scroll to position [175, 0]
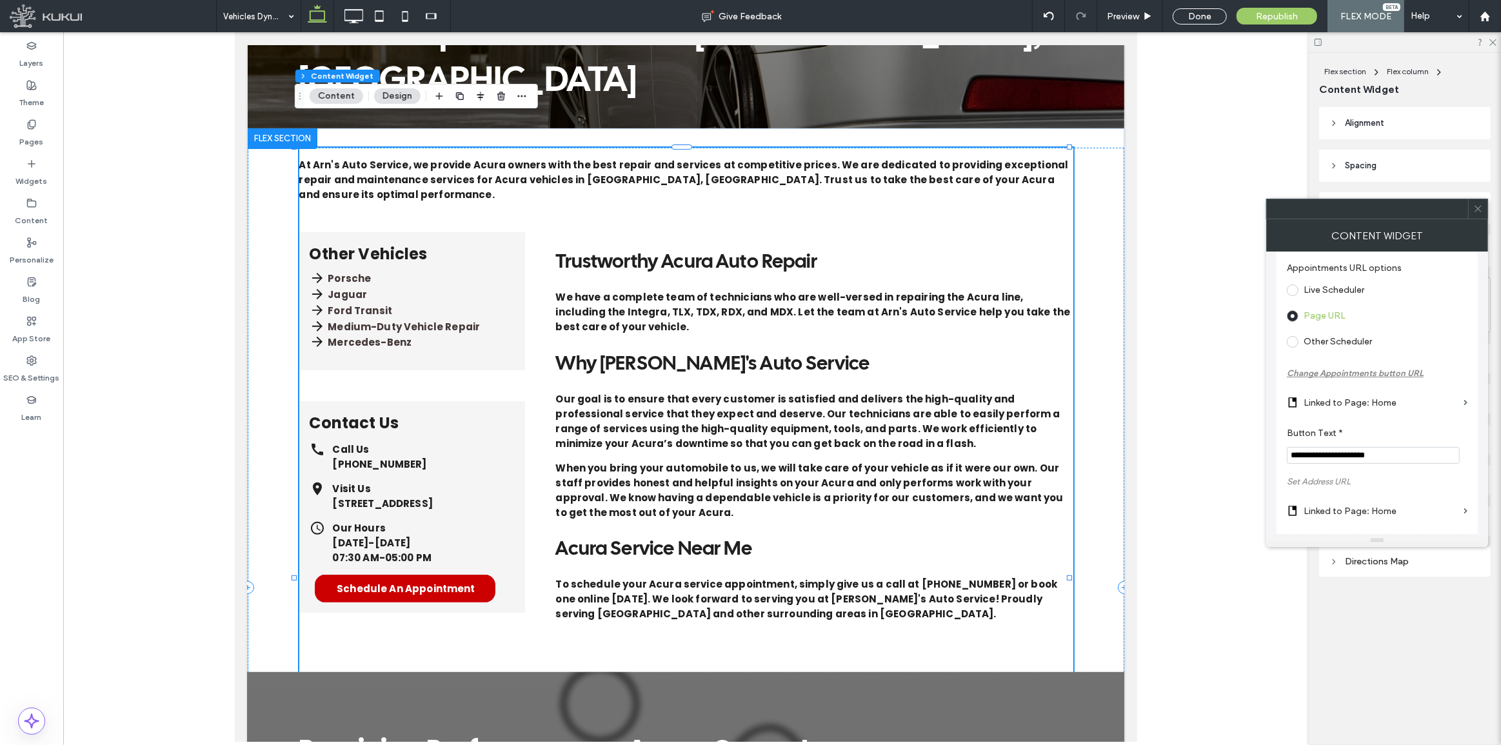
click at [1358, 412] on label "Linked to Page: Home" at bounding box center [1381, 403] width 155 height 24
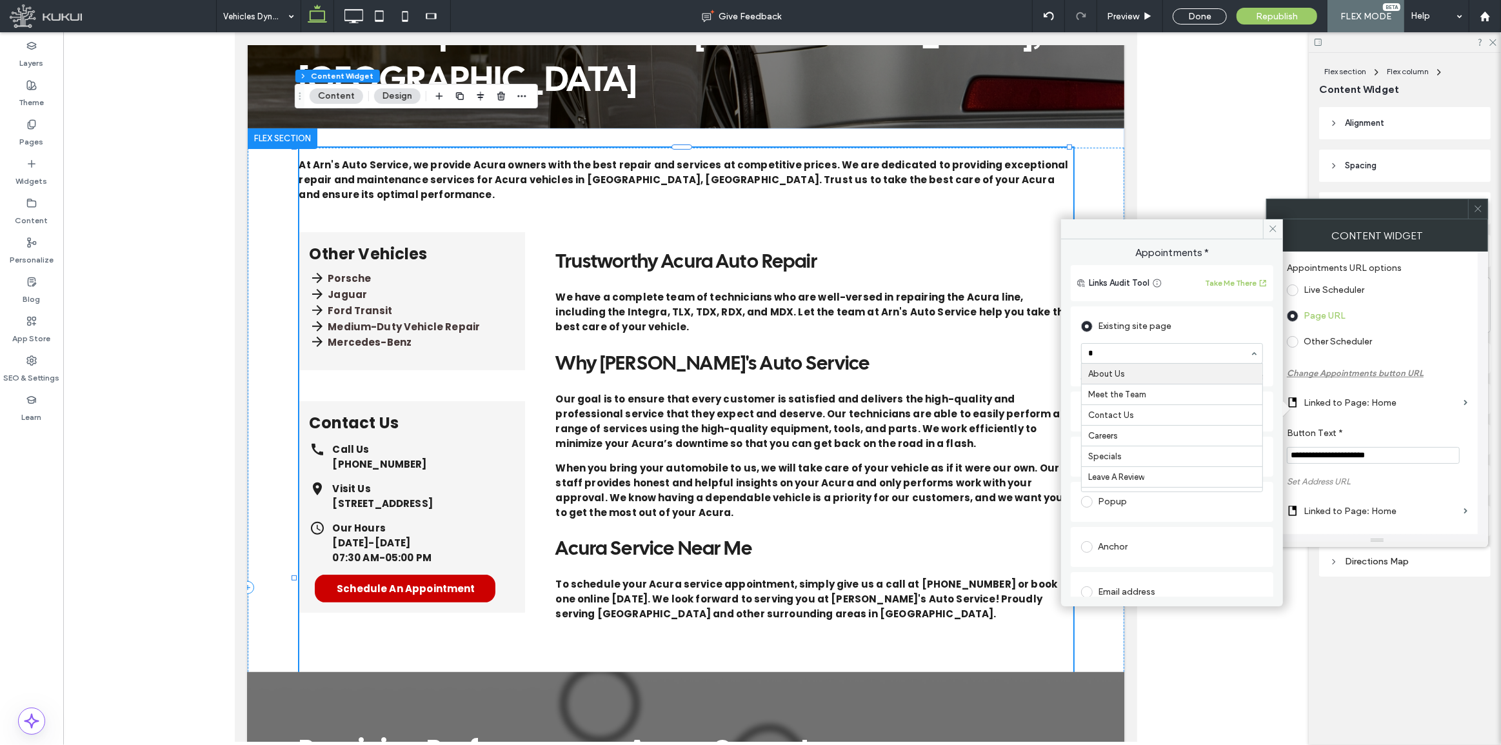
type input "**"
click at [1271, 231] on icon at bounding box center [1273, 229] width 10 height 10
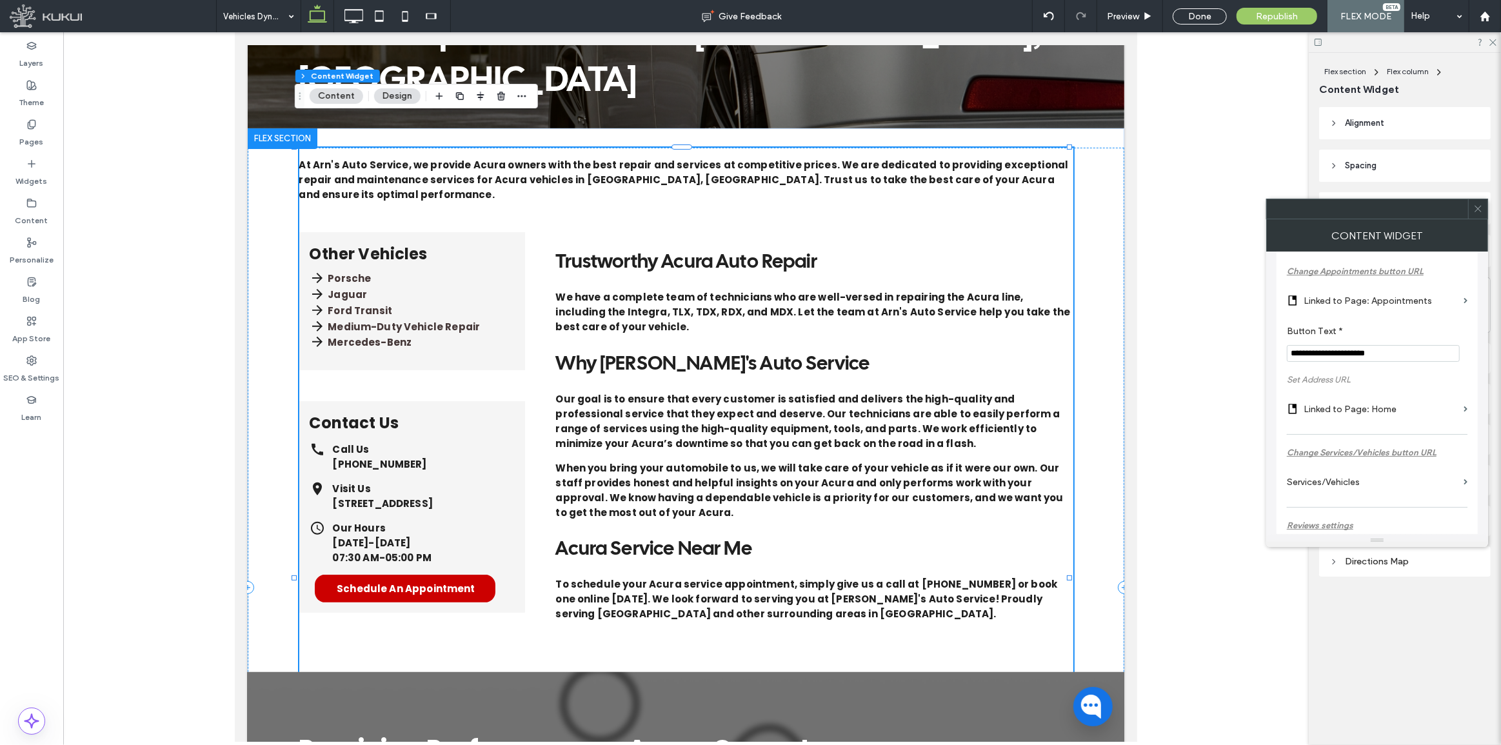
scroll to position [293, 0]
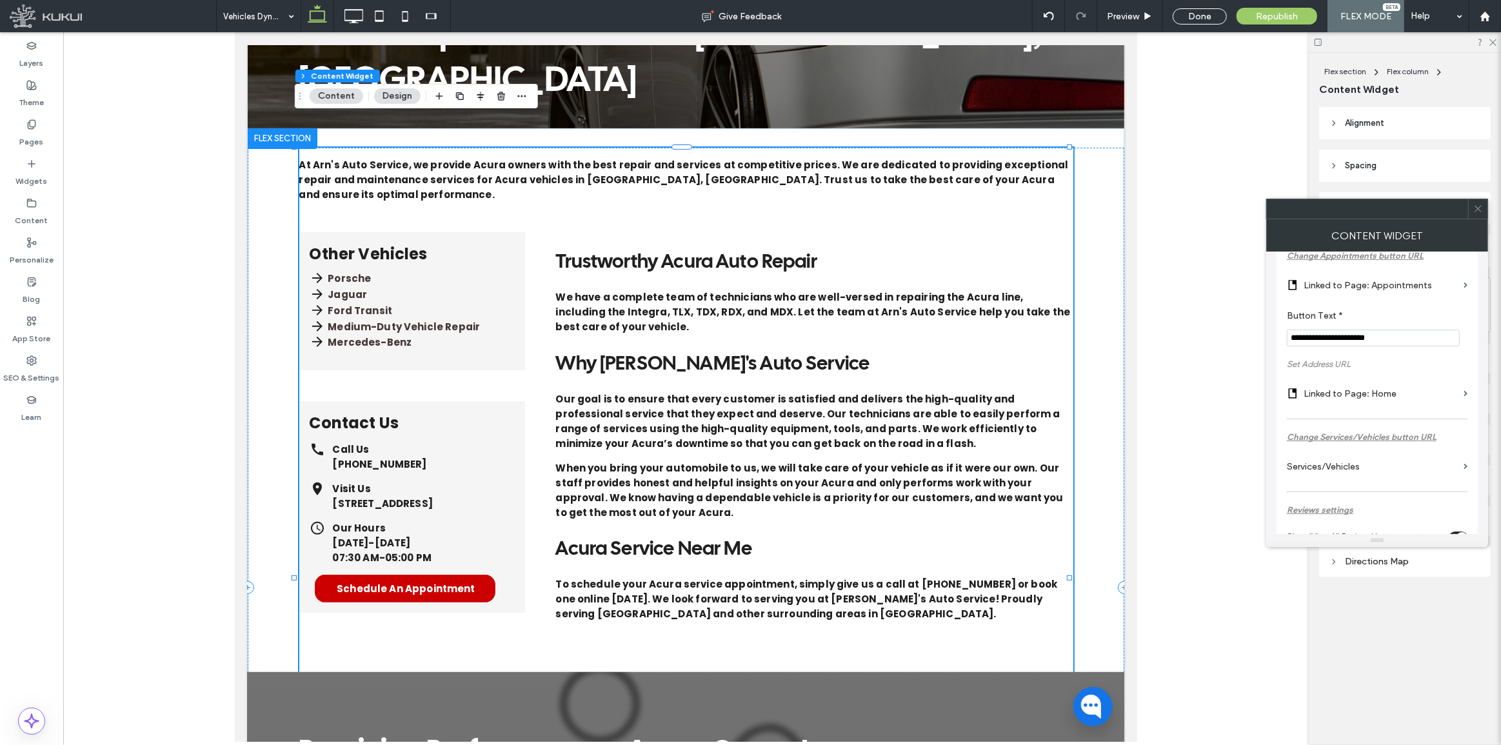
click at [1364, 399] on label "Linked to Page: Home" at bounding box center [1381, 394] width 155 height 24
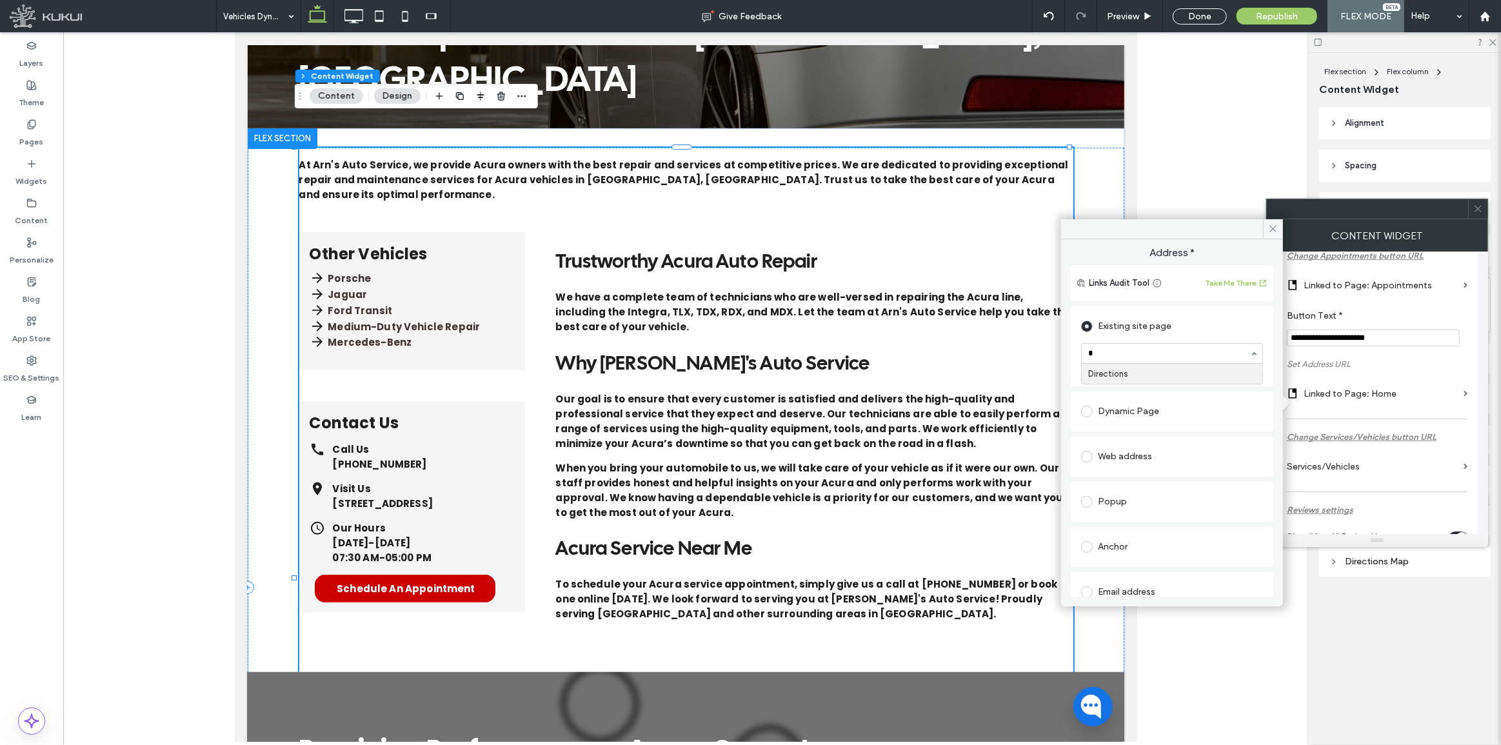
type input "**"
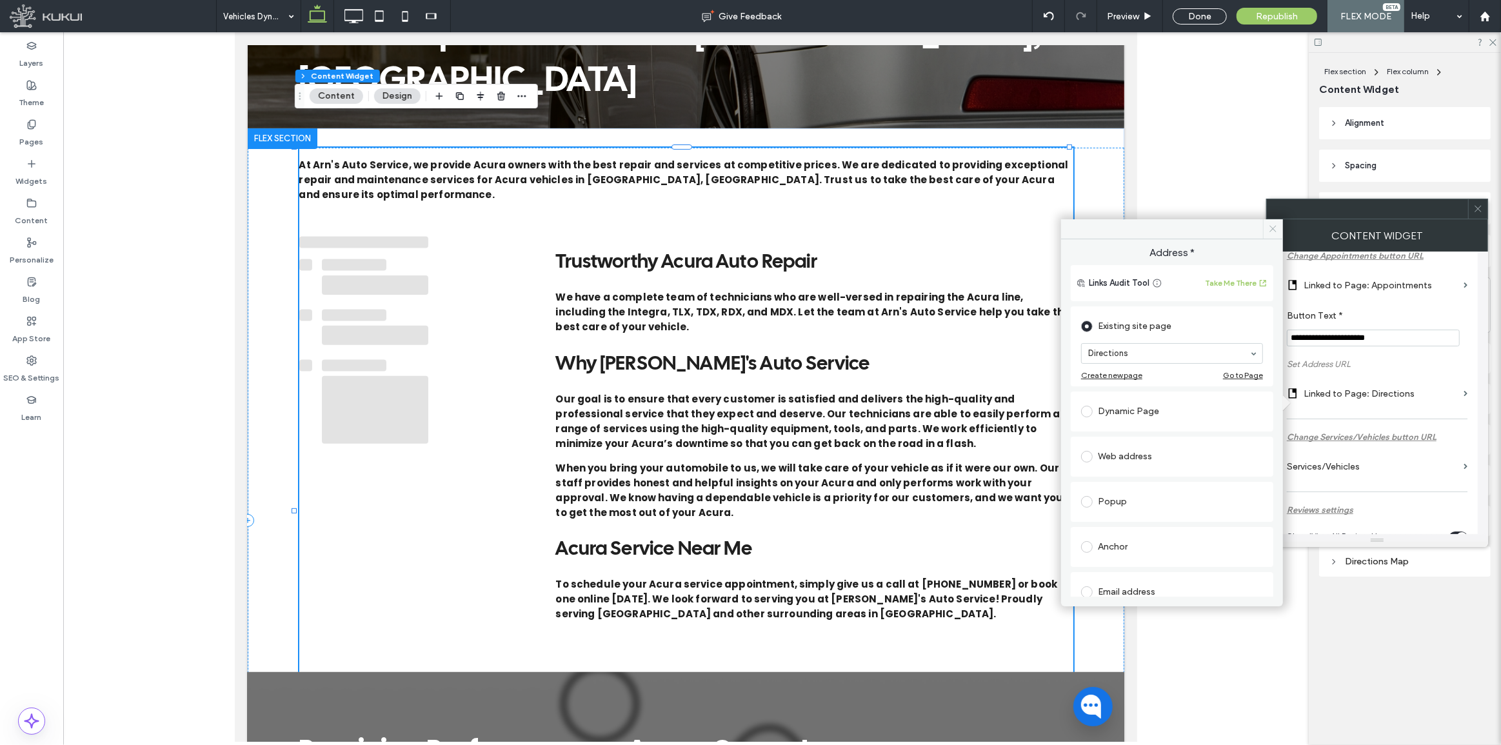
click at [1275, 233] on span at bounding box center [1273, 228] width 20 height 19
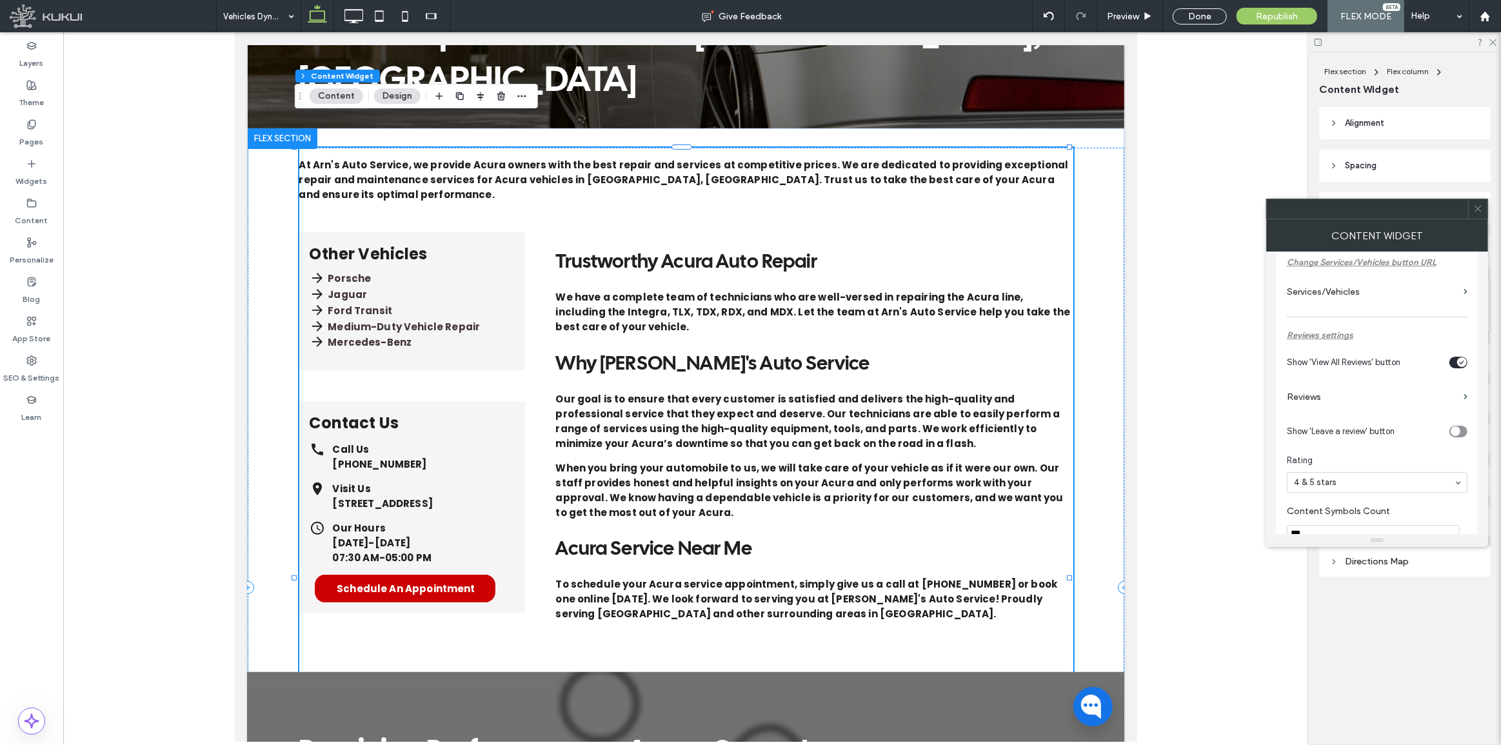
scroll to position [469, 0]
click at [1472, 214] on div at bounding box center [1477, 208] width 19 height 19
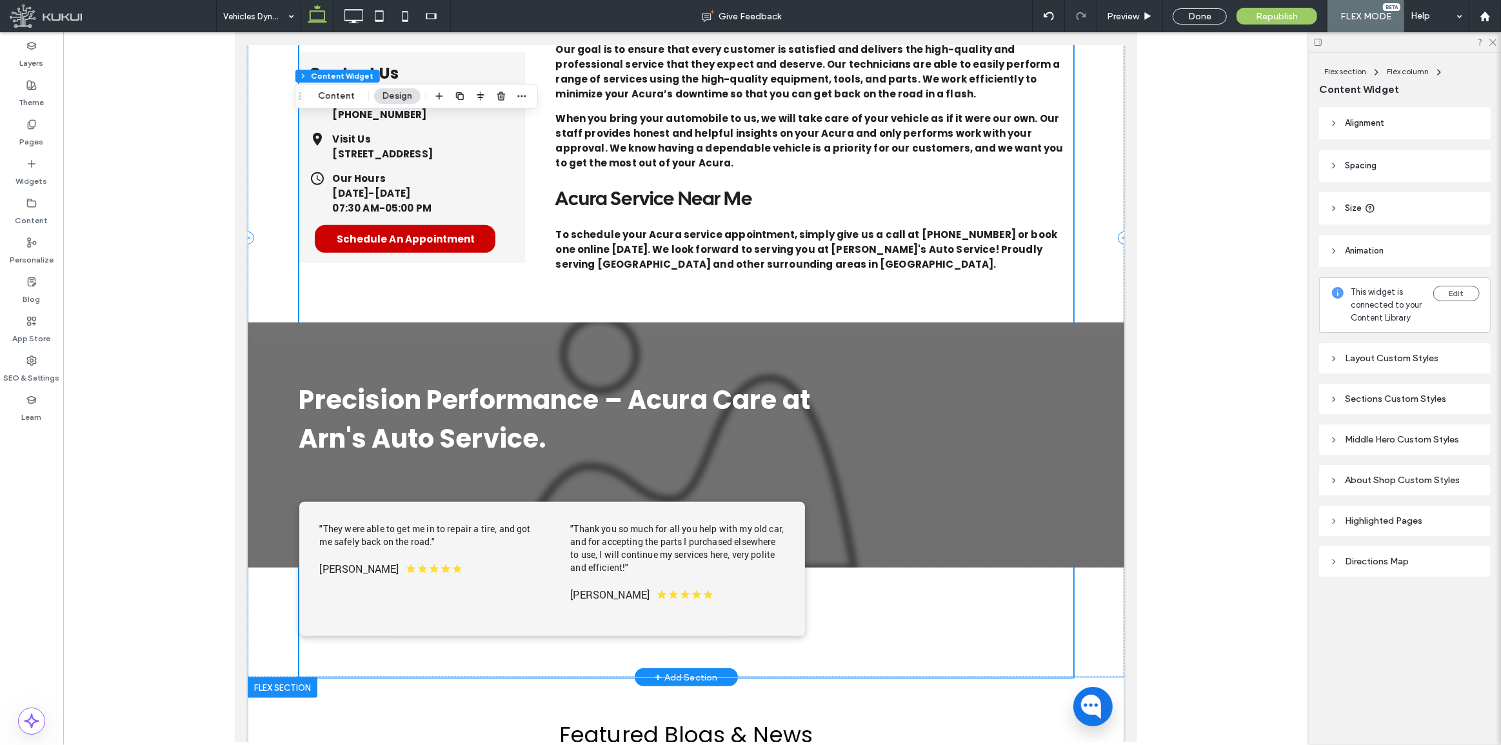
scroll to position [997, 0]
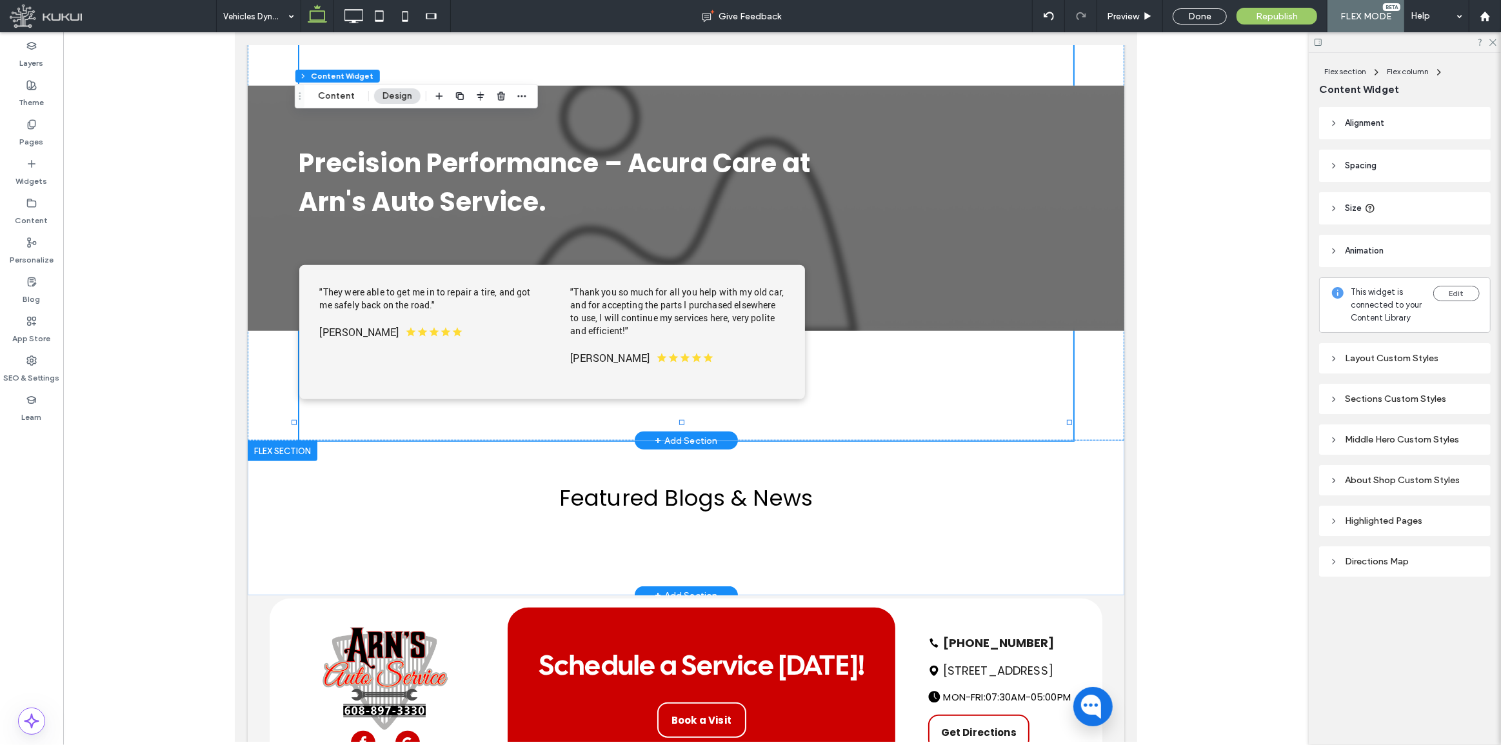
click at [270, 441] on div at bounding box center [282, 451] width 70 height 21
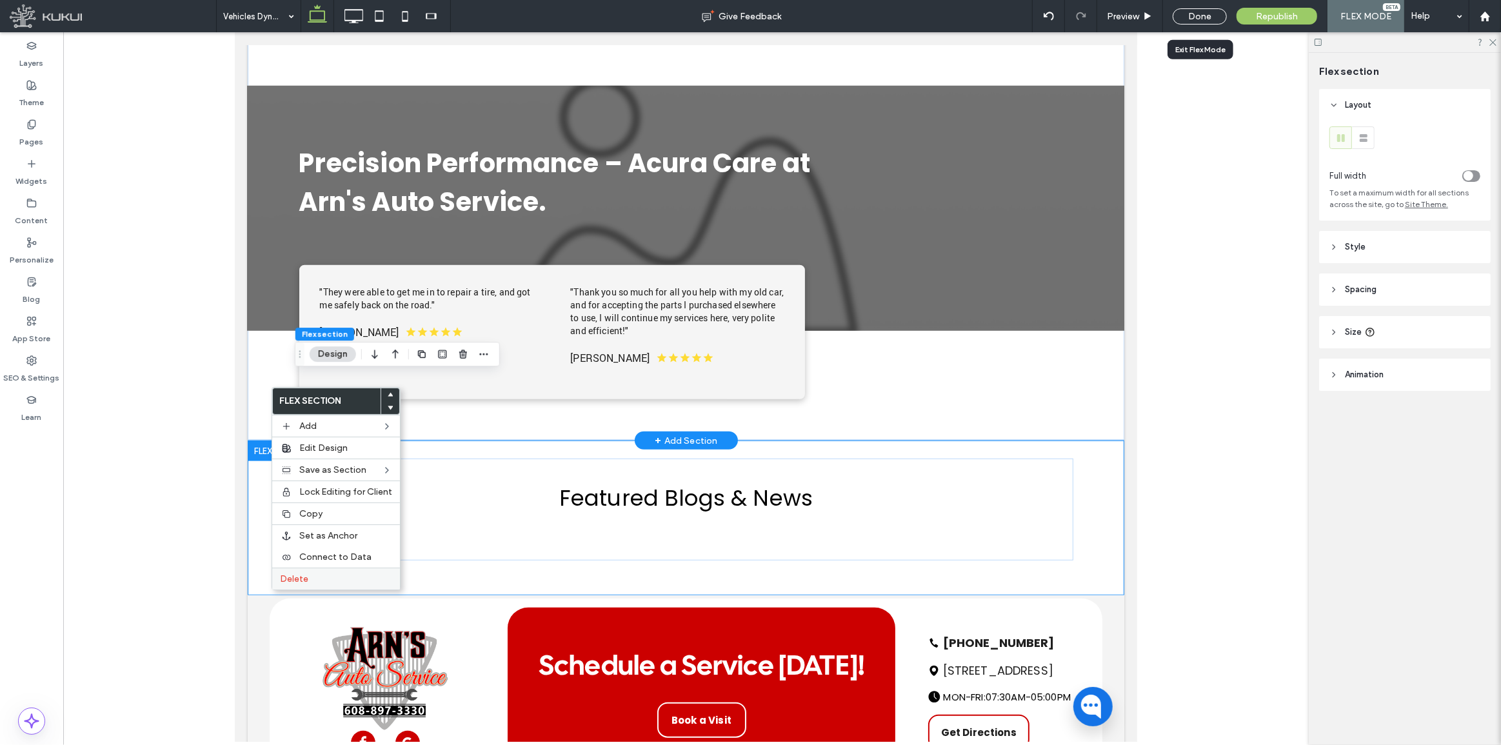
drag, startPoint x: 1187, startPoint y: 15, endPoint x: 355, endPoint y: 572, distance: 1000.9
click at [1186, 15] on div "Done" at bounding box center [1200, 16] width 54 height 16
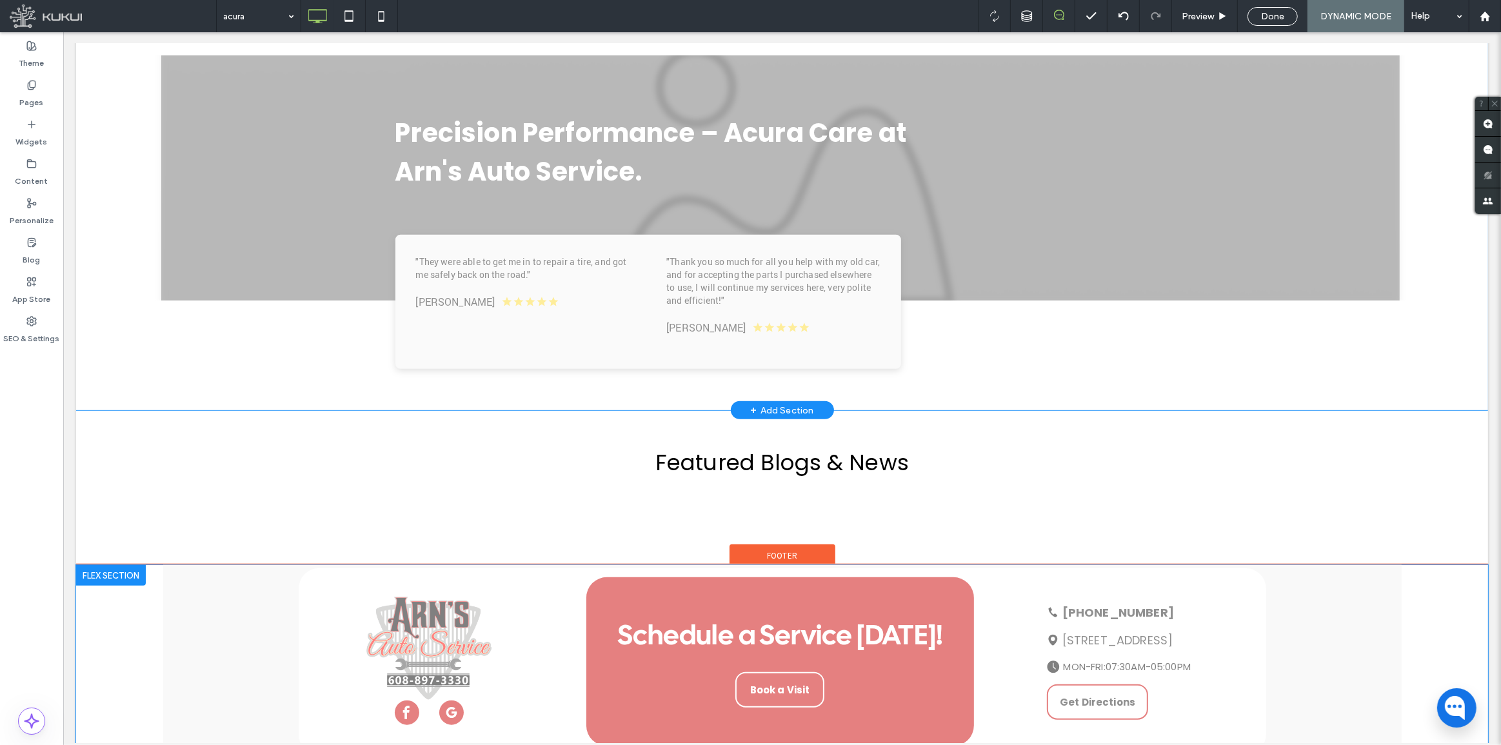
scroll to position [1022, 0]
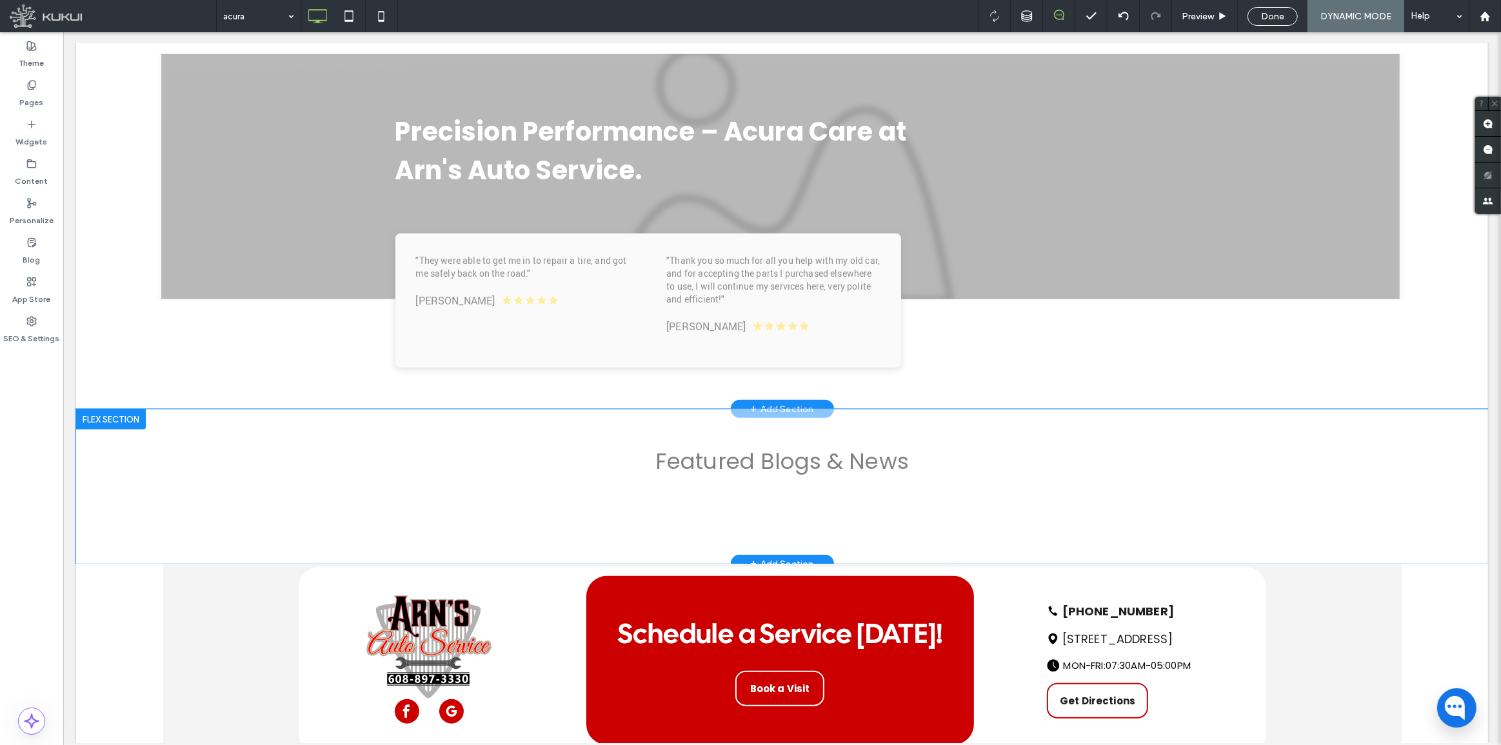
click at [104, 409] on div at bounding box center [110, 419] width 70 height 21
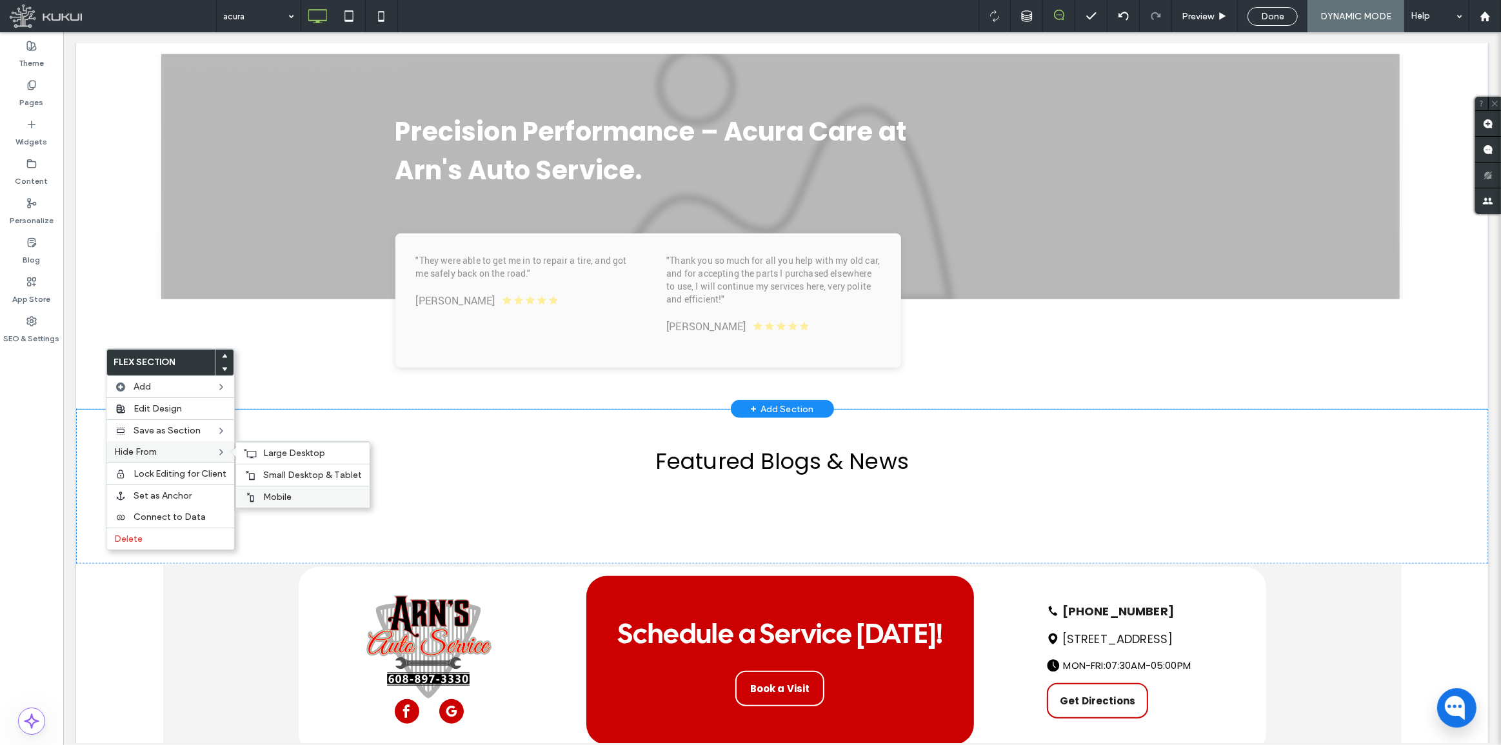
click at [264, 494] on span "Mobile" at bounding box center [277, 497] width 28 height 11
click at [271, 477] on span "Small Desktop & Tablet" at bounding box center [312, 475] width 99 height 11
click at [277, 457] on span "Large Desktop" at bounding box center [294, 453] width 62 height 11
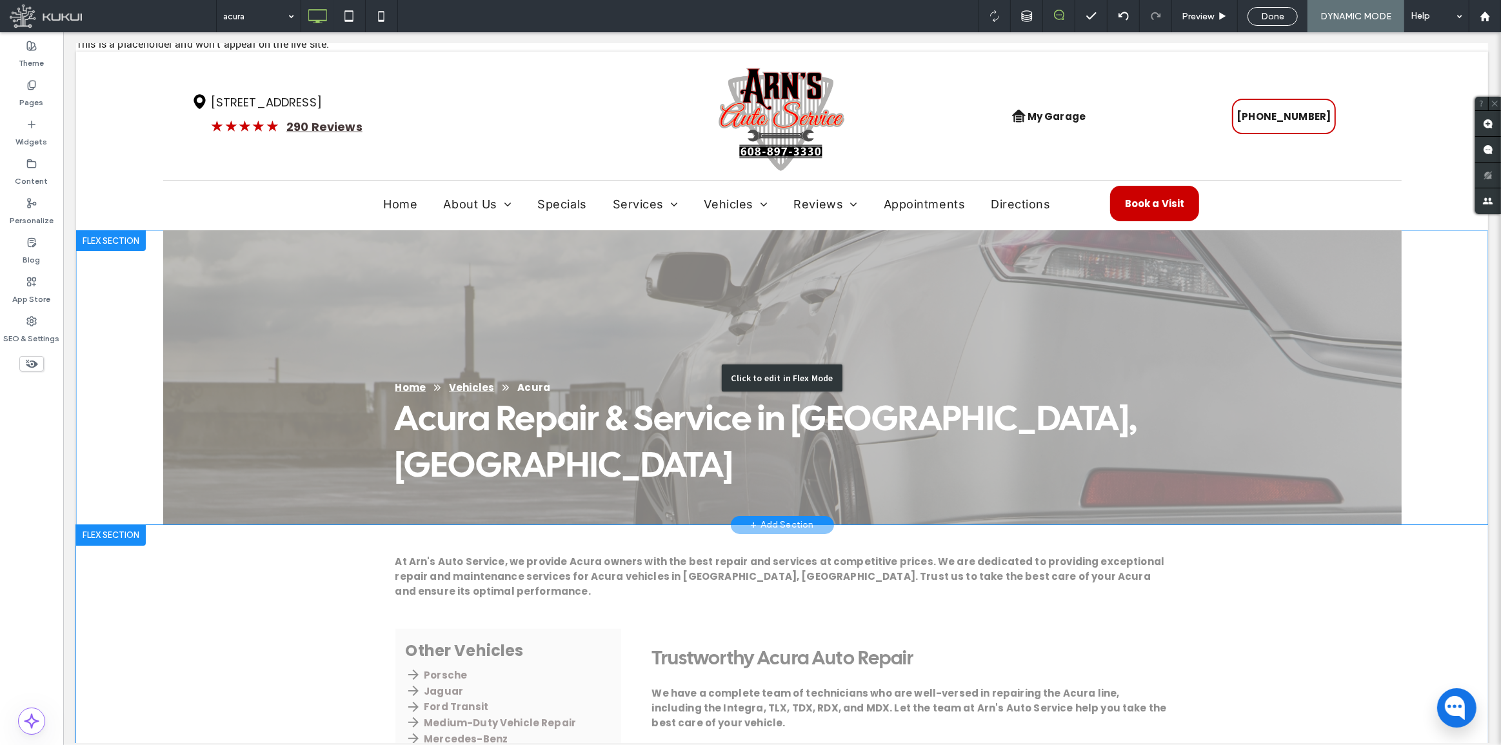
scroll to position [0, 0]
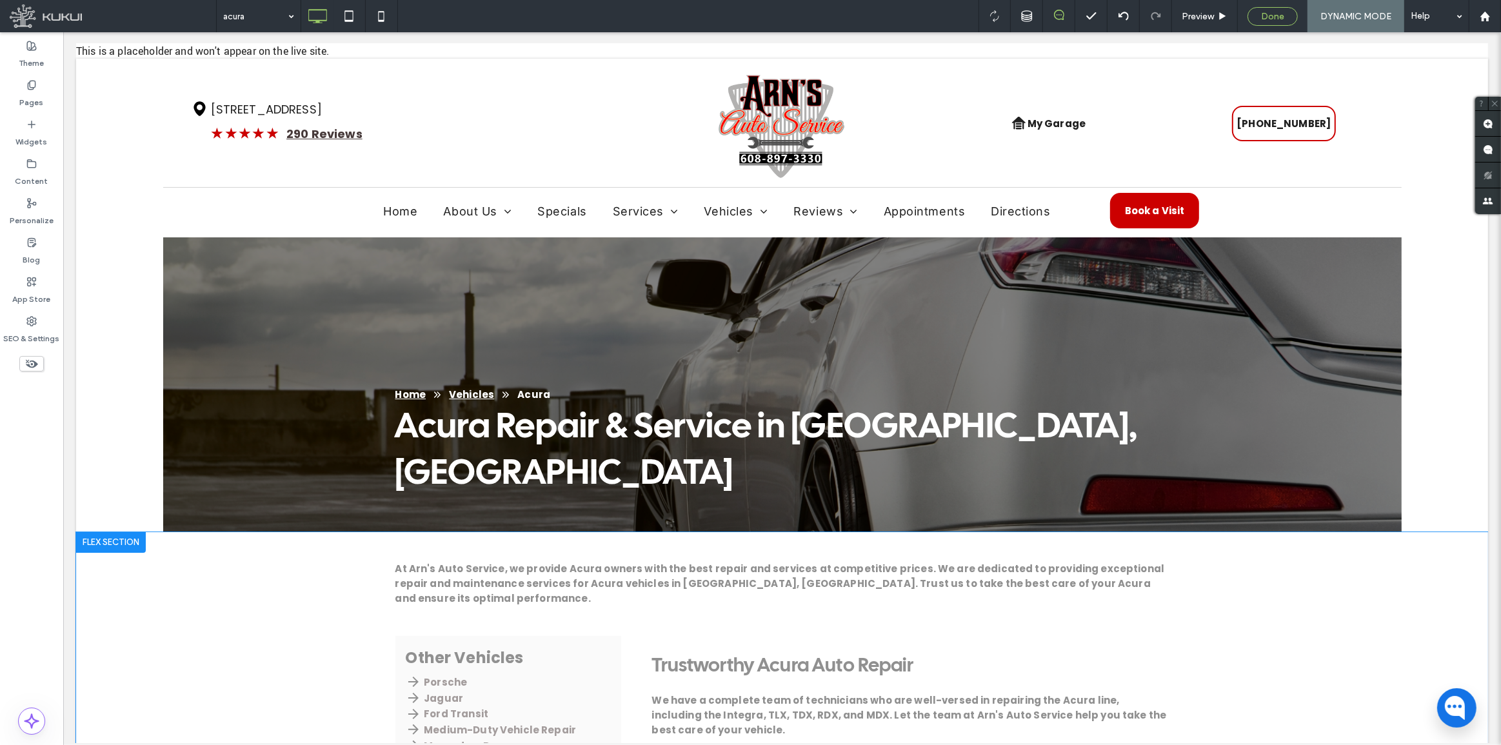
click at [1291, 14] on div "Done" at bounding box center [1272, 16] width 49 height 11
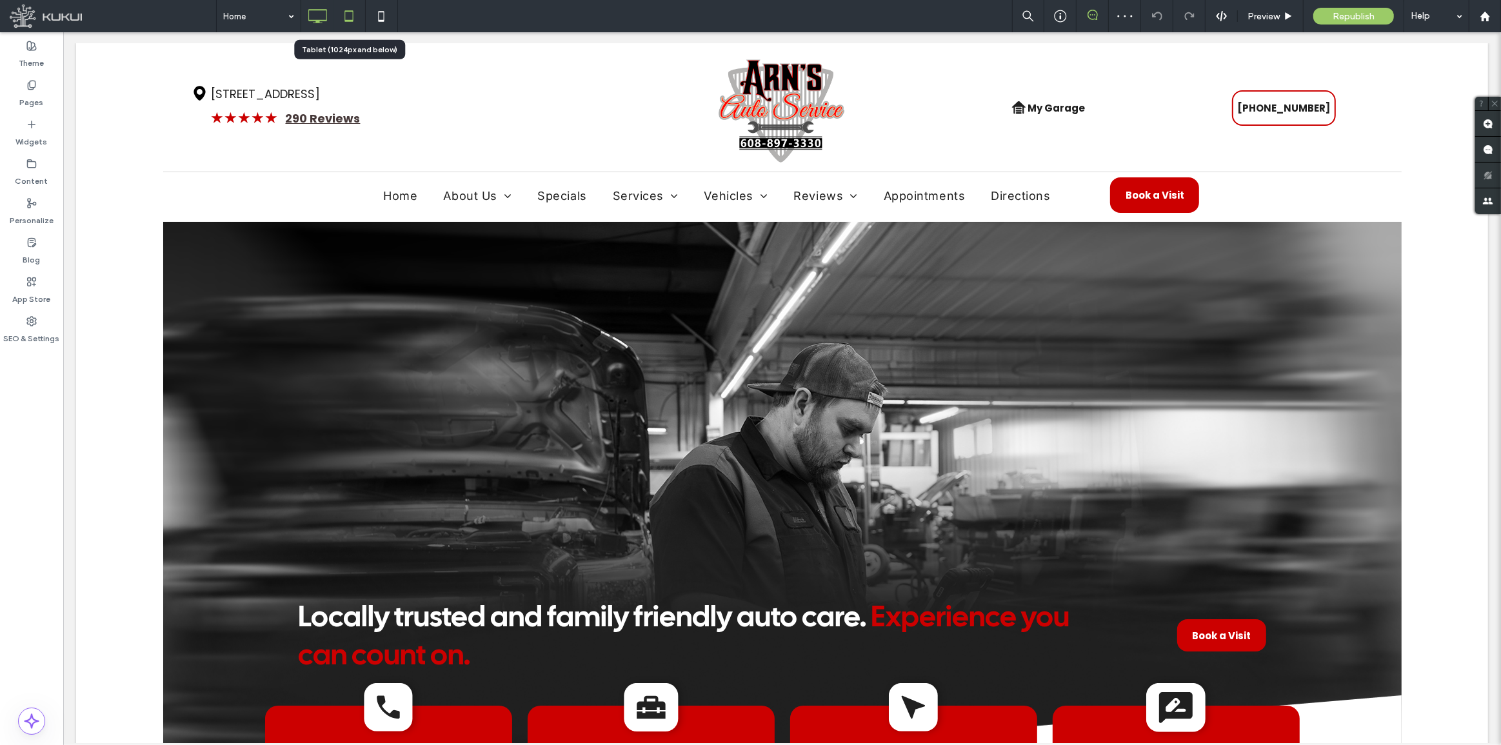
click at [343, 4] on icon at bounding box center [349, 16] width 26 height 26
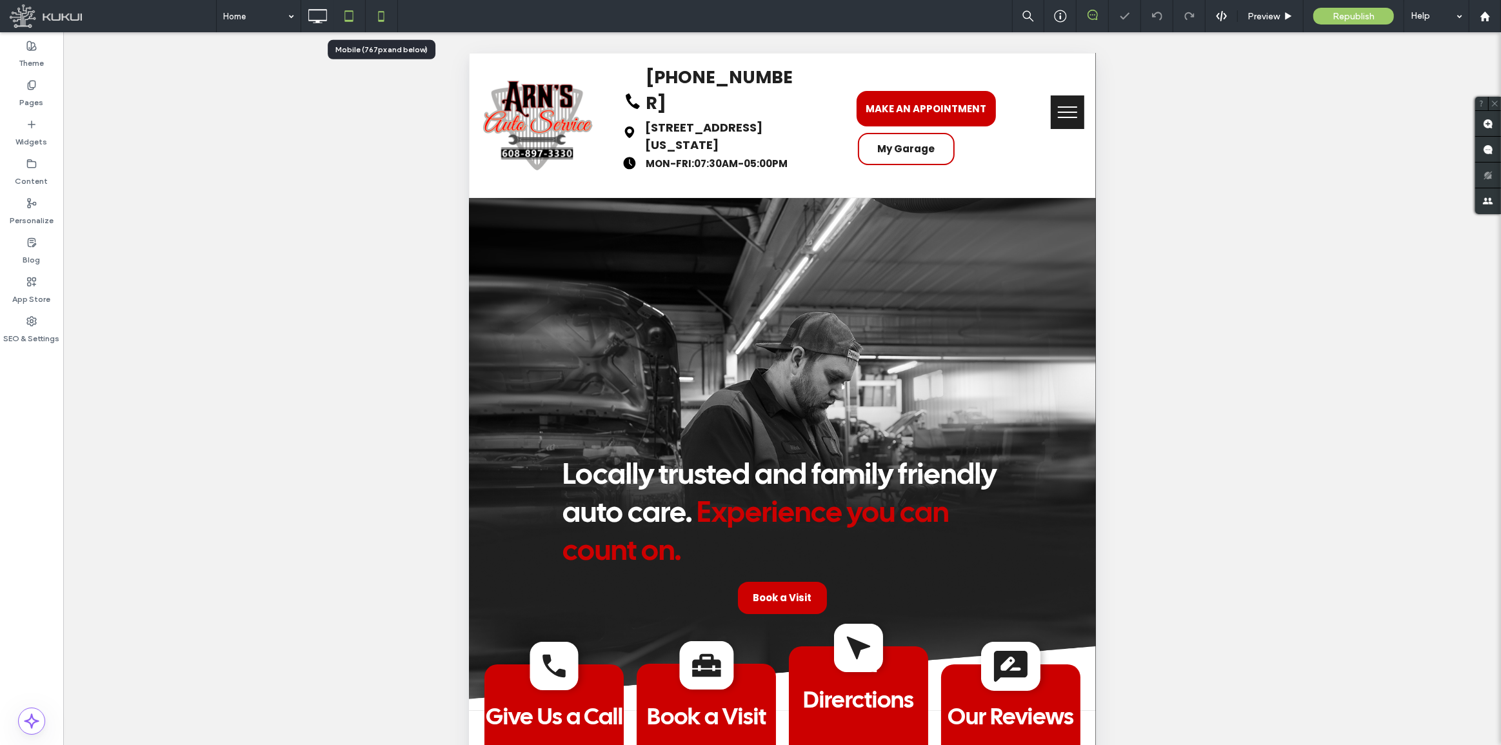
click at [376, 17] on icon at bounding box center [381, 16] width 26 height 26
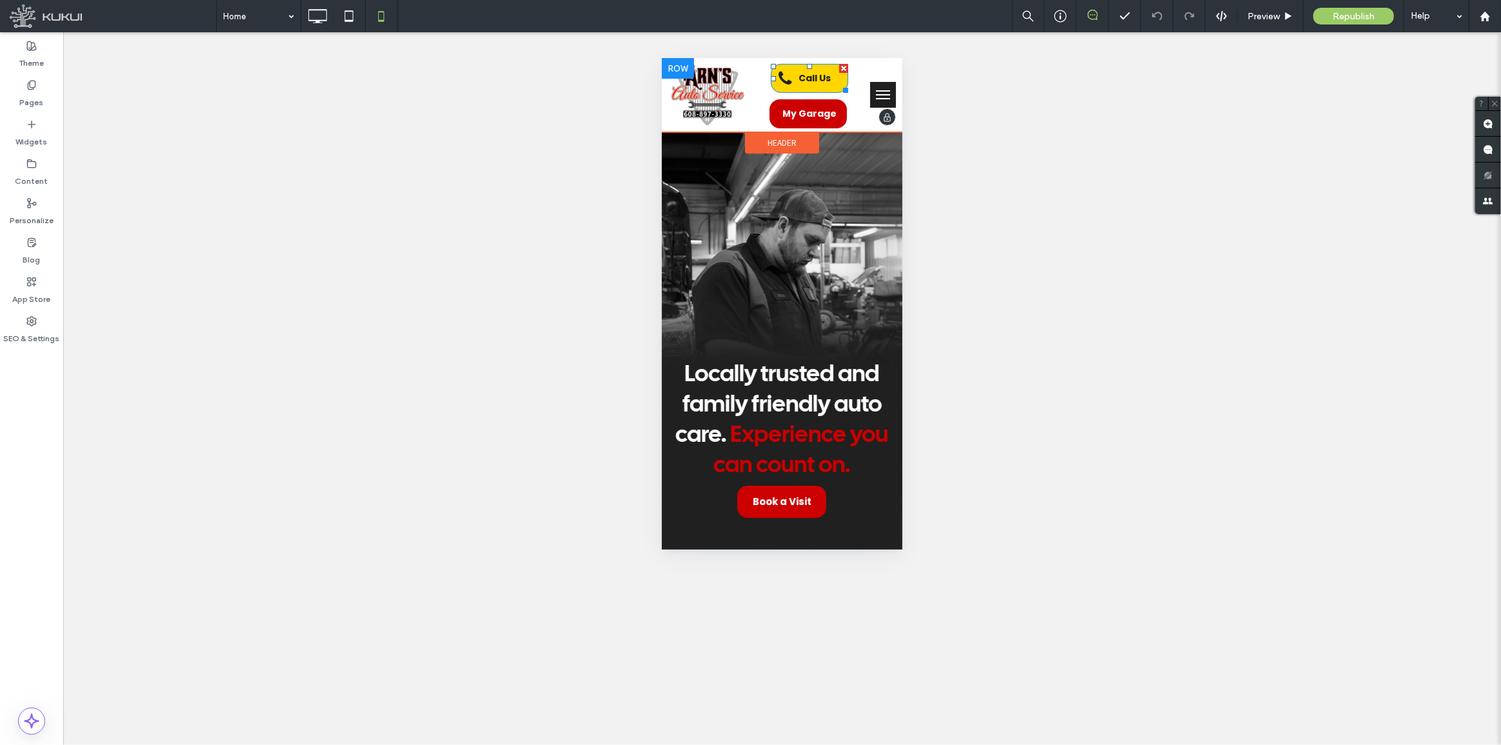
click at [798, 72] on span "Call Us" at bounding box center [814, 78] width 32 height 14
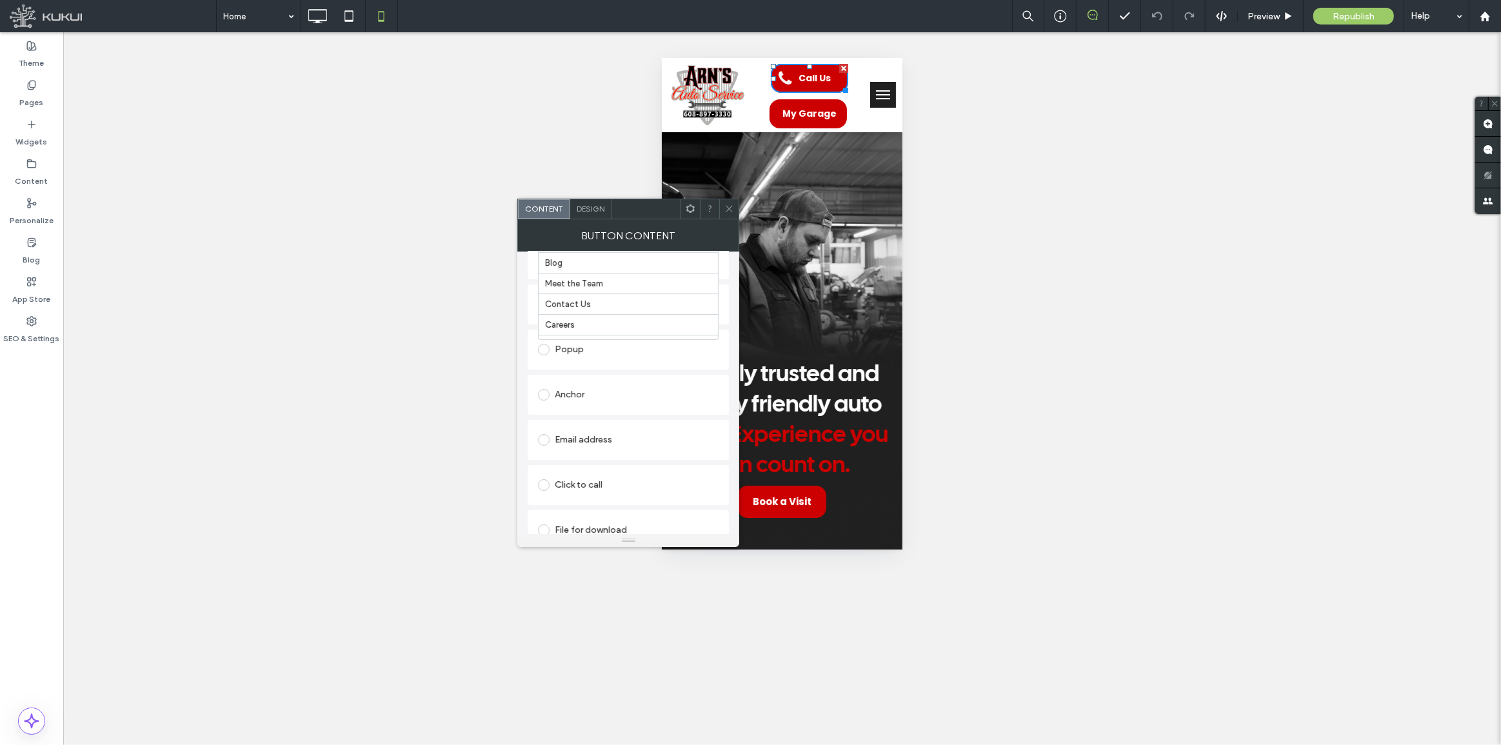
scroll to position [234, 0]
click at [589, 477] on div "Click to call" at bounding box center [628, 484] width 181 height 21
click at [722, 208] on div at bounding box center [728, 208] width 19 height 19
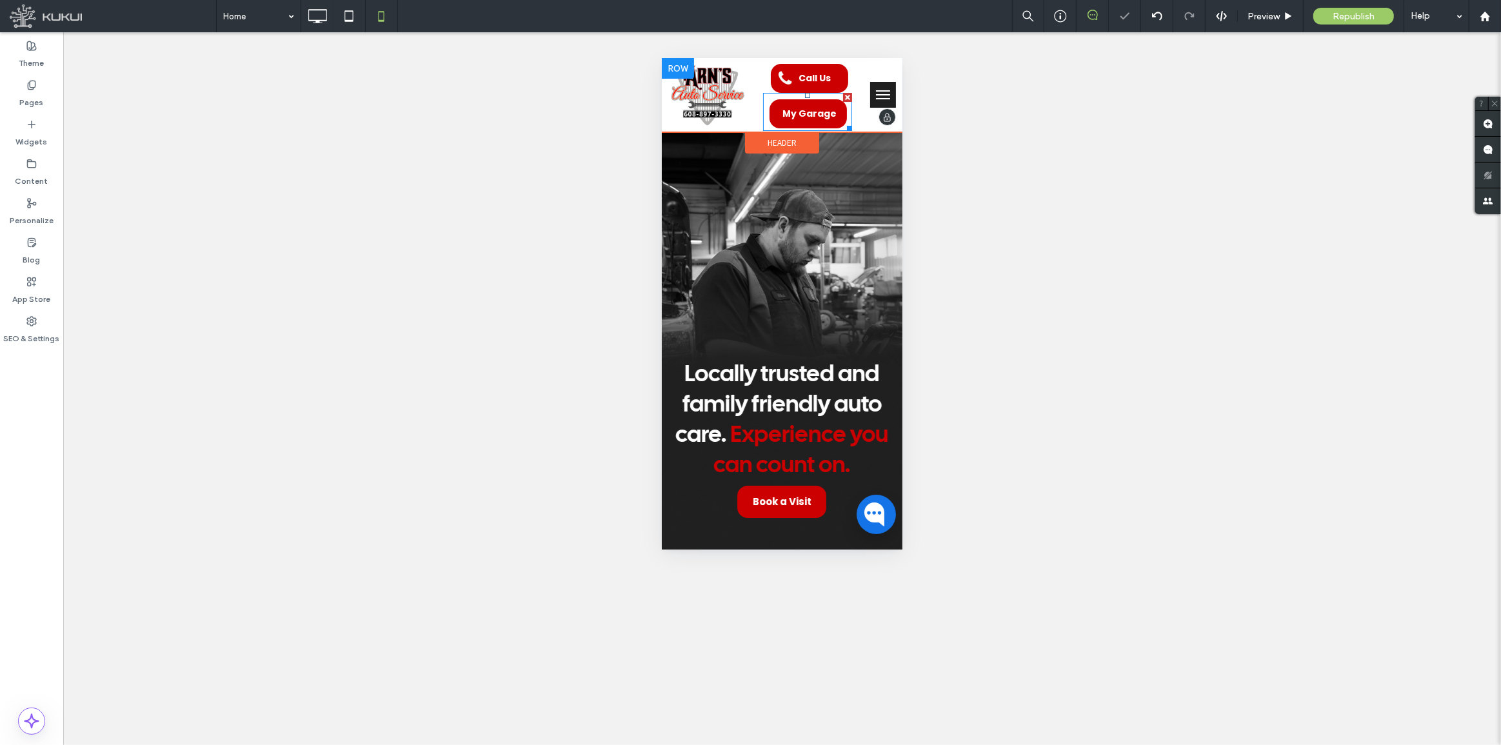
click at [790, 107] on span at bounding box center [806, 111] width 89 height 38
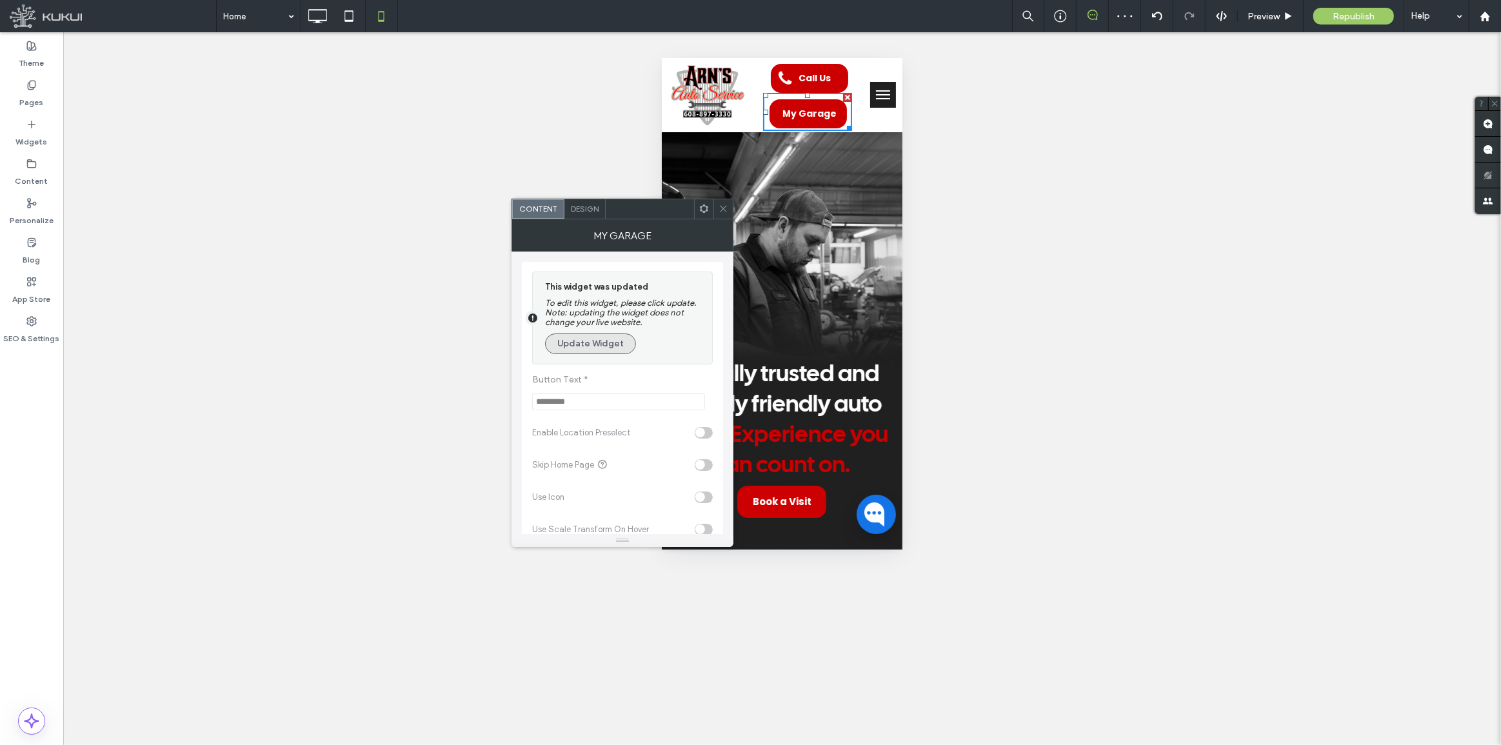
click at [584, 344] on button "Update Widget" at bounding box center [590, 343] width 91 height 21
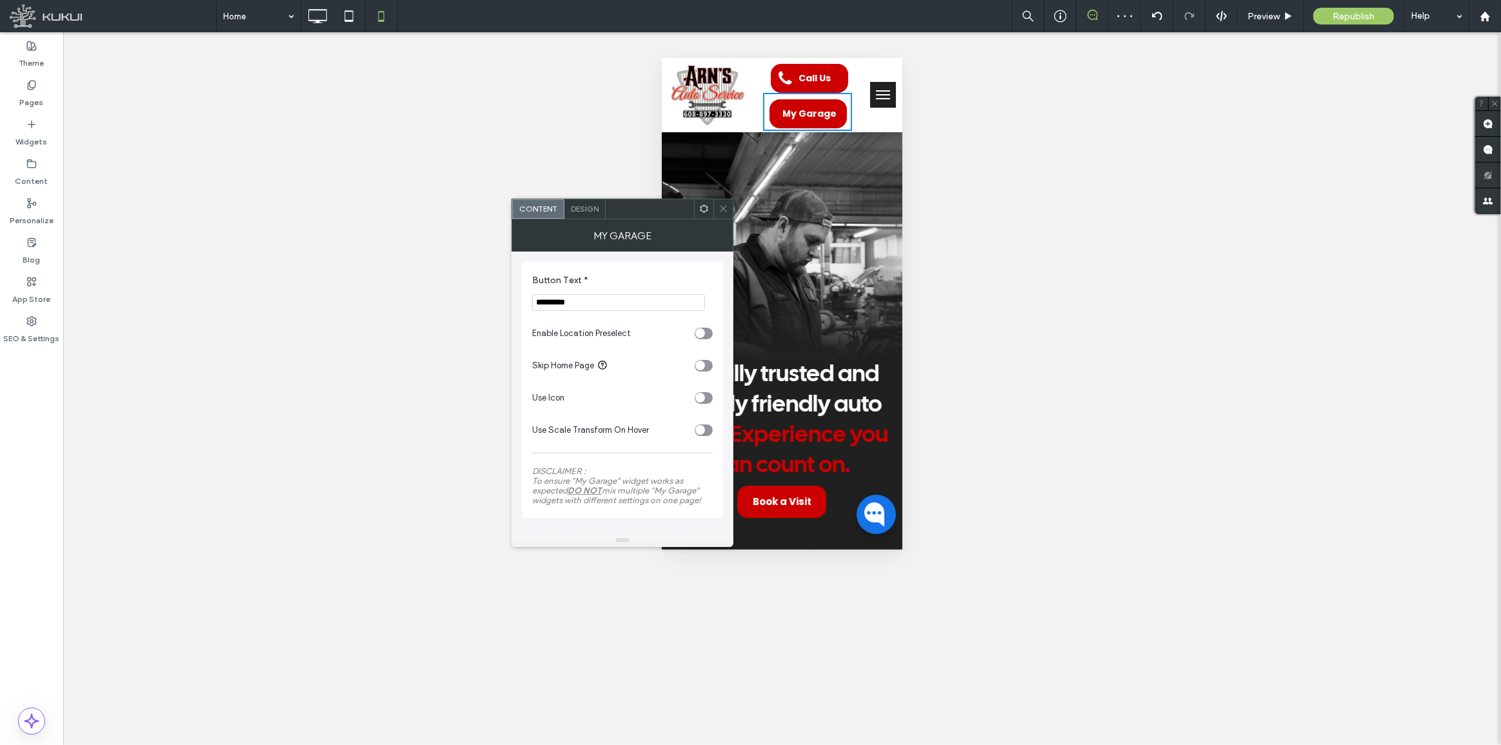
click at [598, 212] on span "Design" at bounding box center [585, 209] width 28 height 10
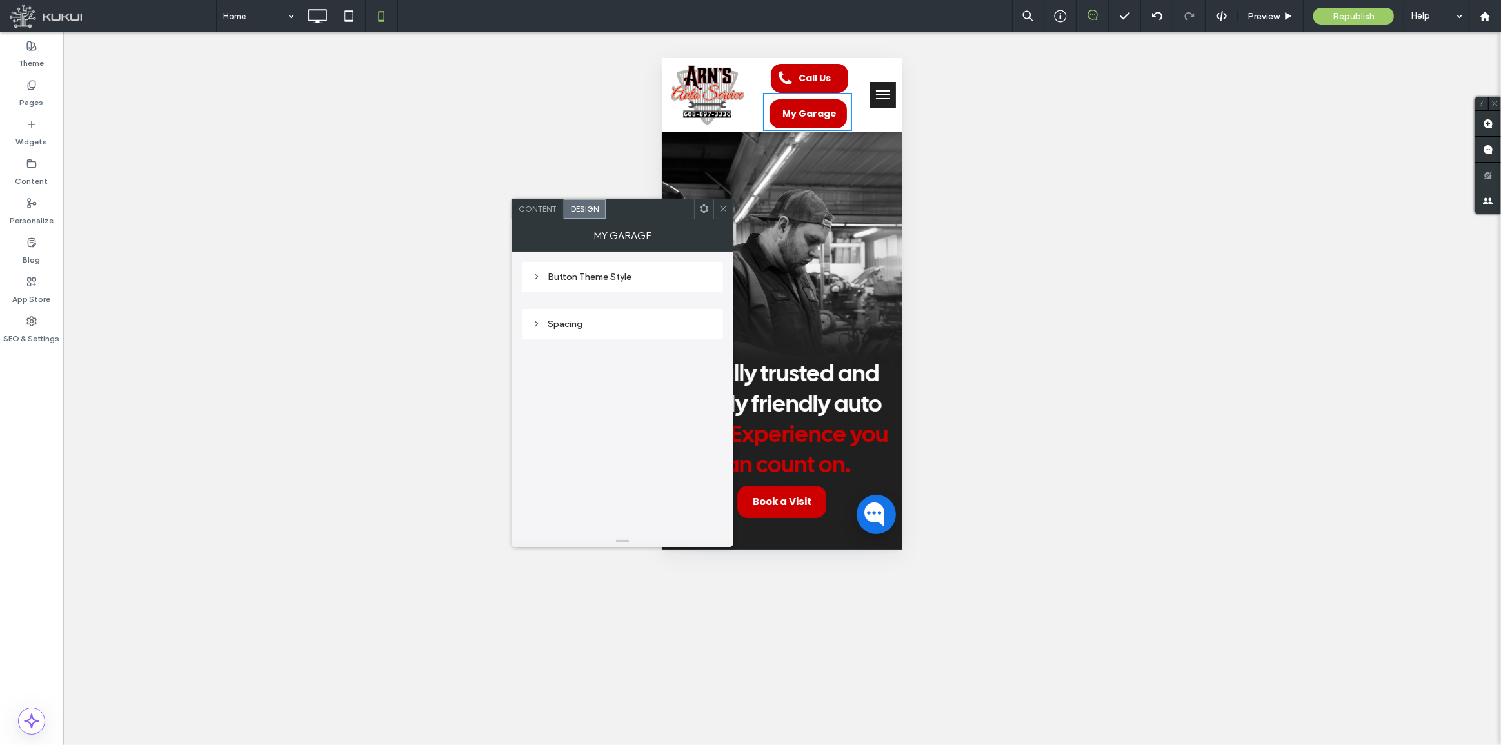
click at [723, 200] on span at bounding box center [724, 208] width 10 height 19
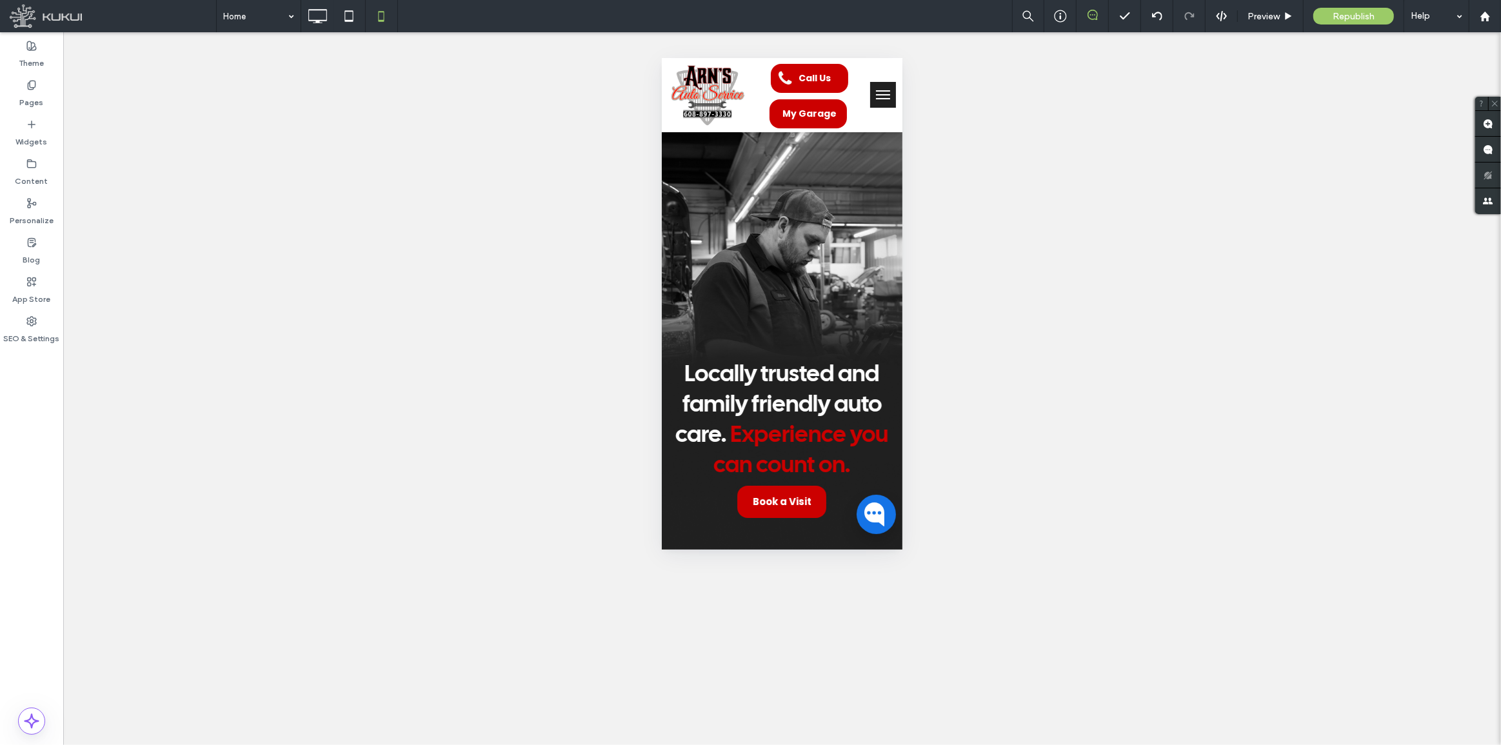
click at [875, 90] on span "menu" at bounding box center [882, 90] width 14 height 1
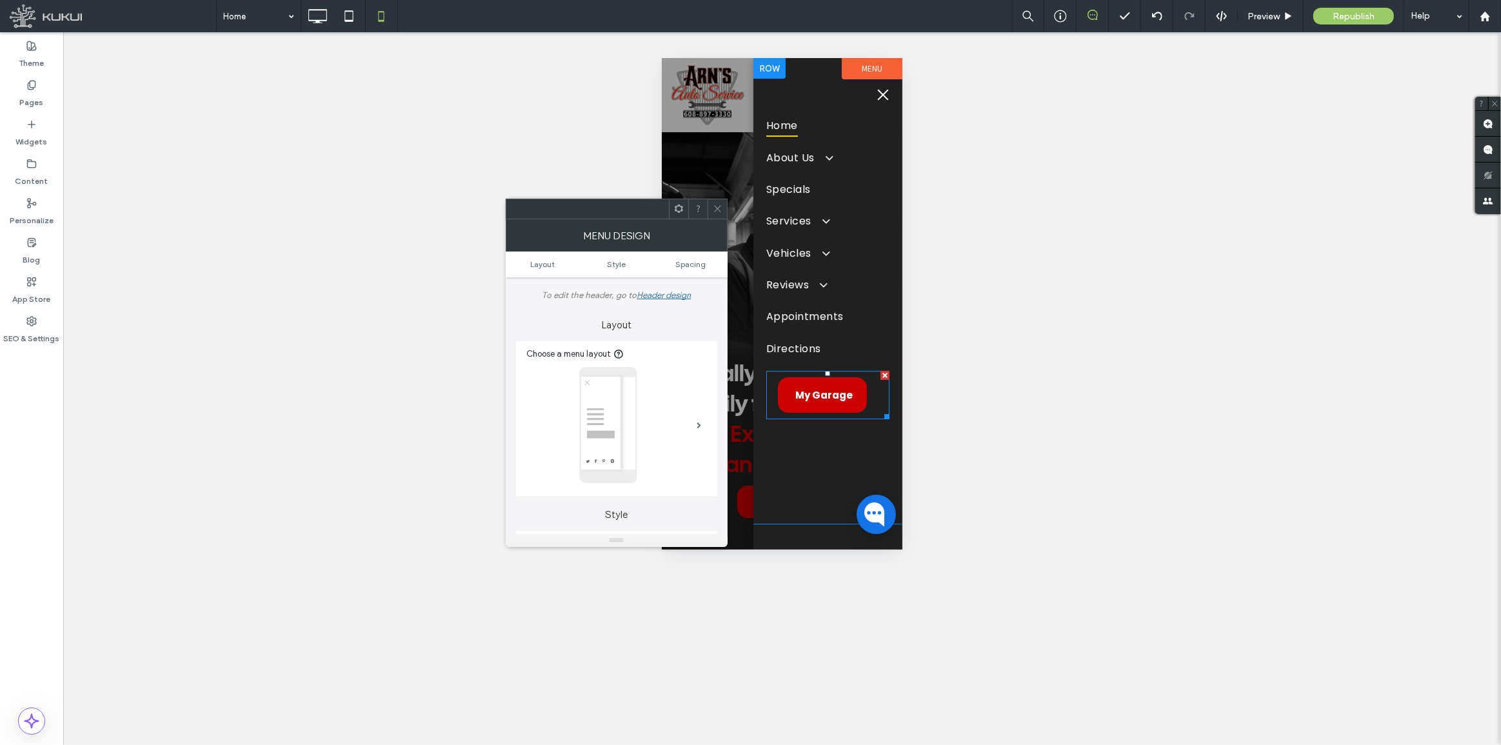
click at [809, 372] on span at bounding box center [827, 394] width 123 height 48
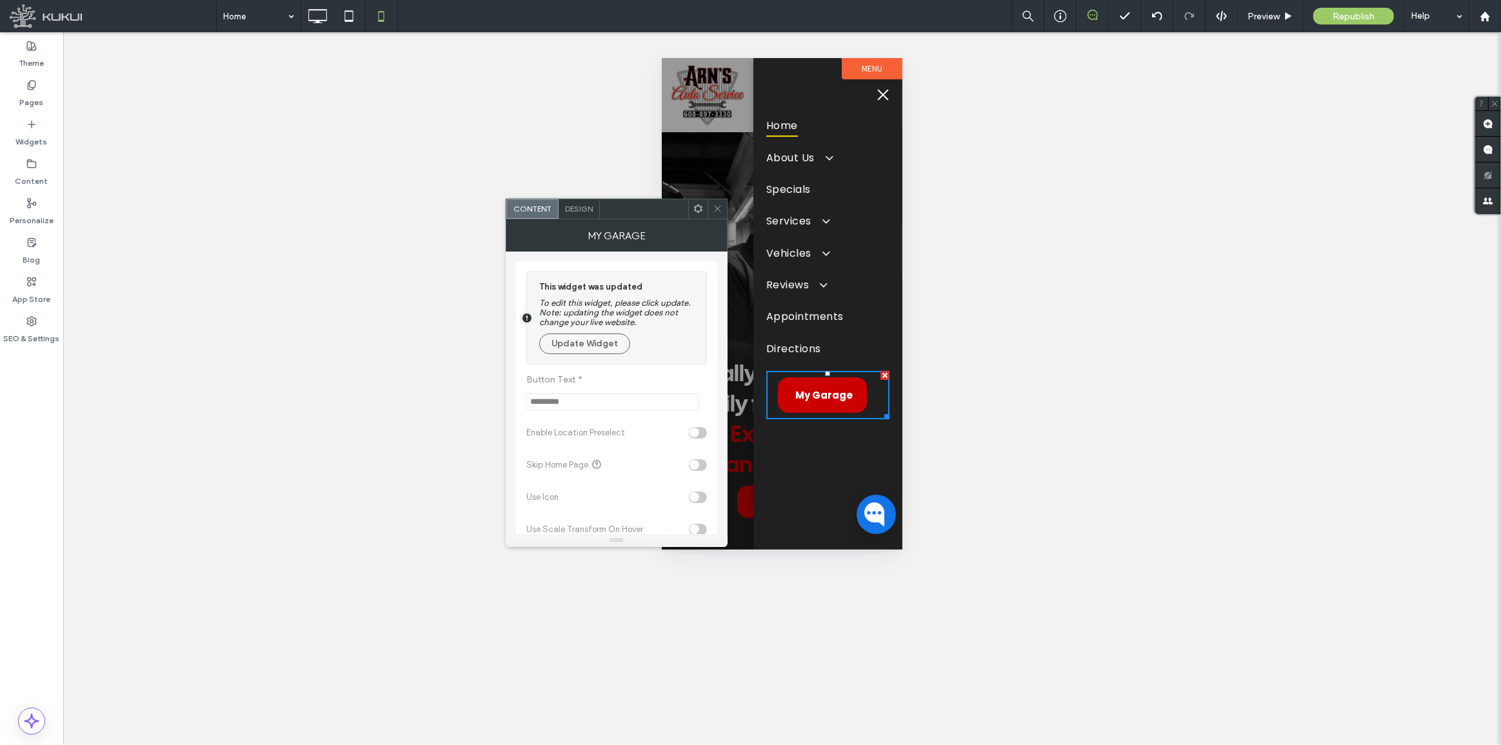
click at [576, 348] on button "Update Widget" at bounding box center [584, 343] width 91 height 21
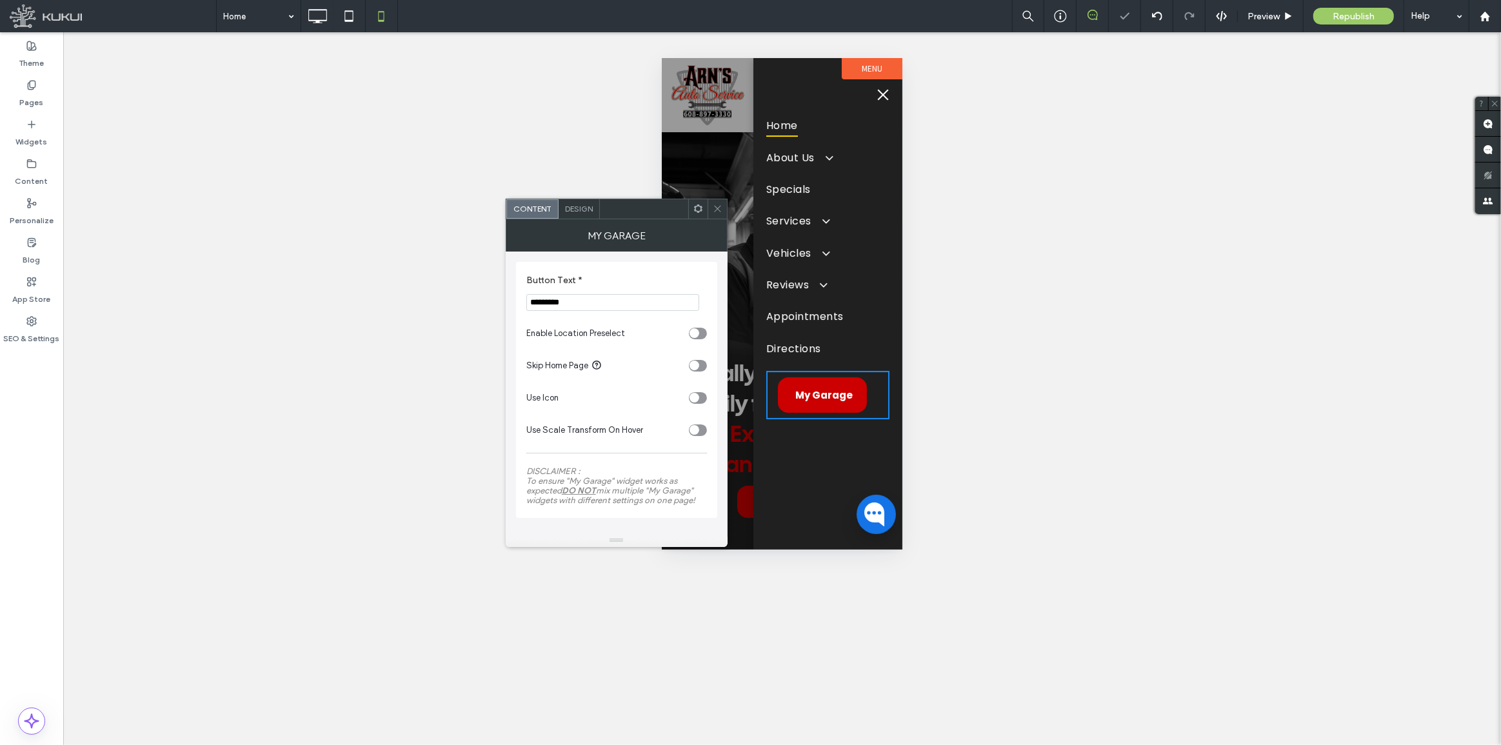
click at [714, 203] on span at bounding box center [718, 208] width 10 height 19
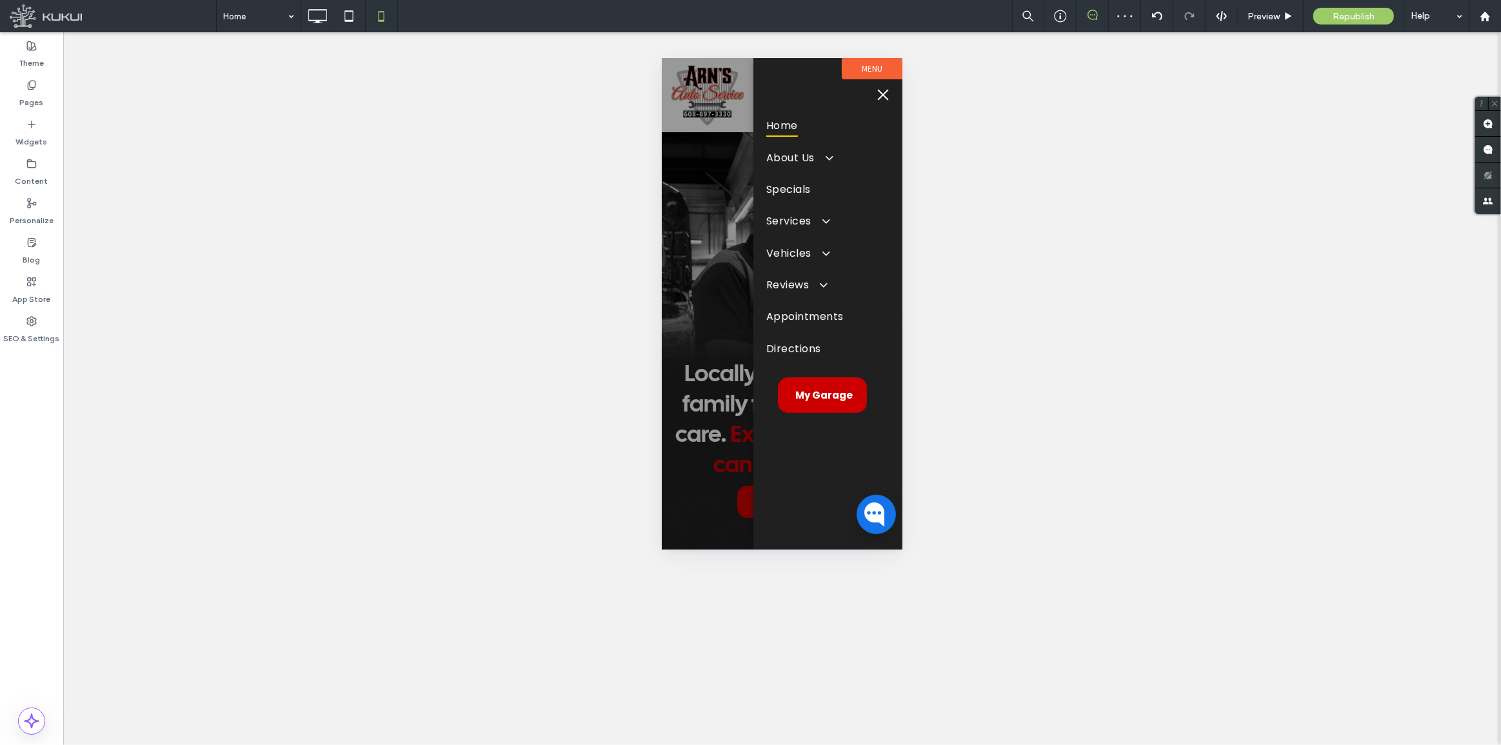
click at [877, 94] on span "menu" at bounding box center [882, 94] width 14 height 1
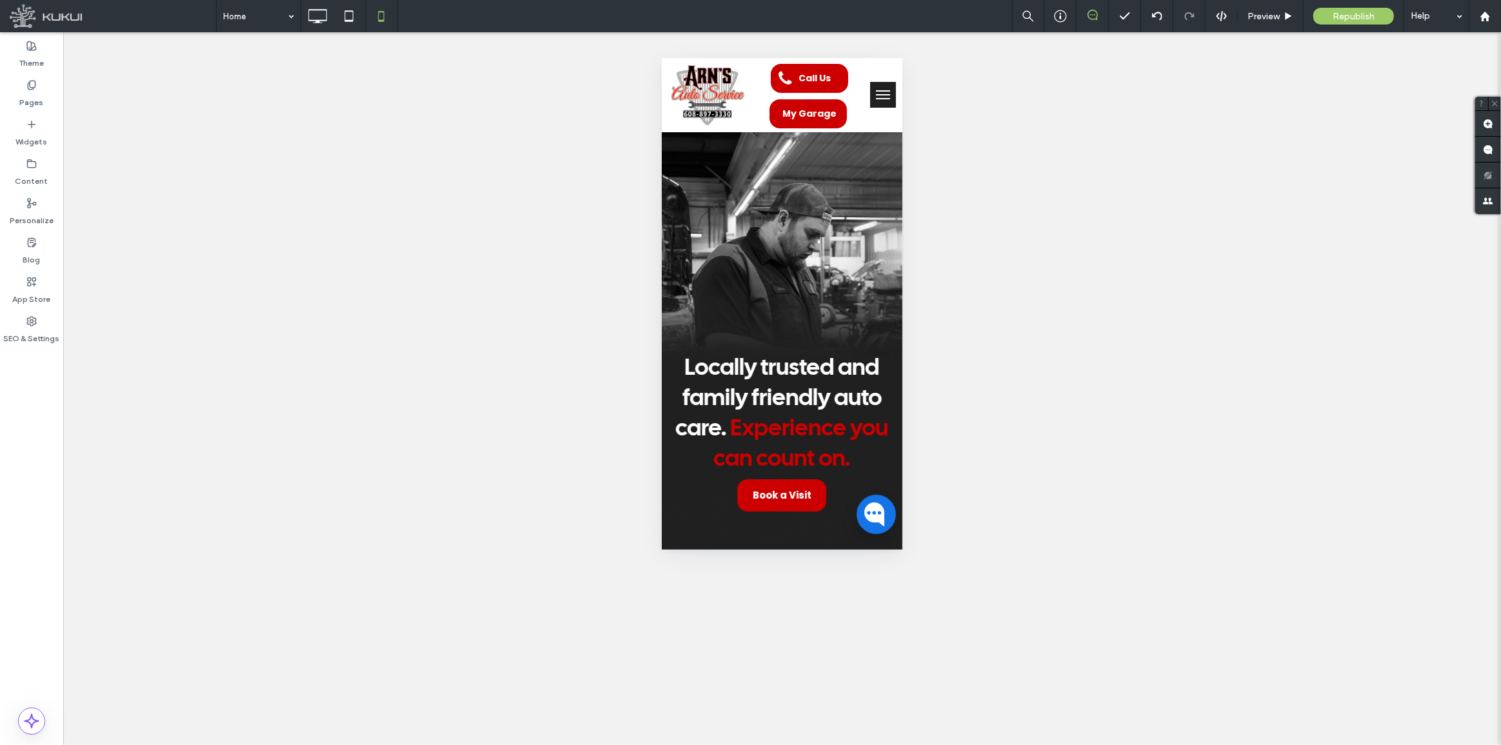
scroll to position [0, 0]
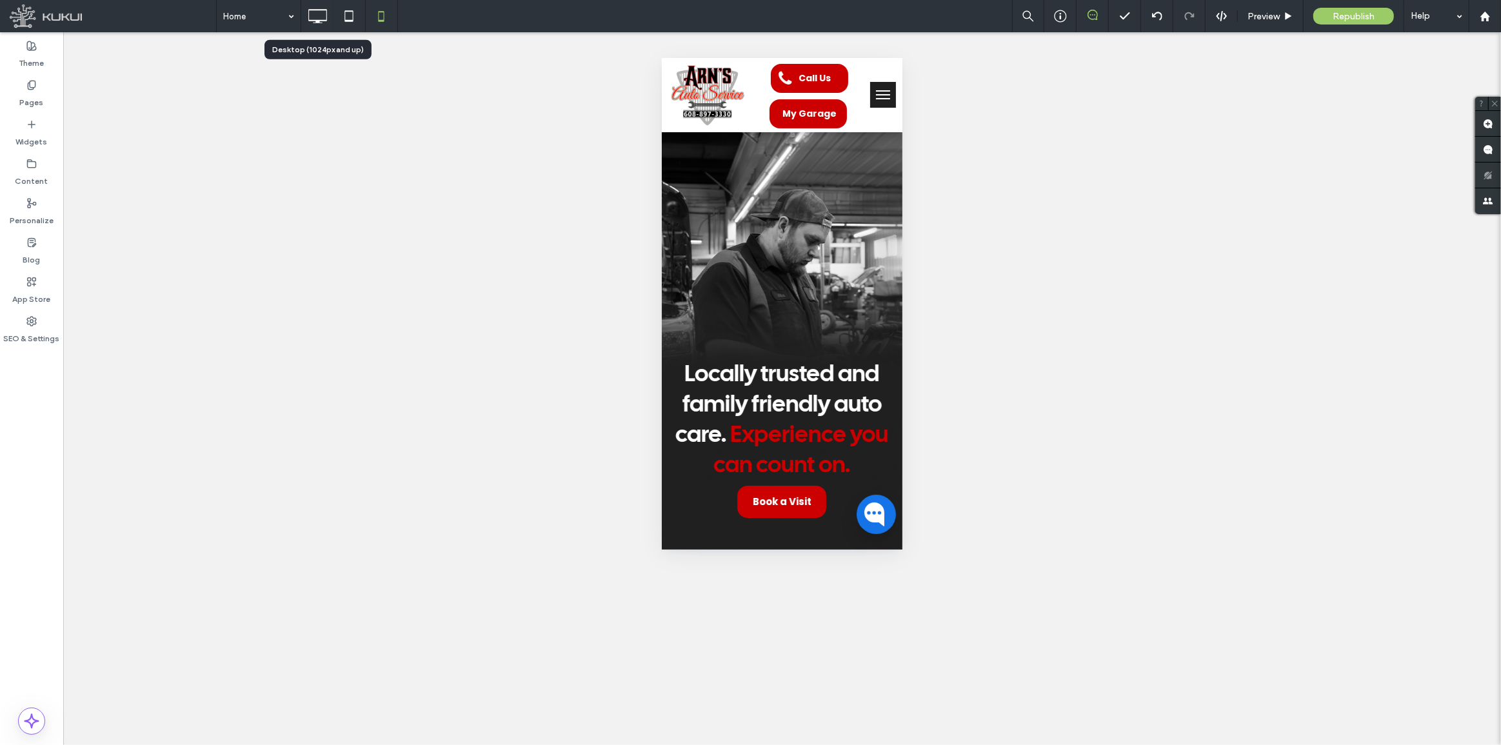
click at [322, 16] on icon at bounding box center [317, 16] width 26 height 26
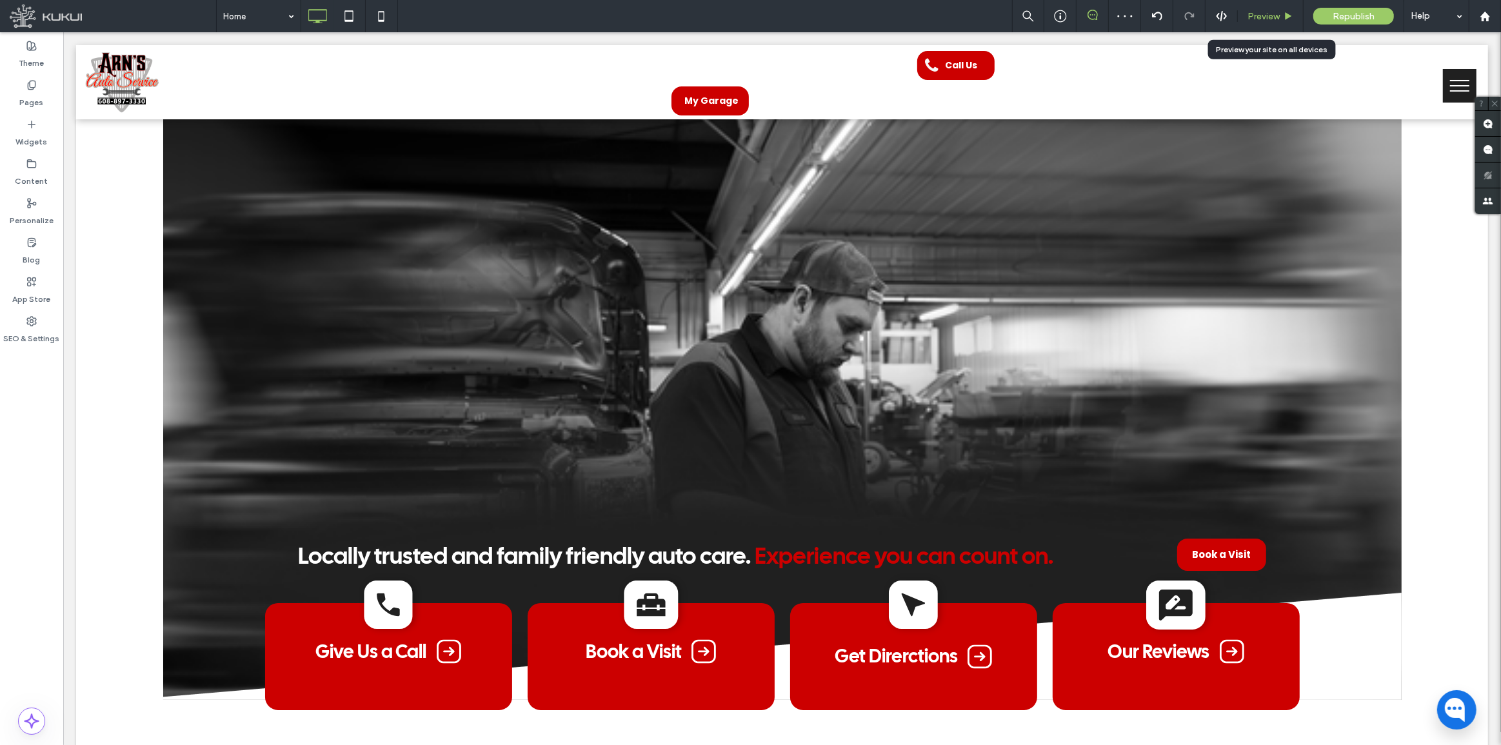
click at [1266, 14] on span "Preview" at bounding box center [1263, 16] width 32 height 11
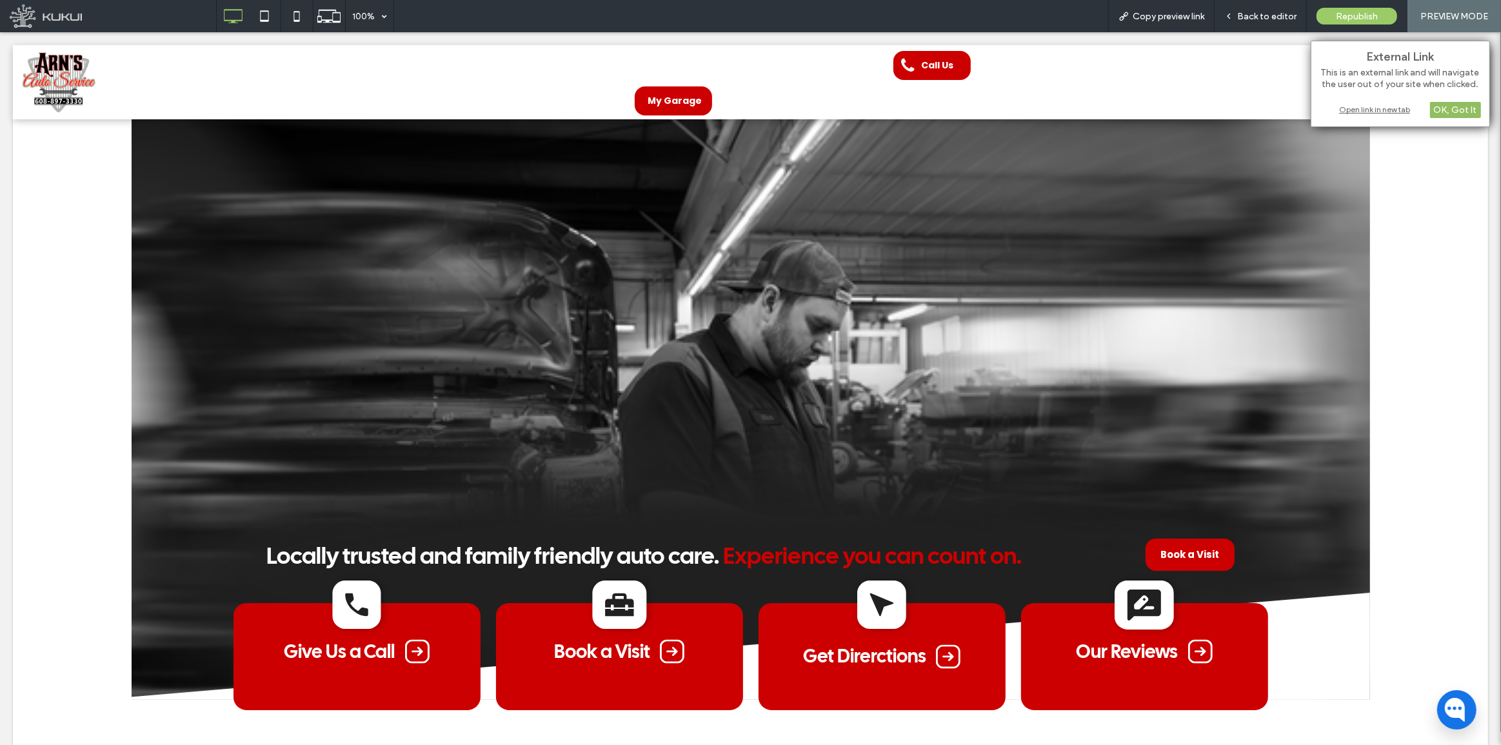
click at [1440, 110] on div "OK, Got It" at bounding box center [1455, 110] width 51 height 16
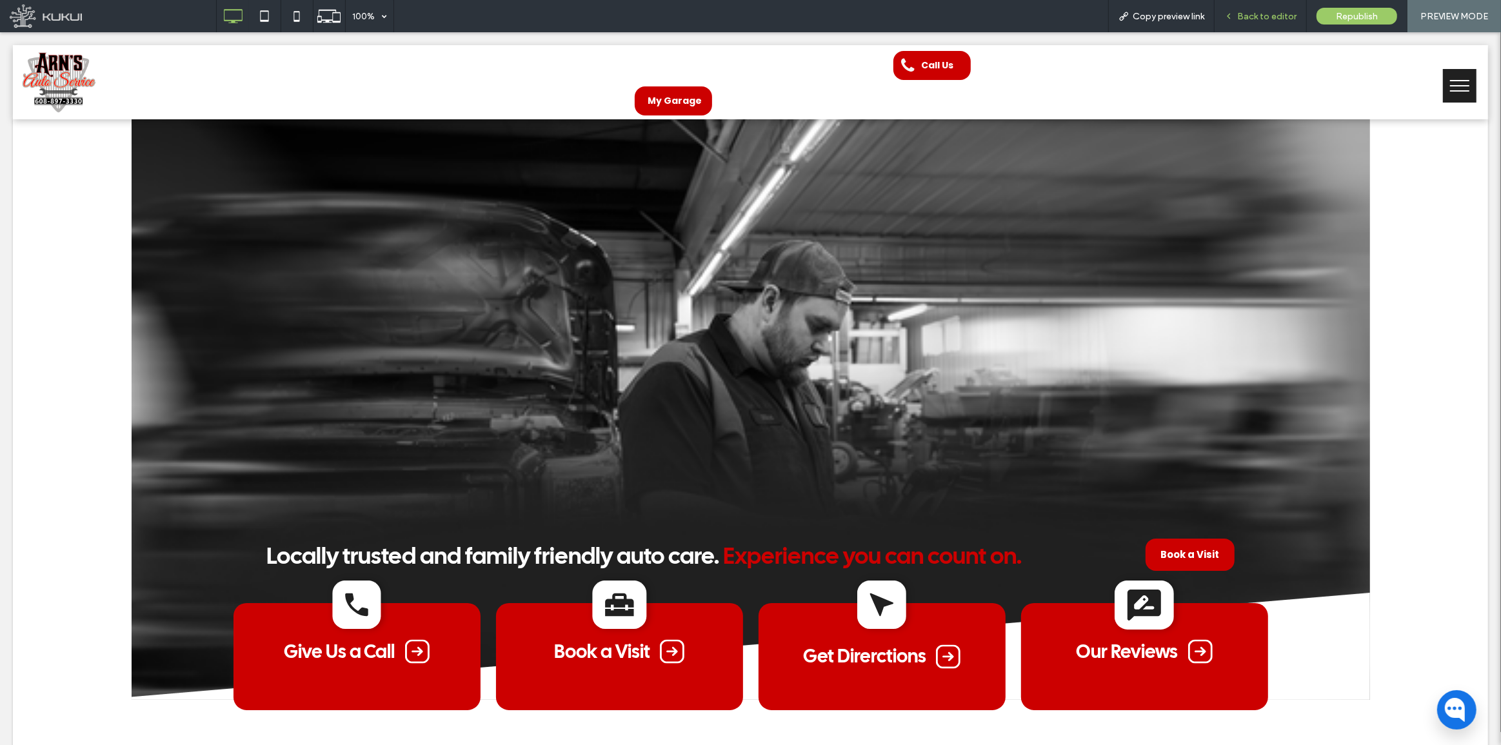
click at [1271, 17] on span "Back to editor" at bounding box center [1266, 16] width 59 height 11
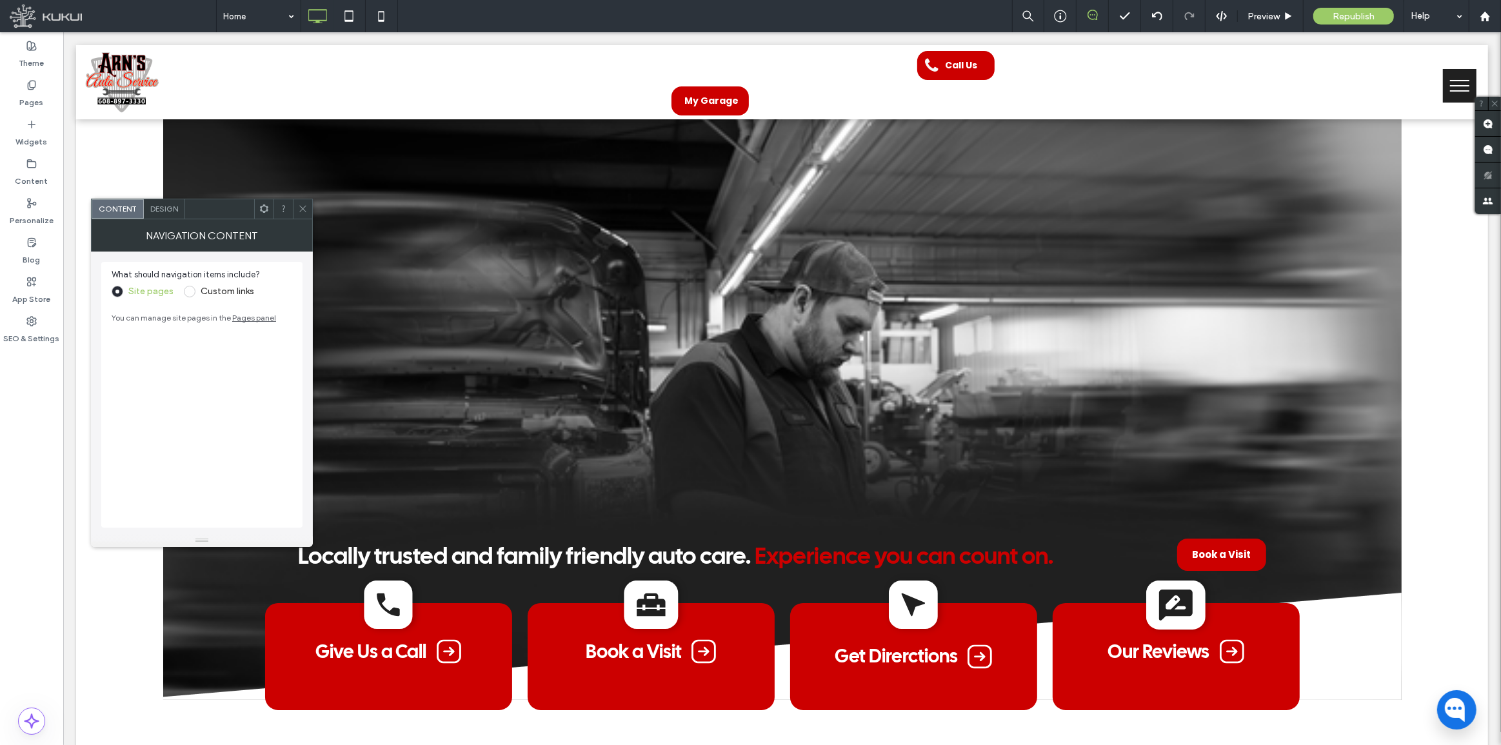
click at [296, 215] on div at bounding box center [302, 208] width 19 height 19
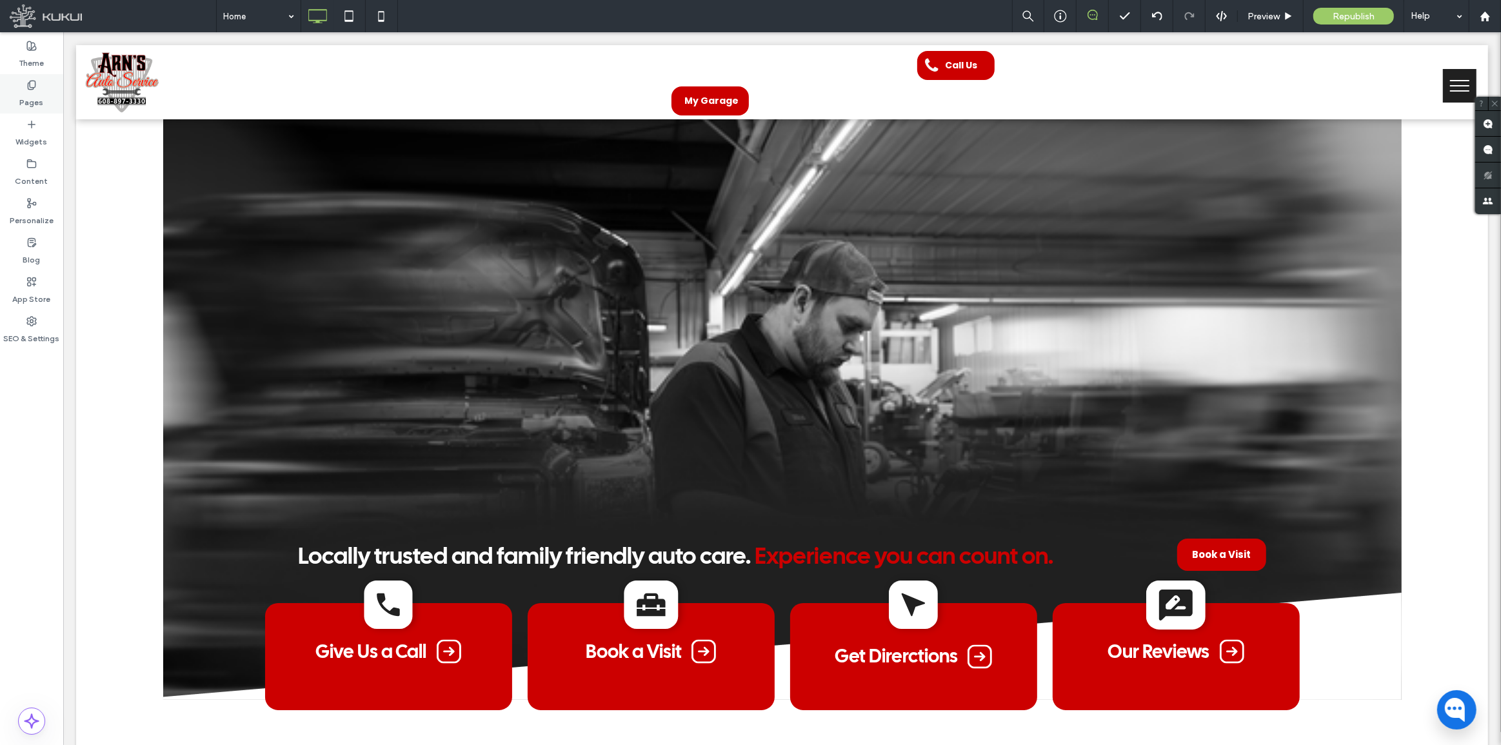
click at [34, 86] on use at bounding box center [31, 85] width 7 height 8
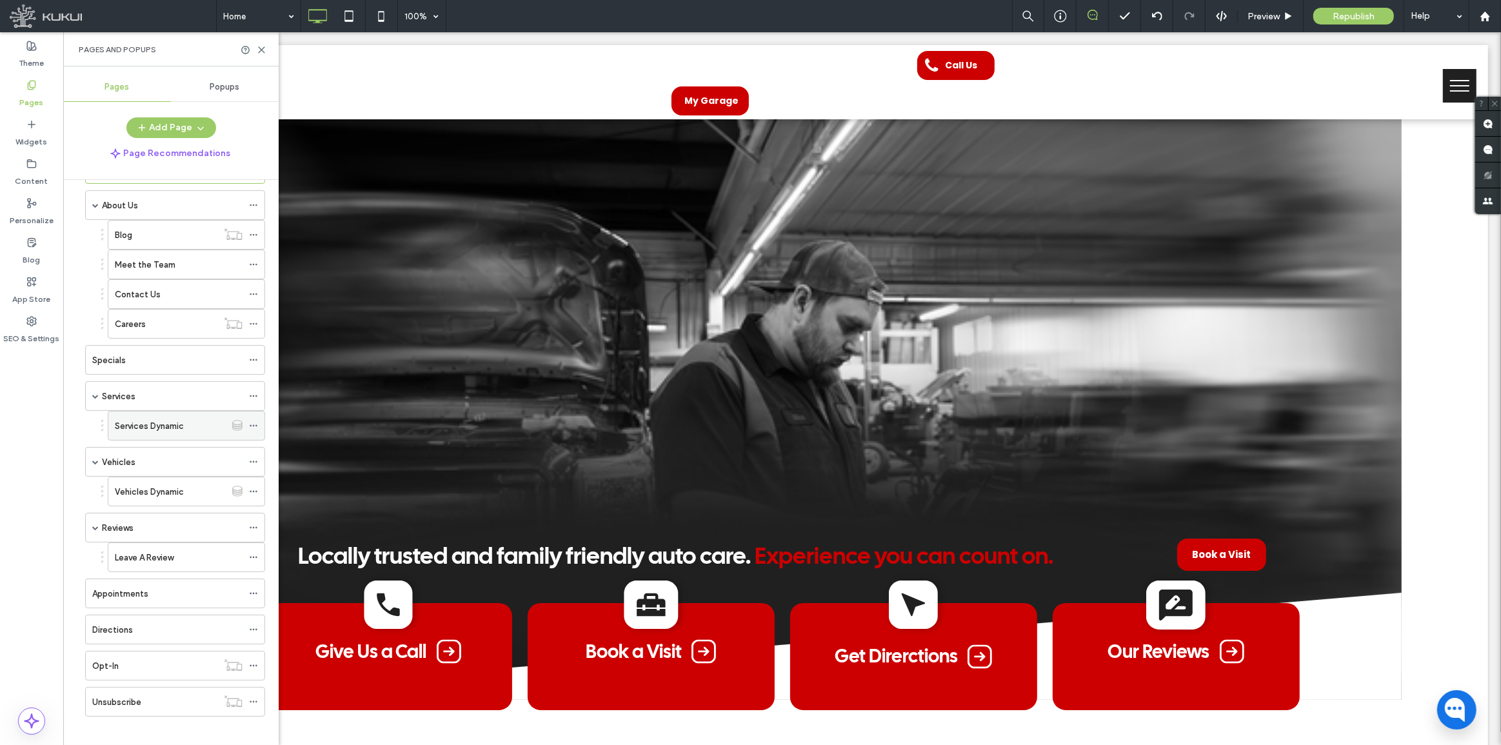
scroll to position [55, 0]
click at [161, 589] on div "Appointments" at bounding box center [167, 586] width 150 height 14
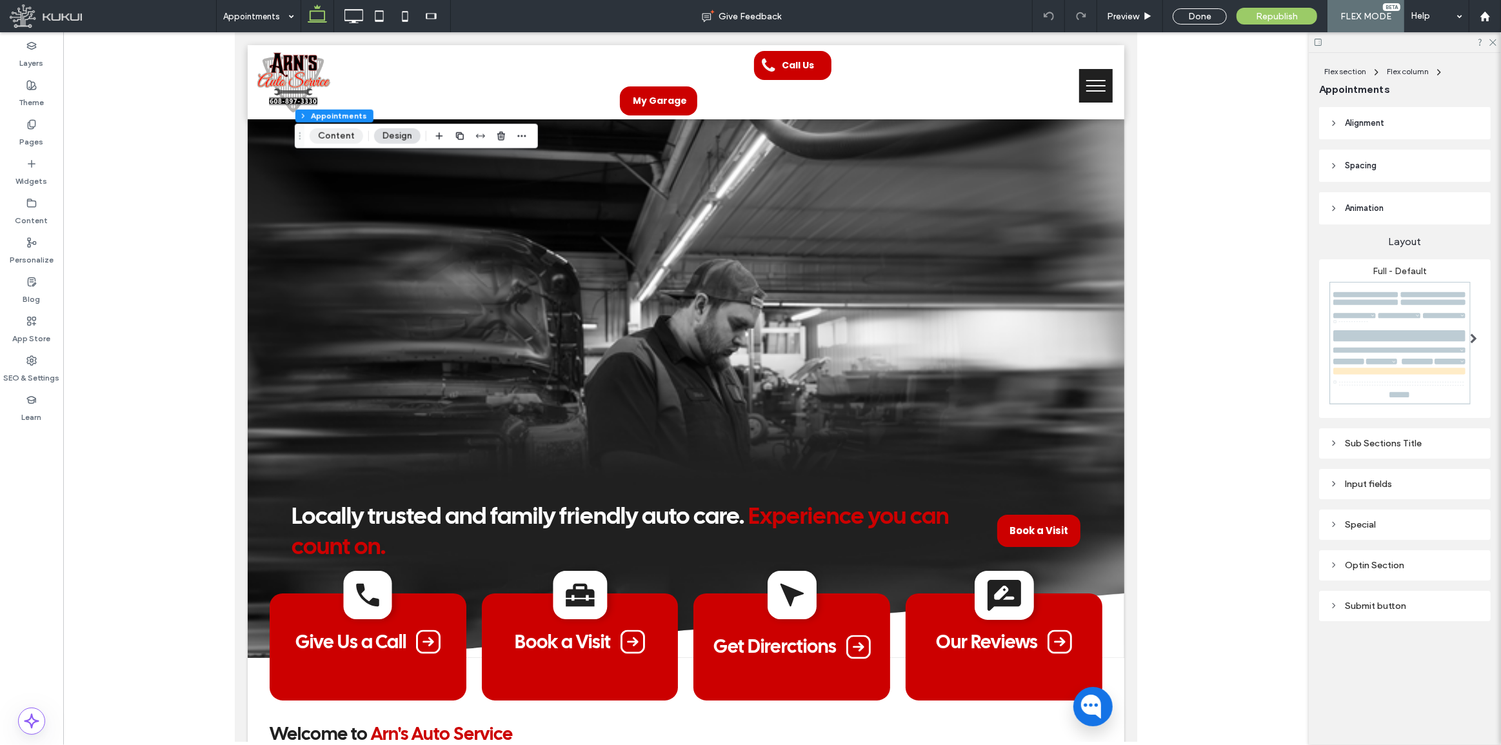
click at [330, 135] on button "Content" at bounding box center [337, 135] width 54 height 15
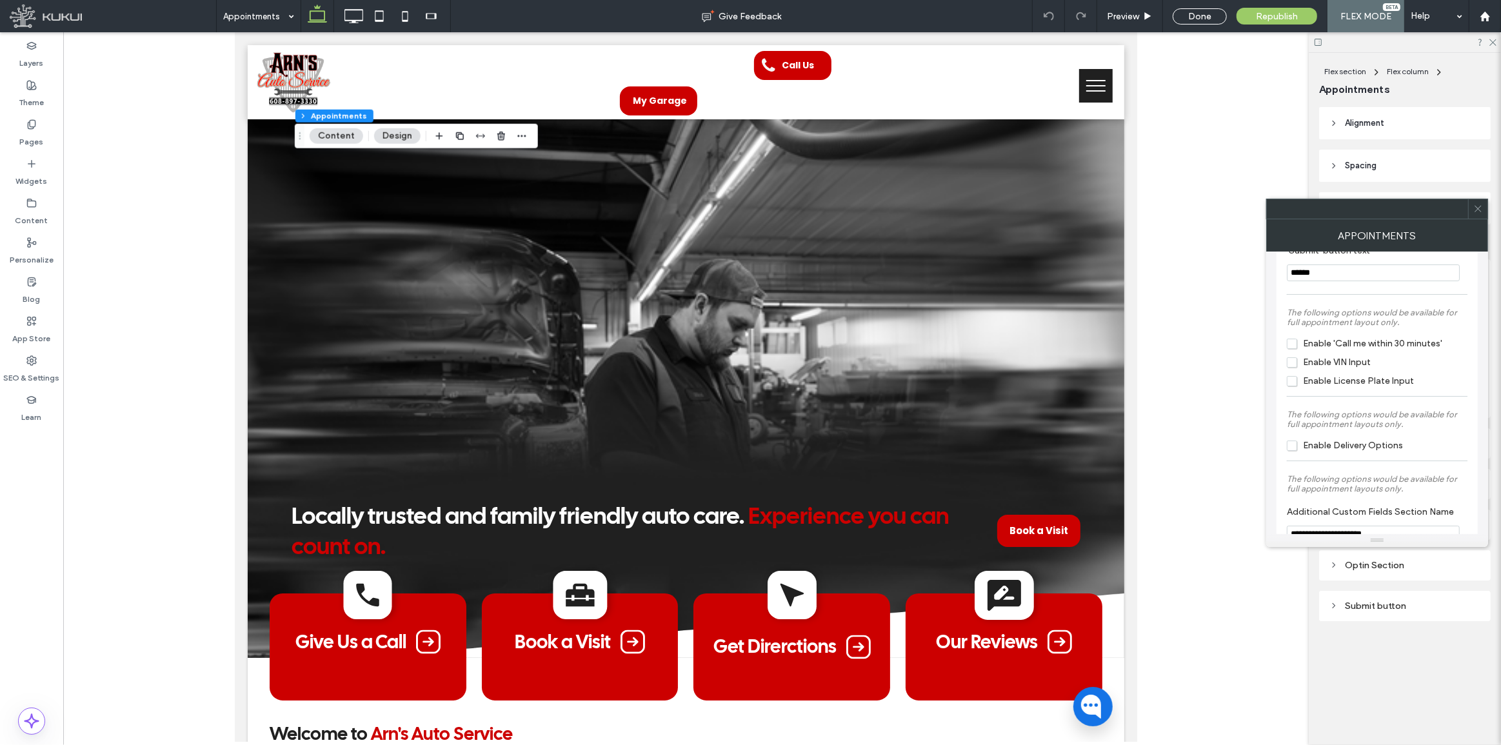
scroll to position [155, 0]
click at [1475, 204] on icon at bounding box center [1478, 209] width 10 height 10
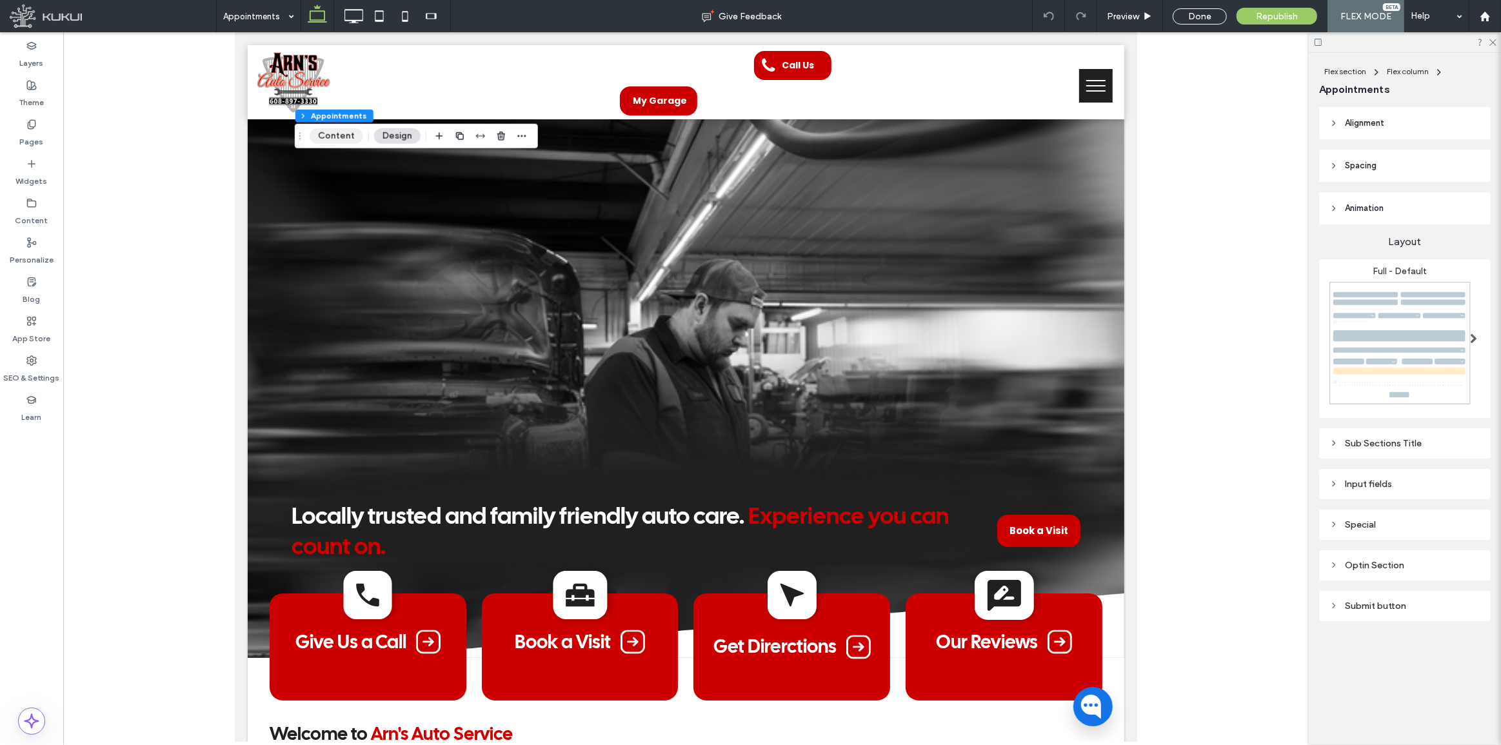
click at [324, 138] on button "Content" at bounding box center [337, 135] width 54 height 15
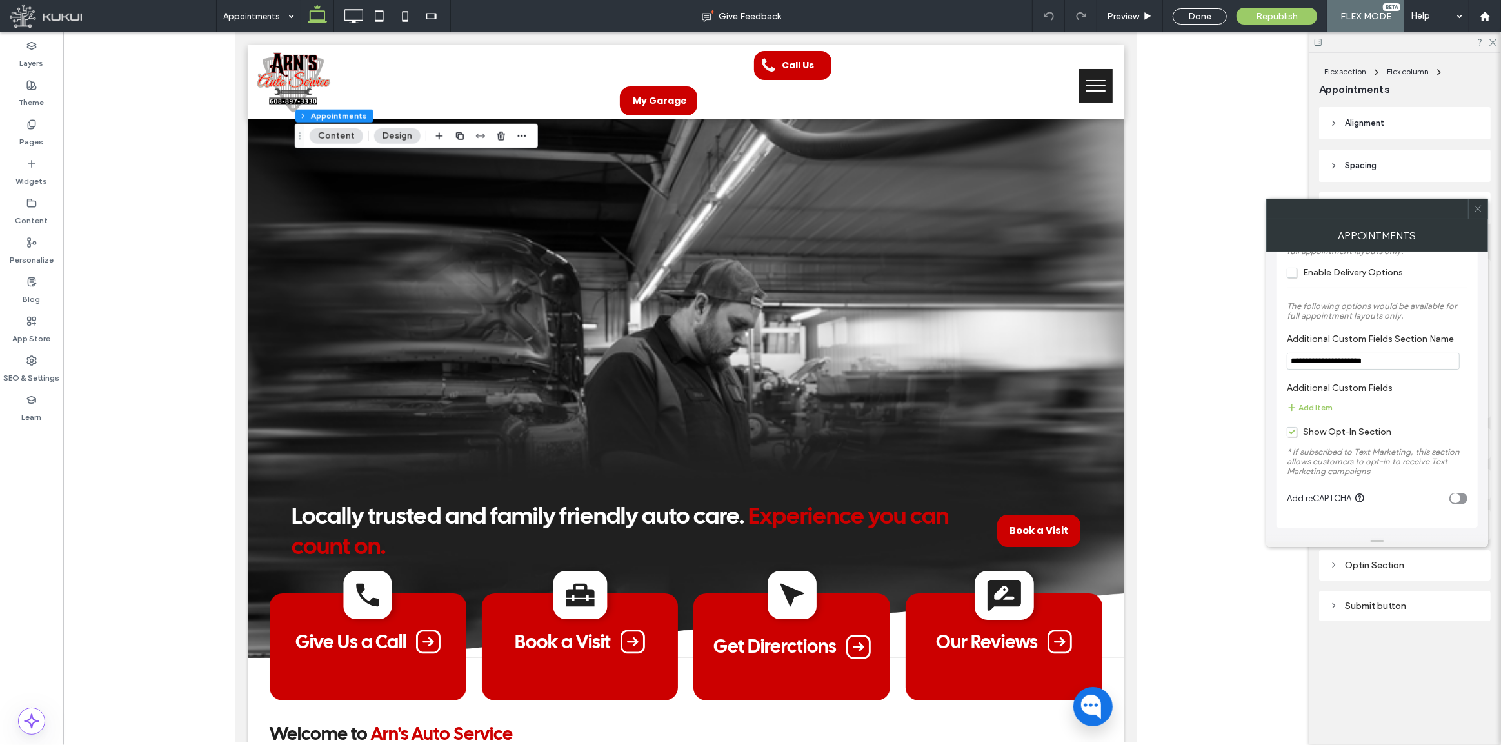
scroll to position [506, 0]
click at [1478, 214] on span at bounding box center [1478, 208] width 10 height 19
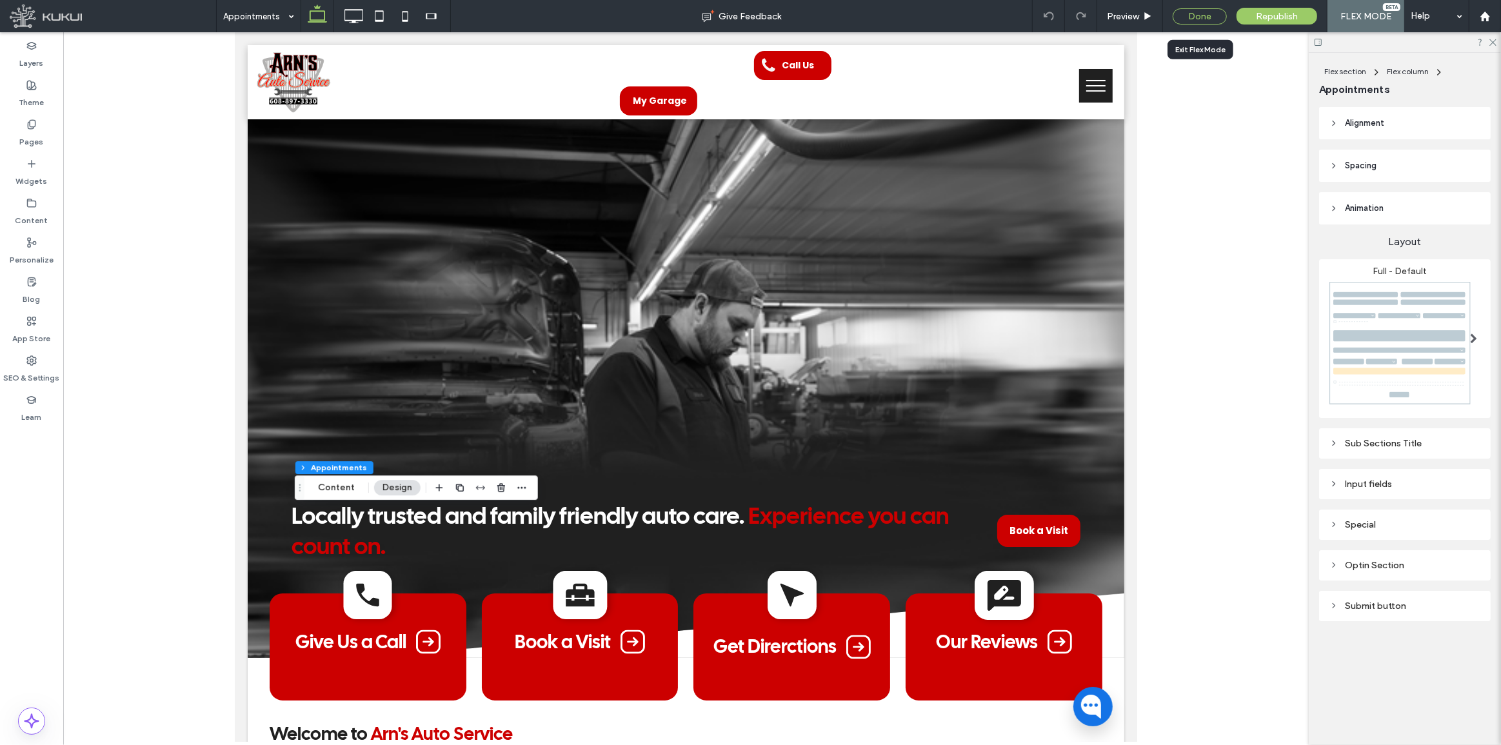
click at [1211, 18] on div "Done" at bounding box center [1200, 16] width 54 height 16
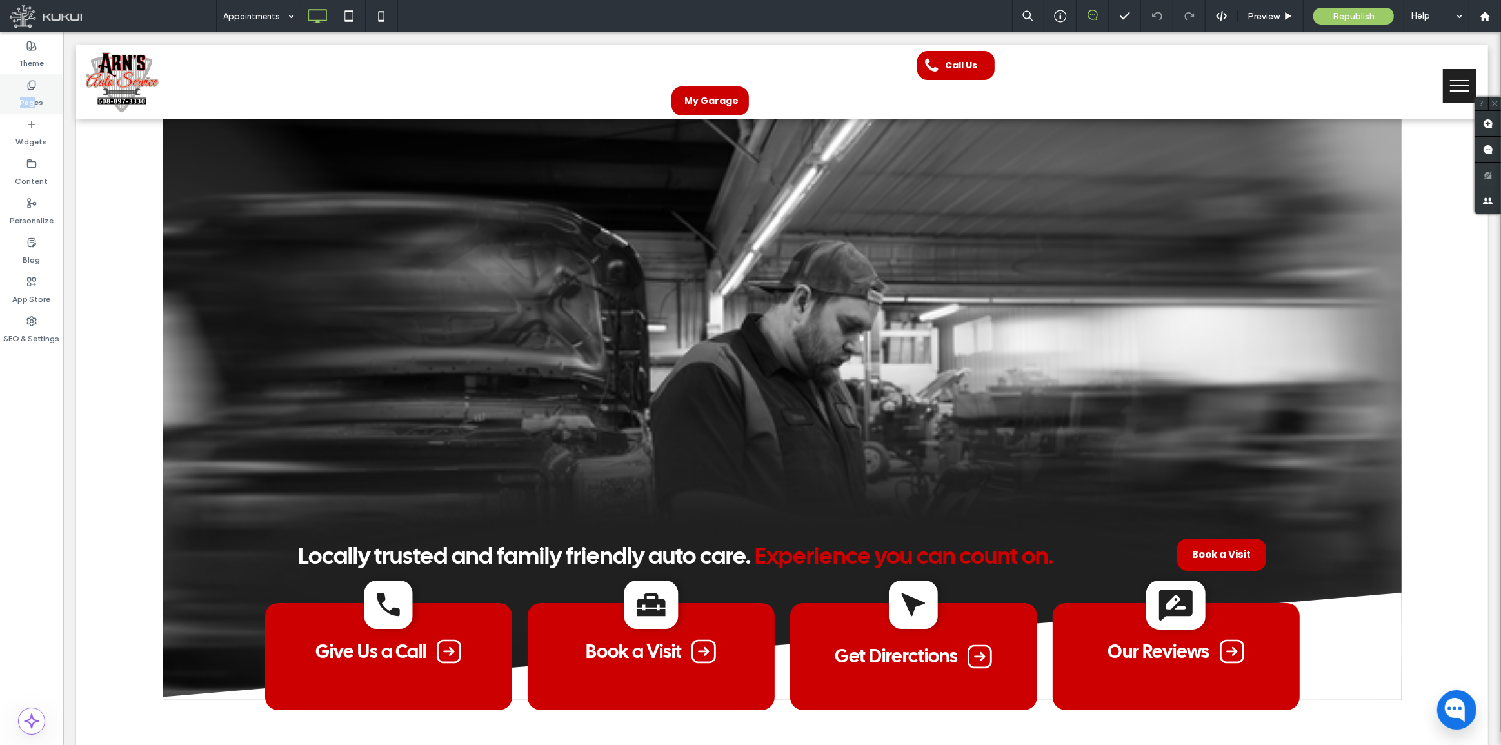
click at [34, 90] on div "Pages" at bounding box center [31, 93] width 63 height 39
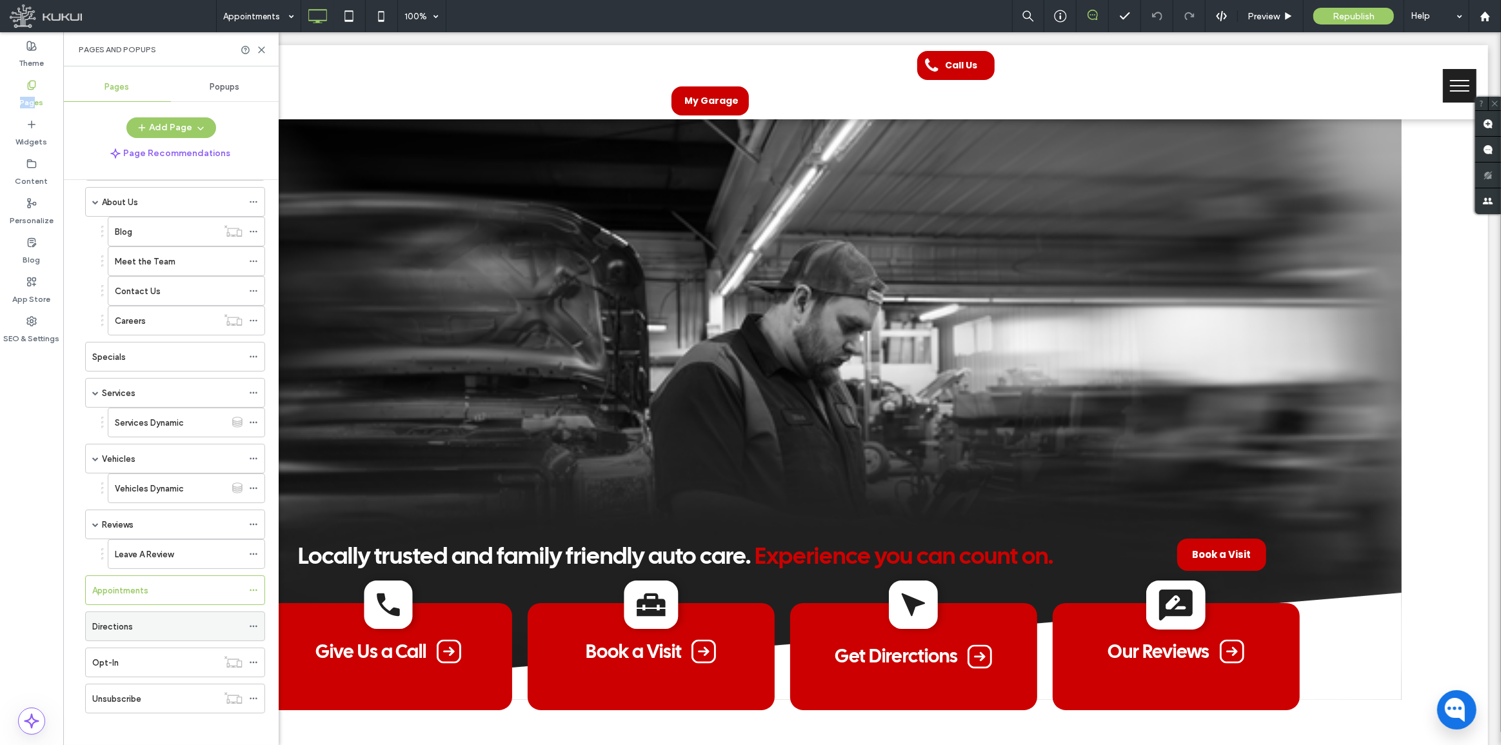
scroll to position [55, 0]
click at [156, 603] on ol "Home About Us Blog Meet the Team Contact Us Careers Specials Services Services …" at bounding box center [167, 427] width 196 height 562
click at [226, 624] on div "Directions" at bounding box center [167, 622] width 150 height 14
click at [126, 651] on div "Opt-In" at bounding box center [154, 658] width 125 height 14
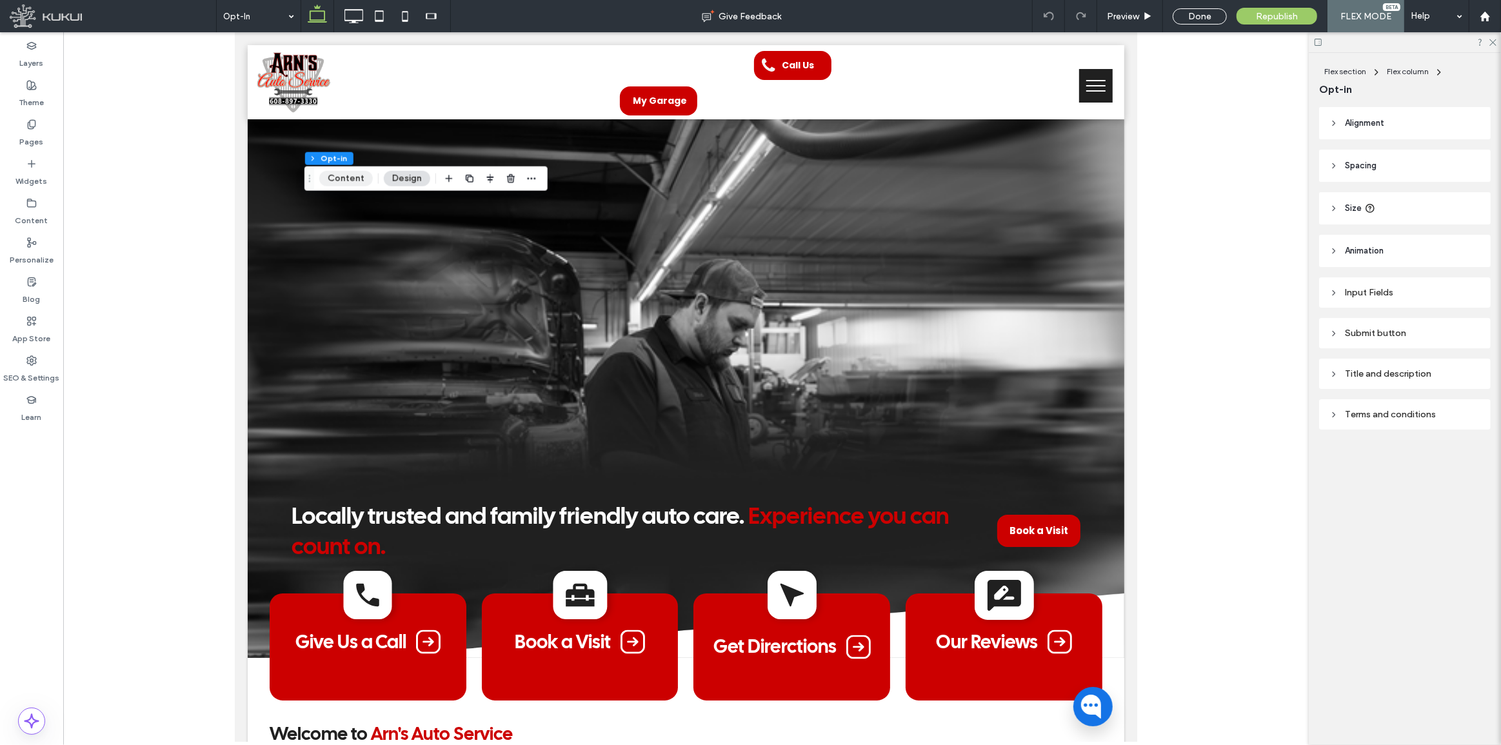
drag, startPoint x: 332, startPoint y: 179, endPoint x: 340, endPoint y: 183, distance: 8.4
click at [332, 179] on button "Content" at bounding box center [346, 178] width 54 height 15
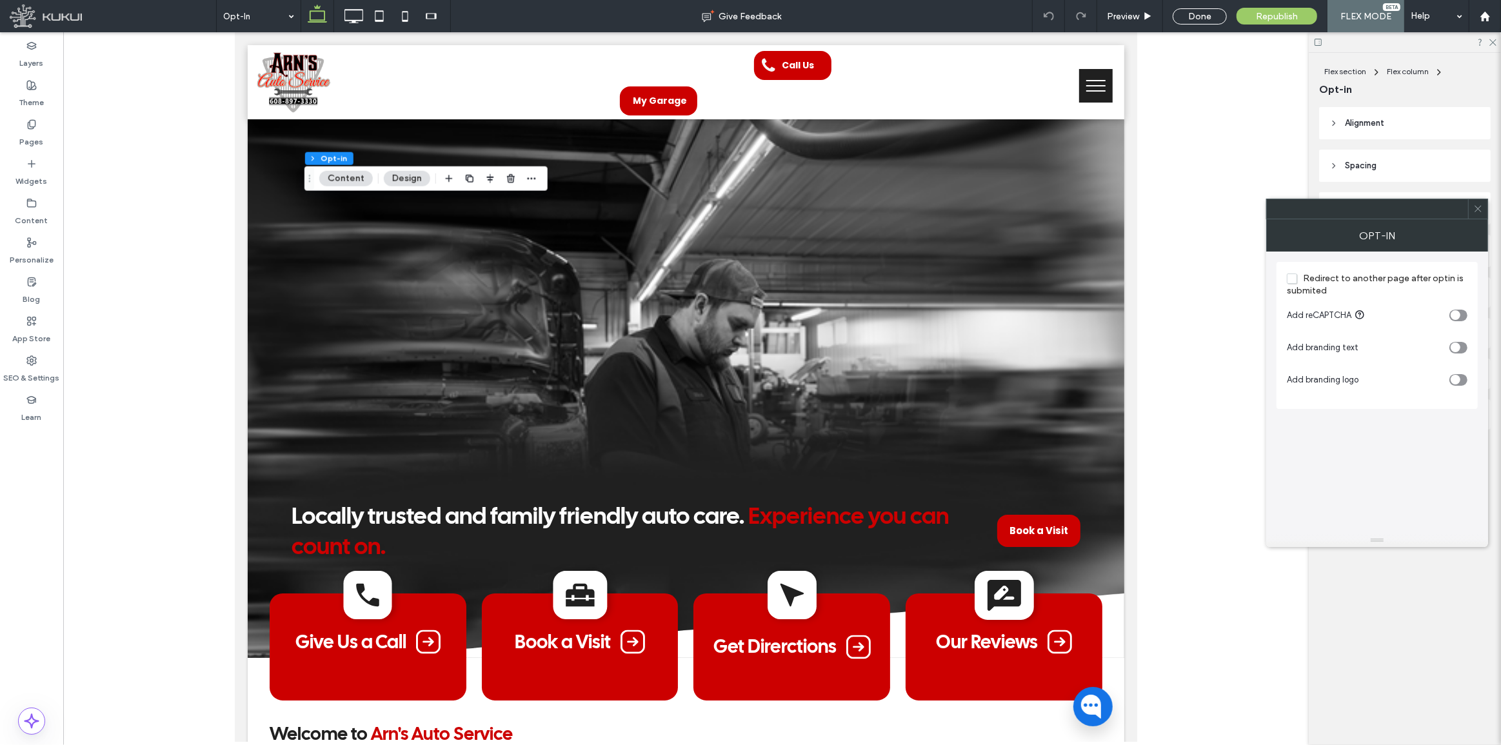
click at [1481, 206] on use at bounding box center [1478, 209] width 6 height 6
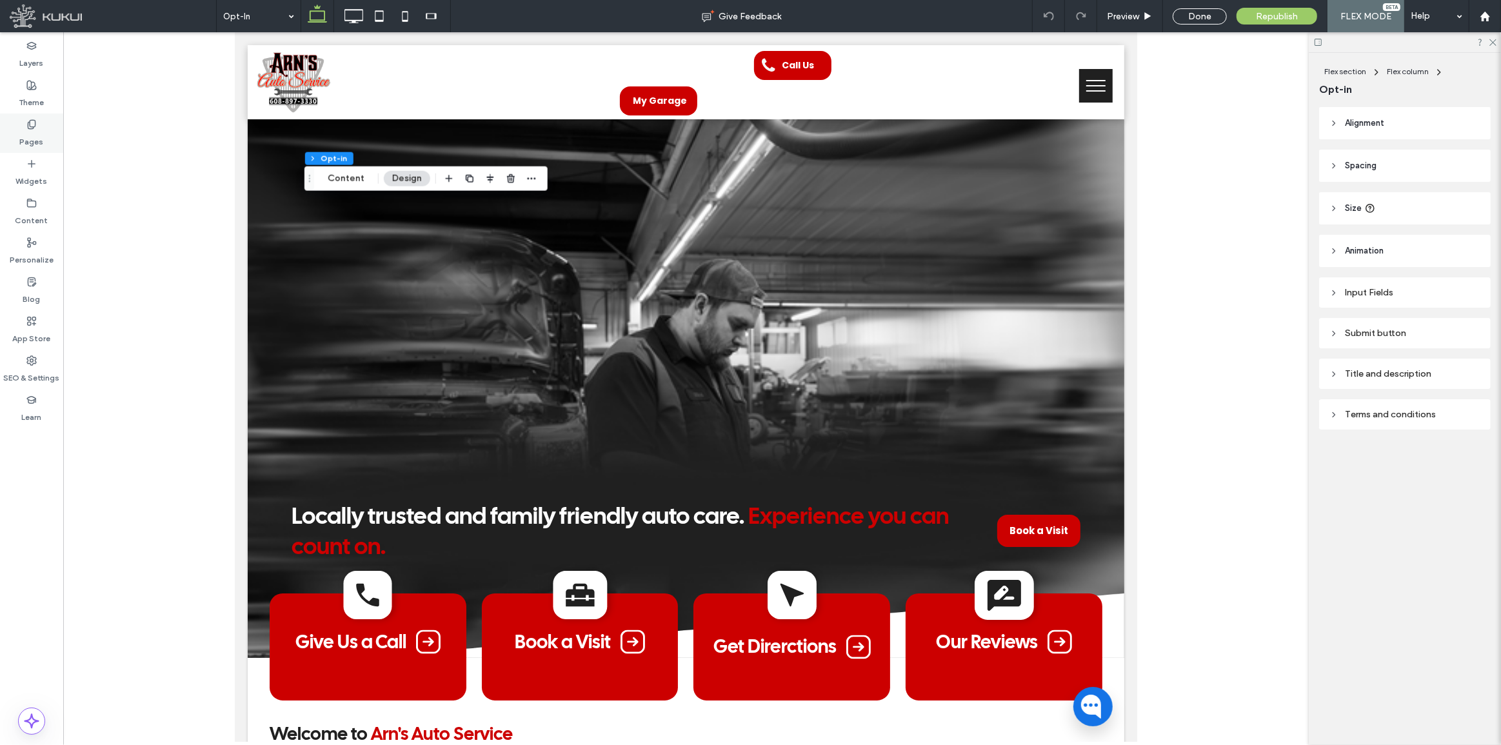
click at [34, 126] on use at bounding box center [31, 124] width 7 height 8
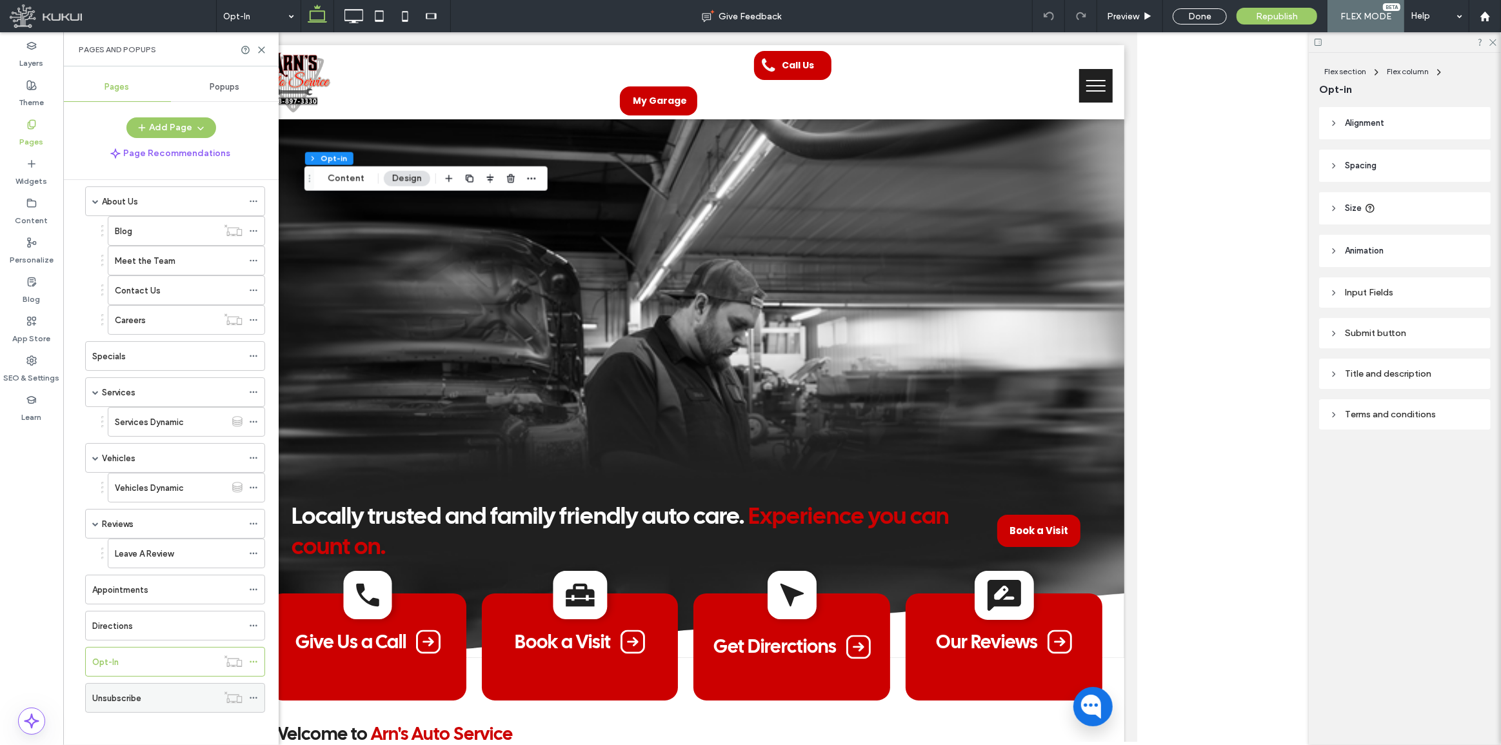
scroll to position [55, 0]
click at [162, 690] on div "Unsubscribe" at bounding box center [154, 695] width 125 height 14
click at [0, 0] on div at bounding box center [0, 0] width 0 height 0
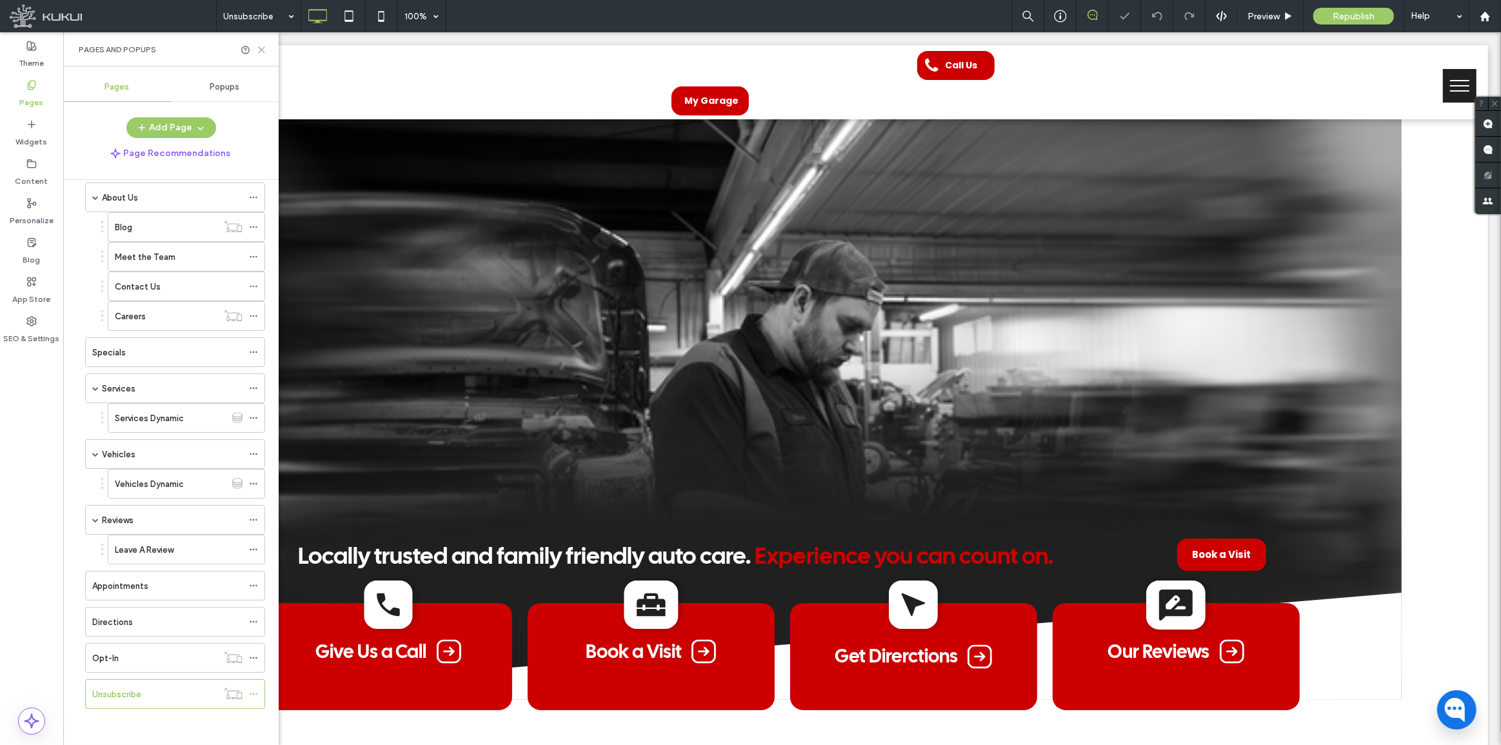
click at [264, 48] on icon at bounding box center [262, 50] width 10 height 10
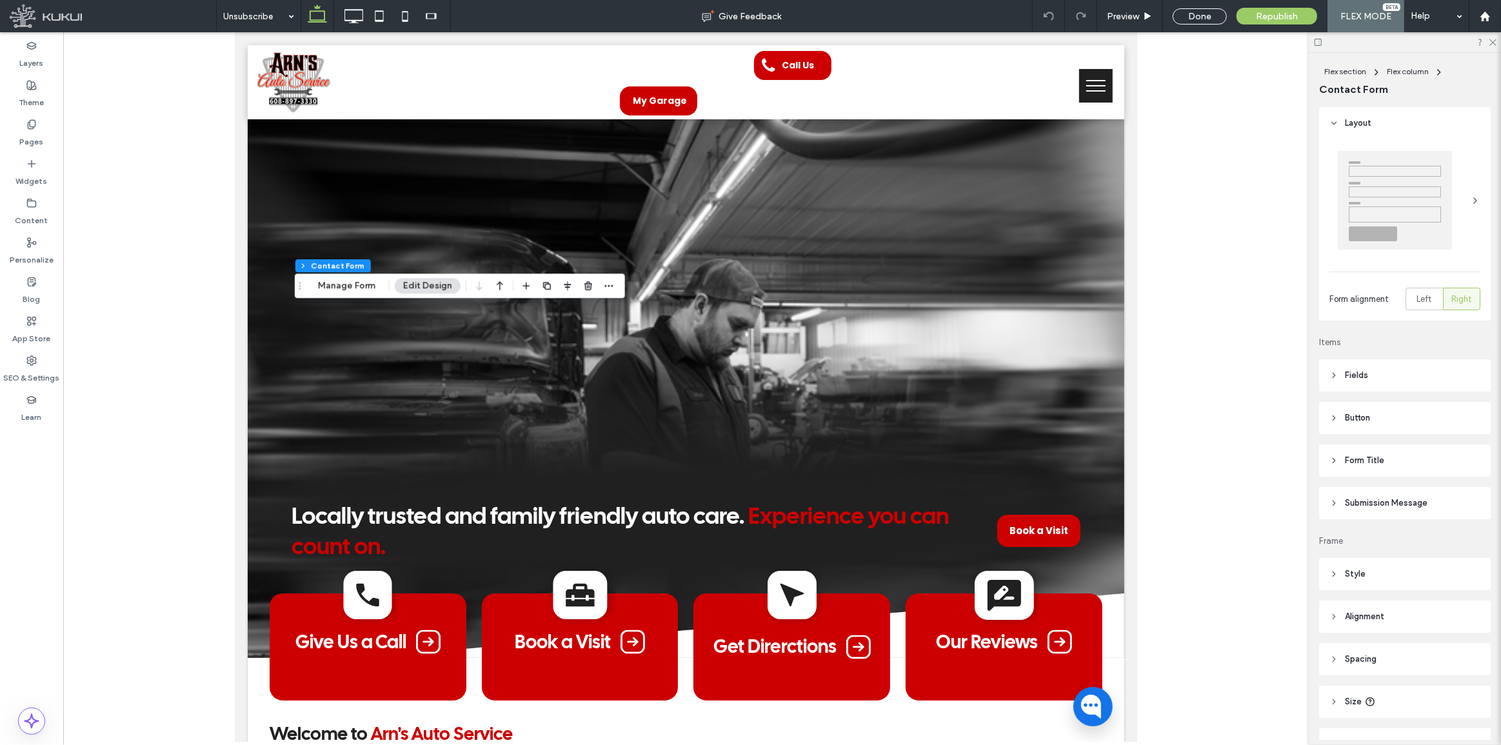
type input "*"
type input "***"
type input "**"
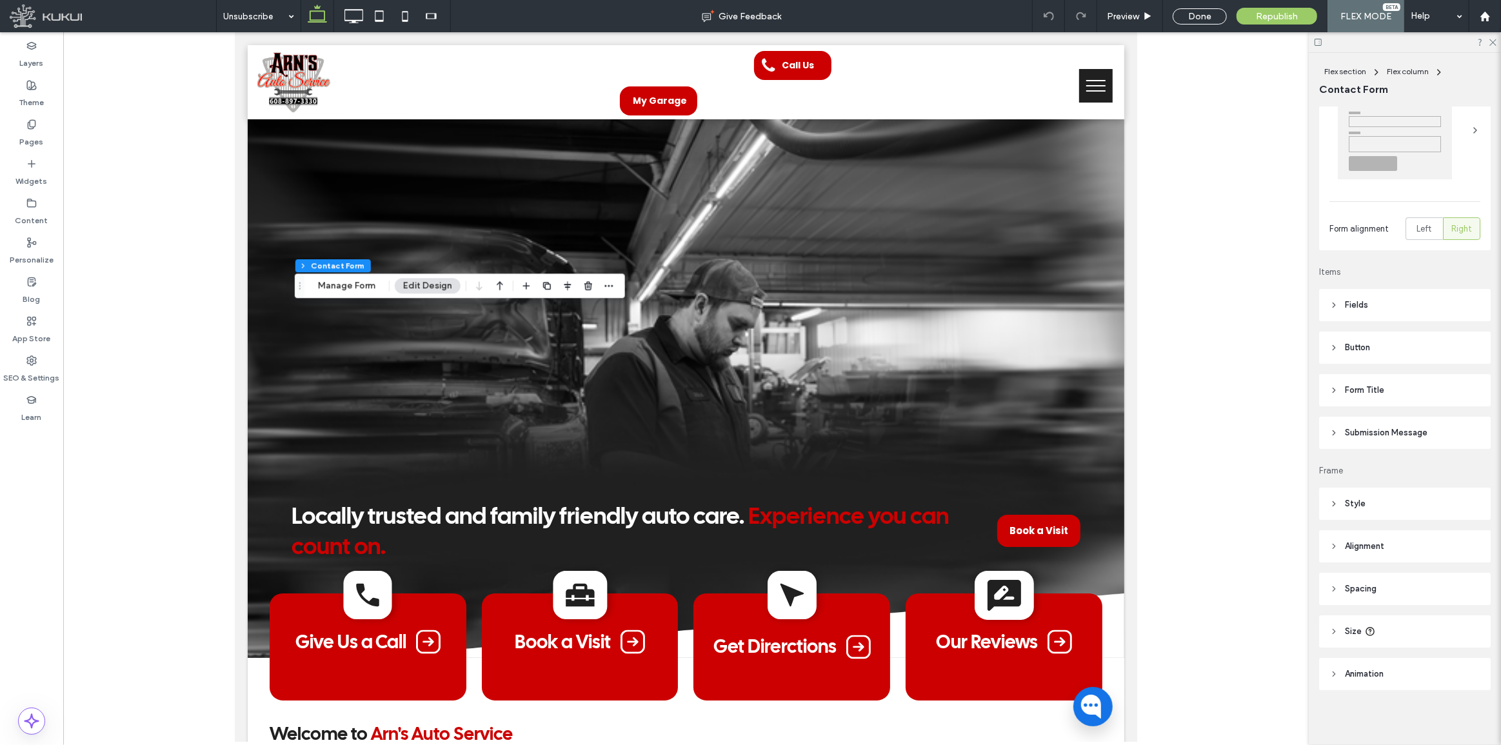
scroll to position [71, 0]
click at [355, 286] on button "Manage Form" at bounding box center [347, 285] width 74 height 15
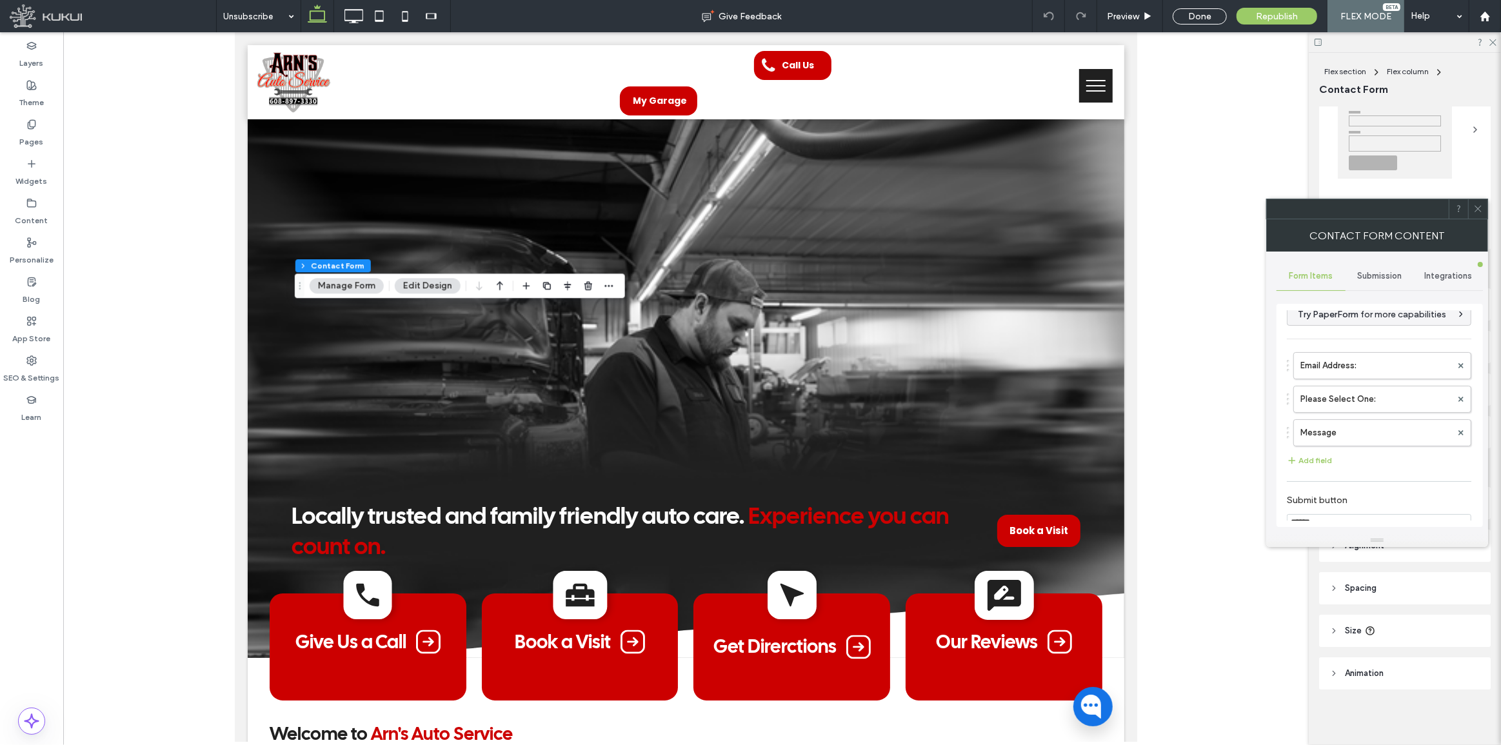
scroll to position [0, 0]
click at [1360, 385] on label "Email Address:" at bounding box center [1375, 378] width 151 height 26
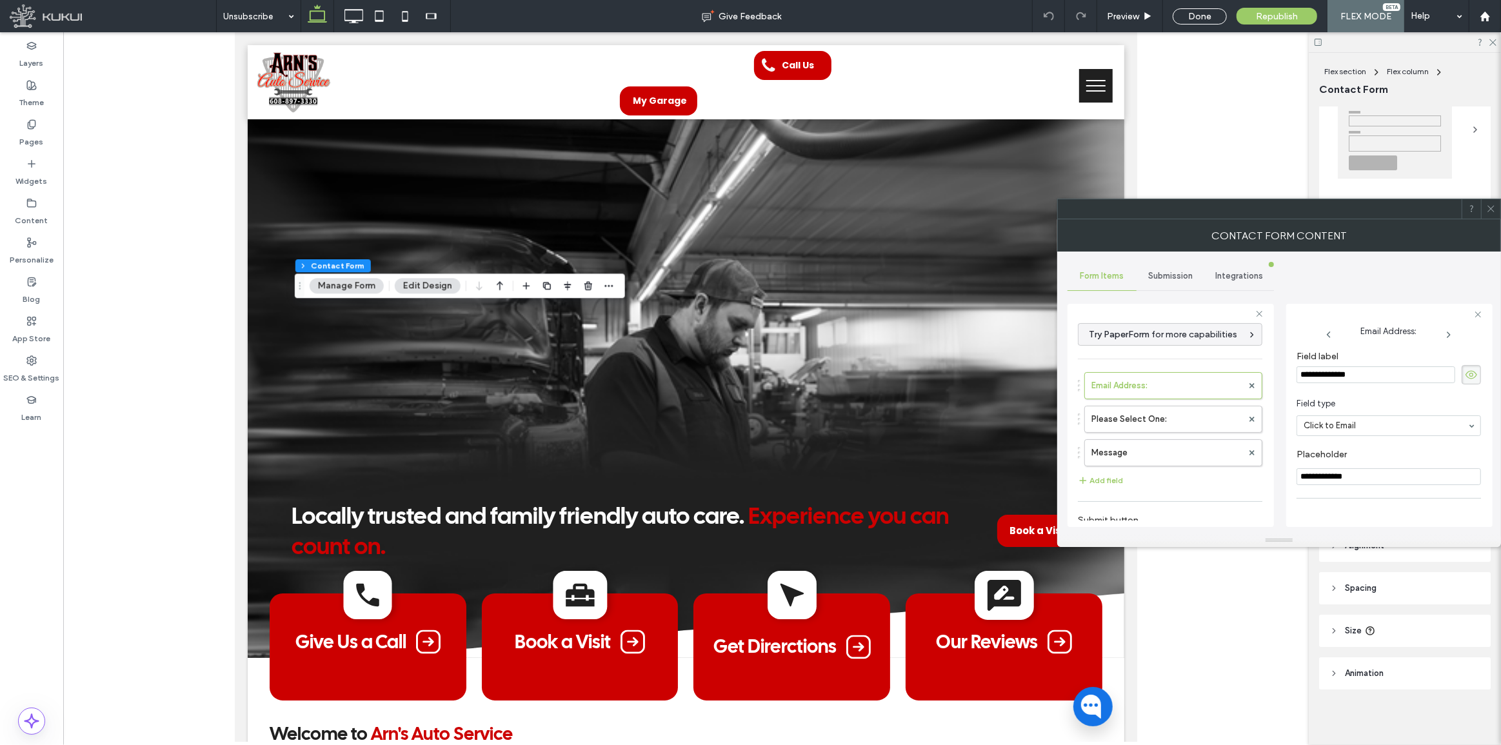
click at [1167, 275] on span "Submission" at bounding box center [1170, 276] width 45 height 10
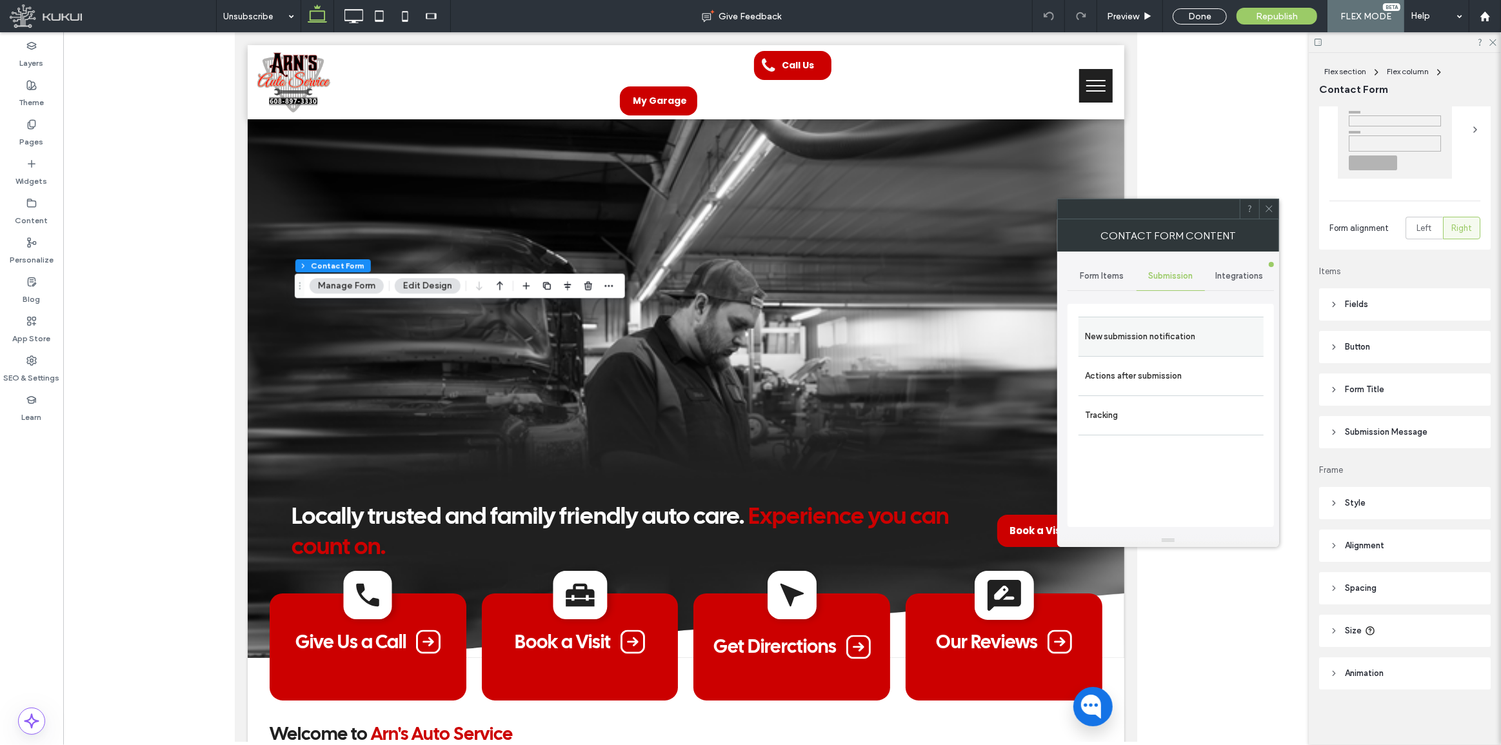
click at [1146, 332] on label "New submission notification" at bounding box center [1171, 337] width 172 height 26
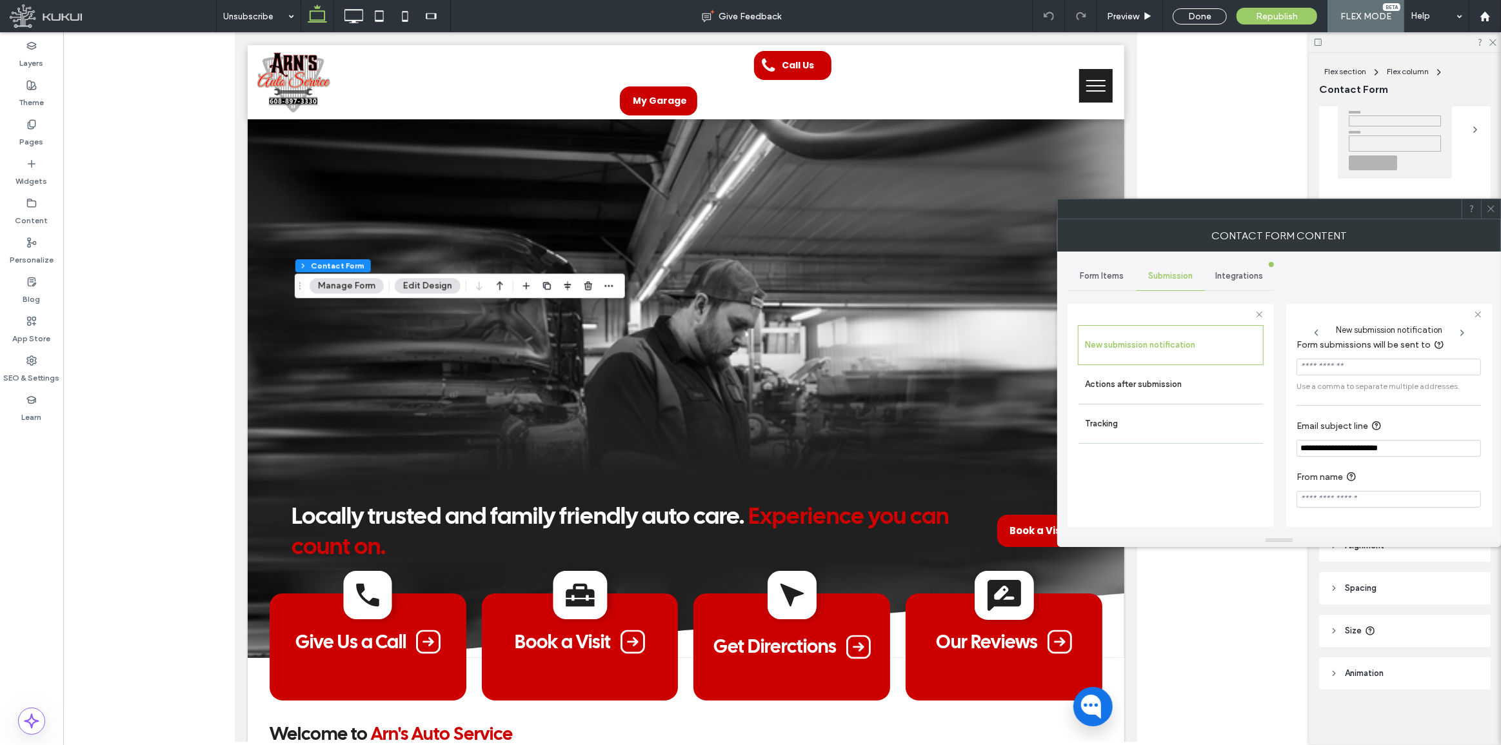
scroll to position [13, 0]
click at [1348, 504] on input "From name" at bounding box center [1388, 499] width 184 height 17
paste input "**********"
type input "**********"
click at [1490, 207] on icon at bounding box center [1491, 209] width 10 height 10
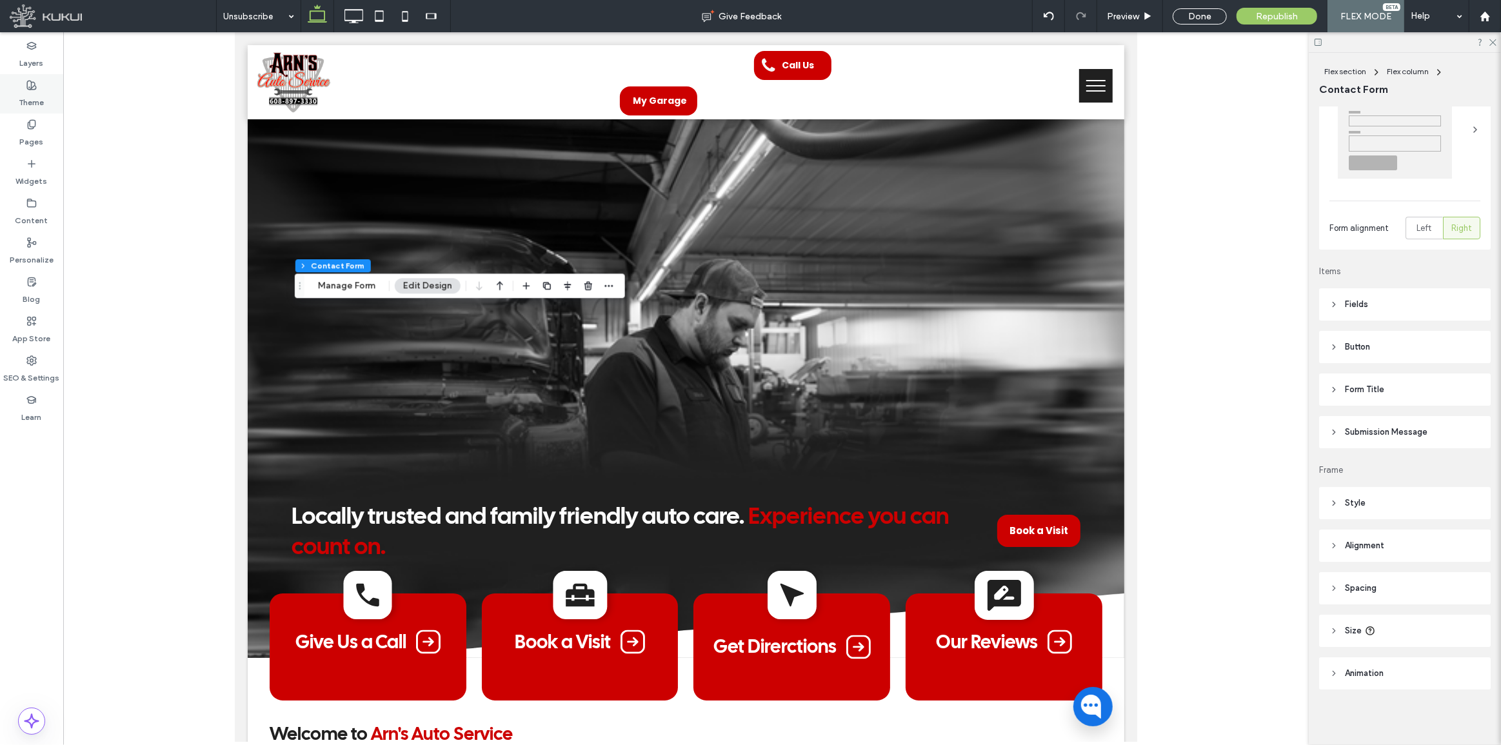
drag, startPoint x: 37, startPoint y: 54, endPoint x: 60, endPoint y: 86, distance: 40.3
click at [37, 54] on label "Layers" at bounding box center [32, 60] width 24 height 18
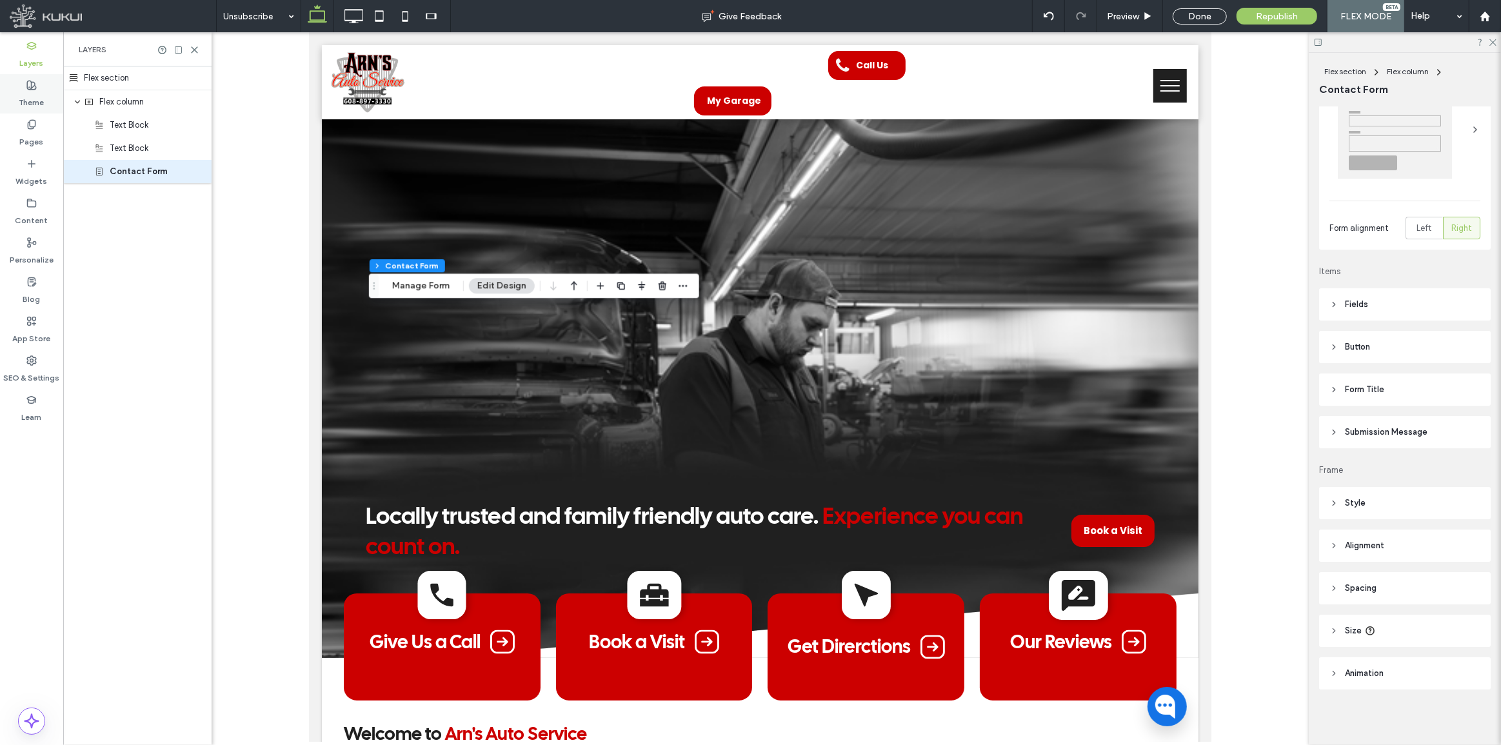
click at [34, 99] on label "Theme" at bounding box center [31, 99] width 25 height 18
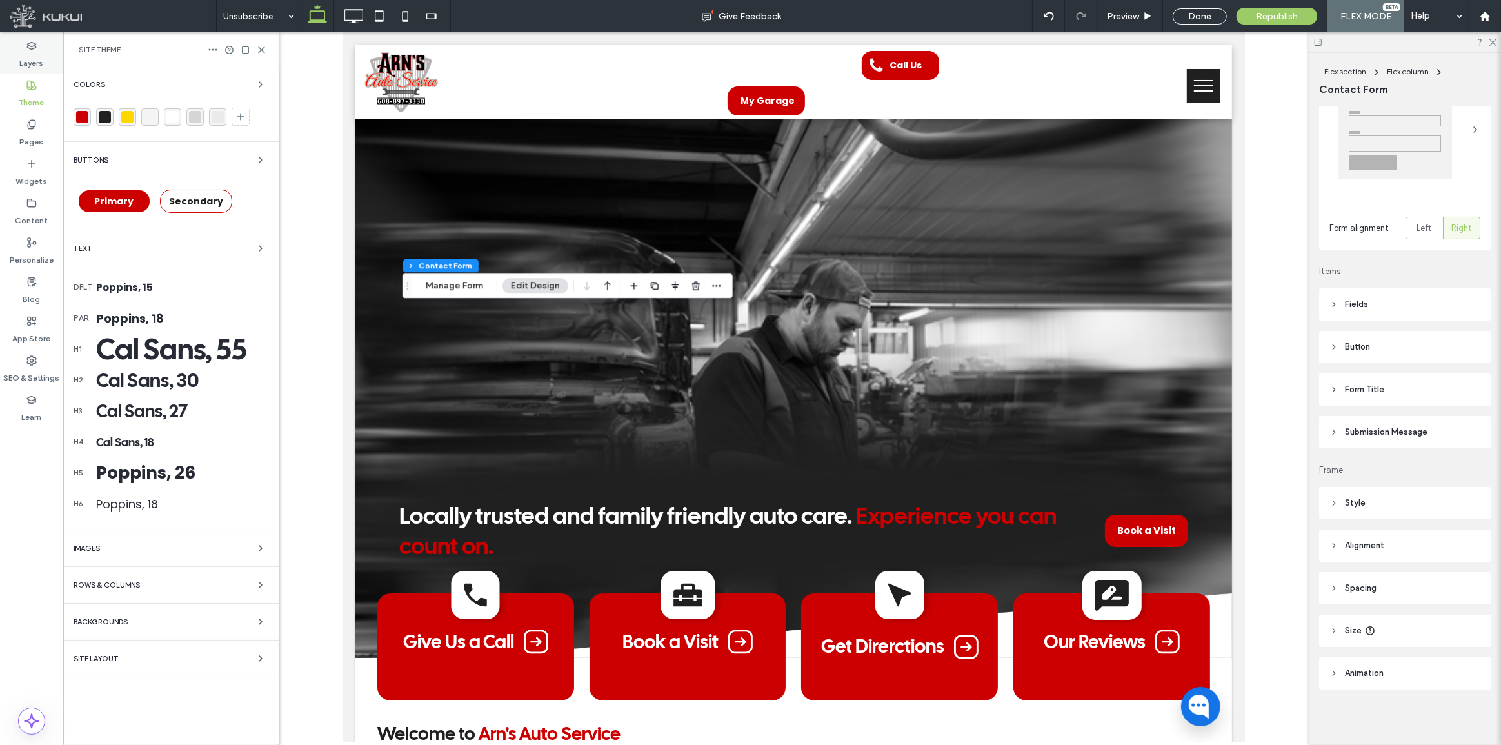
click at [30, 37] on div "Layers" at bounding box center [31, 54] width 63 height 39
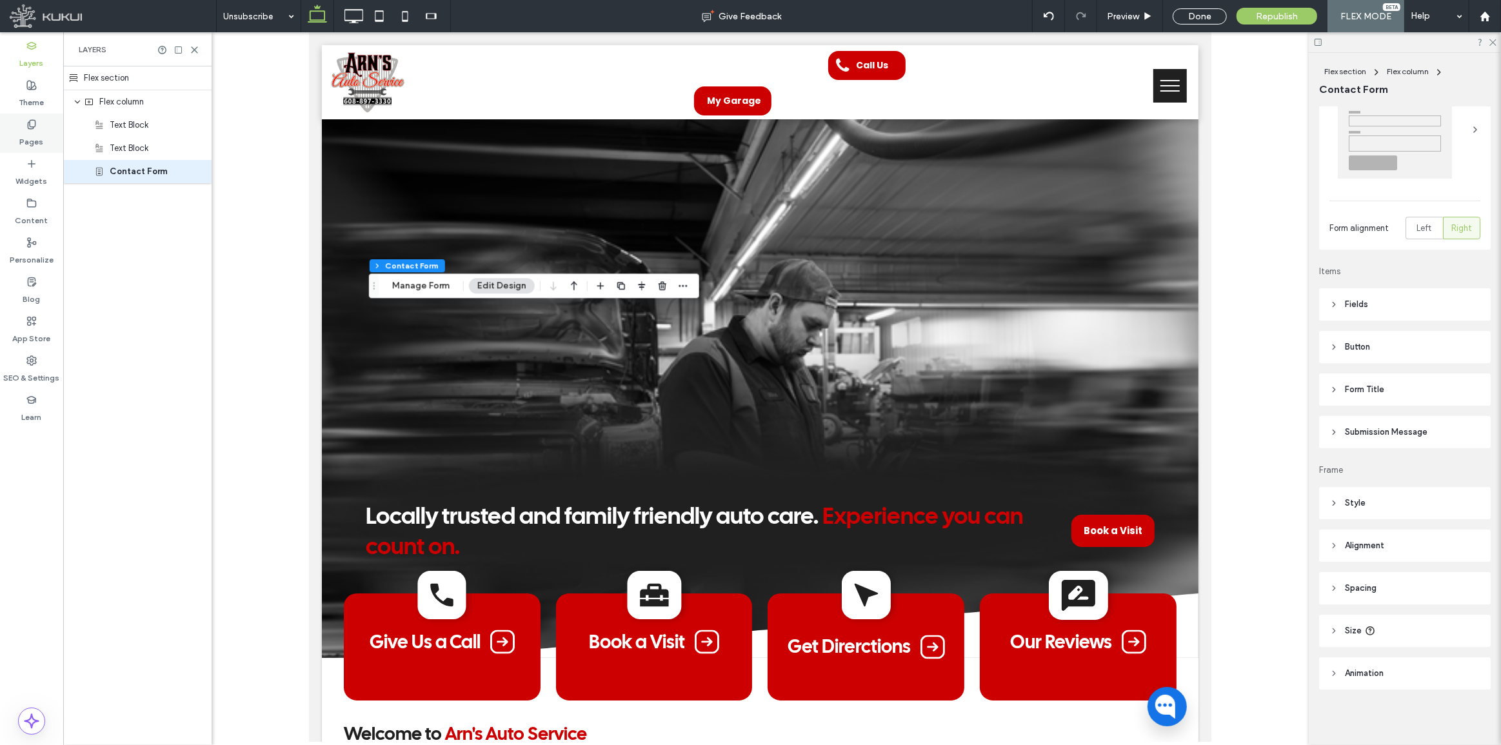
click at [37, 133] on label "Pages" at bounding box center [32, 139] width 24 height 18
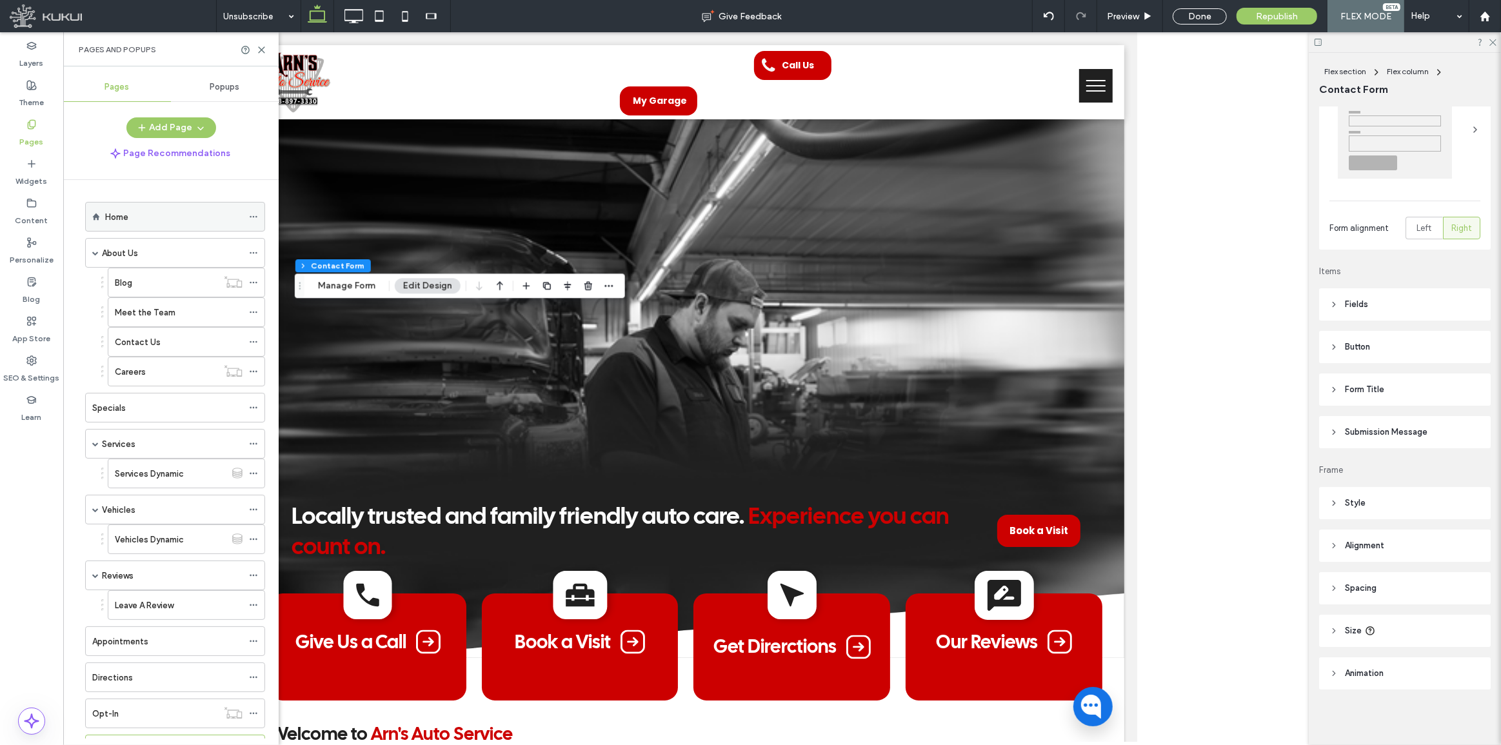
click at [168, 219] on div "Home" at bounding box center [173, 217] width 137 height 14
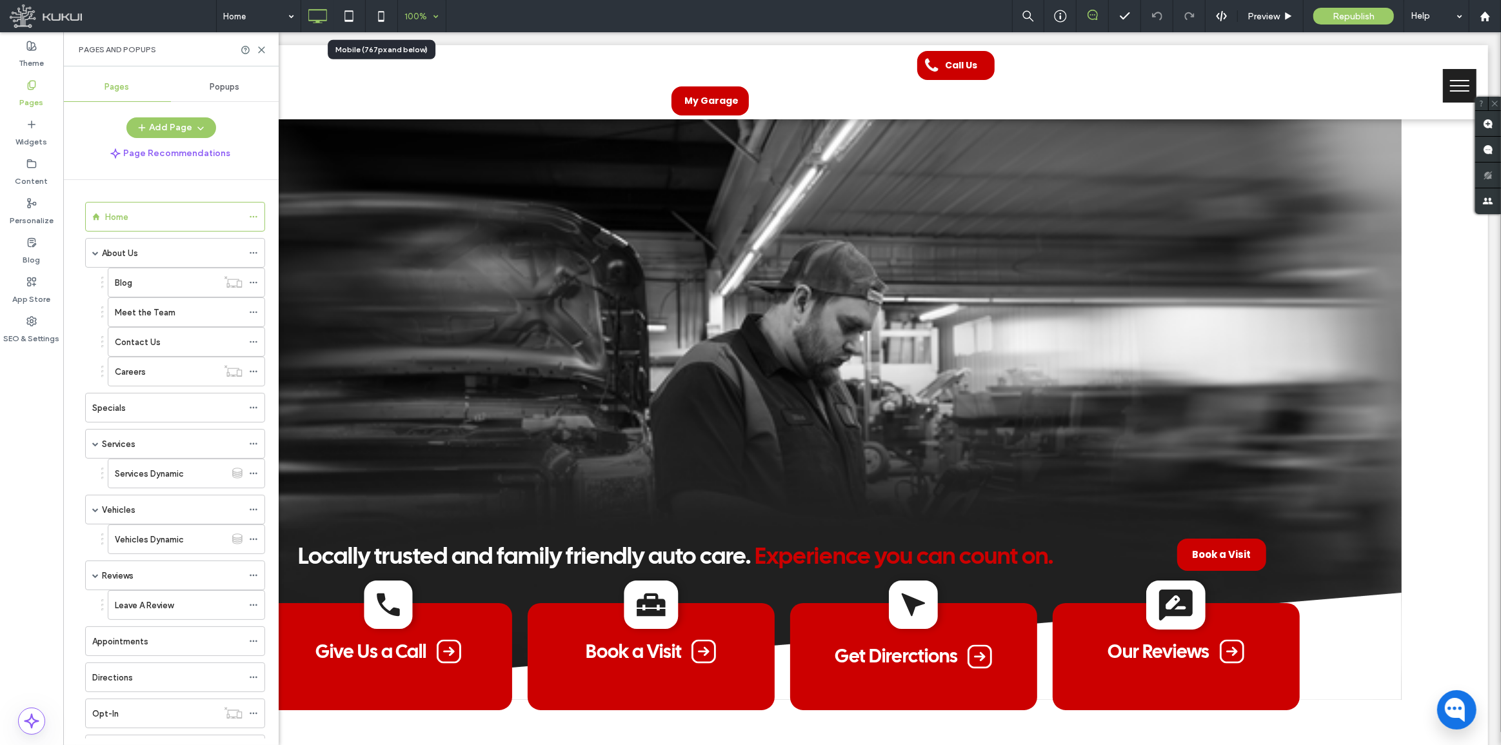
click at [372, 13] on icon at bounding box center [381, 16] width 26 height 26
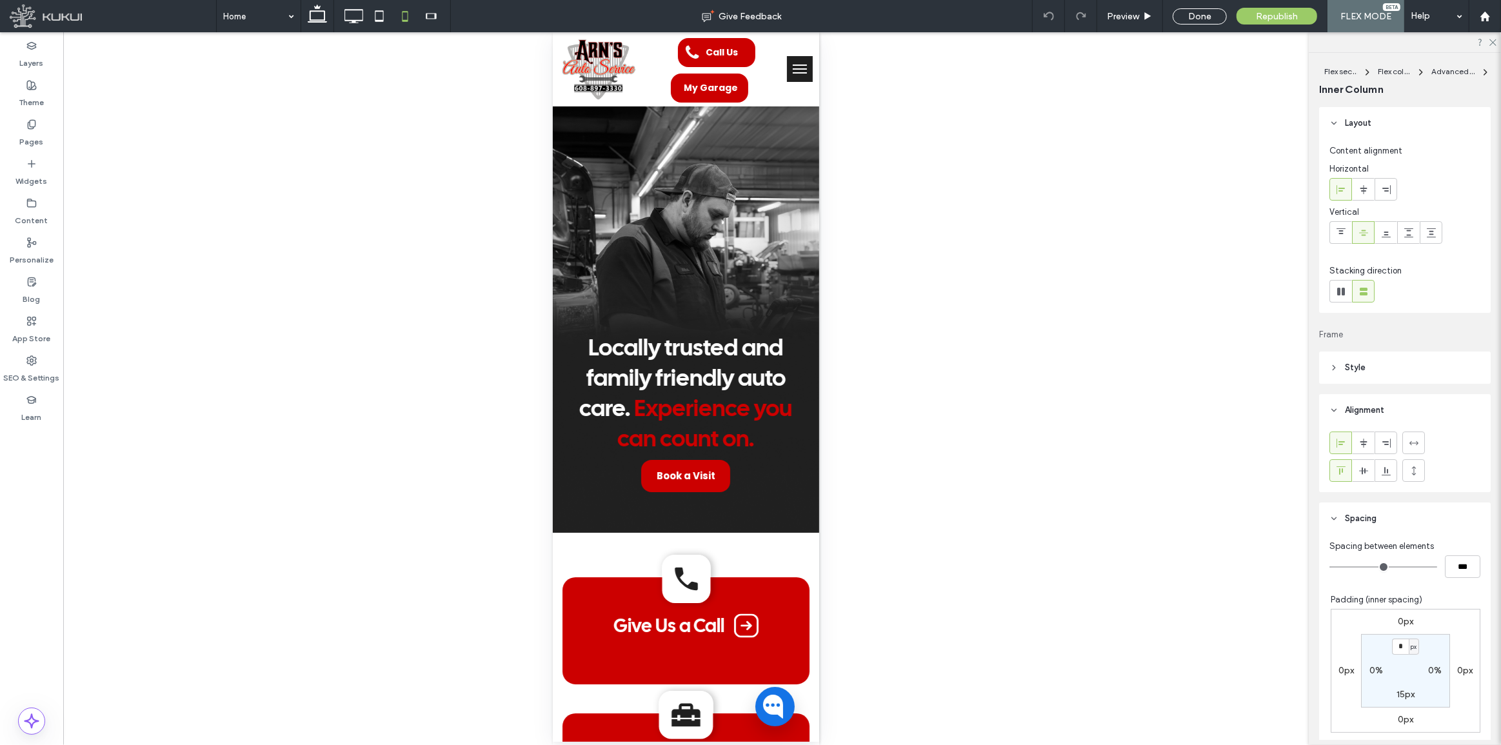
type input "***"
type input "*****"
click at [1055, 13] on div at bounding box center [1049, 16] width 32 height 10
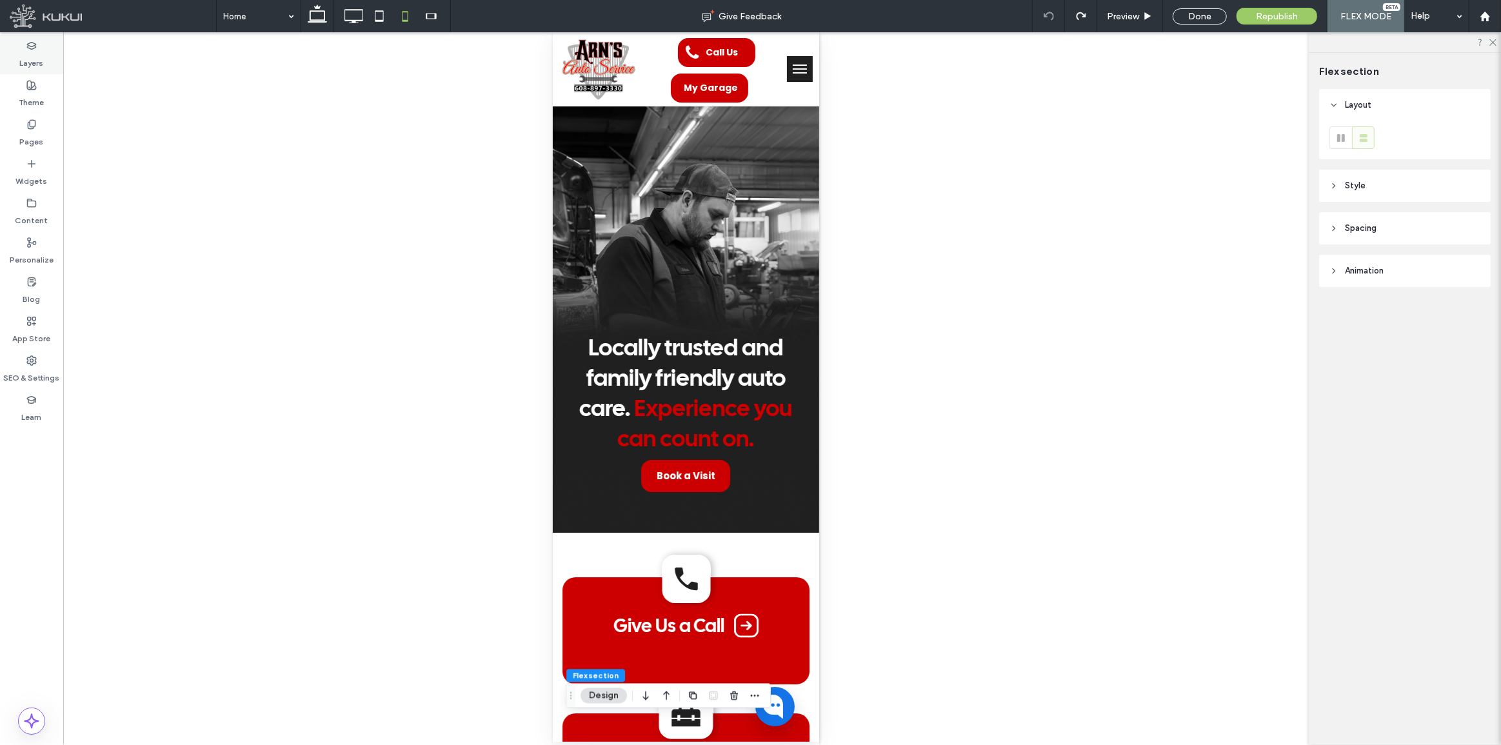
click at [34, 58] on label "Layers" at bounding box center [32, 60] width 24 height 18
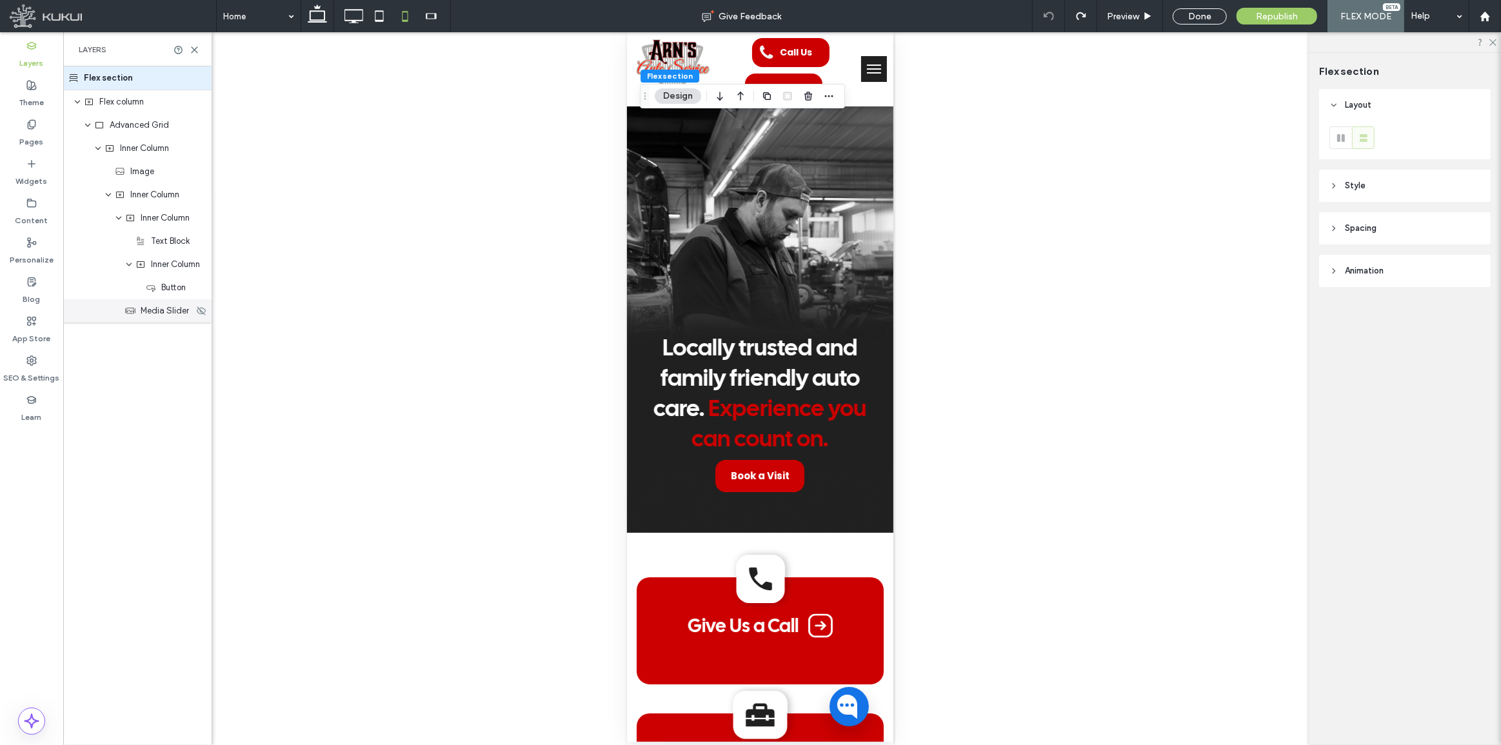
click at [163, 314] on span "Media Slider" at bounding box center [165, 310] width 48 height 13
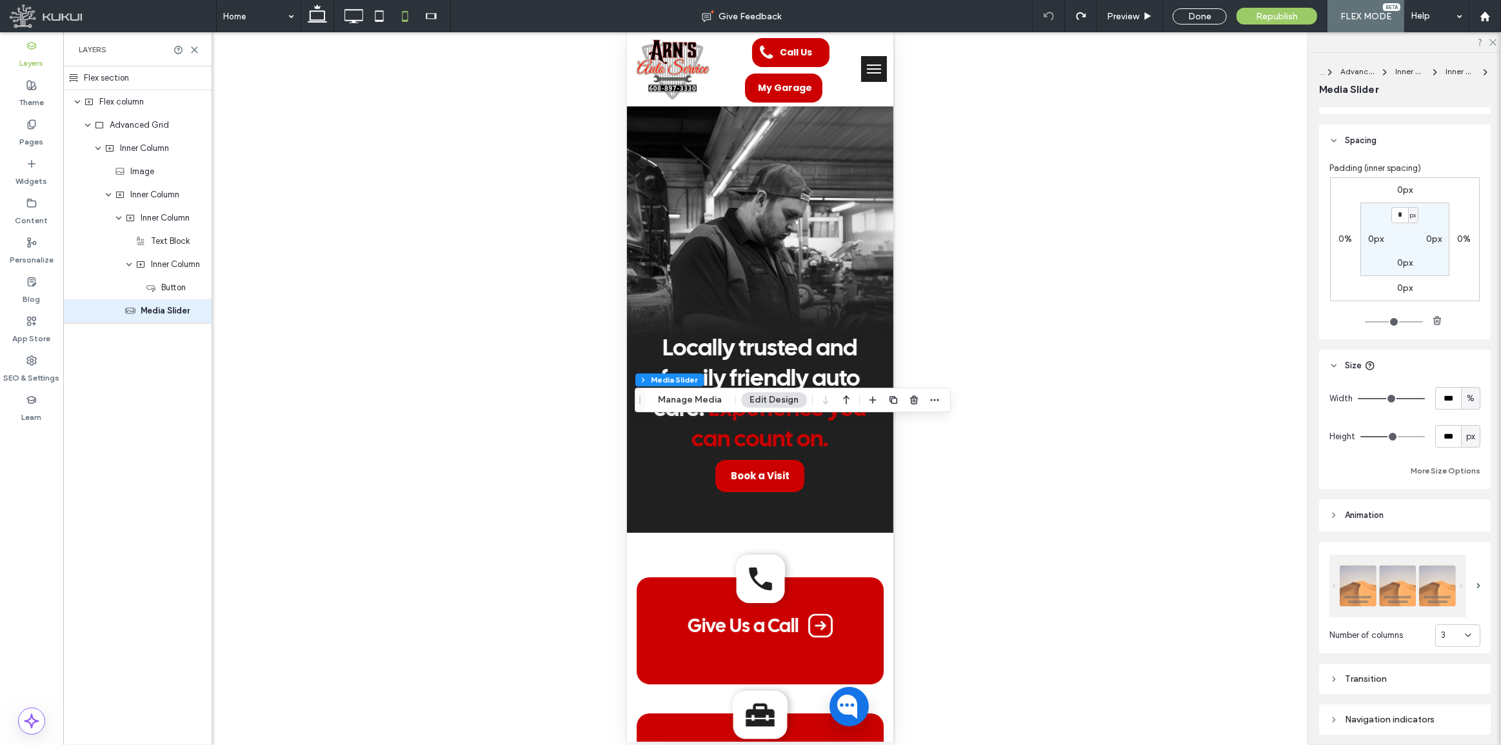
scroll to position [232, 0]
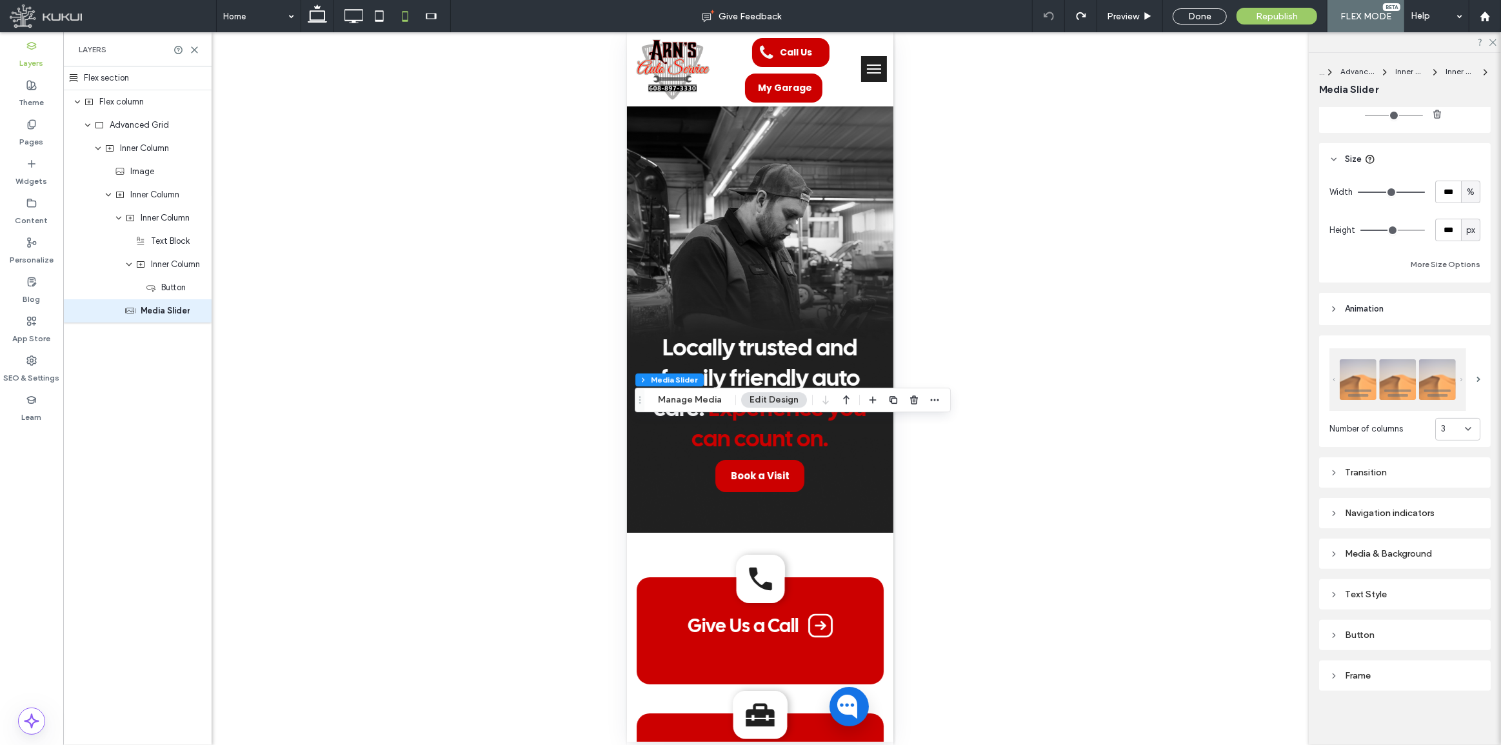
click at [1409, 513] on div "Navigation indicators" at bounding box center [1404, 513] width 151 height 11
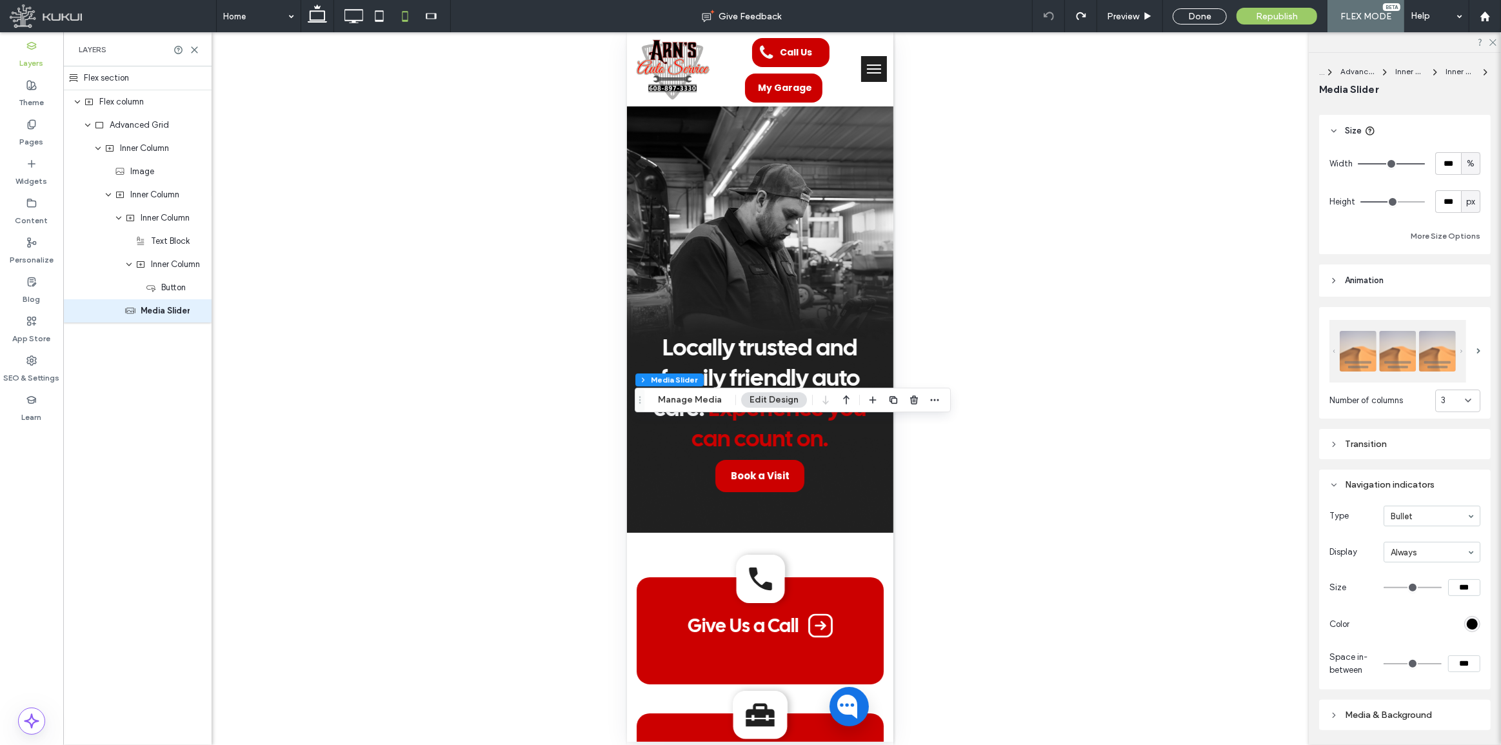
scroll to position [407, 0]
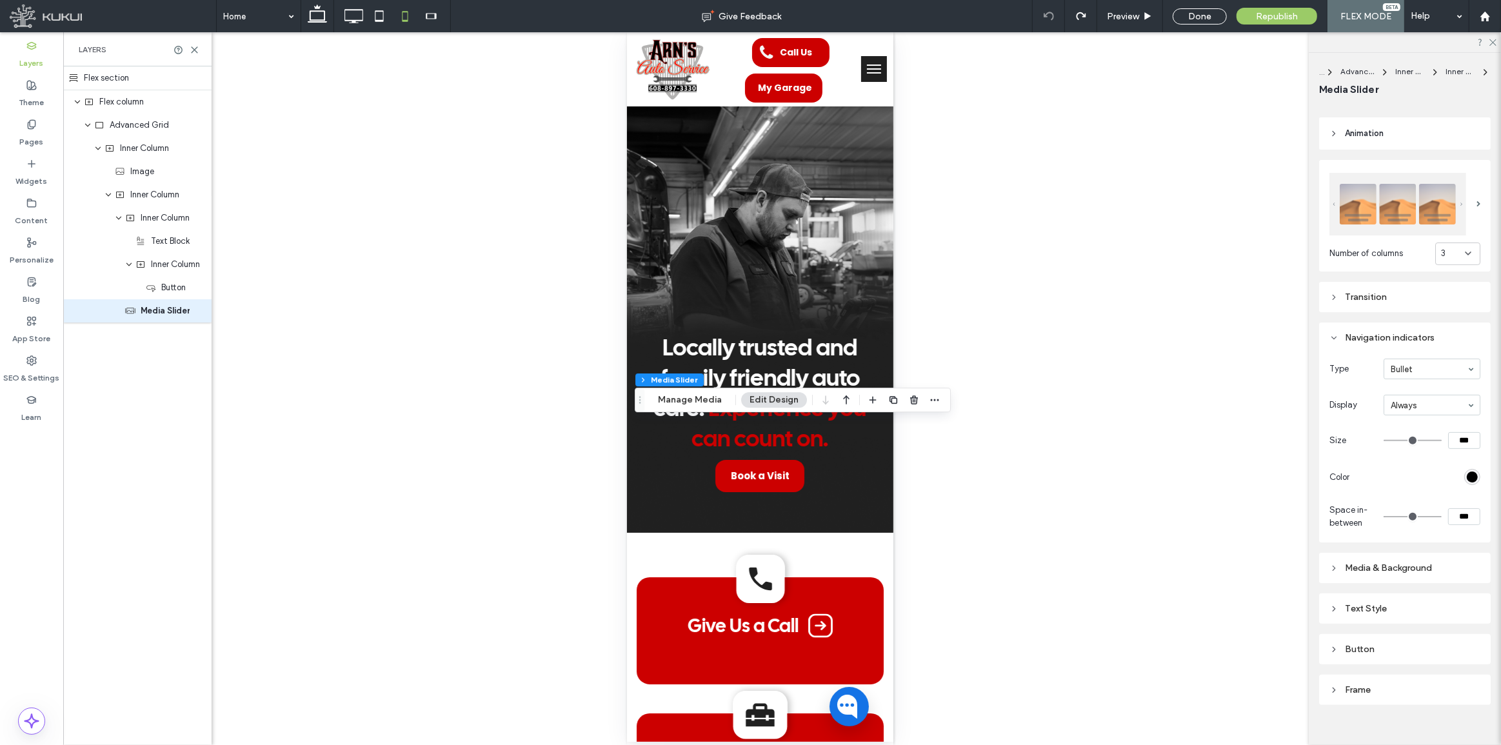
click at [1461, 515] on input "***" at bounding box center [1464, 516] width 32 height 17
click at [1460, 515] on input "***" at bounding box center [1464, 516] width 32 height 17
click at [1458, 514] on input "***" at bounding box center [1464, 516] width 32 height 17
type input "**"
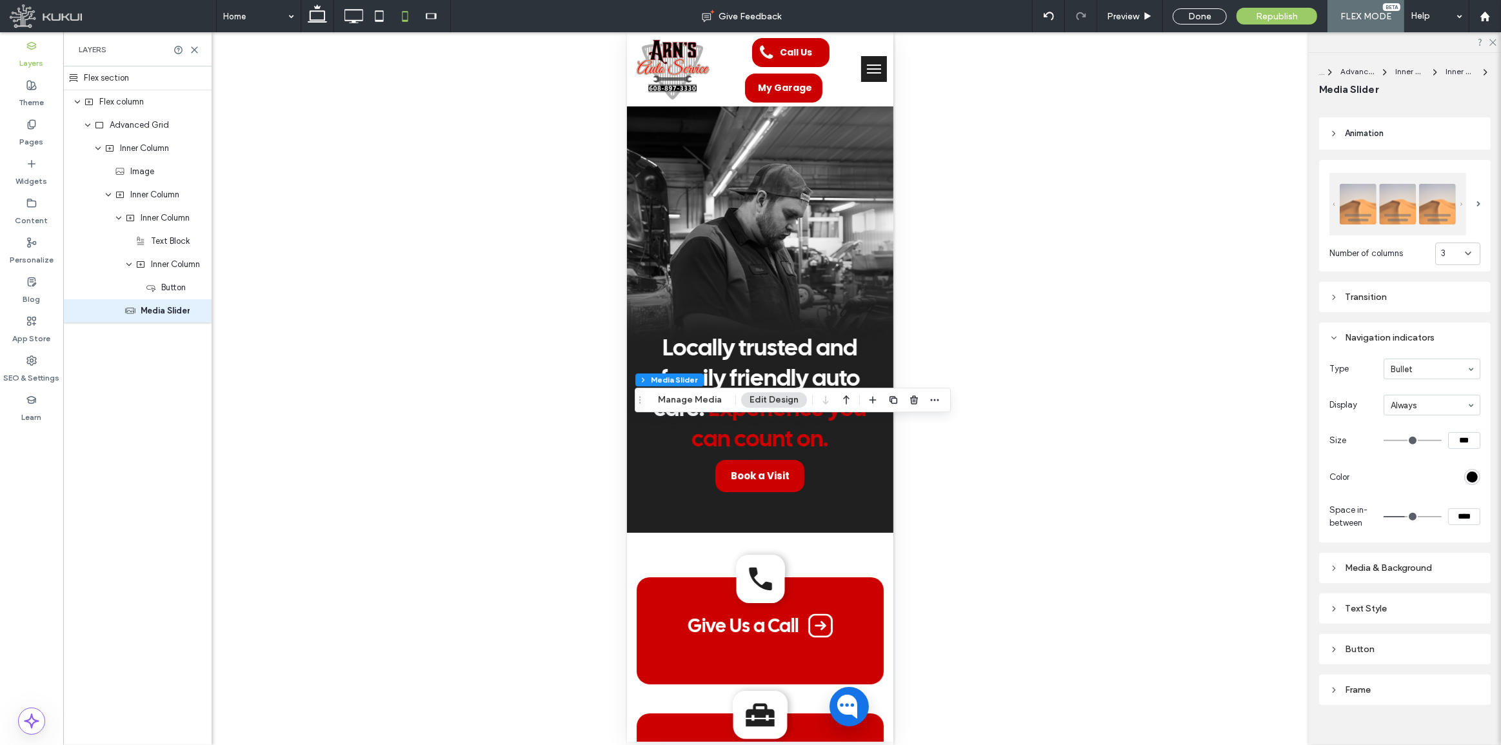
click at [1467, 510] on input "****" at bounding box center [1464, 516] width 32 height 17
click at [1467, 511] on input "****" at bounding box center [1464, 516] width 32 height 17
type input "**"
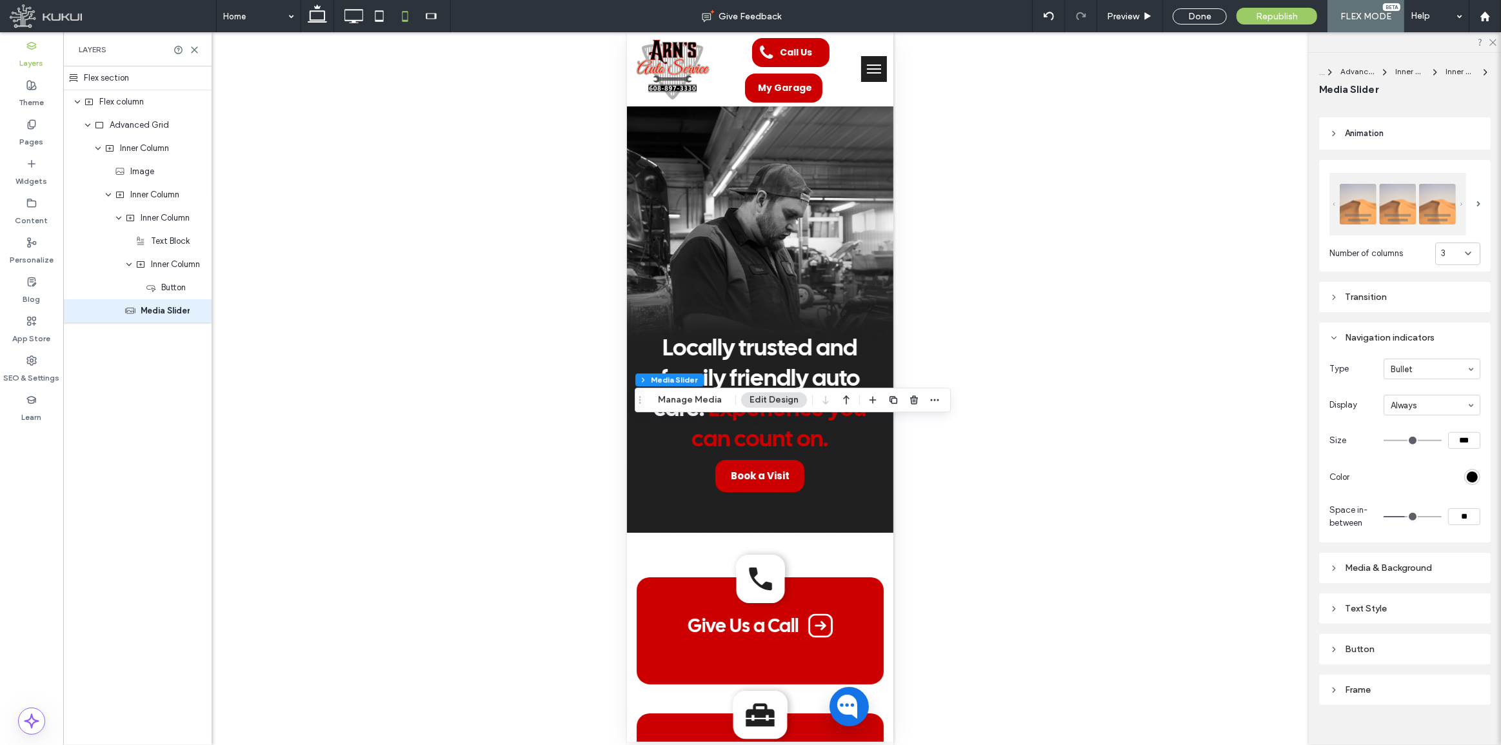
type input "**"
type input "****"
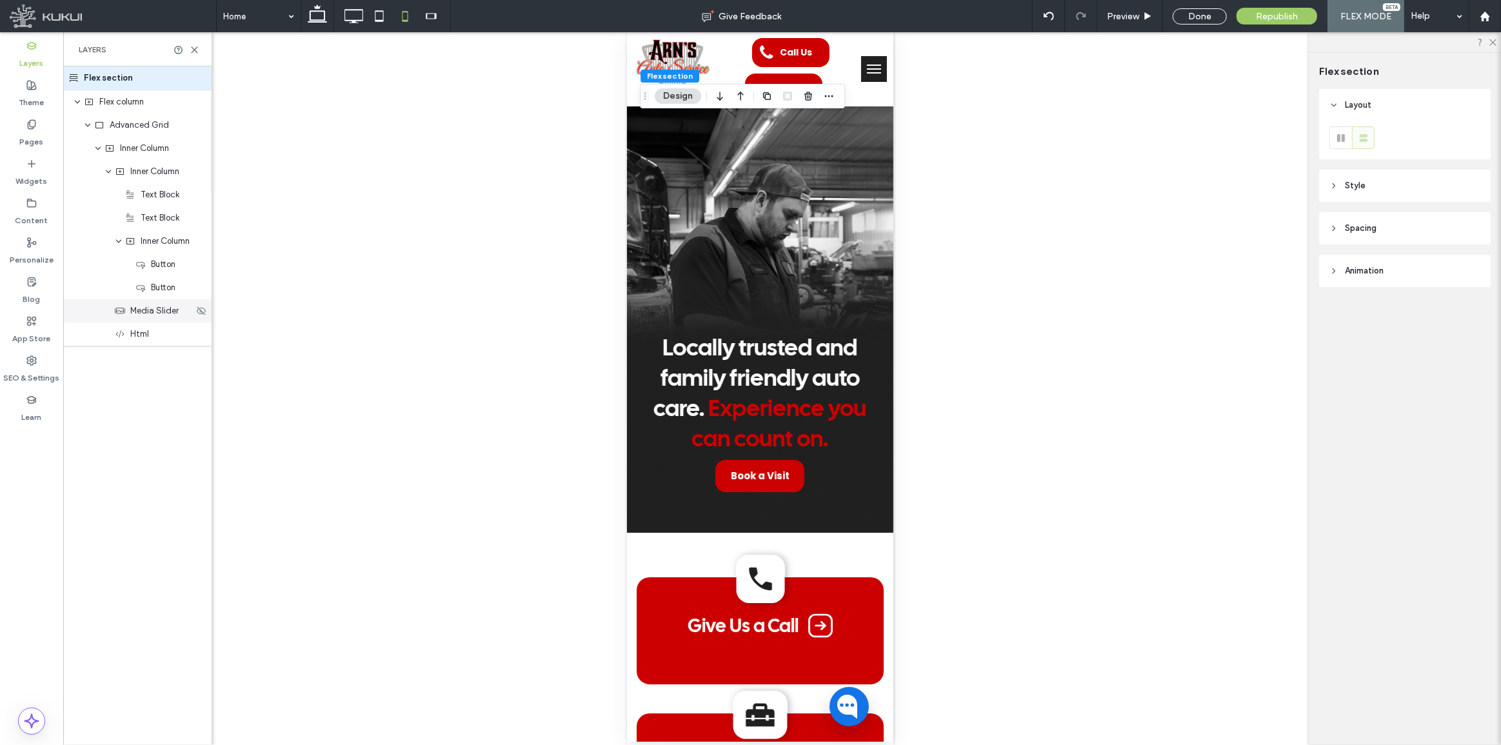
click at [162, 315] on span "Media Slider" at bounding box center [154, 310] width 48 height 13
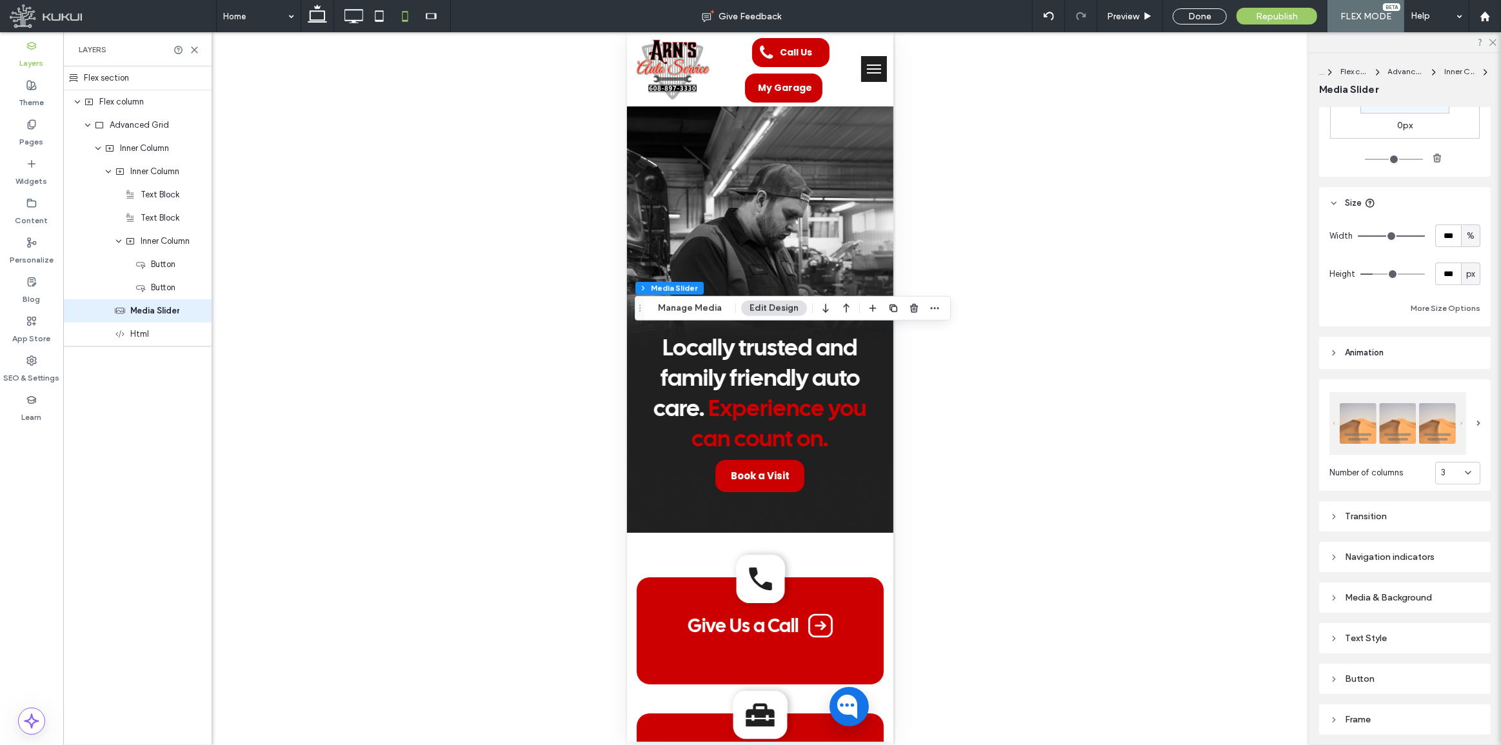
scroll to position [232, 0]
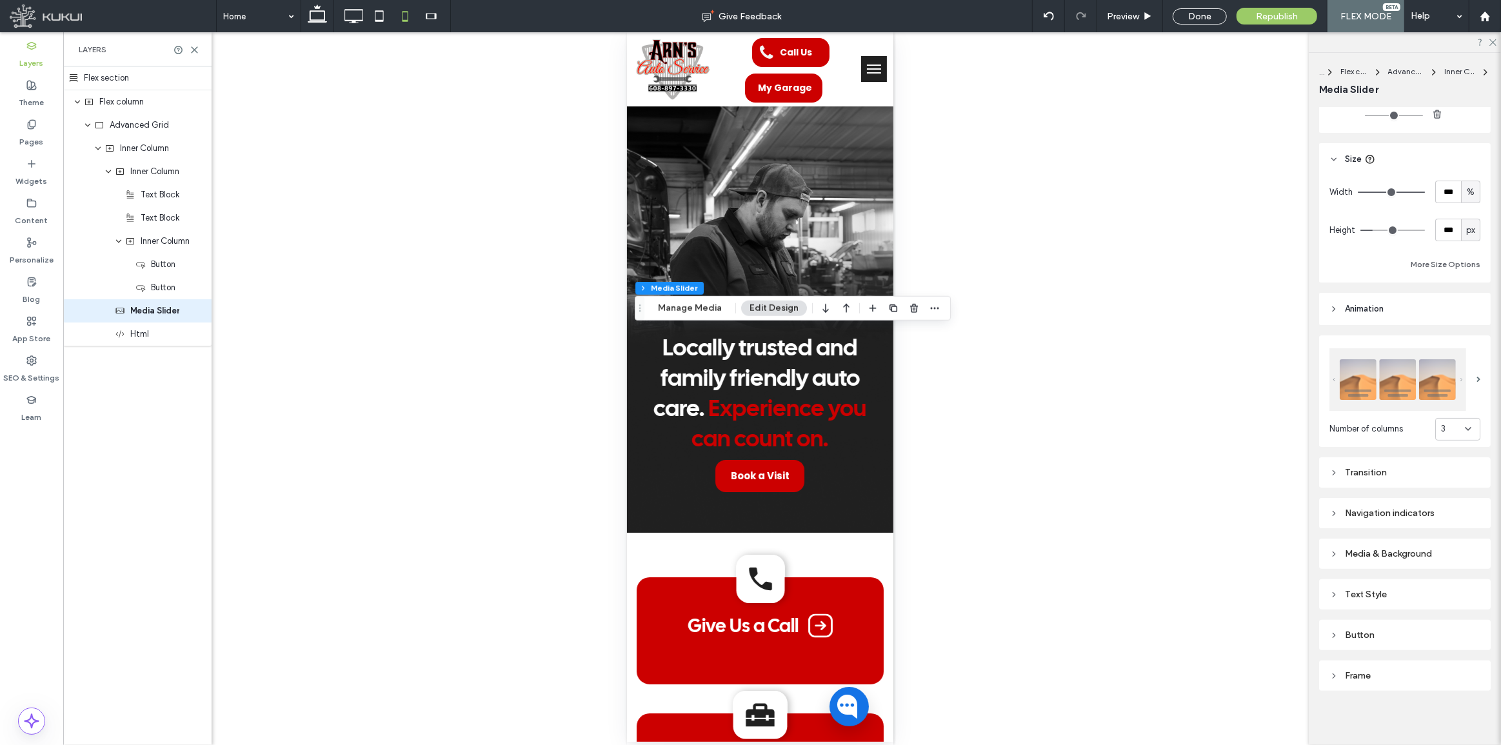
click at [1399, 473] on div "Transition" at bounding box center [1404, 472] width 151 height 11
click at [1382, 470] on div "Transition" at bounding box center [1404, 472] width 151 height 11
click at [1402, 508] on div "Navigation indicators" at bounding box center [1404, 513] width 151 height 11
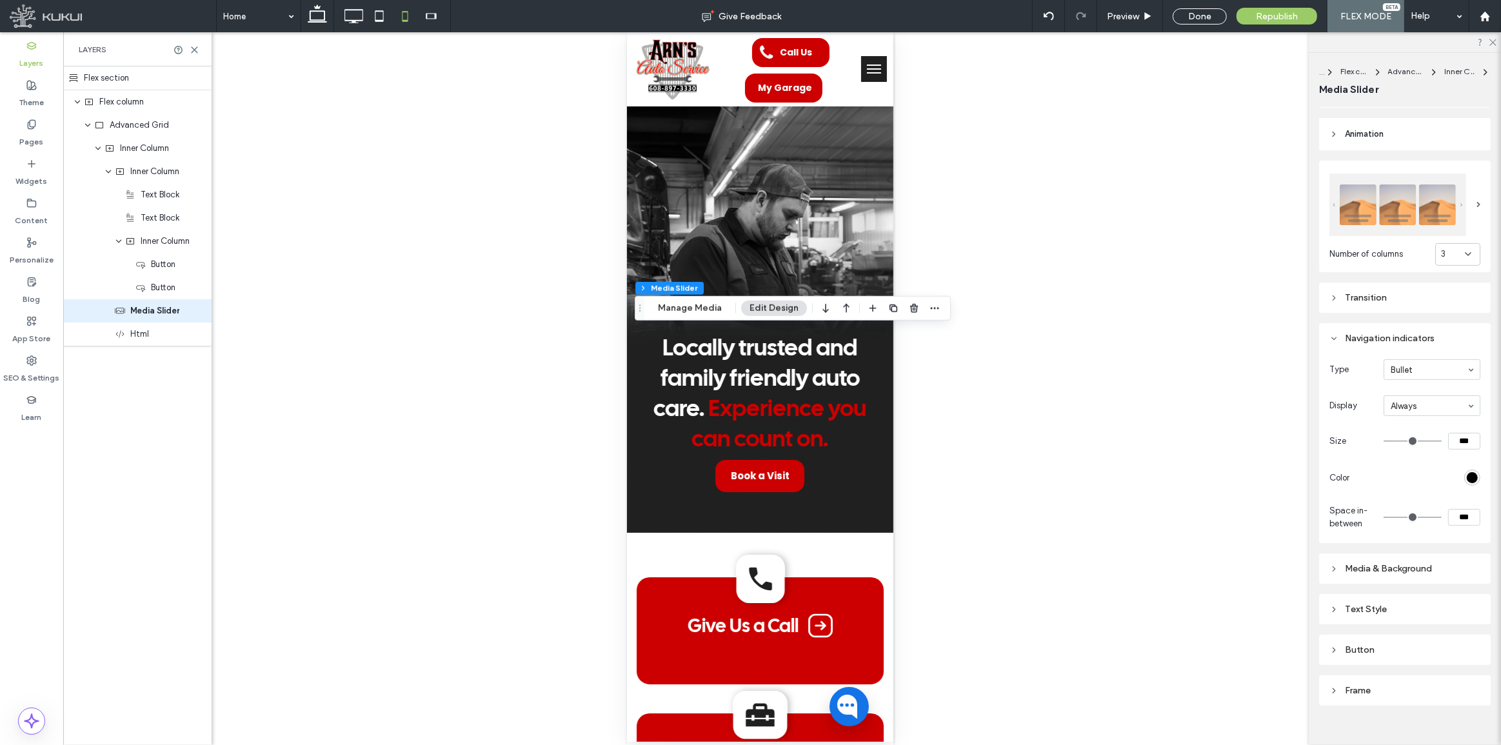
scroll to position [407, 0]
click at [1455, 515] on input "***" at bounding box center [1464, 516] width 32 height 17
click at [1378, 516] on section "Space in-between ***" at bounding box center [1404, 517] width 151 height 26
type input "*"
type input "***"
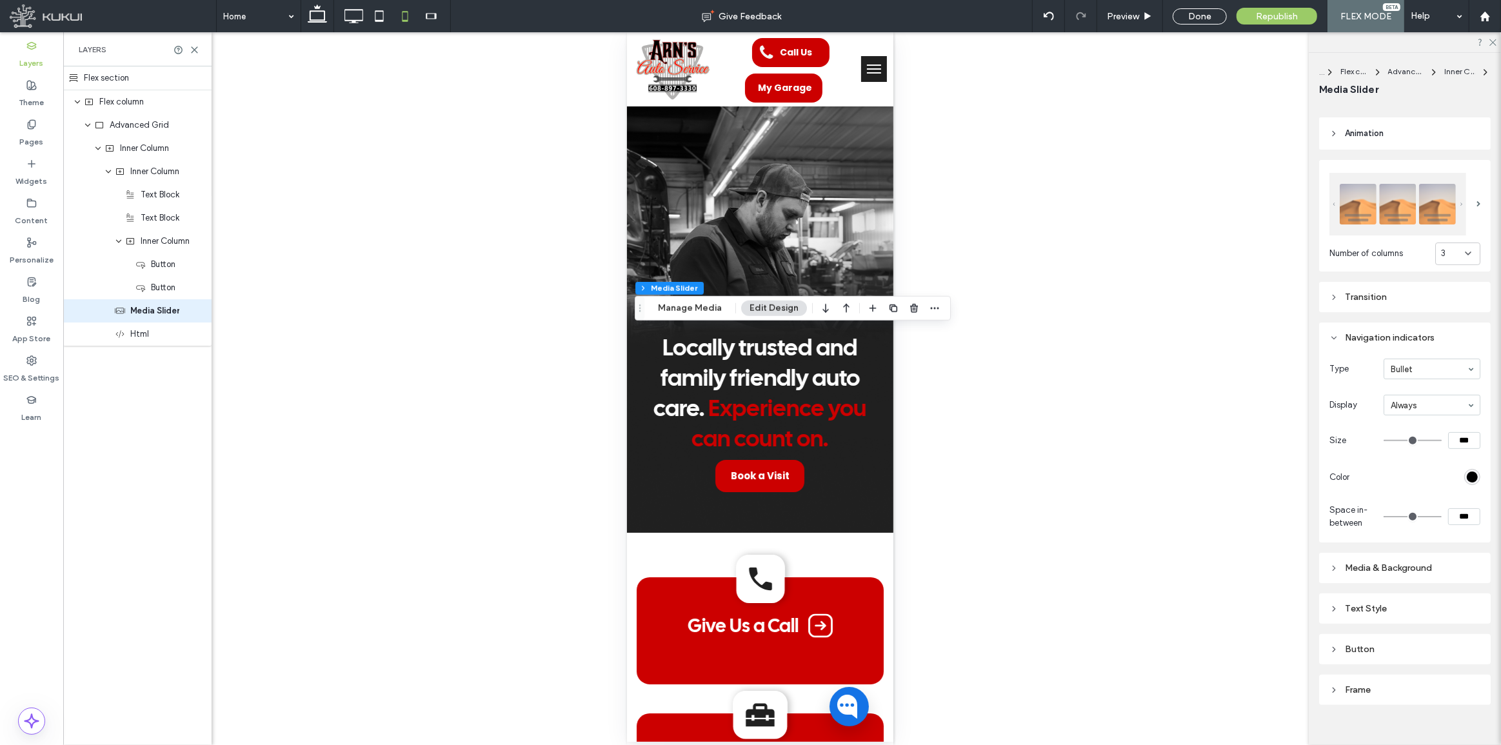
type input "**"
type input "****"
drag, startPoint x: 1460, startPoint y: 516, endPoint x: 1513, endPoint y: 518, distance: 52.3
type input "**"
click at [1442, 517] on input "range" at bounding box center [1413, 516] width 58 height 1
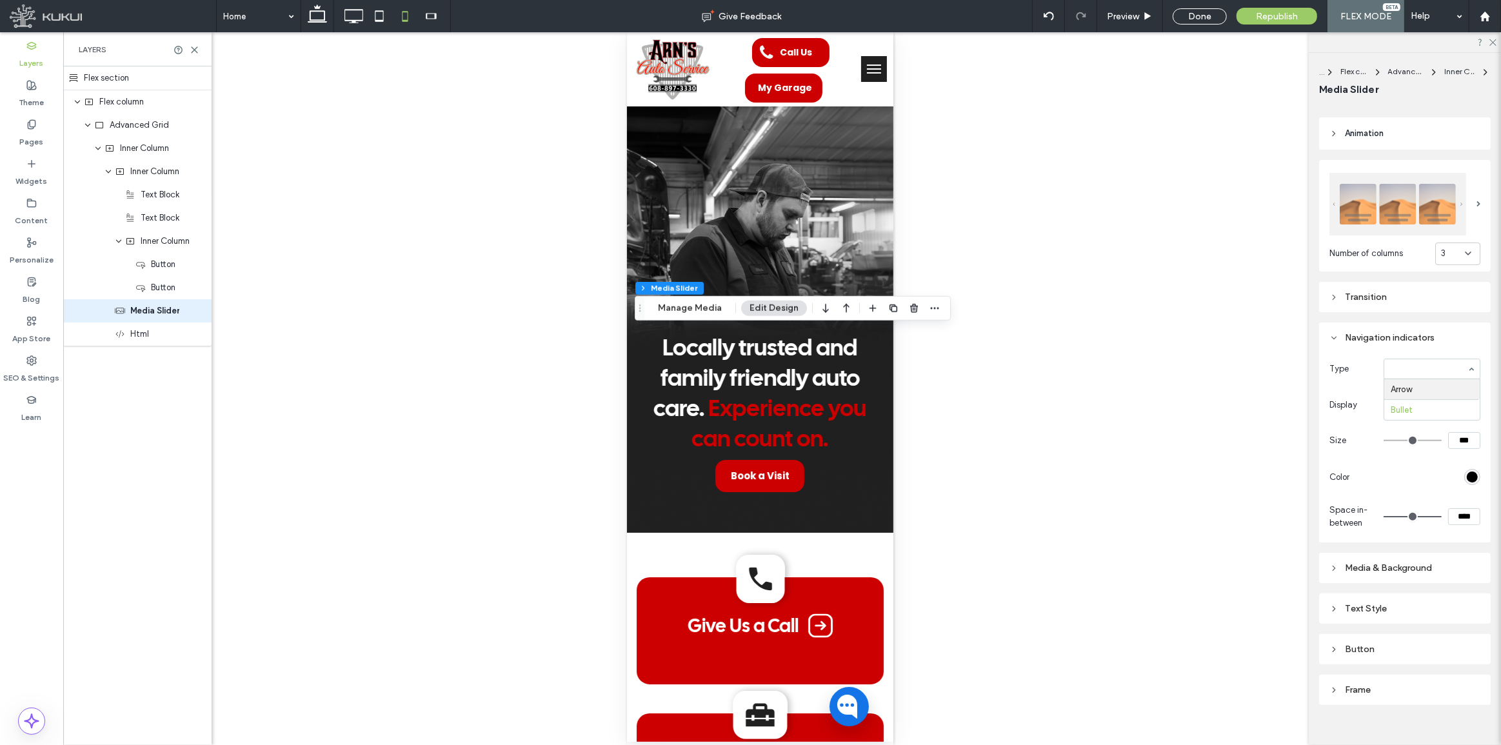
type input "**"
type input "*"
type input "**"
type input "****"
click at [1420, 366] on input at bounding box center [1429, 368] width 76 height 9
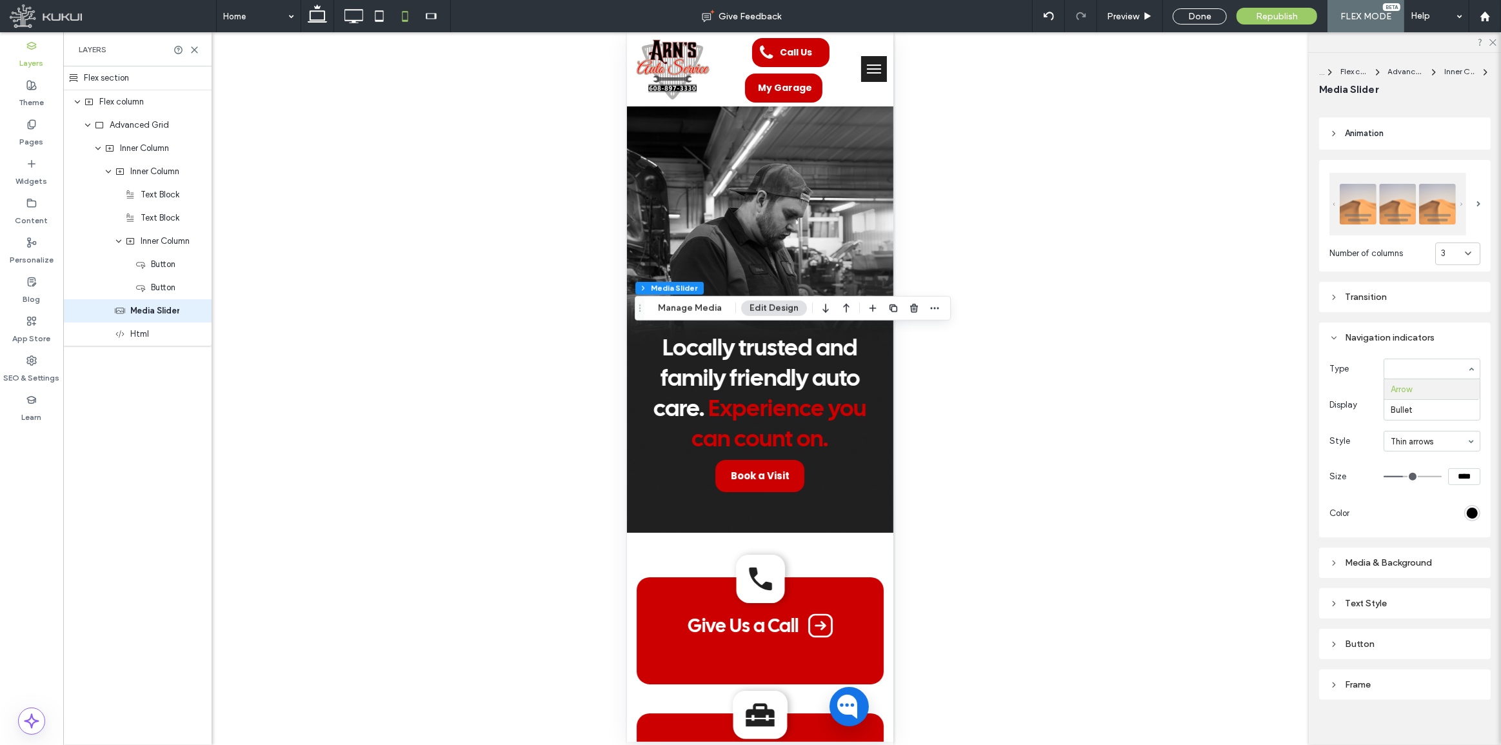
type input "**"
type input "*"
type input "**"
type input "***"
click at [1199, 13] on div "Done" at bounding box center [1200, 16] width 54 height 16
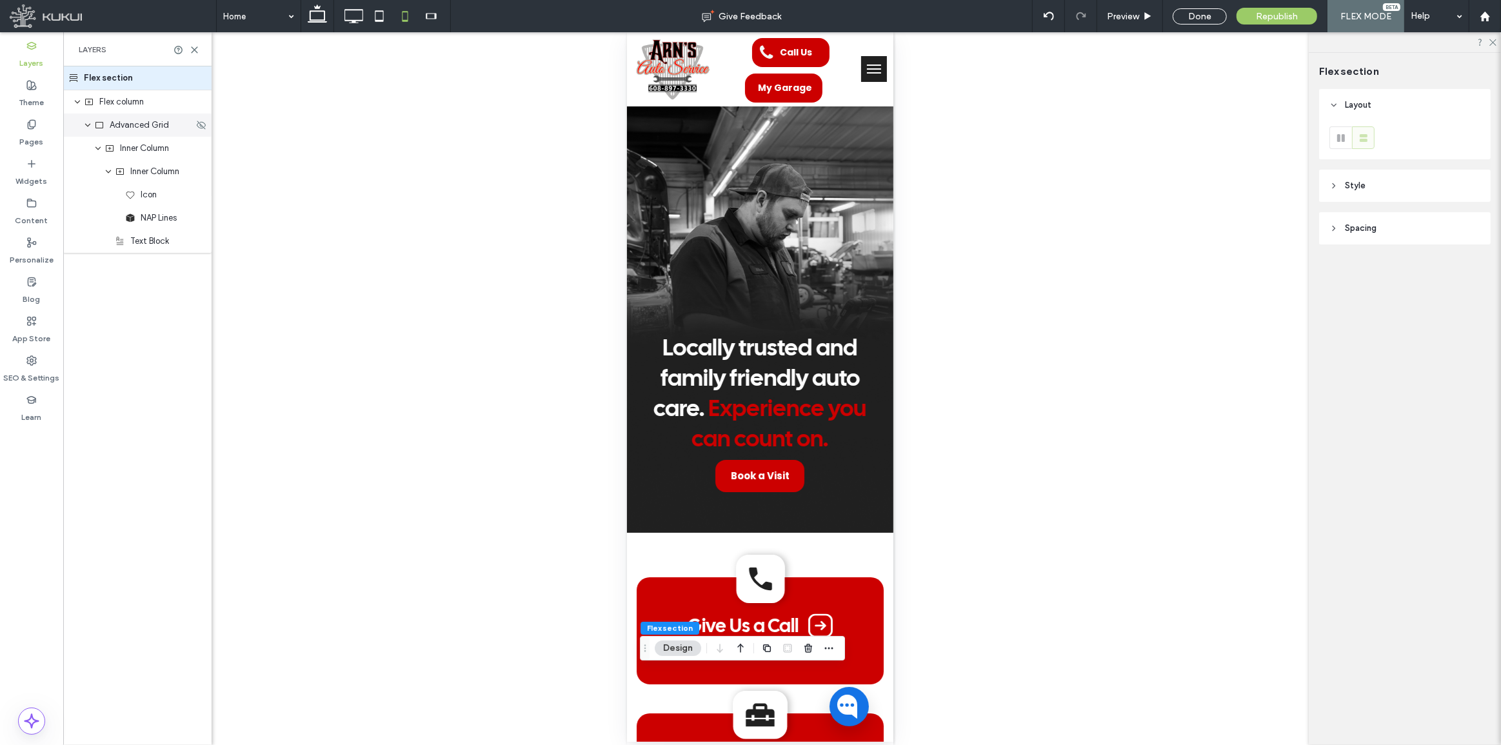
click at [147, 117] on div "Advanced Grid" at bounding box center [137, 125] width 148 height 23
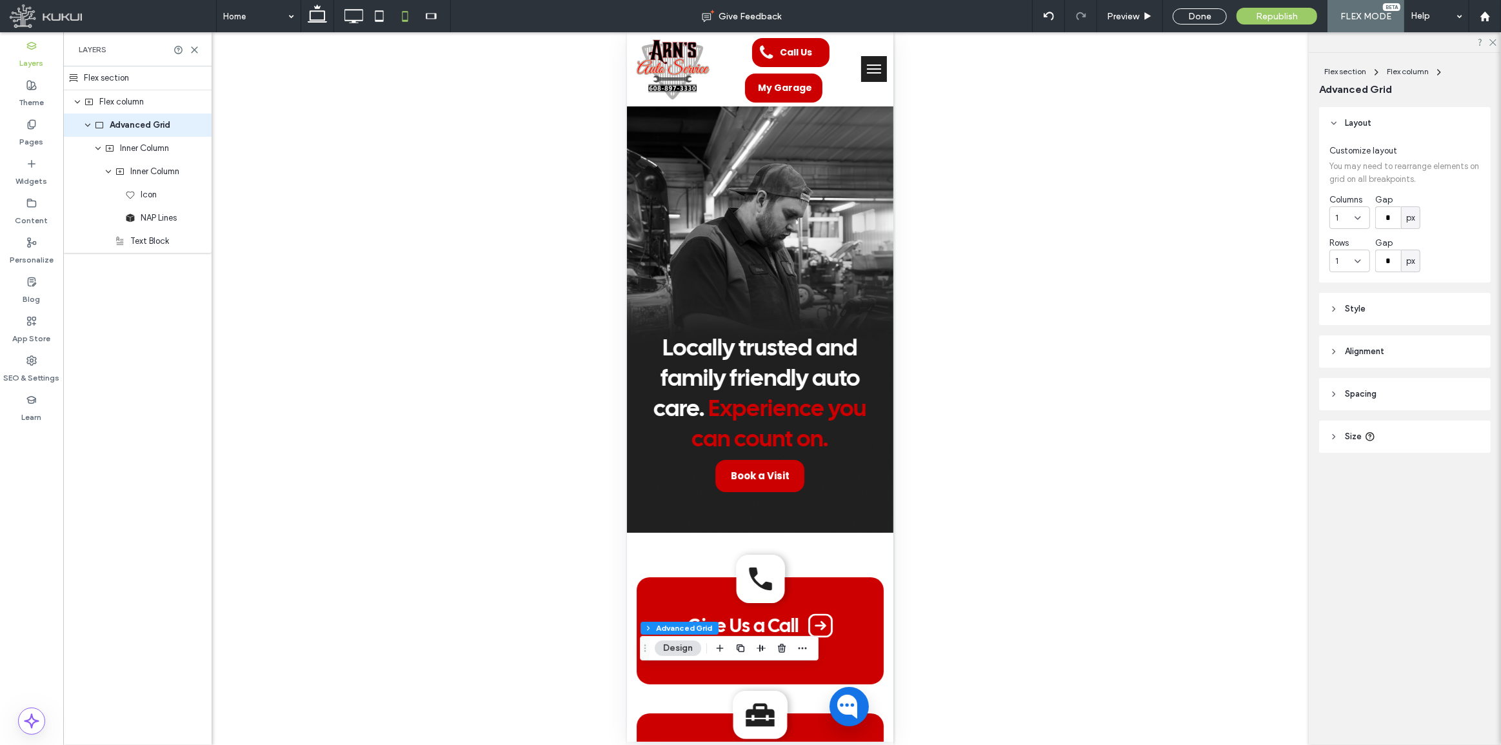
click at [1406, 408] on header "Spacing" at bounding box center [1405, 394] width 172 height 32
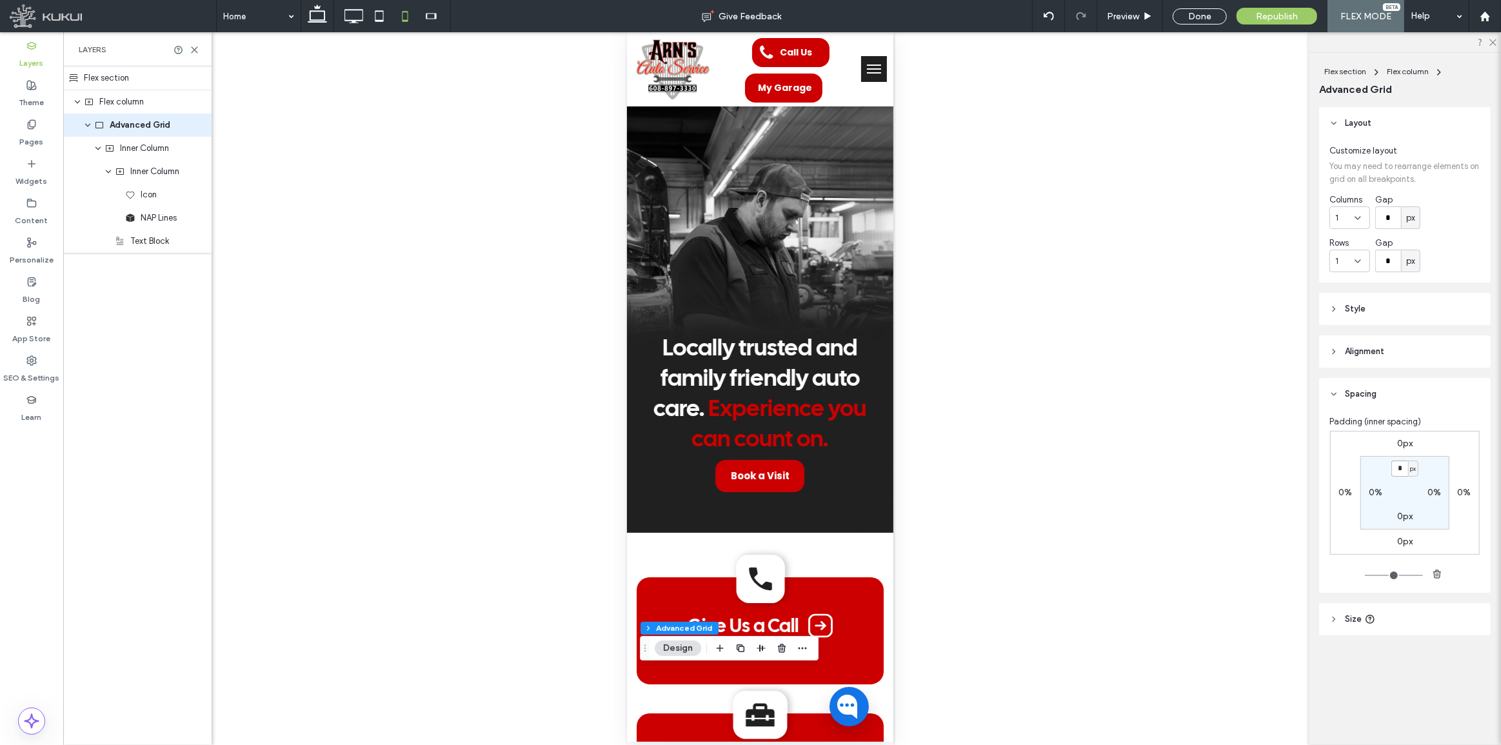
click at [1398, 470] on input "*" at bounding box center [1399, 469] width 17 height 16
type input "**"
click at [1210, 17] on div "Done" at bounding box center [1200, 16] width 54 height 16
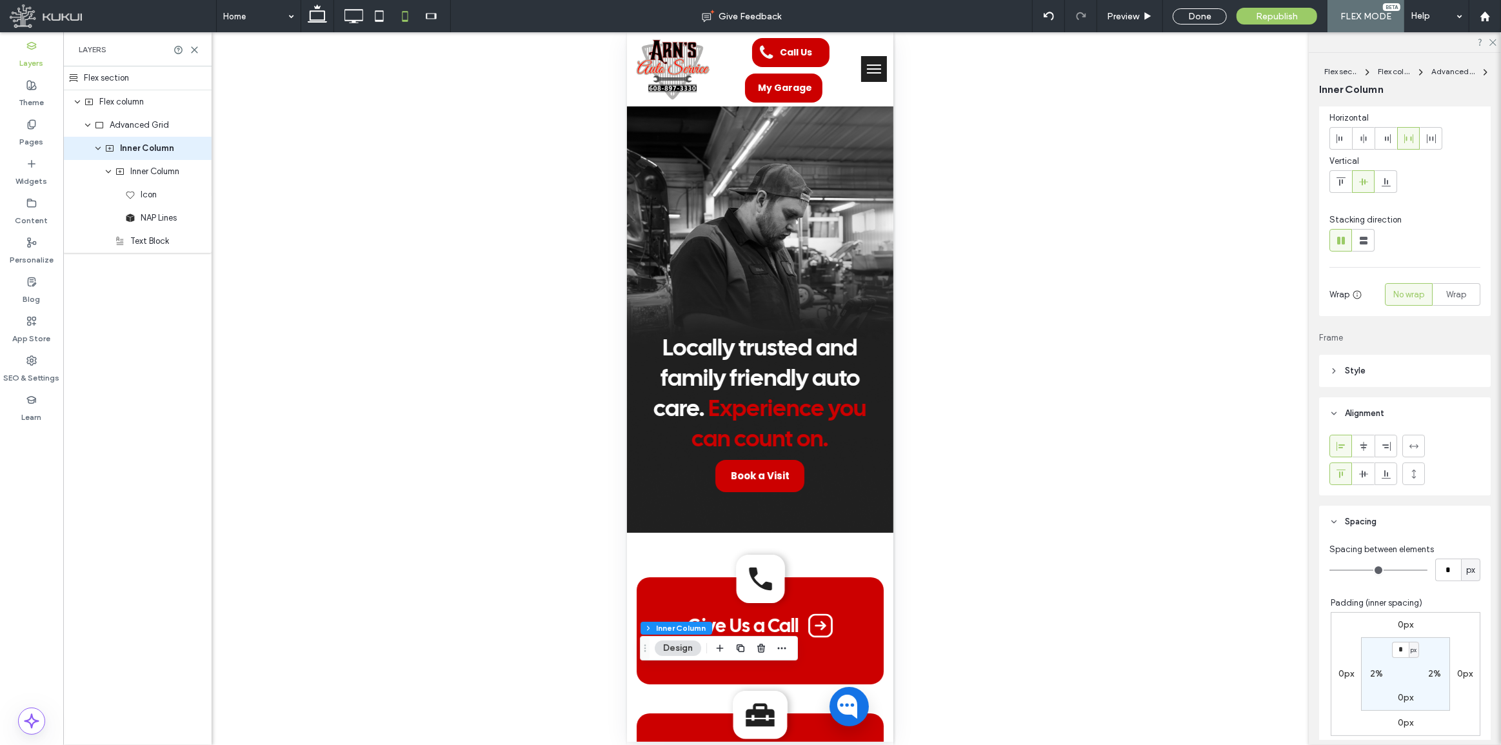
scroll to position [58, 0]
click at [1452, 294] on div "Wrap" at bounding box center [1456, 287] width 31 height 21
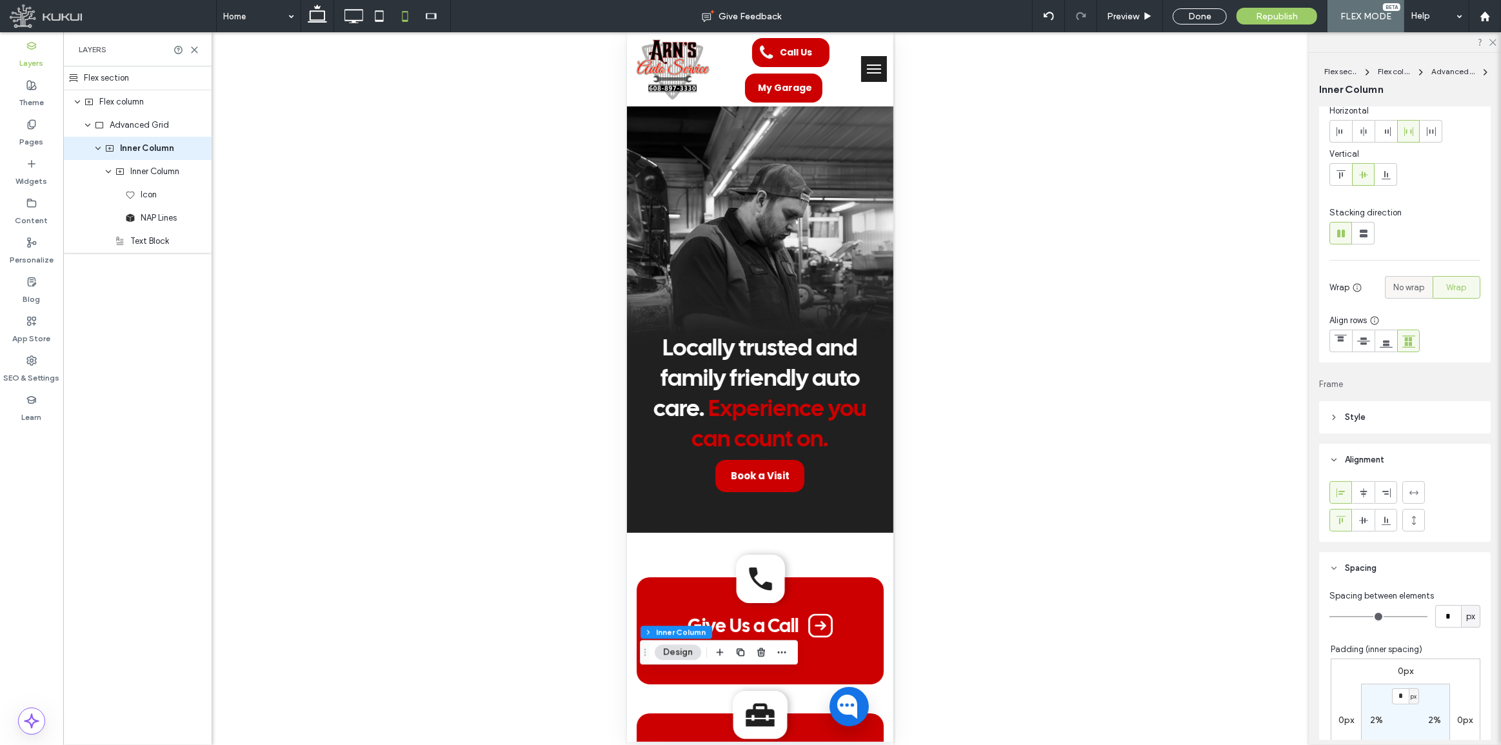
click at [1411, 290] on span "No wrap" at bounding box center [1408, 287] width 31 height 13
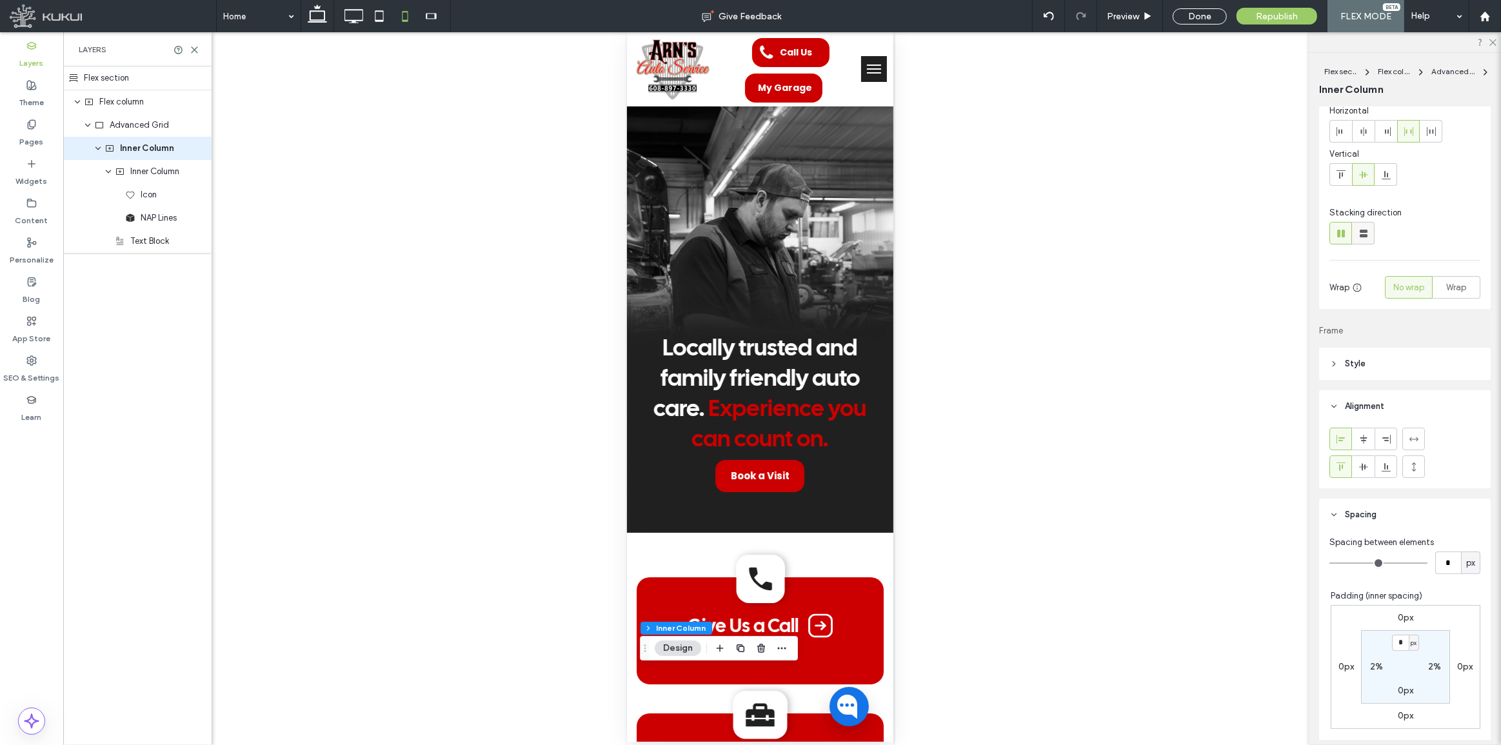
click at [1369, 230] on icon at bounding box center [1363, 233] width 13 height 13
type input "**"
type input "***"
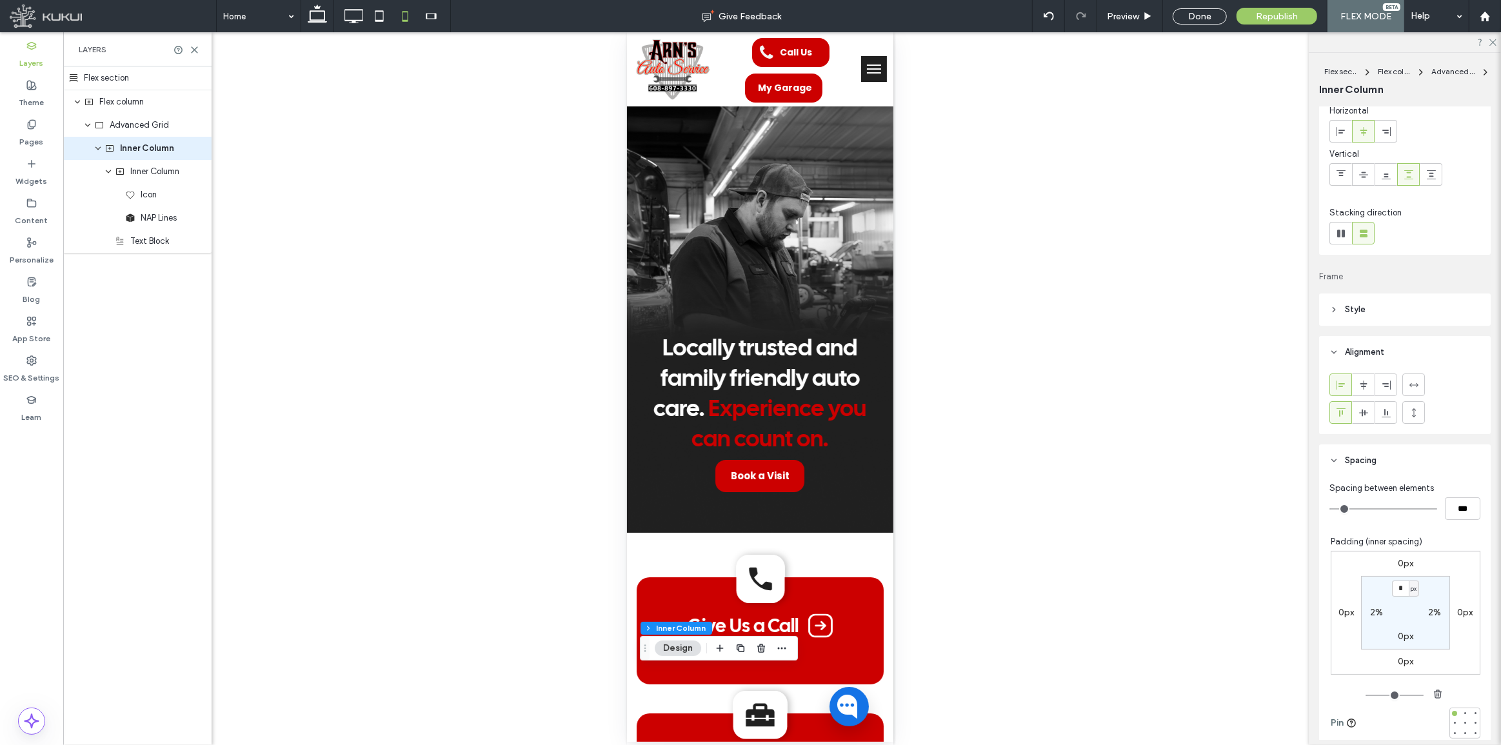
type input "**"
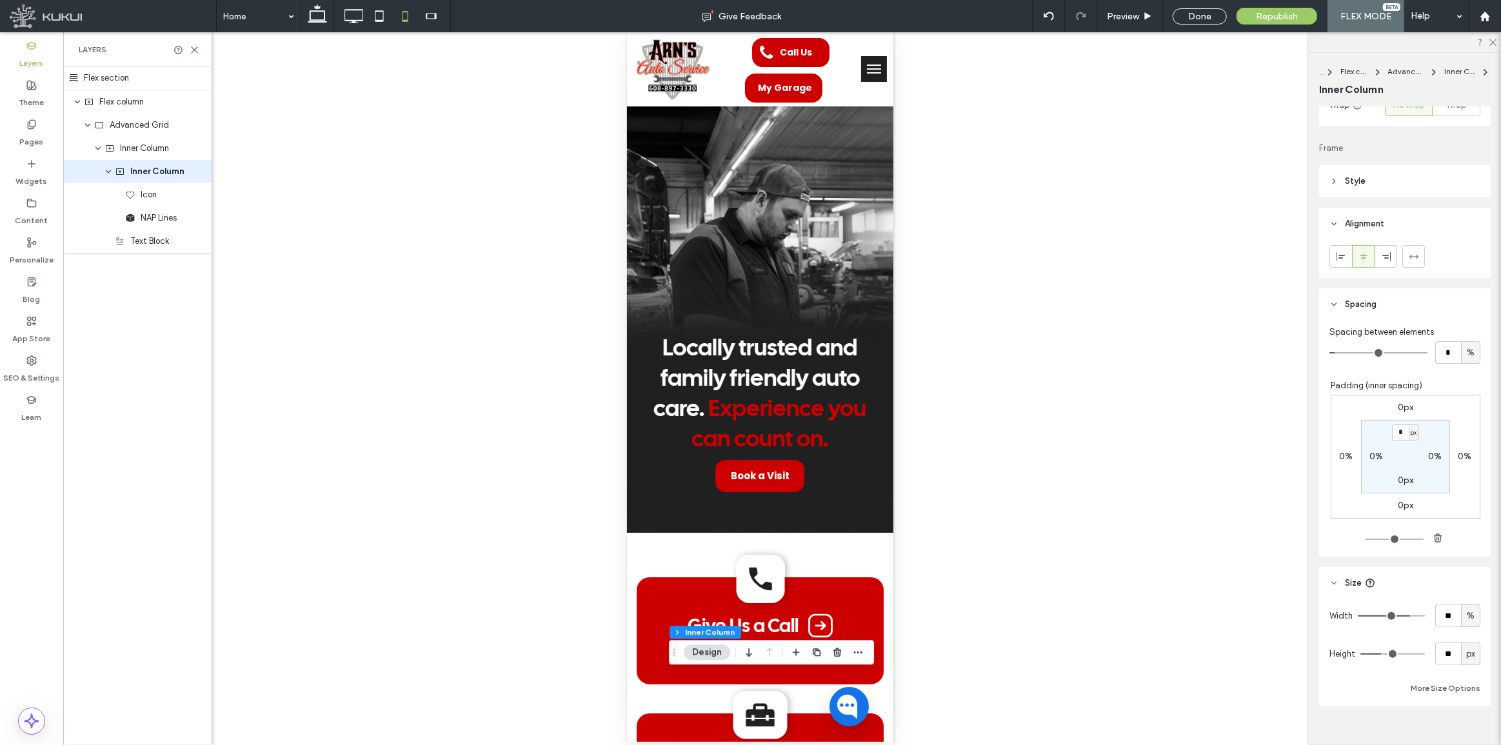
scroll to position [258, 0]
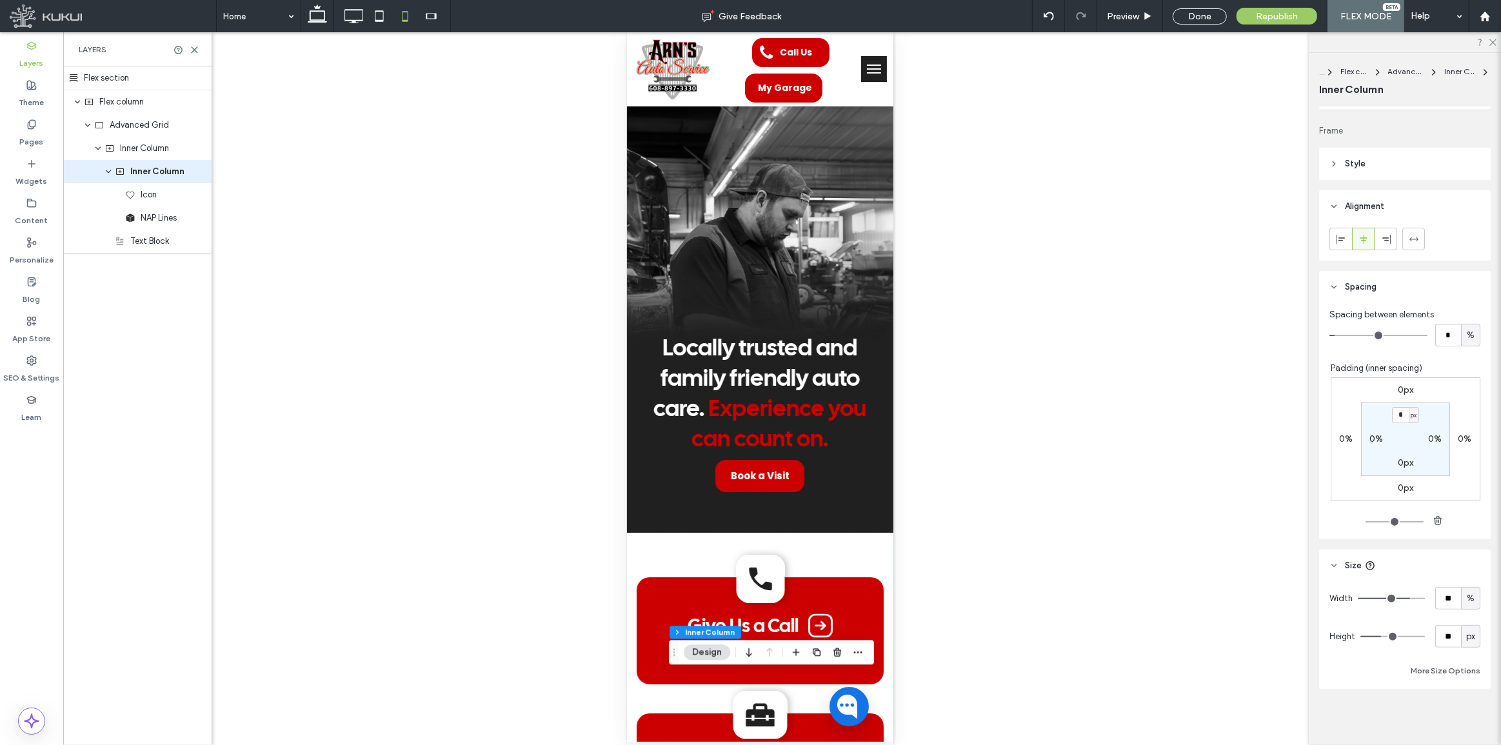
type input "**"
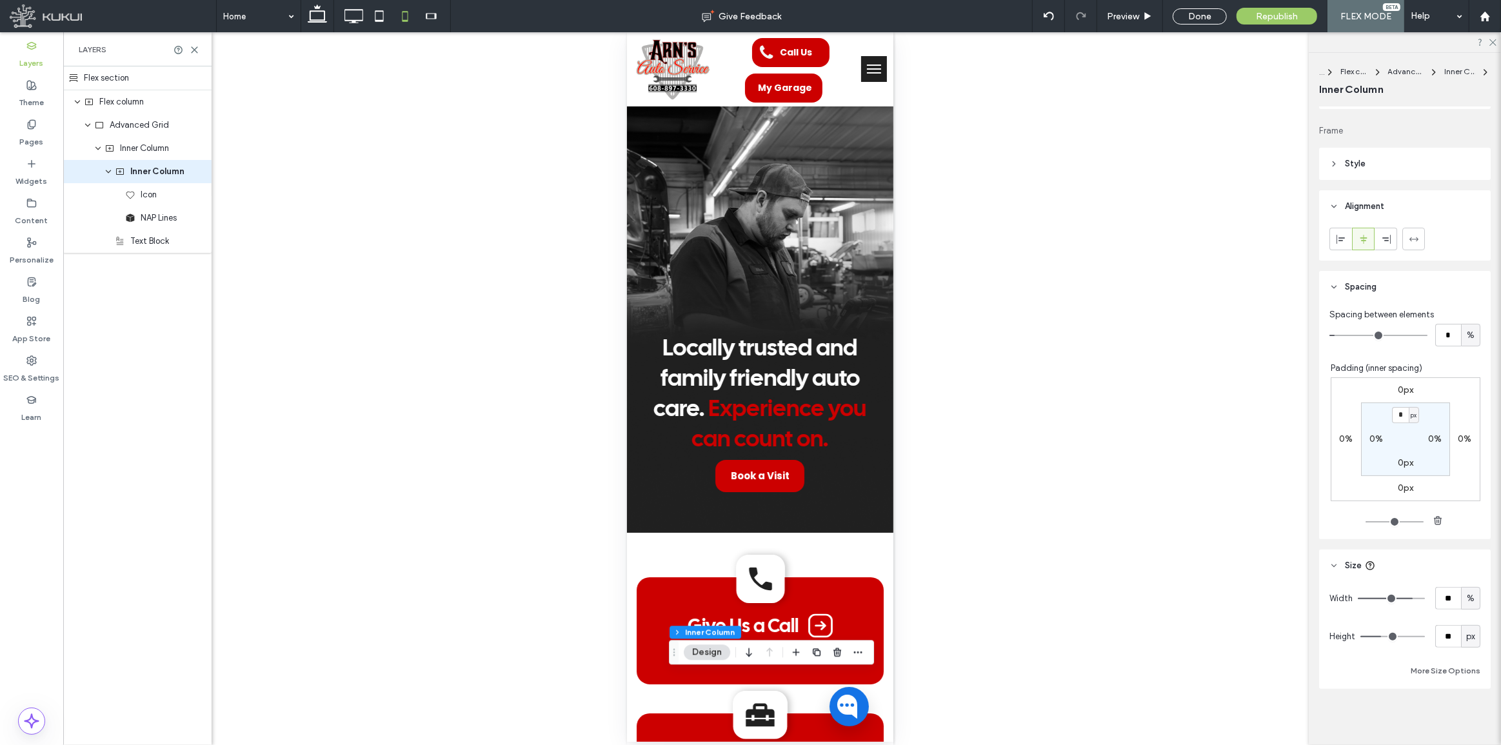
type input "**"
type input "***"
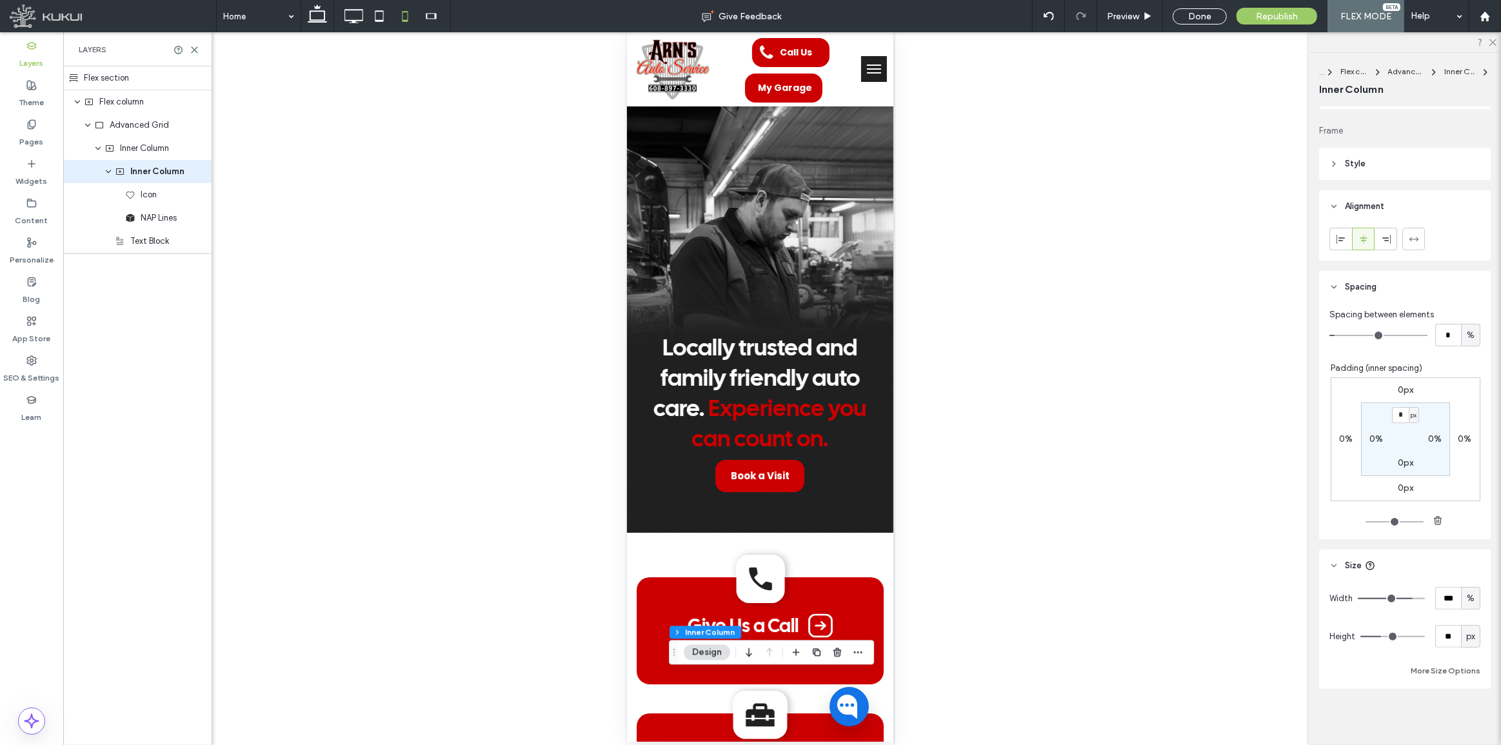
drag, startPoint x: 1405, startPoint y: 599, endPoint x: 1498, endPoint y: 635, distance: 99.4
type input "***"
click at [1425, 599] on input "range" at bounding box center [1391, 598] width 67 height 1
click at [1199, 14] on div "Done" at bounding box center [1200, 16] width 54 height 16
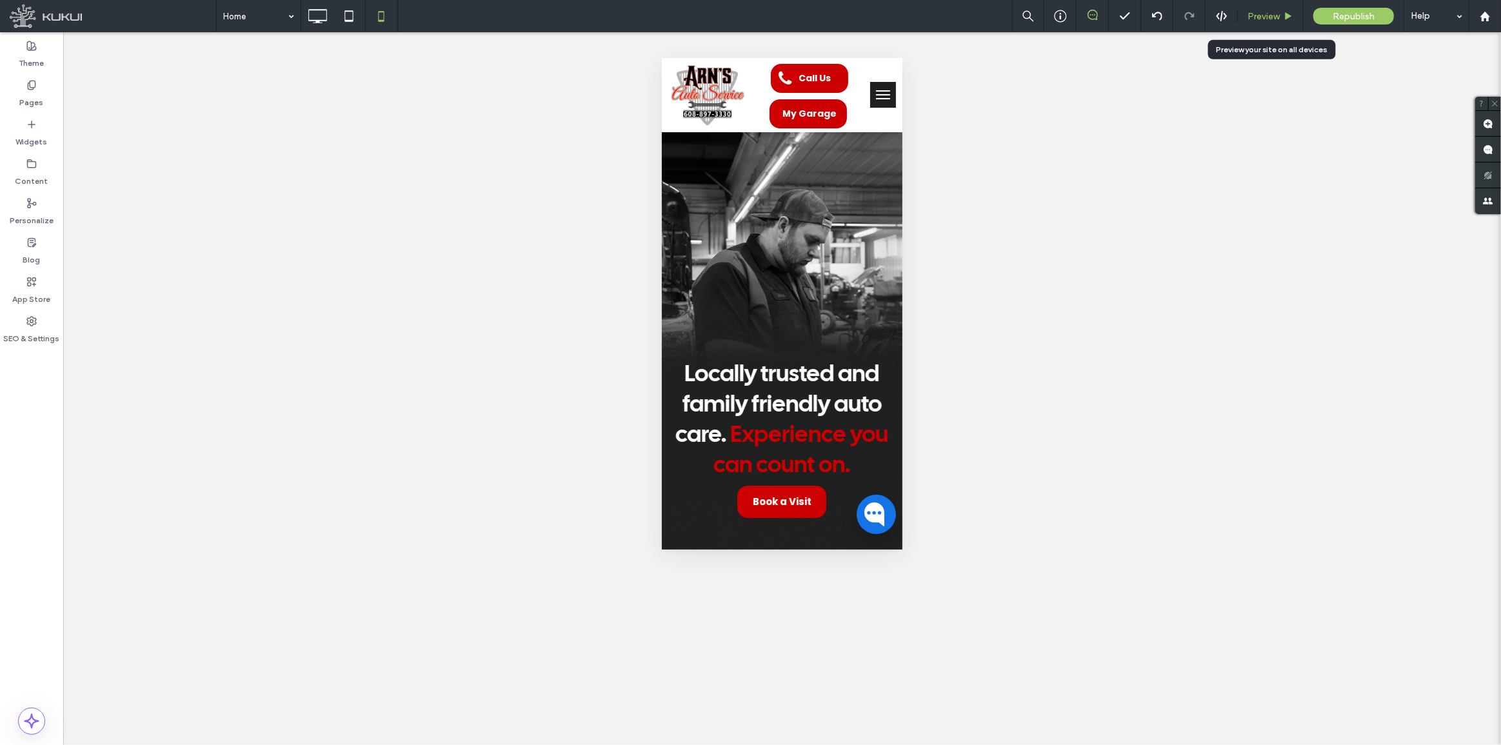
click at [1282, 7] on div "Preview" at bounding box center [1271, 16] width 66 height 32
click at [1271, 11] on span "Preview" at bounding box center [1263, 16] width 32 height 11
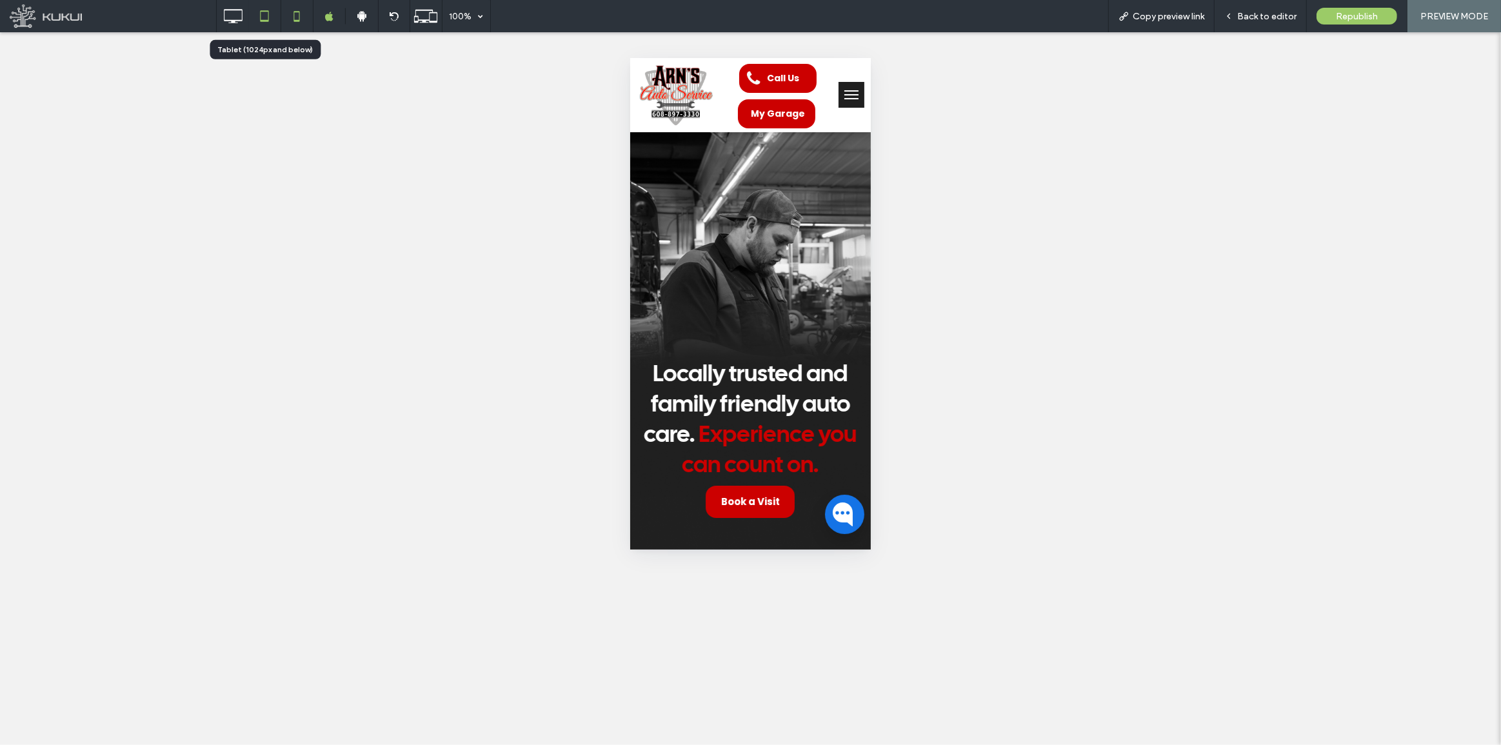
click at [273, 16] on icon at bounding box center [265, 16] width 26 height 26
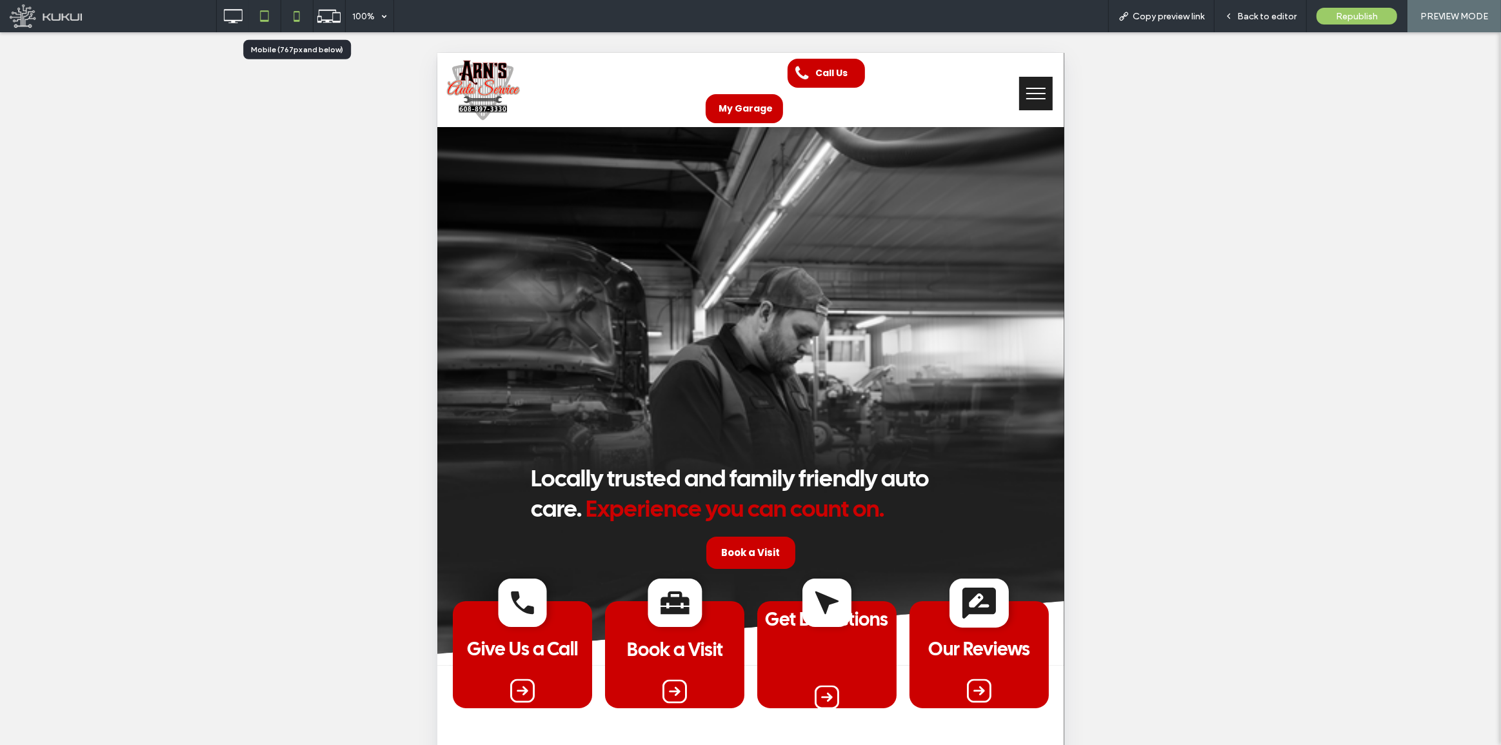
click at [304, 18] on icon at bounding box center [297, 16] width 26 height 26
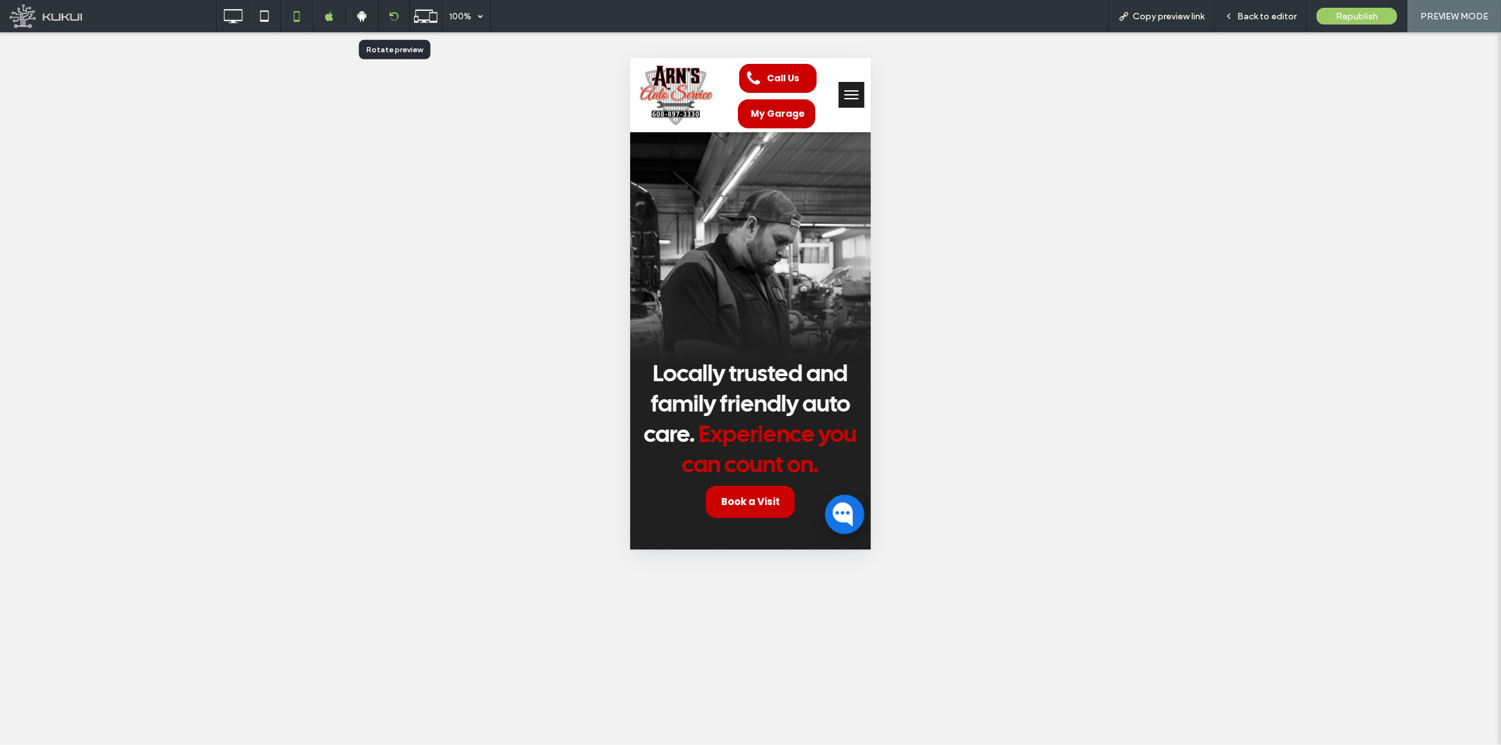
click at [393, 14] on icon at bounding box center [394, 17] width 10 height 10
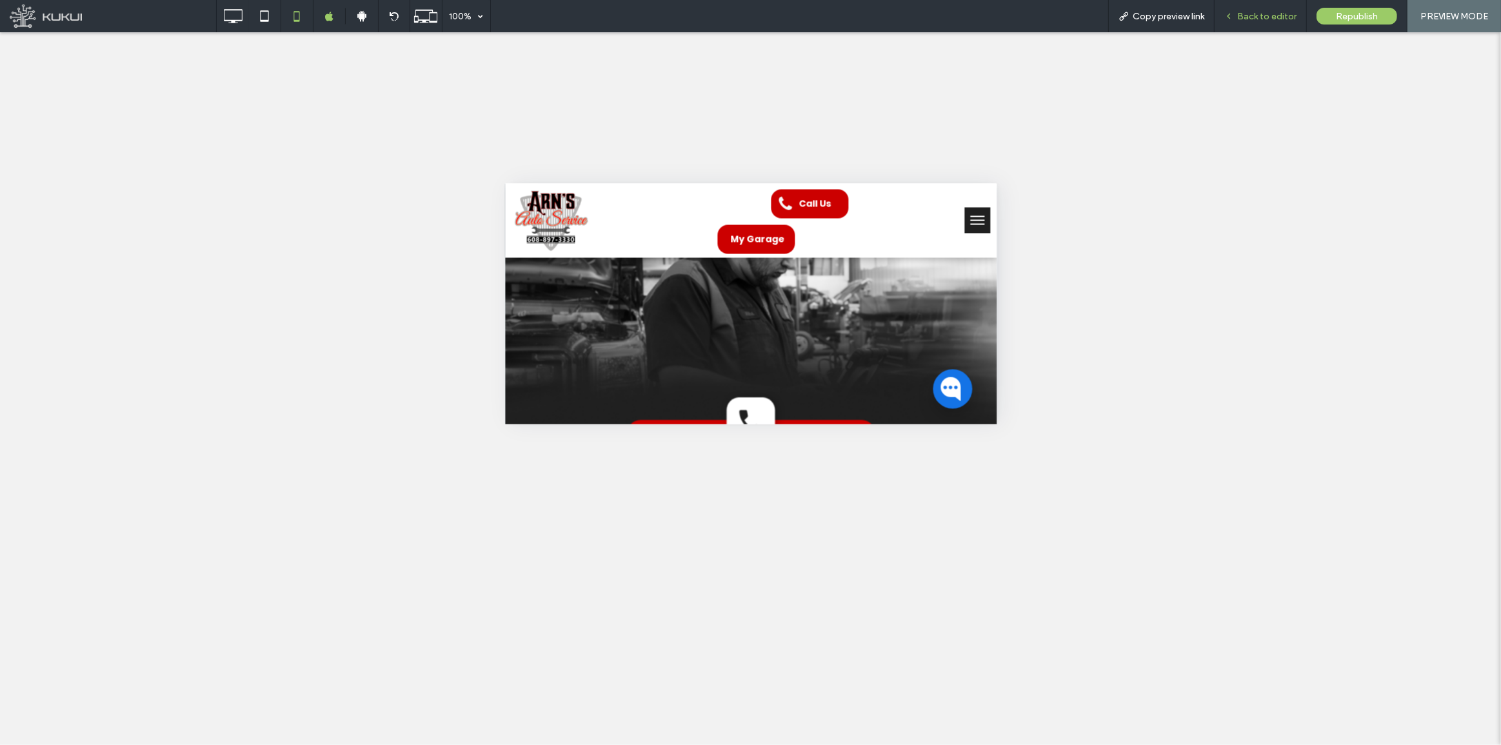
click at [1264, 12] on span "Back to editor" at bounding box center [1266, 16] width 59 height 11
